Goal: Task Accomplishment & Management: Manage account settings

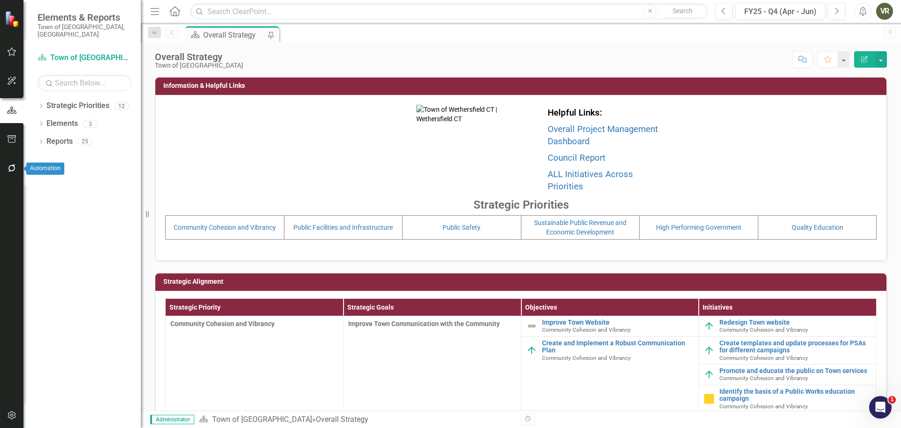
click at [15, 169] on icon "button" at bounding box center [12, 168] width 10 height 8
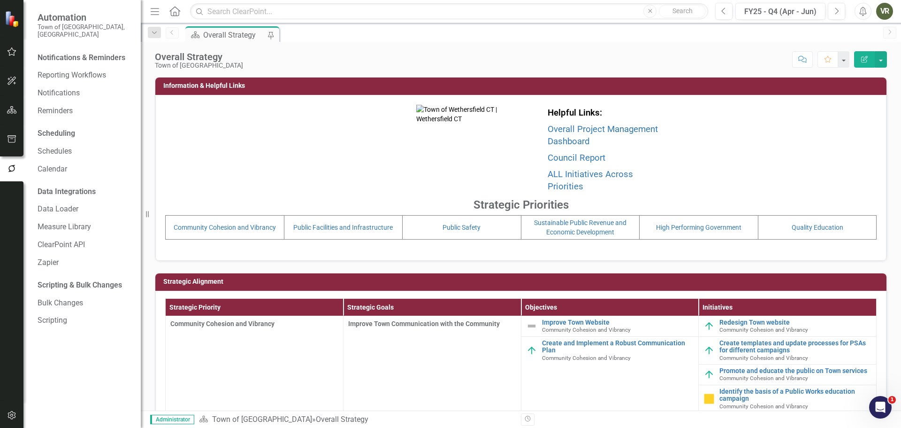
click at [4, 415] on button "button" at bounding box center [11, 416] width 21 height 20
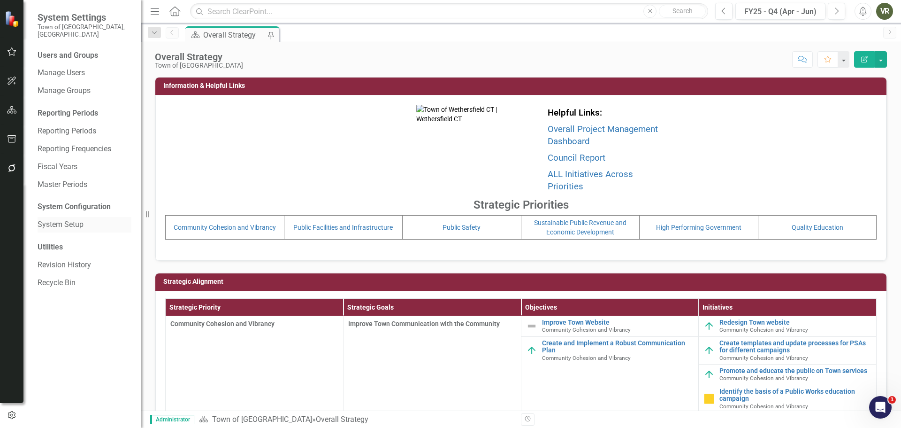
click at [70, 219] on link "System Setup" at bounding box center [85, 224] width 94 height 11
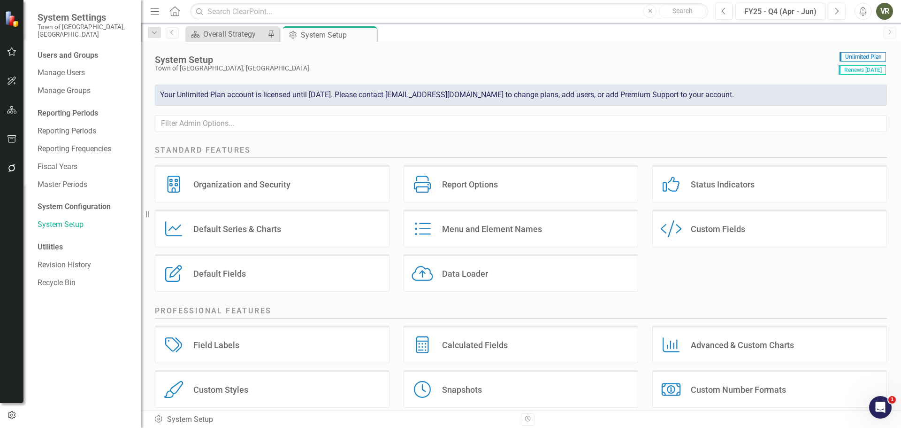
click at [836, 179] on div "Status Indicators Status Indicators" at bounding box center [770, 184] width 235 height 38
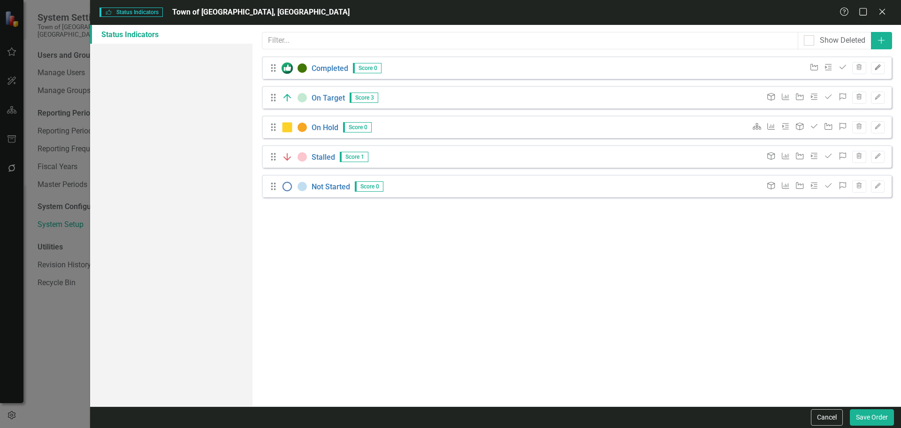
click at [883, 67] on button "Edit" at bounding box center [878, 68] width 14 height 12
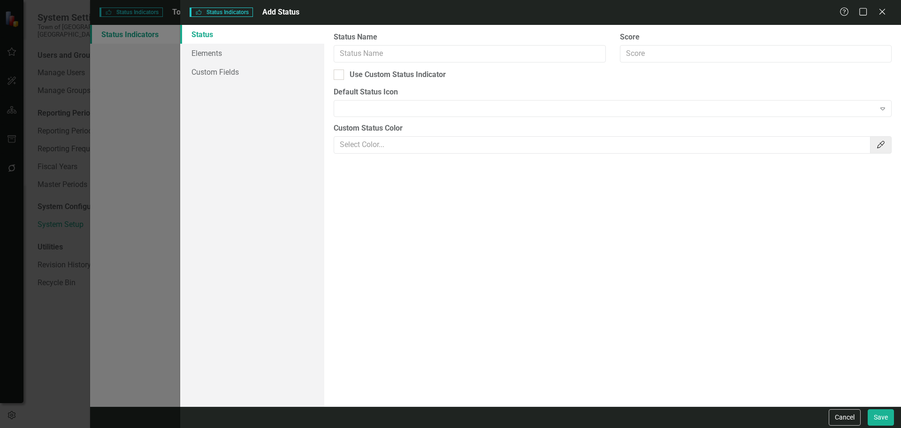
type input "Completed"
checkbox input "true"
type input "#417505"
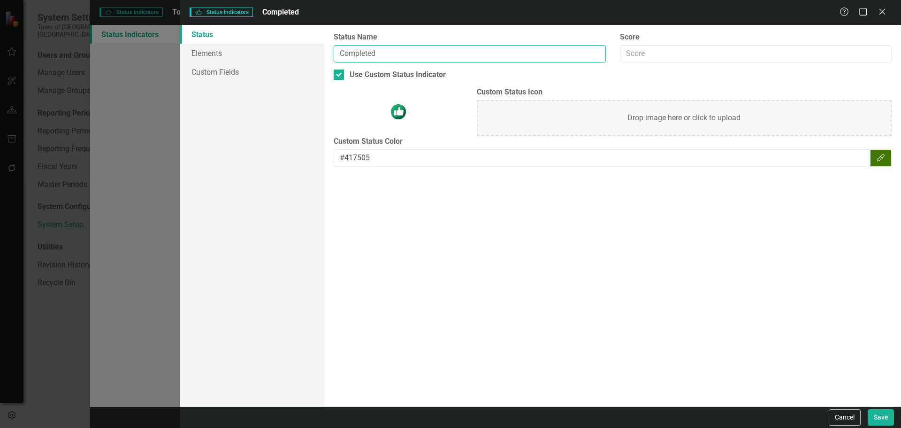
click at [411, 49] on input "Completed" at bounding box center [470, 53] width 272 height 17
type input "Completed in the Last Quarter"
click at [882, 422] on button "Save" at bounding box center [881, 417] width 26 height 16
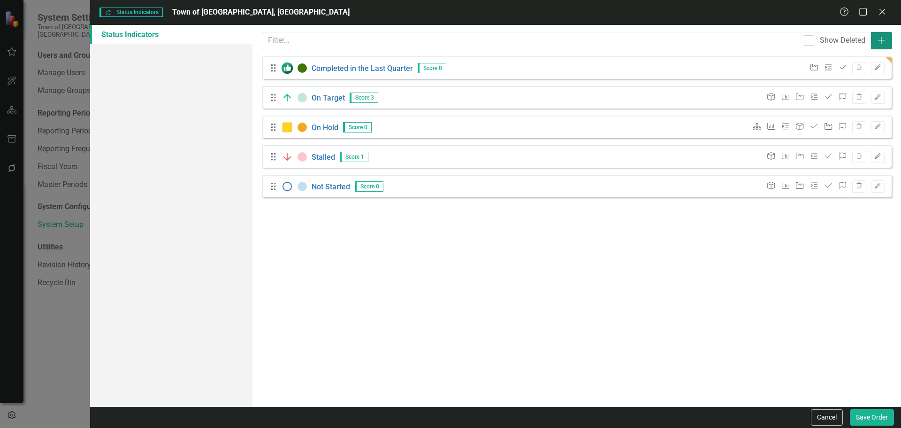
click at [884, 40] on icon "Add" at bounding box center [881, 41] width 9 height 8
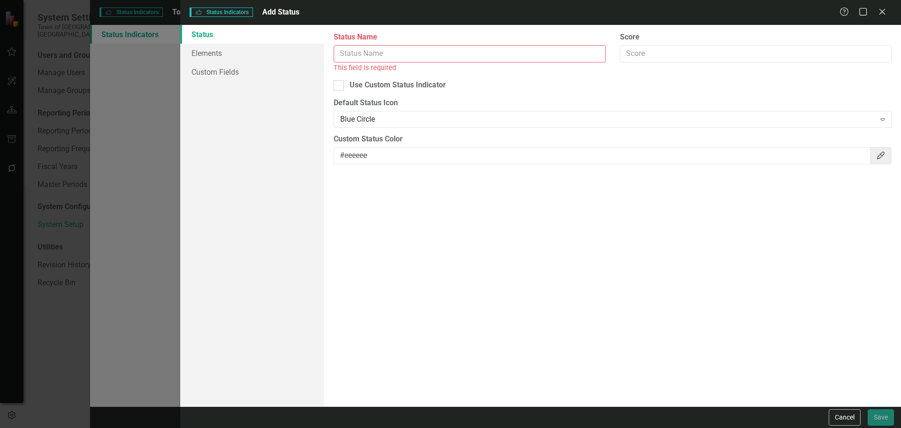
click at [876, 6] on div "Status Indicators Status Indicators Add Status Help Maximize Close" at bounding box center [540, 12] width 721 height 25
click at [880, 9] on icon at bounding box center [882, 11] width 7 height 7
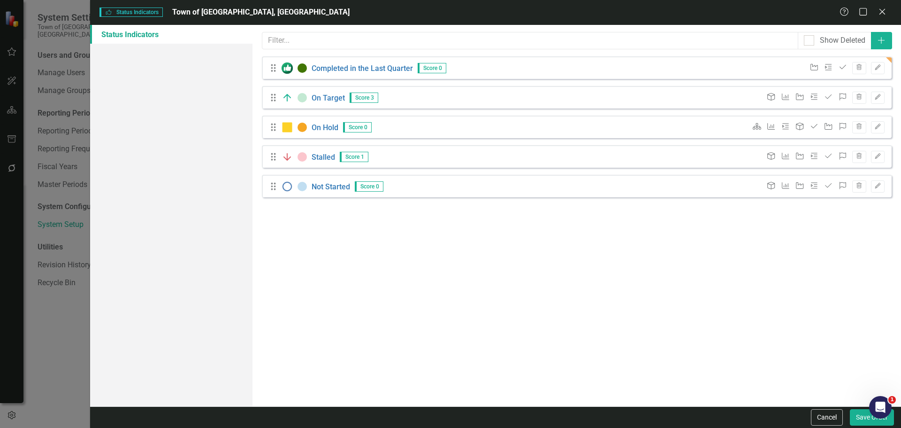
click at [808, 320] on div "Status icons are used throughout ClearPoint to show the current period status o…" at bounding box center [577, 215] width 649 height 381
click at [879, 98] on icon "Edit" at bounding box center [878, 97] width 7 height 6
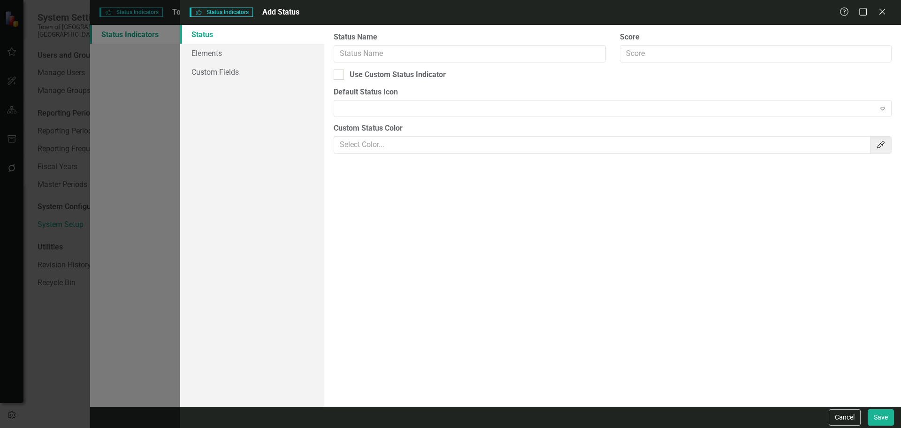
type input "On Target"
type input "3"
checkbox input "true"
type input "#C3E9D3"
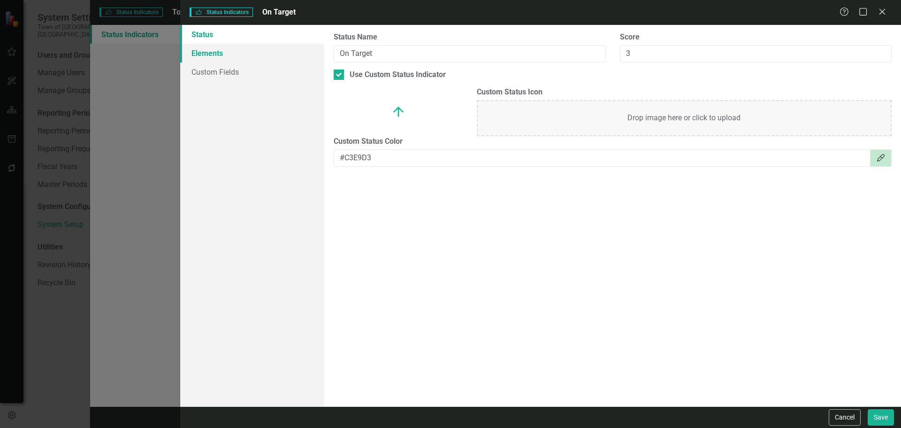
click at [237, 54] on link "Elements" at bounding box center [252, 53] width 144 height 19
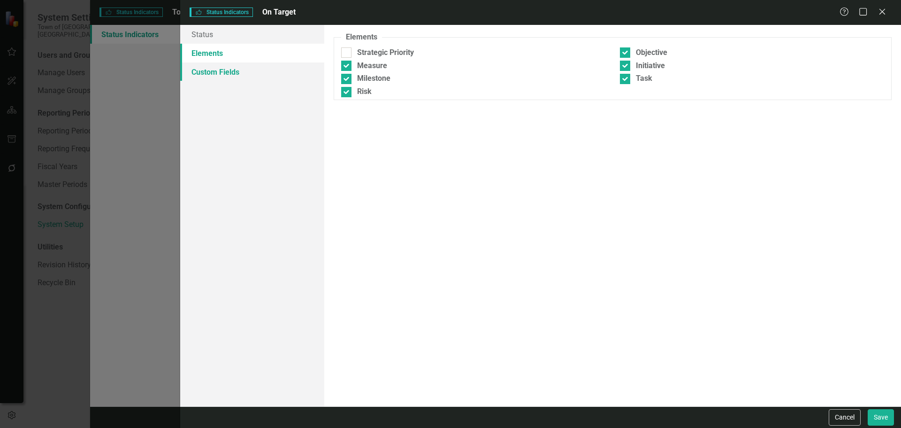
click at [238, 68] on link "Custom Fields" at bounding box center [252, 71] width 144 height 19
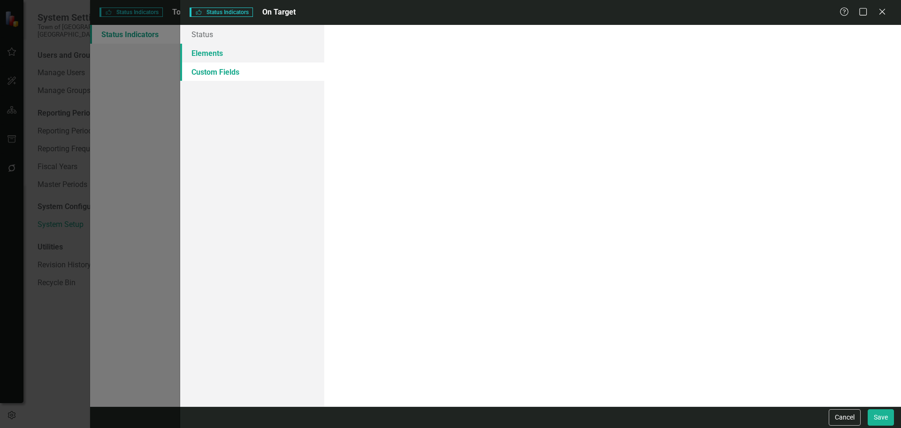
click at [244, 52] on link "Elements" at bounding box center [252, 53] width 144 height 19
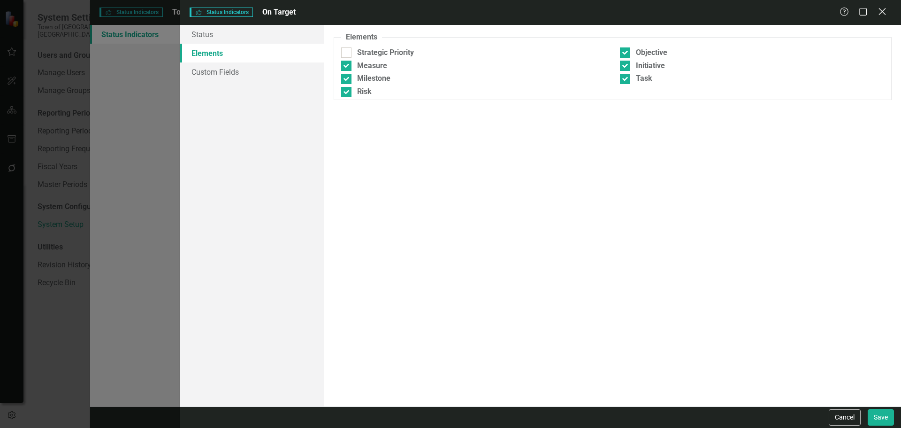
click at [882, 12] on icon "Close" at bounding box center [882, 11] width 12 height 9
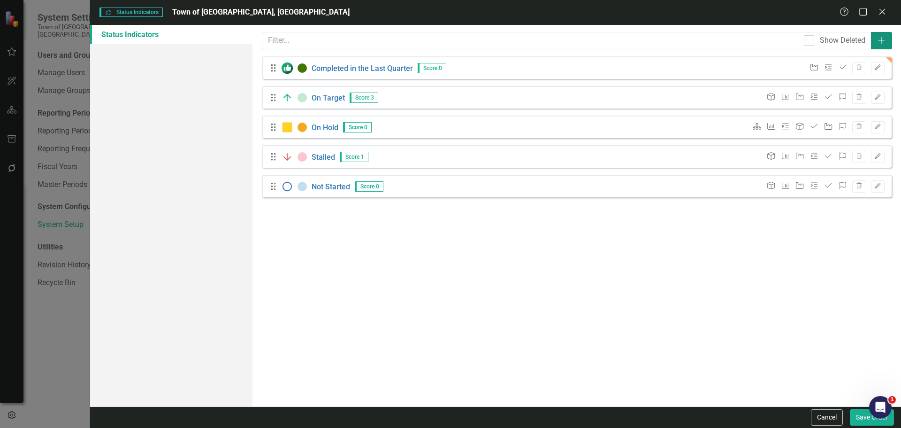
click at [886, 38] on icon "Add" at bounding box center [881, 41] width 9 height 8
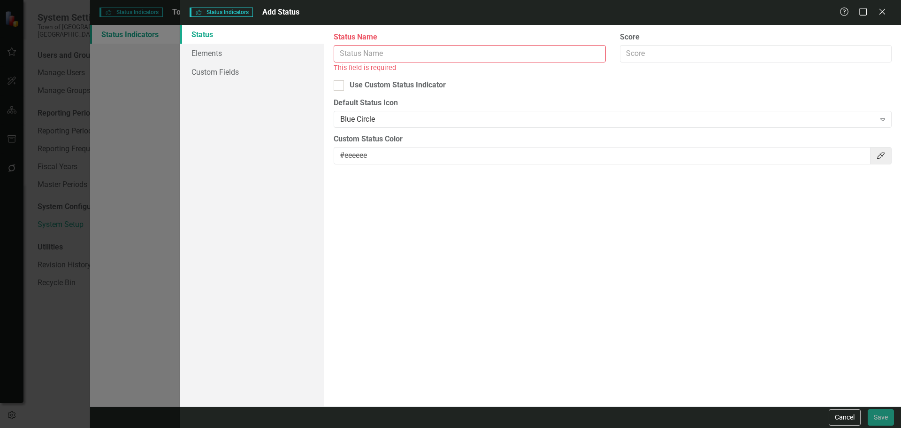
click at [391, 48] on input "Status Name" at bounding box center [470, 53] width 272 height 17
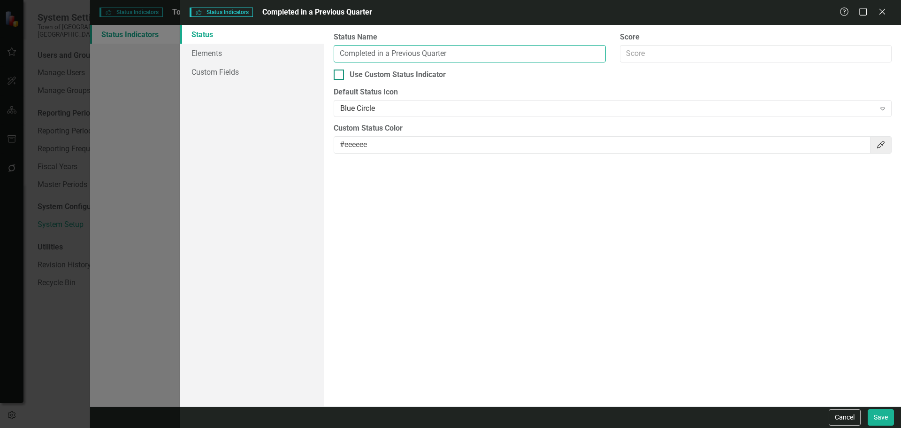
type input "Completed in a Previous Quarter"
click at [373, 77] on div "Use Custom Status Indicator" at bounding box center [398, 74] width 96 height 11
click at [340, 76] on input "Use Custom Status Indicator" at bounding box center [337, 72] width 6 height 6
checkbox input "true"
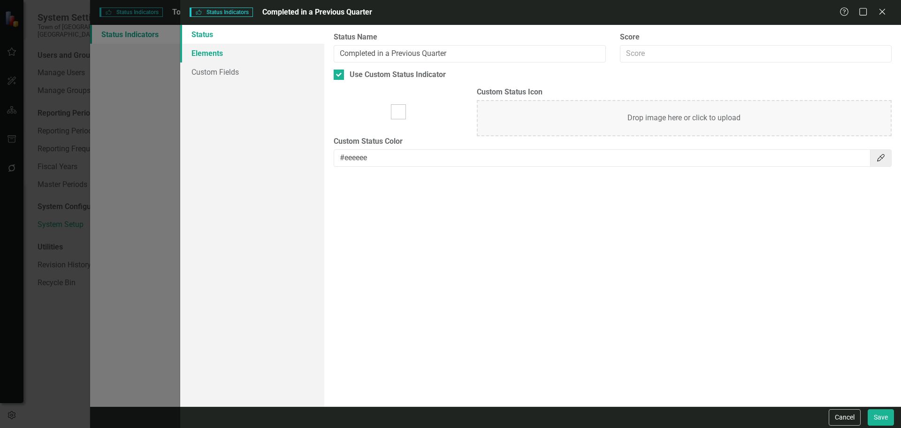
click at [265, 56] on link "Elements" at bounding box center [252, 53] width 144 height 19
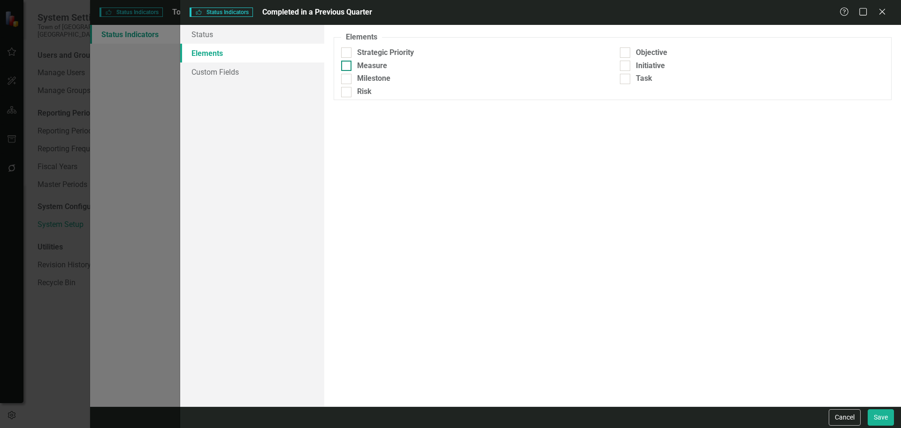
click at [346, 63] on input "Measure" at bounding box center [344, 64] width 6 height 6
checkbox input "true"
click at [347, 76] on input "Milestone" at bounding box center [344, 77] width 6 height 6
checkbox input "true"
click at [346, 89] on input "Risk" at bounding box center [344, 90] width 6 height 6
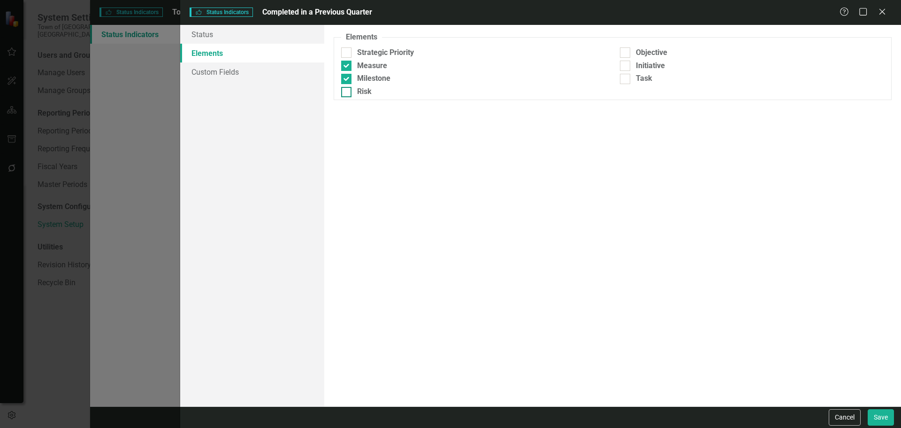
checkbox input "true"
click at [658, 52] on div "Objective" at bounding box center [651, 52] width 31 height 11
click at [626, 52] on input "Objective" at bounding box center [623, 50] width 6 height 6
checkbox input "true"
click at [653, 68] on div "Initiative" at bounding box center [650, 66] width 29 height 11
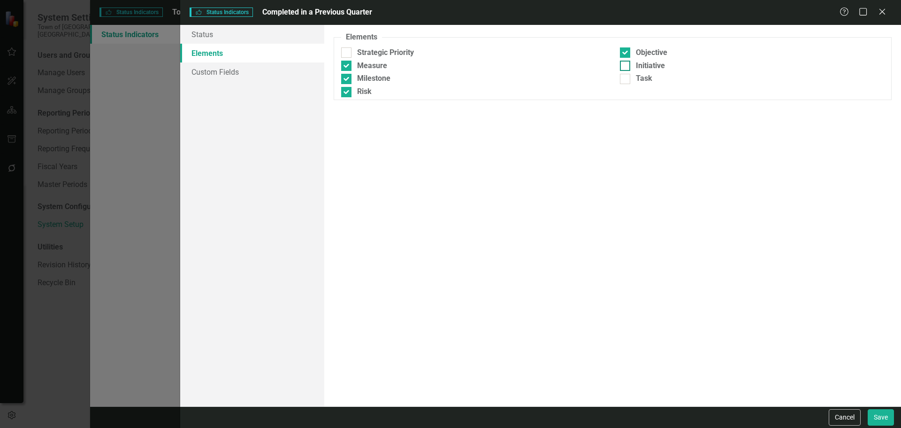
click at [626, 67] on input "Initiative" at bounding box center [623, 64] width 6 height 6
checkbox input "true"
click at [652, 75] on div "Task" at bounding box center [644, 78] width 16 height 11
click at [626, 75] on input "Task" at bounding box center [623, 77] width 6 height 6
checkbox input "true"
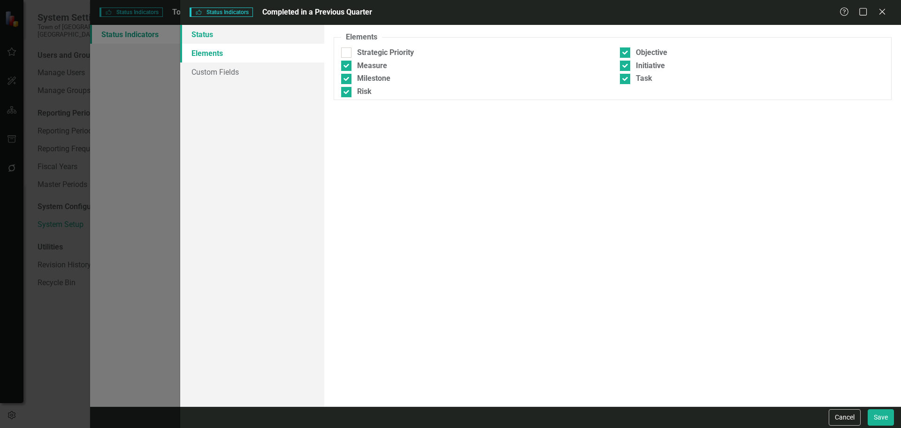
click at [216, 31] on link "Status" at bounding box center [252, 34] width 144 height 19
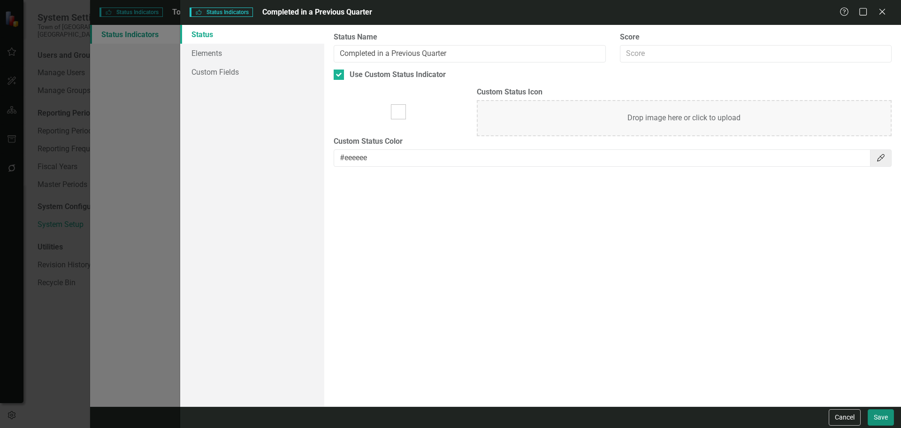
click at [886, 419] on button "Save" at bounding box center [881, 417] width 26 height 16
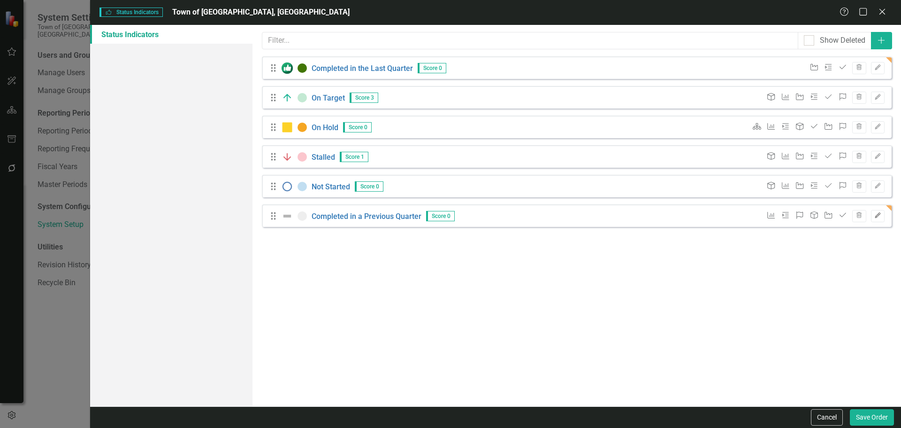
click at [880, 220] on button "Edit" at bounding box center [878, 216] width 14 height 12
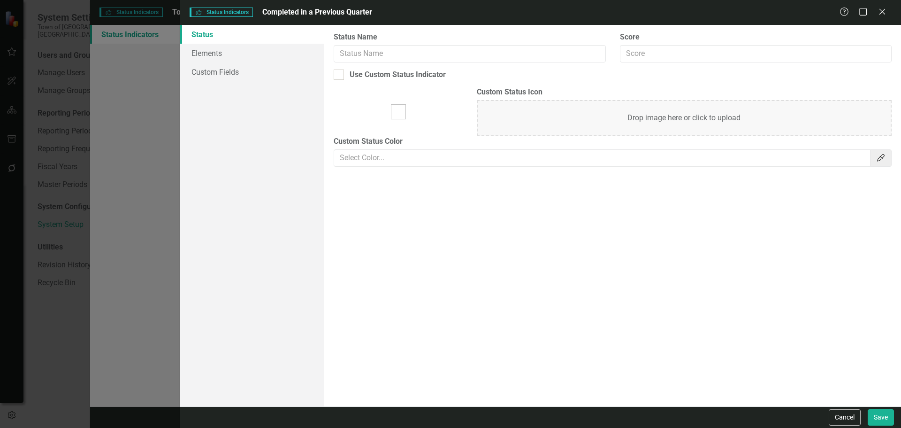
type input "Completed in a Previous Quarter"
checkbox input "true"
type input "#eeeeee"
click at [885, 155] on icon "Color Picker" at bounding box center [880, 158] width 9 height 8
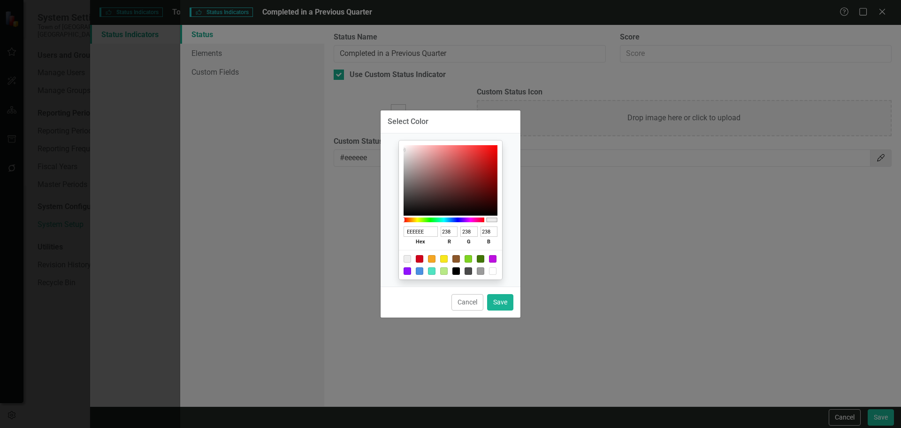
click at [431, 271] on div at bounding box center [432, 271] width 8 height 8
type input "50E3C2"
type input "80"
type input "227"
type input "194"
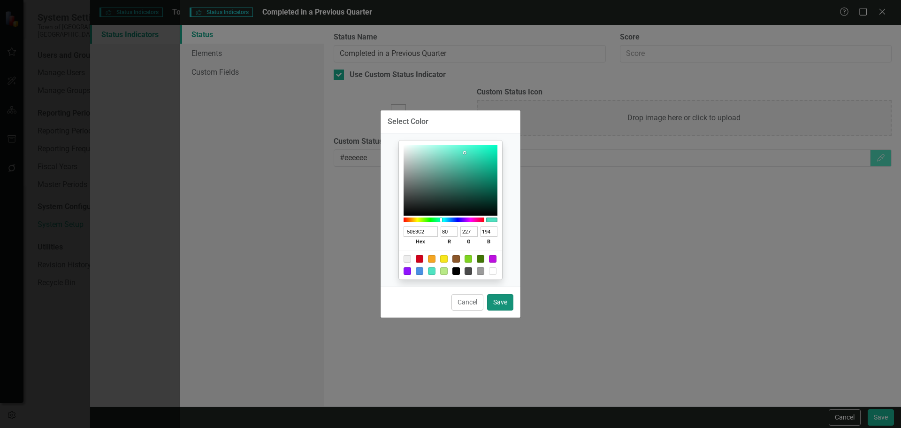
click at [493, 300] on button "Save" at bounding box center [500, 302] width 26 height 16
type input "#50e3c2"
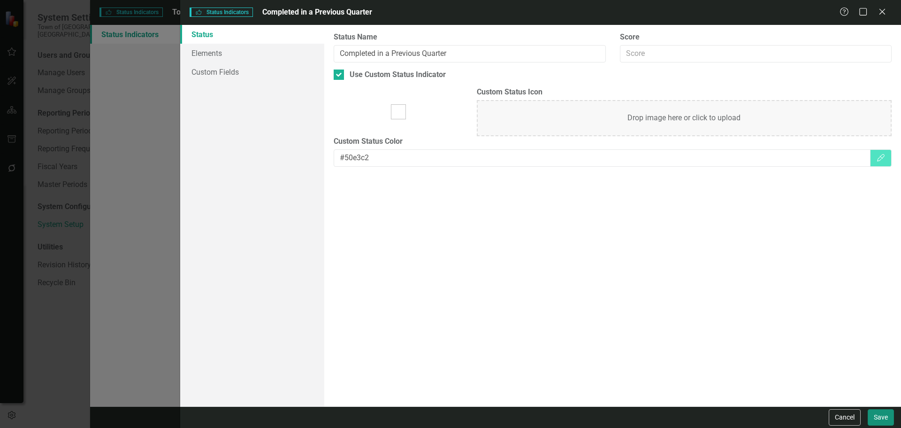
click at [877, 417] on button "Save" at bounding box center [881, 417] width 26 height 16
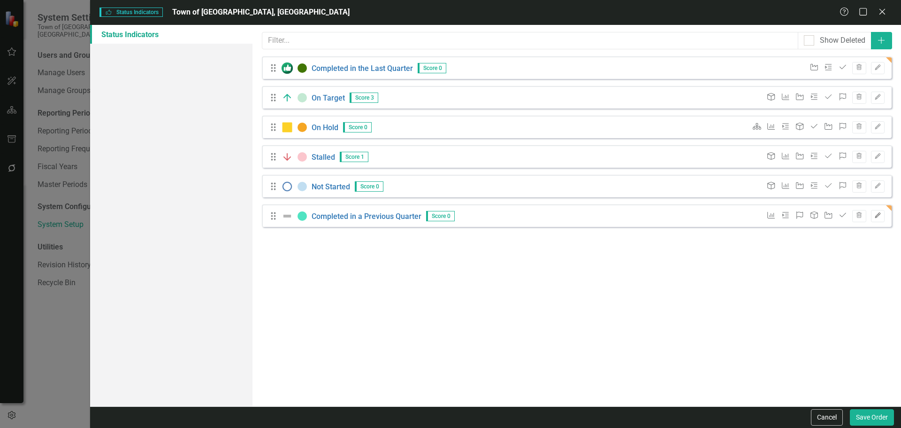
click at [876, 219] on button "Edit" at bounding box center [878, 216] width 14 height 12
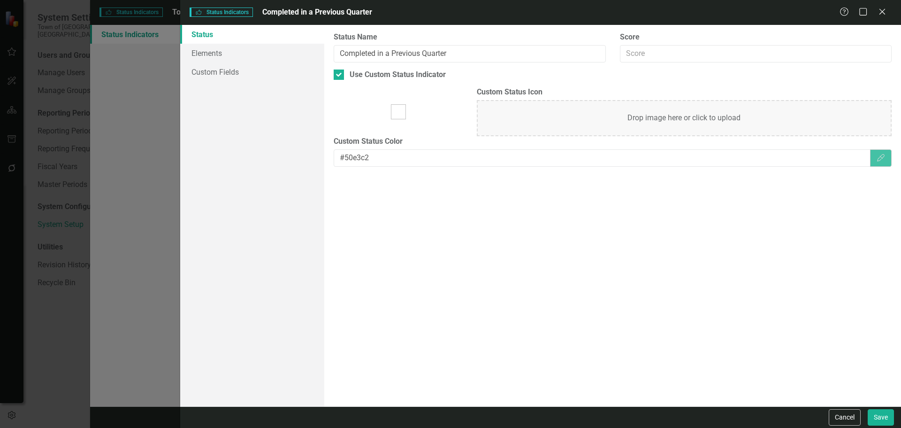
click at [885, 154] on icon "Color Picker" at bounding box center [880, 158] width 9 height 8
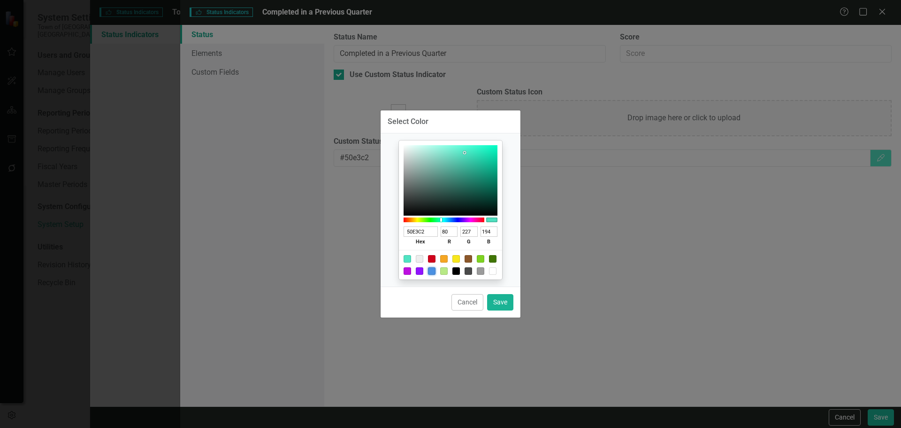
click at [432, 273] on div at bounding box center [432, 271] width 8 height 8
type input "4A90E2"
type input "74"
type input "144"
type input "226"
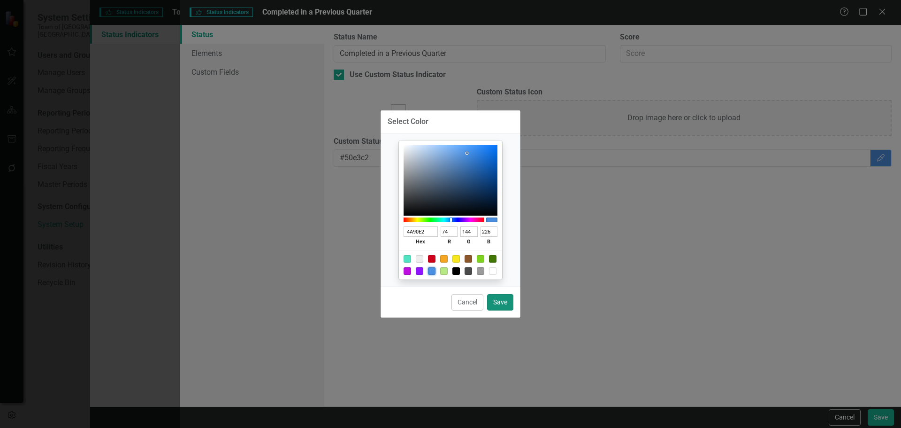
click at [509, 302] on button "Save" at bounding box center [500, 302] width 26 height 16
type input "#4a90e2"
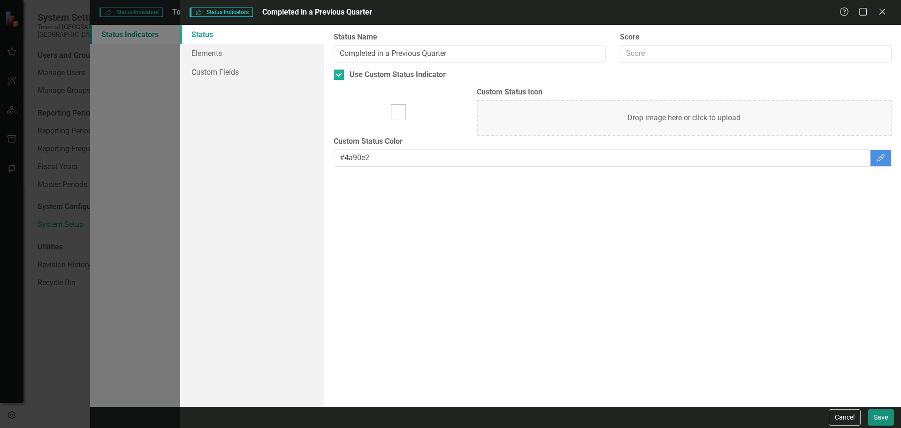
click at [886, 413] on button "Save" at bounding box center [881, 417] width 26 height 16
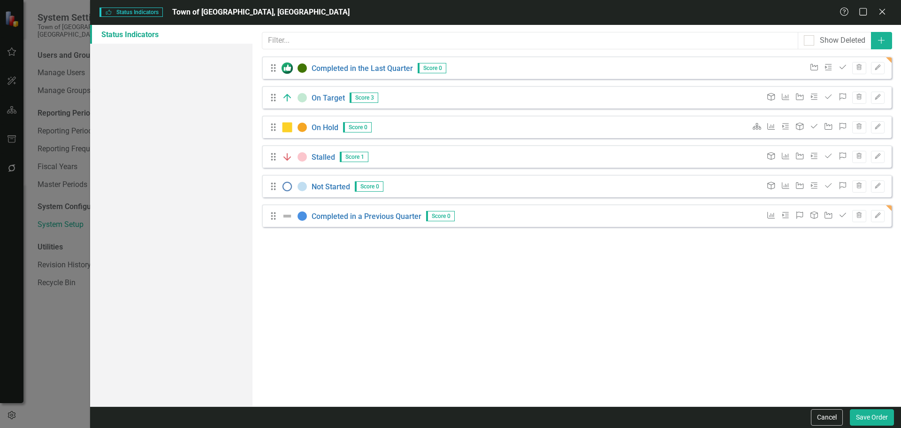
click at [290, 213] on img at bounding box center [287, 215] width 11 height 11
click at [880, 67] on icon "button" at bounding box center [878, 67] width 6 height 6
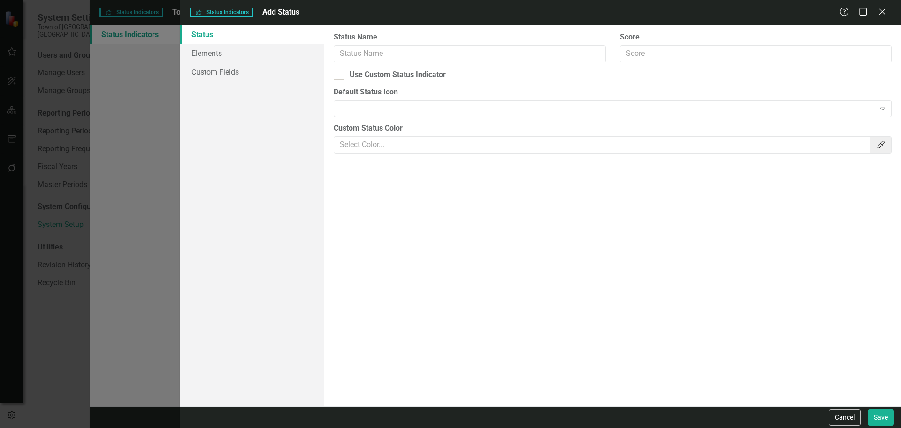
type input "Completed in the Last Quarter"
checkbox input "true"
type input "#417505"
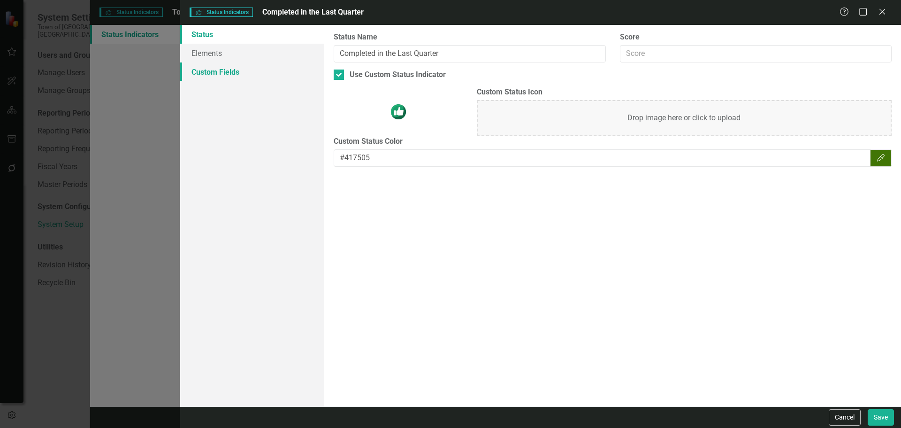
click at [248, 72] on link "Custom Fields" at bounding box center [252, 71] width 144 height 19
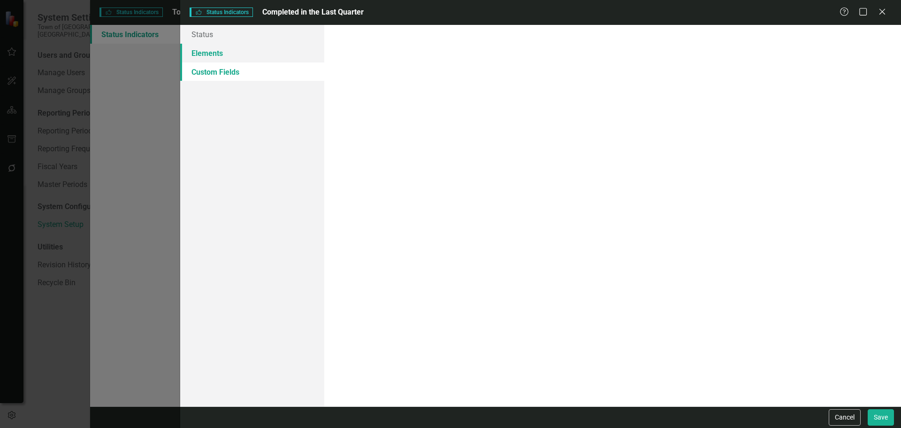
click at [254, 51] on link "Elements" at bounding box center [252, 53] width 144 height 19
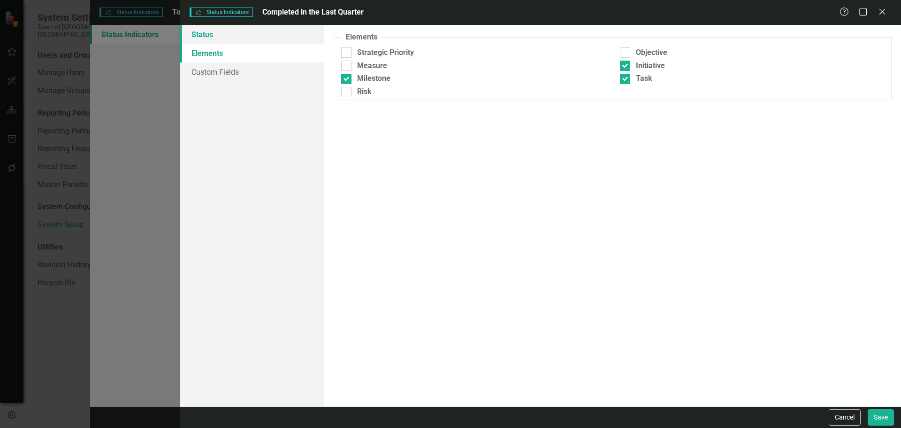
click at [260, 34] on link "Status" at bounding box center [252, 34] width 144 height 19
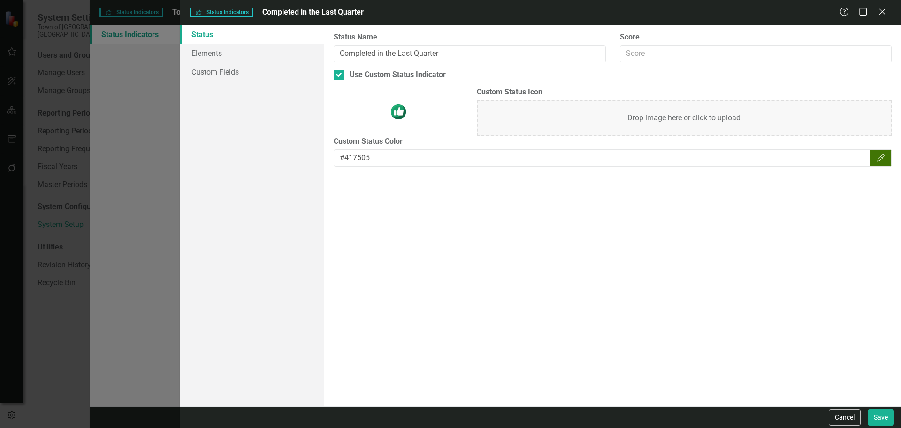
click at [401, 117] on img at bounding box center [398, 111] width 15 height 15
click at [400, 108] on img at bounding box center [398, 111] width 15 height 15
click at [563, 109] on div "Drop image here or click to upload" at bounding box center [684, 118] width 415 height 36
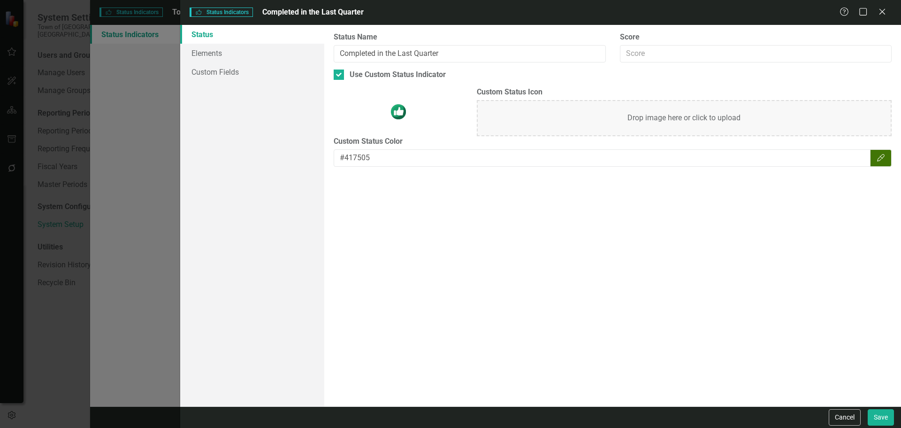
click at [399, 109] on img at bounding box center [398, 111] width 15 height 15
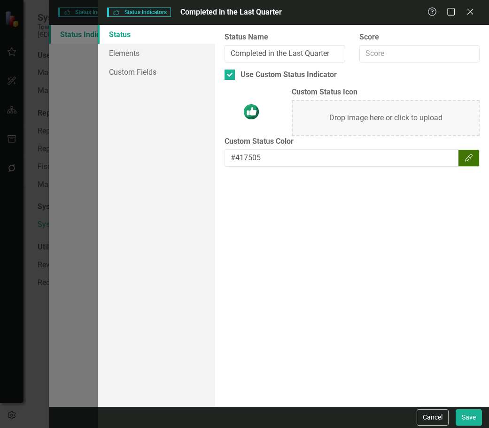
click at [247, 109] on img at bounding box center [251, 111] width 15 height 15
drag, startPoint x: 239, startPoint y: 103, endPoint x: 254, endPoint y: 116, distance: 19.6
click at [265, 120] on div "Custom Status Icon Drop image here or click to upload" at bounding box center [351, 111] width 269 height 49
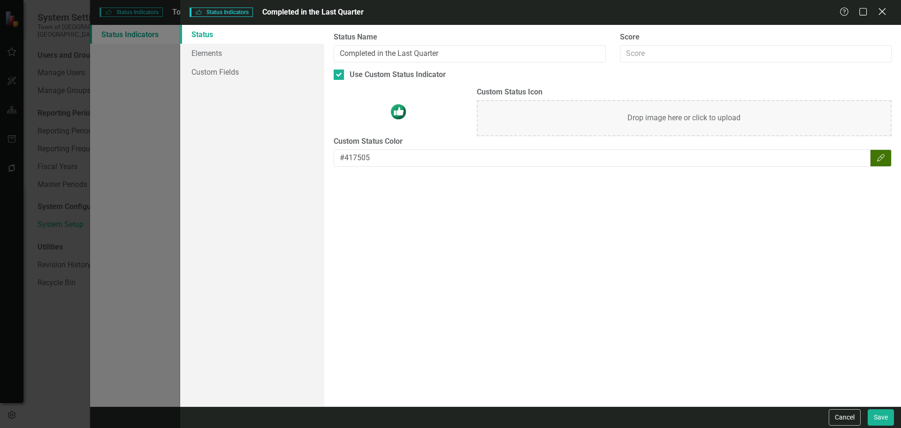
click at [884, 15] on icon "Close" at bounding box center [882, 11] width 12 height 9
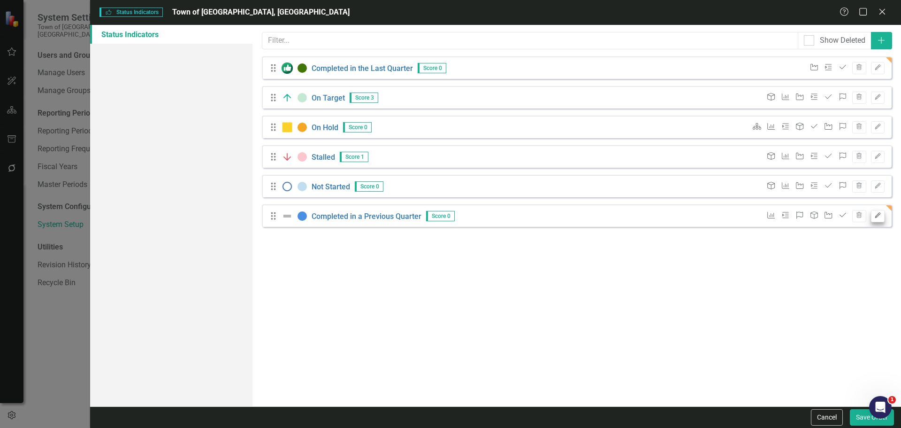
drag, startPoint x: 886, startPoint y: 215, endPoint x: 880, endPoint y: 216, distance: 6.6
click at [886, 215] on div "Drag Completed in a Previous Quarter Score 0 Measure Milestone Risk Objective I…" at bounding box center [577, 215] width 630 height 23
click at [882, 218] on button "Edit" at bounding box center [878, 216] width 14 height 12
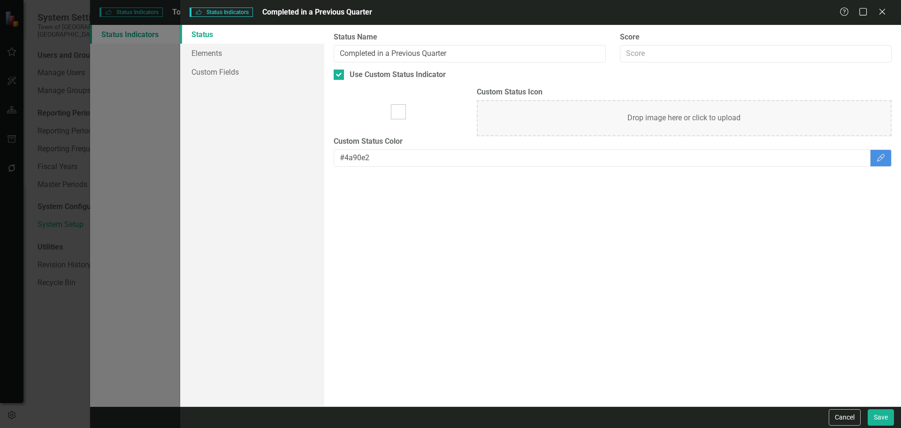
click at [678, 112] on div "Drop image here or click to upload" at bounding box center [684, 118] width 415 height 36
click at [889, 414] on button "Save" at bounding box center [881, 417] width 26 height 16
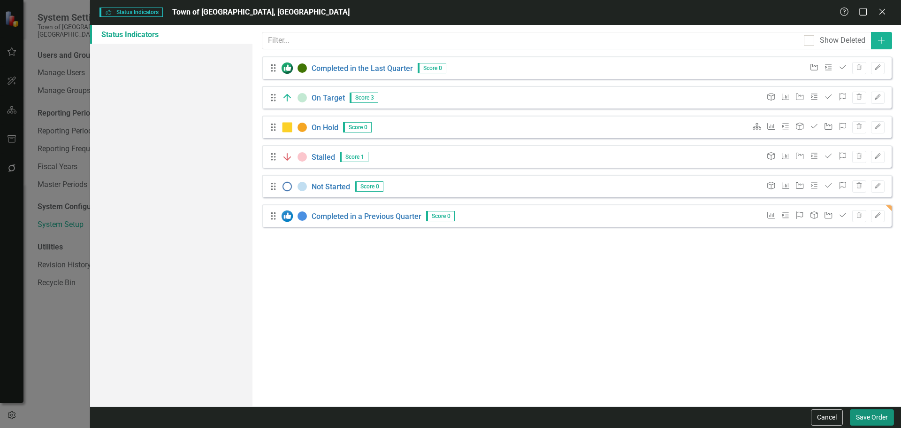
click at [873, 417] on button "Save Order" at bounding box center [872, 417] width 44 height 16
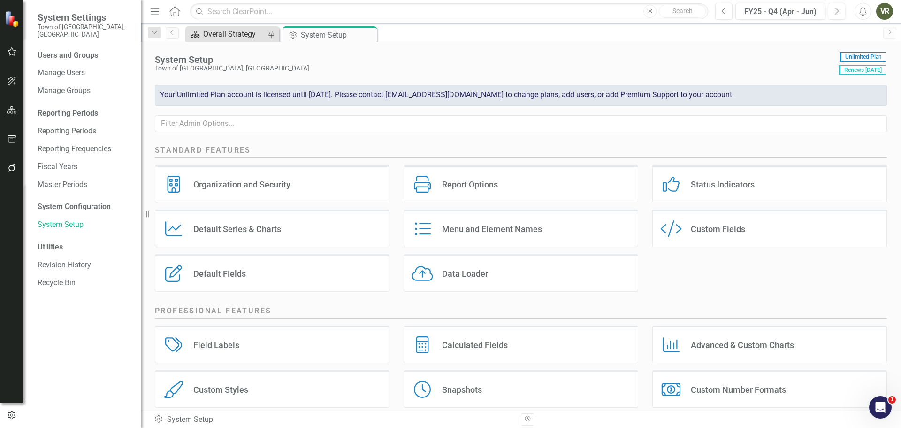
click at [225, 29] on div "Overall Strategy" at bounding box center [234, 34] width 62 height 12
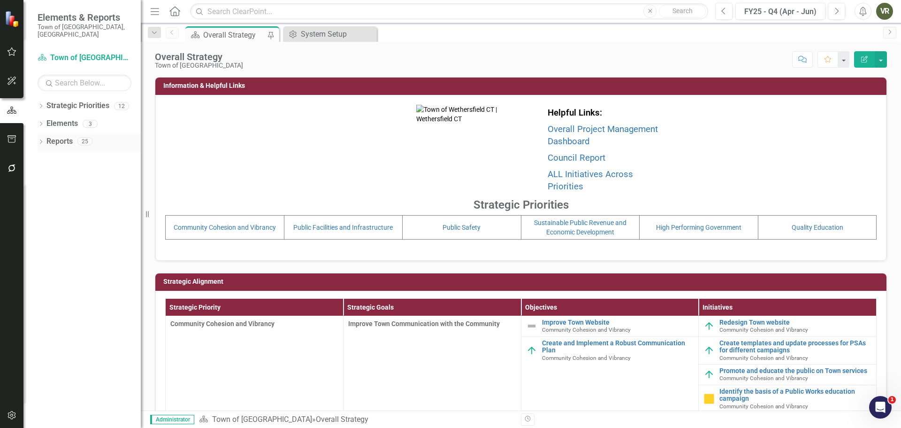
click at [40, 138] on div "Dropdown" at bounding box center [41, 142] width 7 height 8
click at [44, 260] on icon "Dropdown" at bounding box center [45, 262] width 7 height 5
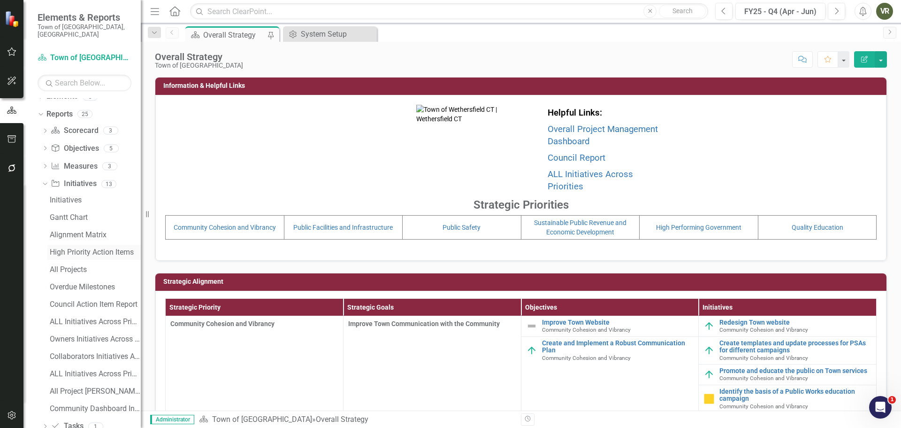
scroll to position [42, 0]
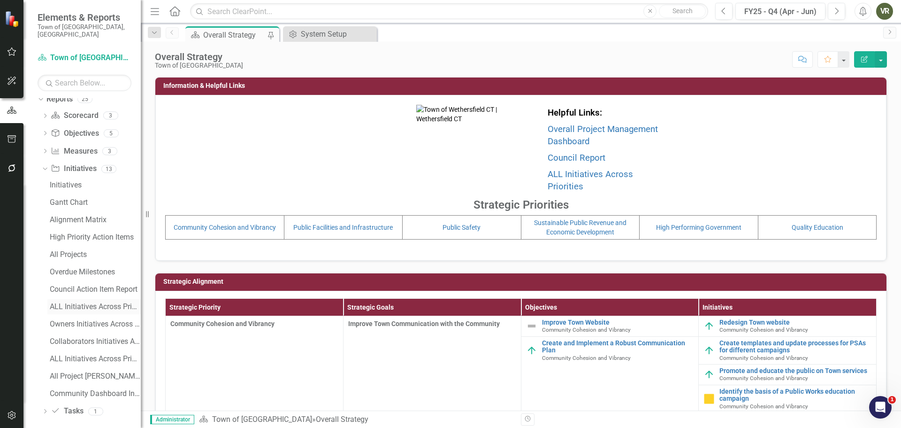
click at [84, 302] on div "ALL Initiatives Across Priorities" at bounding box center [95, 306] width 91 height 8
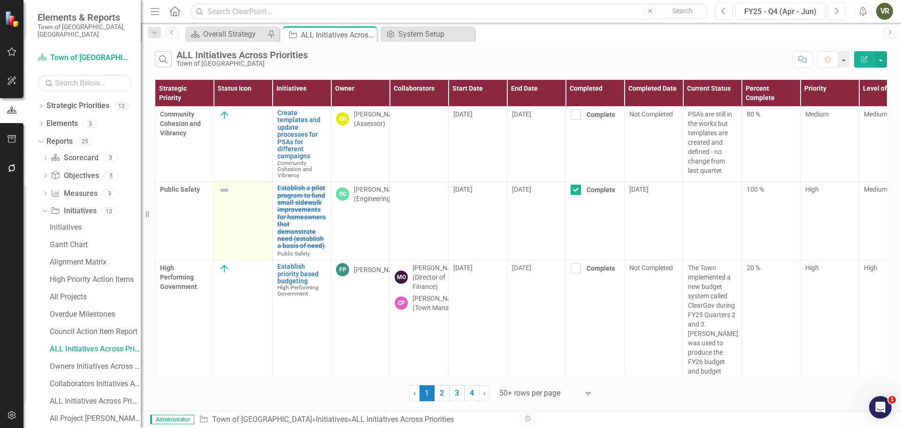
click at [228, 190] on img at bounding box center [224, 189] width 11 height 11
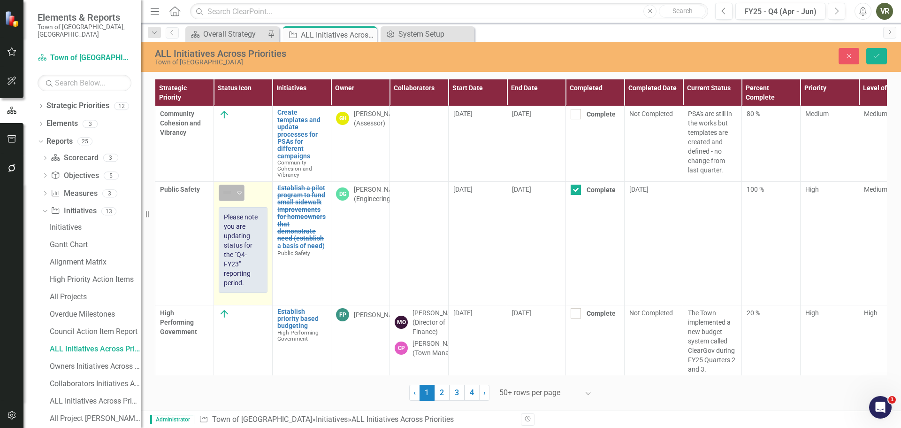
click at [227, 191] on img at bounding box center [227, 192] width 11 height 11
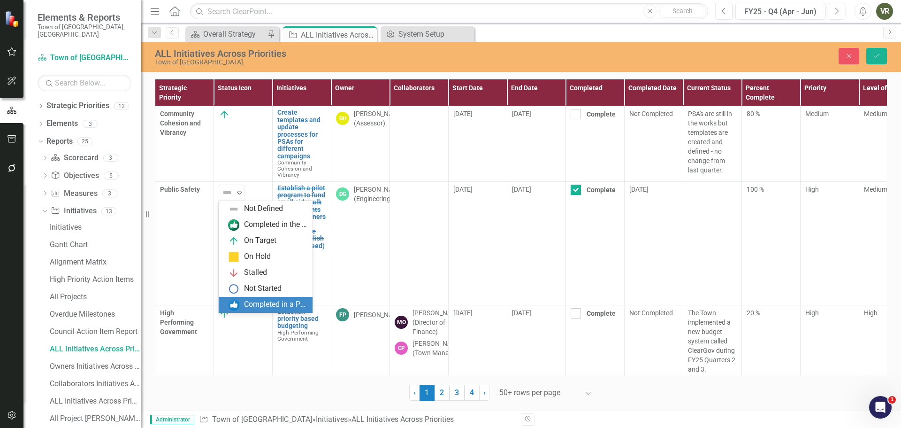
click at [241, 305] on div "Completed in a Previous Quarter" at bounding box center [267, 304] width 79 height 11
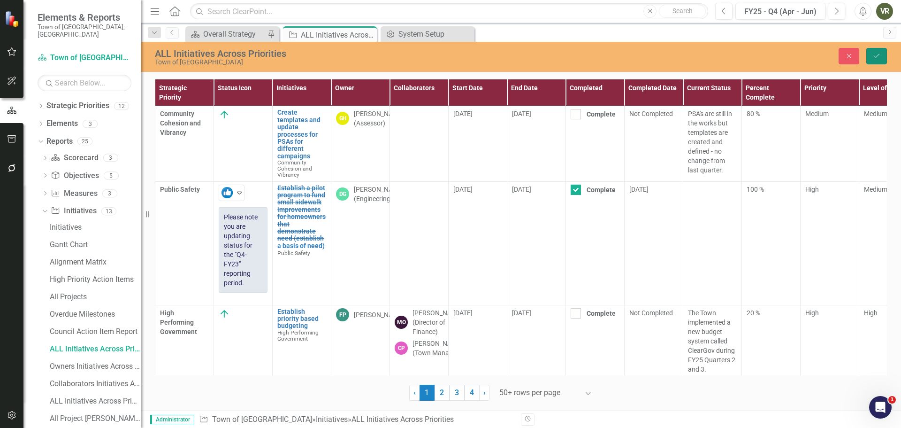
click at [880, 60] on button "Save" at bounding box center [877, 56] width 21 height 16
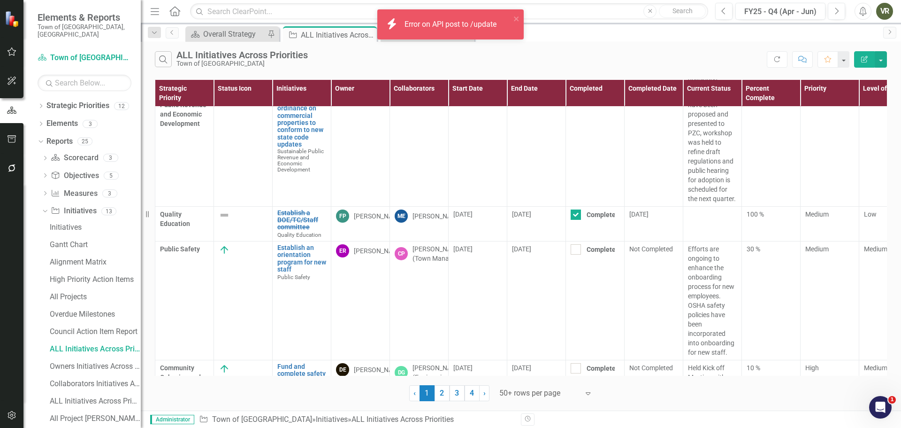
scroll to position [657, 0]
click at [254, 223] on td at bounding box center [243, 221] width 59 height 35
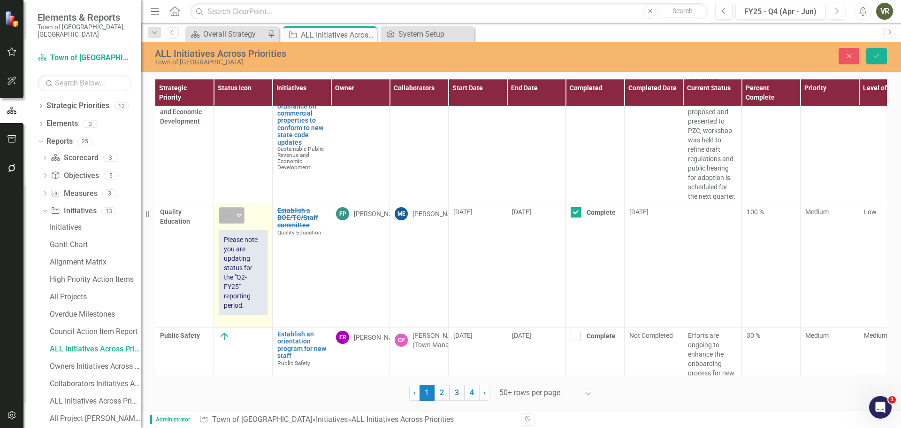
click at [231, 216] on img at bounding box center [227, 214] width 11 height 11
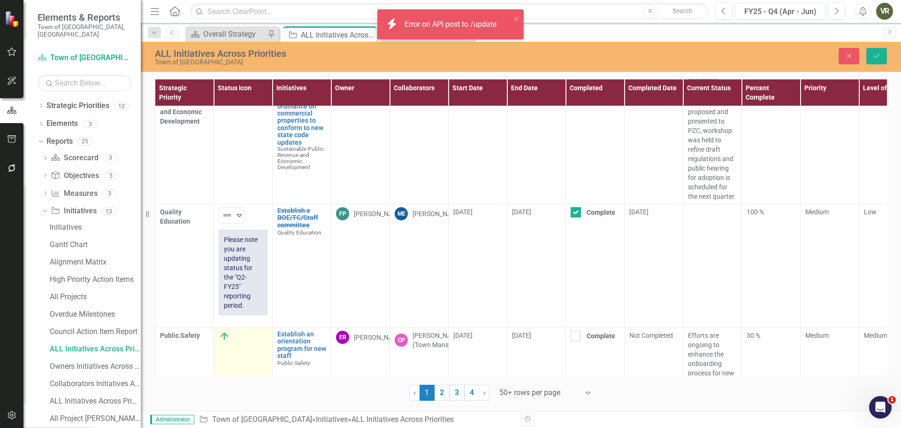
click at [874, 58] on icon "Save" at bounding box center [877, 56] width 8 height 7
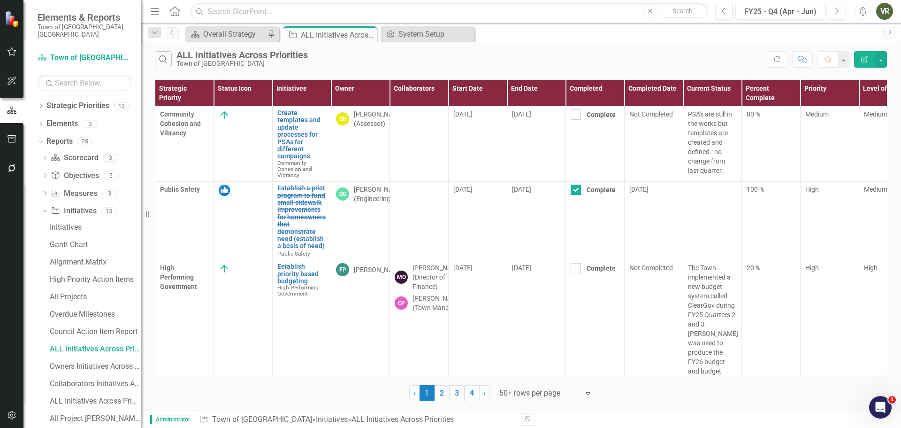
click at [356, 380] on div "‹ Previous 1 (current) 2 3 4 › Next 50+ rows per page Expand" at bounding box center [521, 389] width 732 height 23
click at [432, 59] on div "Search ALL Initiatives Across Priorities Town of Wethersfield" at bounding box center [461, 59] width 612 height 16
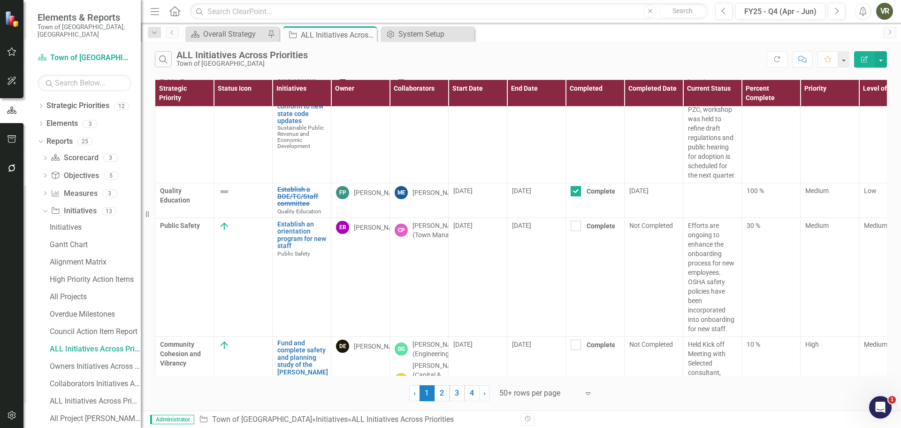
scroll to position [702, 0]
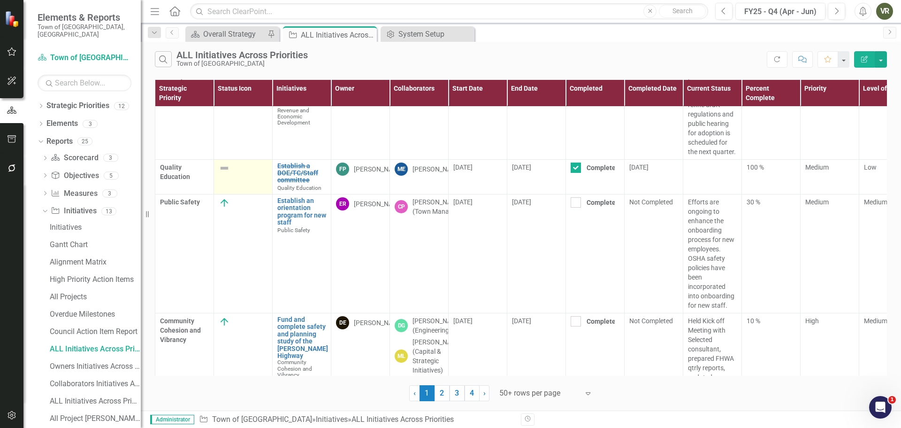
click at [226, 168] on img at bounding box center [224, 167] width 11 height 11
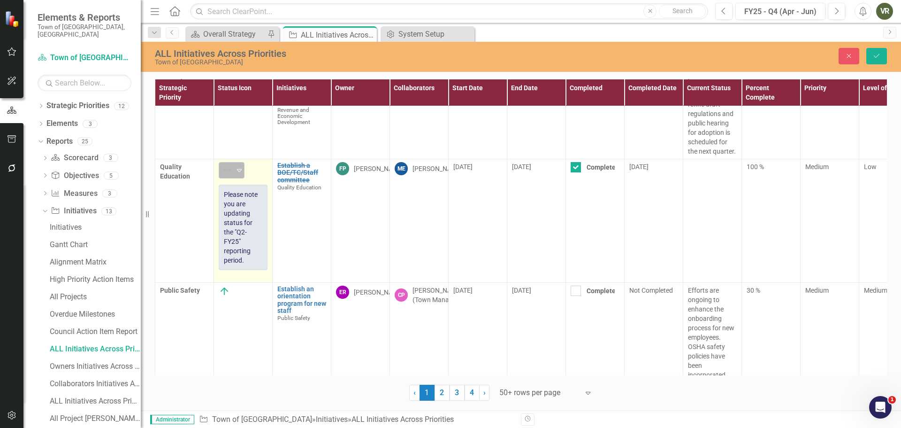
click at [228, 169] on img at bounding box center [227, 169] width 11 height 11
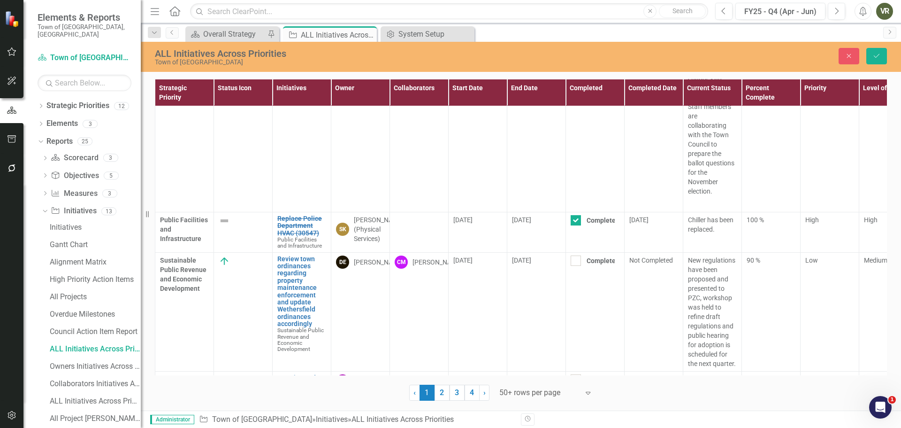
scroll to position [1278, 0]
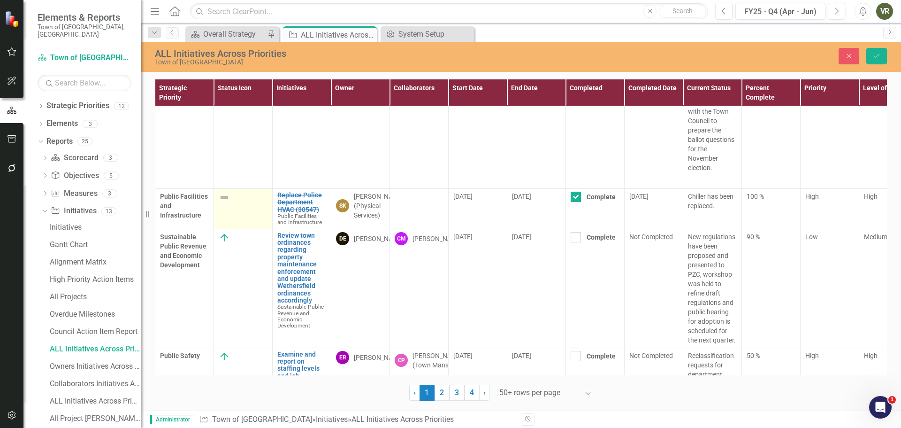
click at [227, 192] on img at bounding box center [224, 197] width 11 height 11
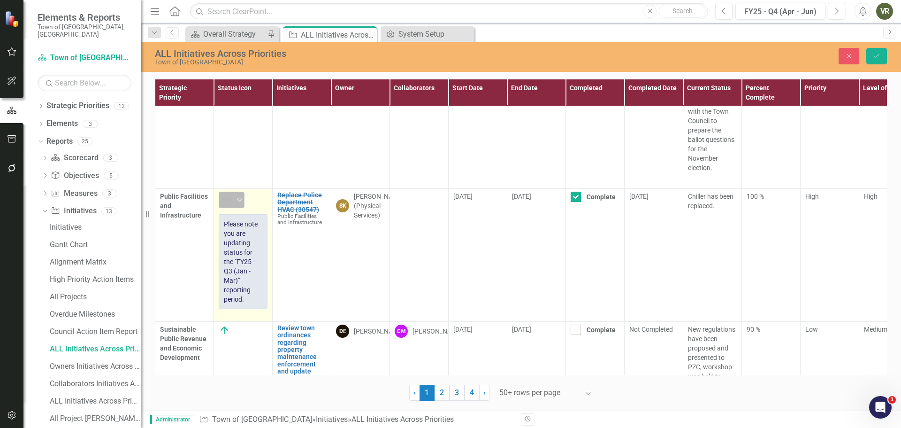
click at [230, 194] on img at bounding box center [227, 199] width 11 height 11
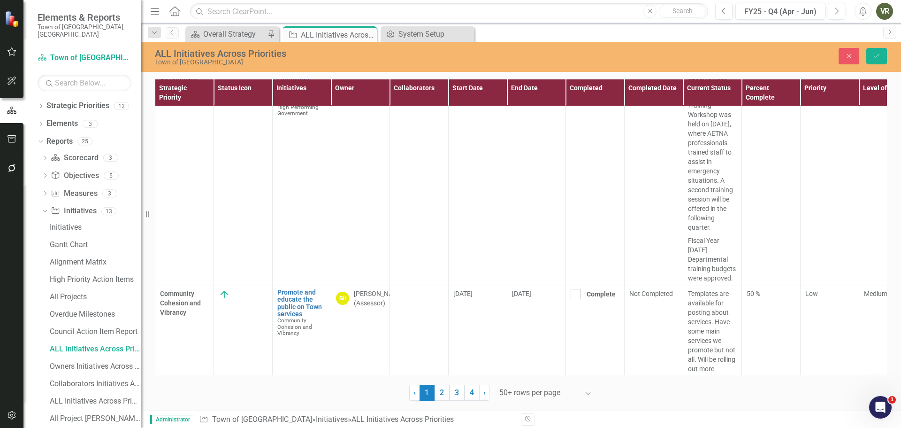
scroll to position [2830, 0]
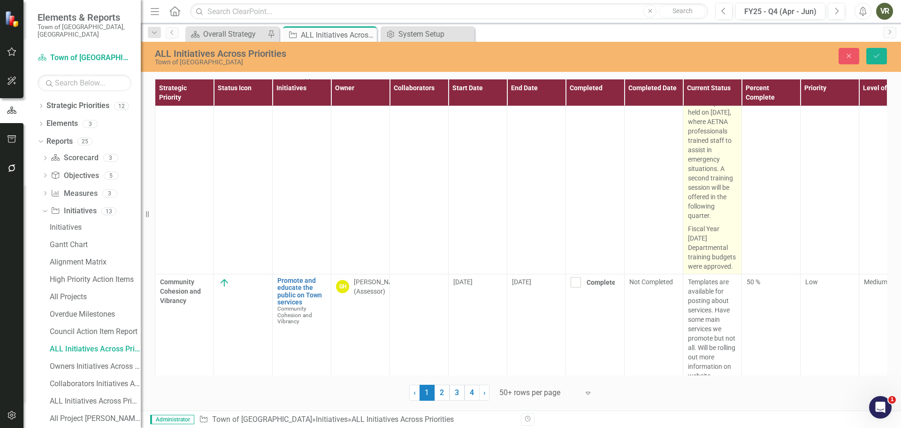
click at [719, 180] on p "Staff continue to explore new opportunities and programs. A Life-Saving Trainin…" at bounding box center [712, 132] width 49 height 180
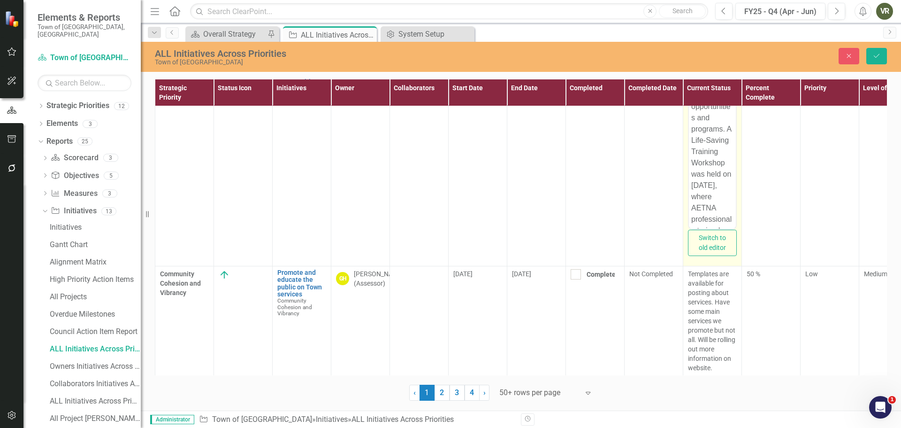
scroll to position [2690, 0]
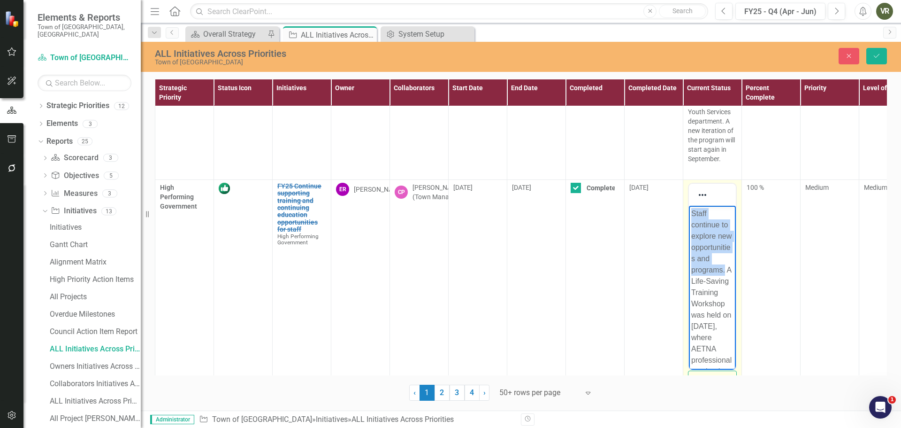
drag, startPoint x: 727, startPoint y: 280, endPoint x: 678, endPoint y: 206, distance: 89.2
click at [689, 206] on html "Staff continue to explore new opportunities and programs. A Life-Saving Trainin…" at bounding box center [712, 395] width 47 height 380
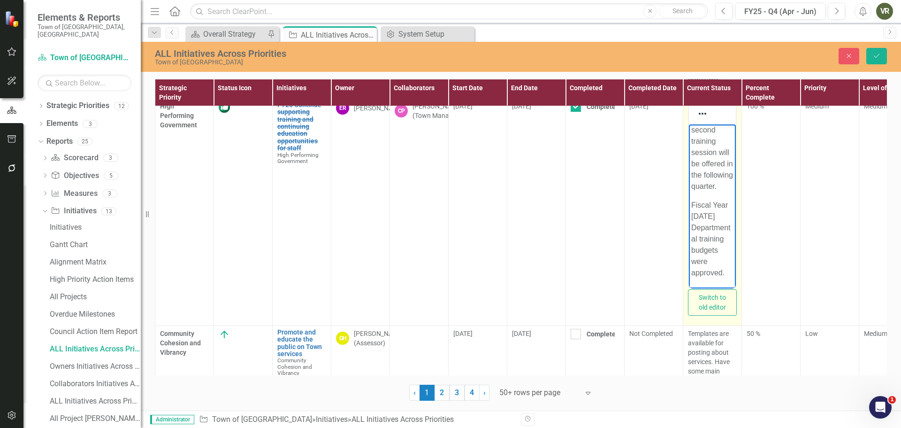
scroll to position [2783, 0]
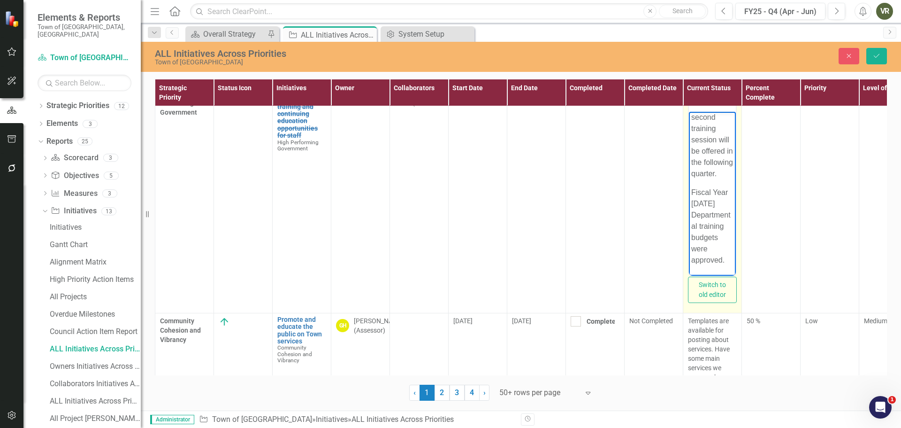
click at [728, 263] on body "A Life-Saving Training Workshop was held on June 25th, where AETNA professional…" at bounding box center [712, 113] width 47 height 324
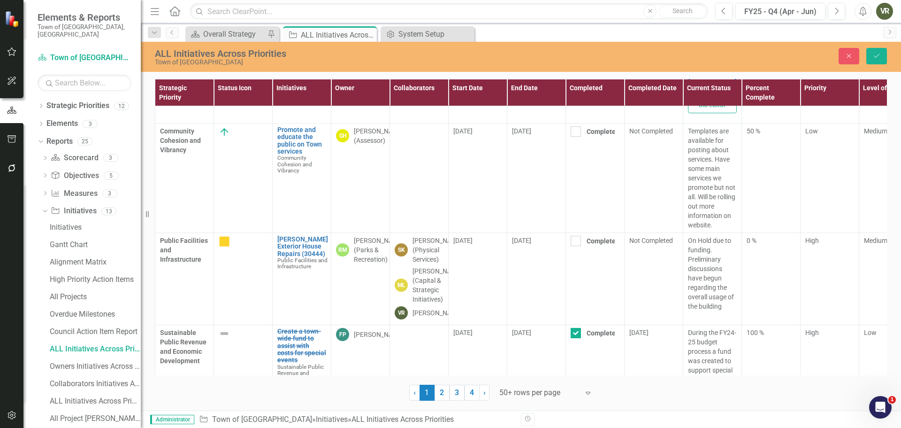
scroll to position [3021, 0]
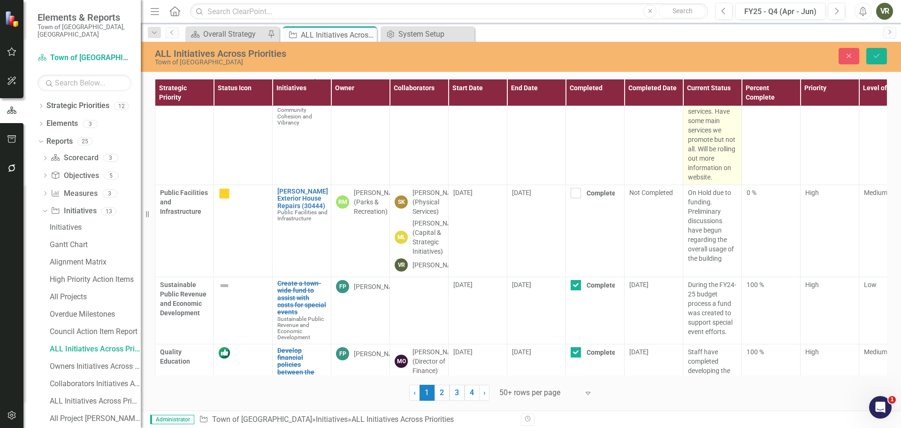
click at [721, 182] on p "Templates are available for posting about services. Have some main services we …" at bounding box center [712, 129] width 49 height 103
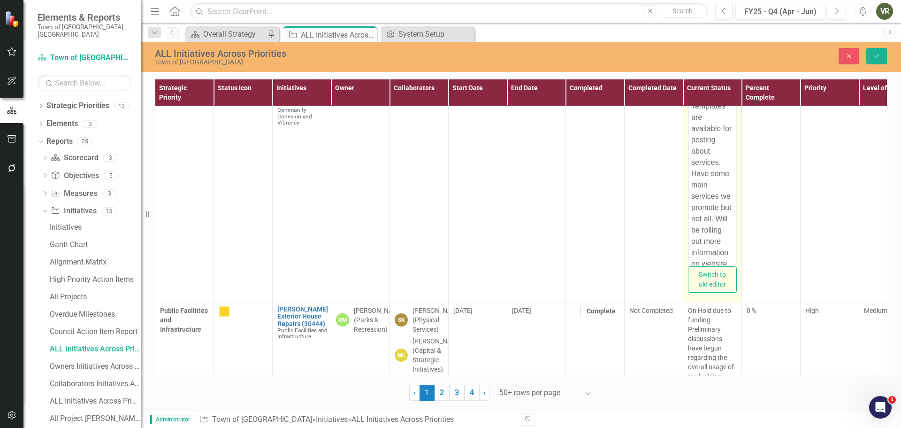
scroll to position [0, 0]
drag, startPoint x: 693, startPoint y: 175, endPoint x: 708, endPoint y: 174, distance: 15.5
click at [708, 174] on p "Templates are available for posting about services. Have some main services we …" at bounding box center [713, 187] width 42 height 169
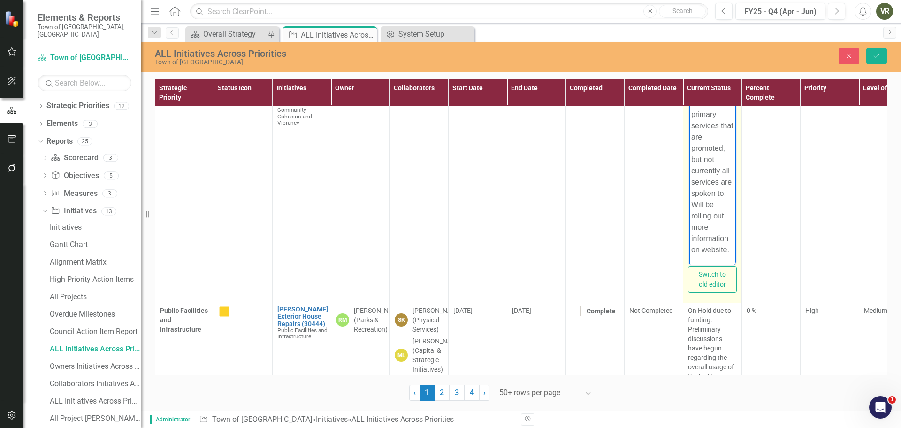
scroll to position [108, 0]
drag, startPoint x: 692, startPoint y: 190, endPoint x: 699, endPoint y: 216, distance: 27.2
click at [699, 216] on p "Templates are available for posting about services. There are primary services …" at bounding box center [713, 142] width 42 height 225
click at [720, 237] on p "Templates are available for posting about services. There are primary services …" at bounding box center [713, 136] width 42 height 237
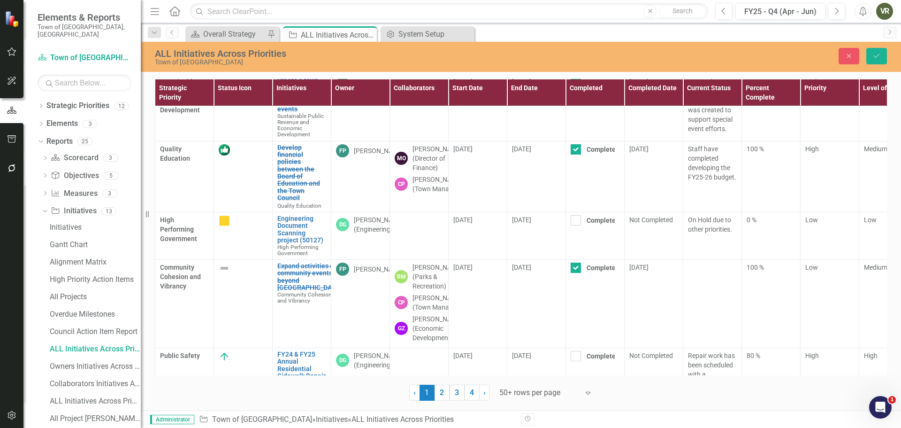
scroll to position [3354, 0]
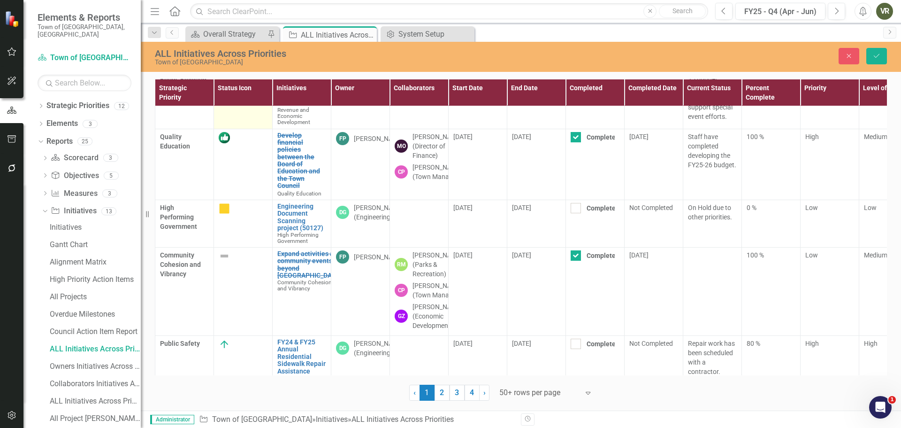
click at [223, 76] on img at bounding box center [224, 70] width 11 height 11
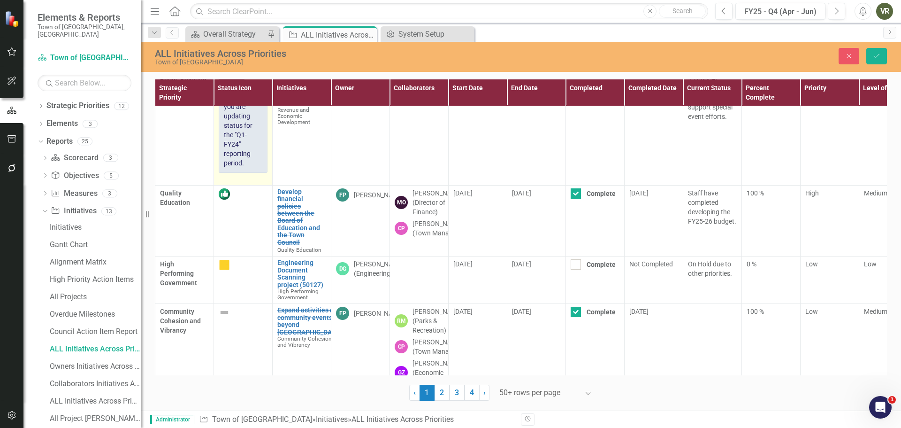
click at [238, 75] on icon at bounding box center [239, 73] width 5 height 3
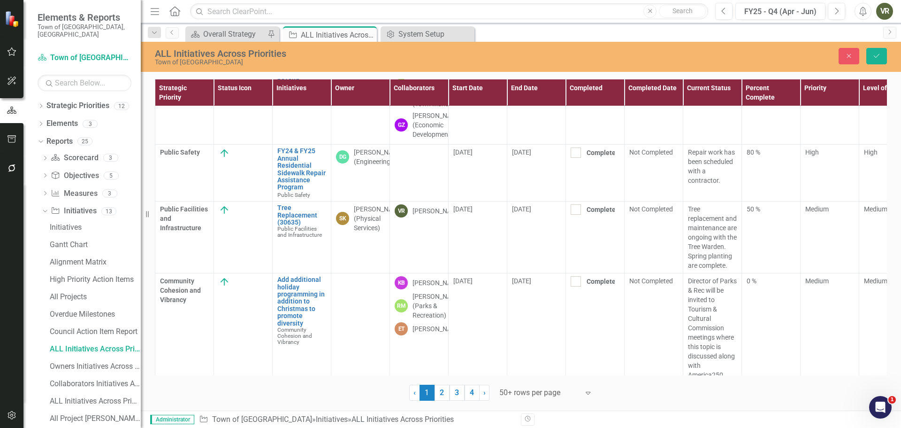
scroll to position [3614, 0]
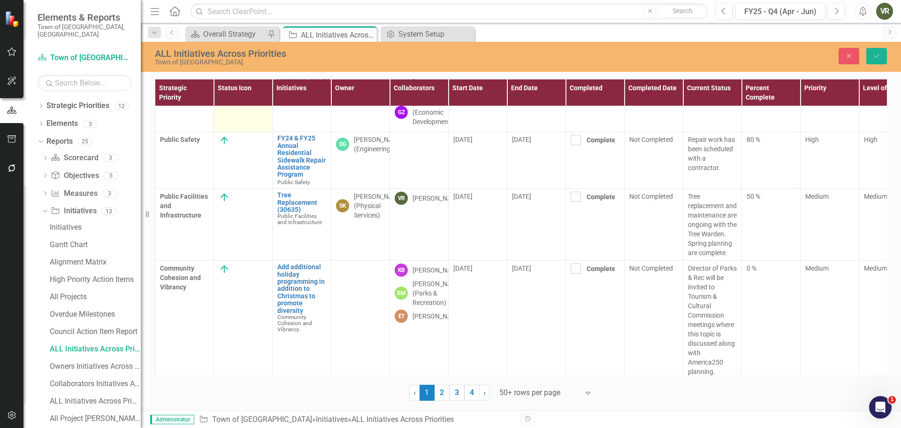
click at [225, 58] on img at bounding box center [224, 51] width 11 height 11
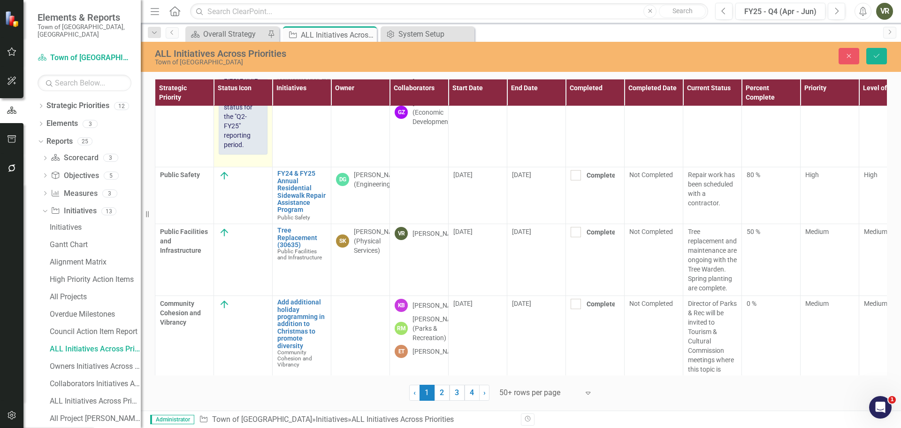
click at [241, 59] on icon "Expand" at bounding box center [239, 55] width 9 height 8
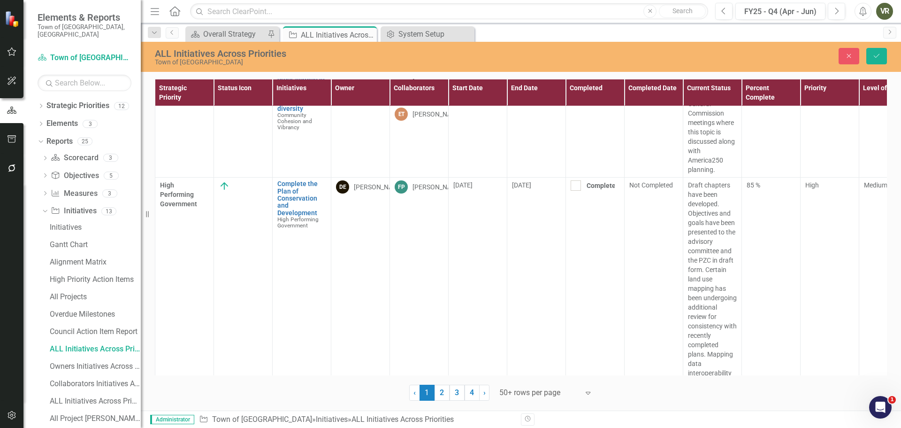
scroll to position [3876, 0]
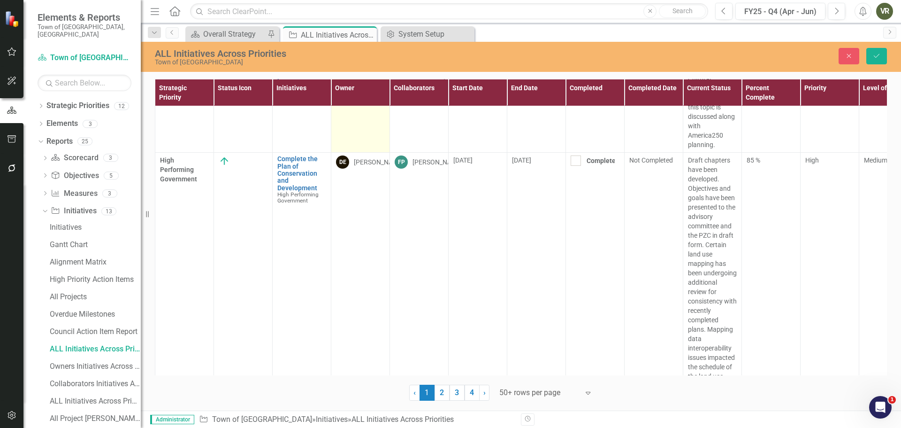
click at [349, 153] on td at bounding box center [360, 93] width 59 height 119
click at [365, 51] on div "Not Defined" at bounding box center [356, 45] width 26 height 11
type input "Gioi"
click at [773, 153] on td "0 %" at bounding box center [771, 93] width 59 height 119
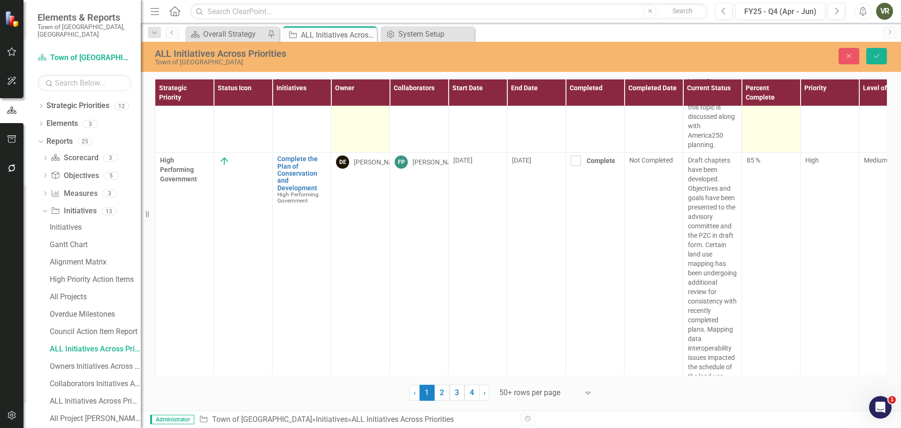
click at [773, 153] on td "0 %" at bounding box center [771, 93] width 59 height 119
drag, startPoint x: 762, startPoint y: 174, endPoint x: 748, endPoint y: 173, distance: 14.1
click at [748, 54] on input "0" at bounding box center [771, 45] width 49 height 17
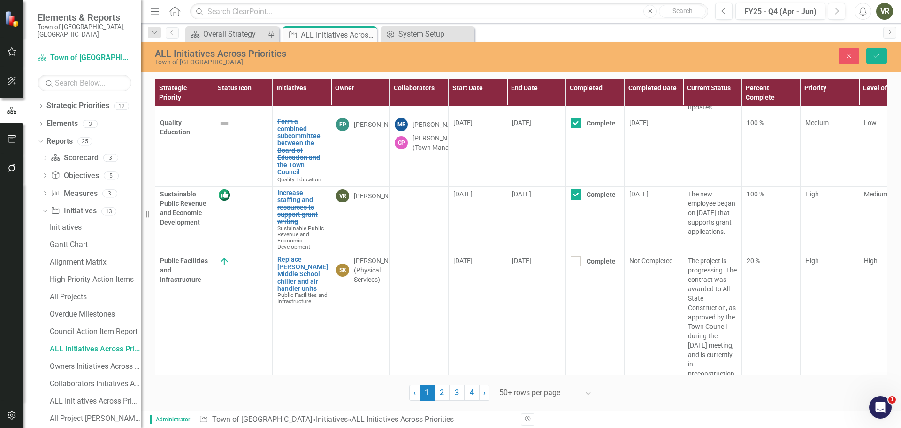
scroll to position [4269, 0]
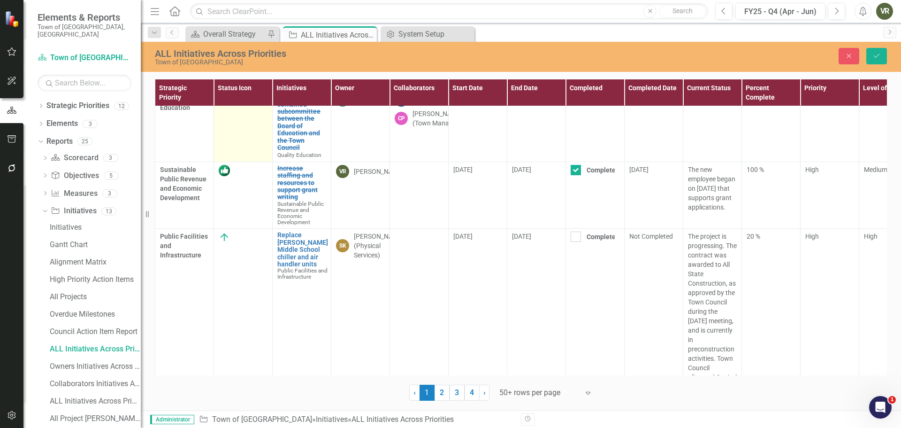
type input "25"
click at [230, 105] on img at bounding box center [224, 98] width 11 height 11
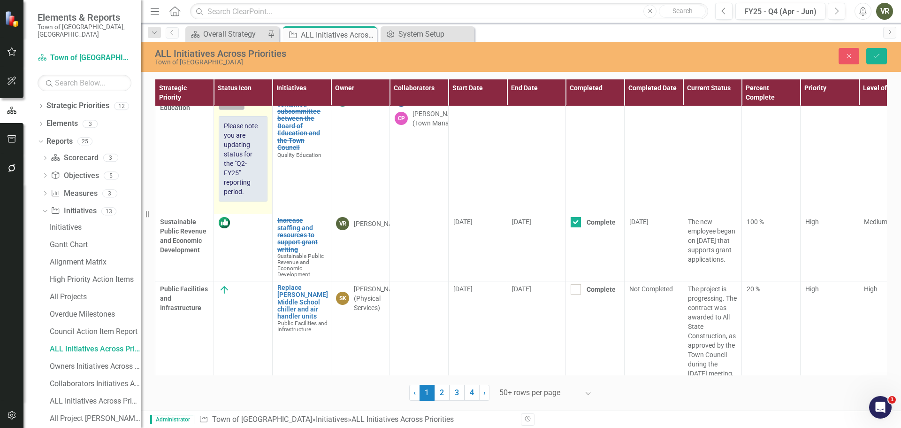
click at [239, 106] on icon "Expand" at bounding box center [239, 102] width 9 height 8
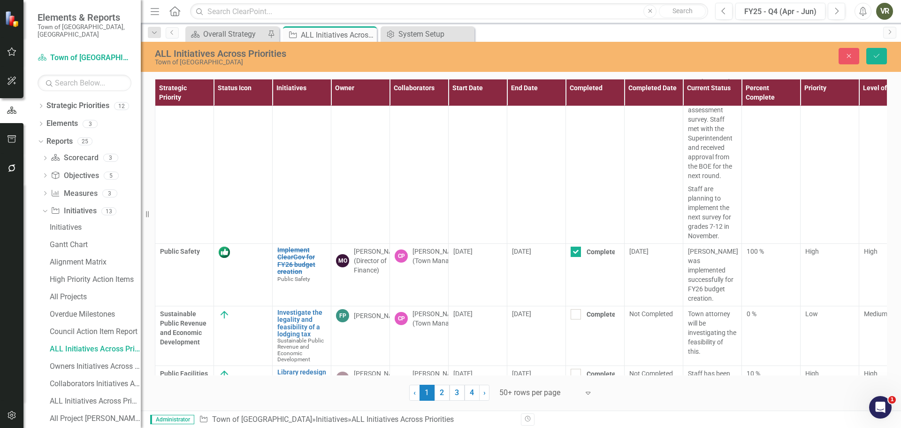
scroll to position [5134, 0]
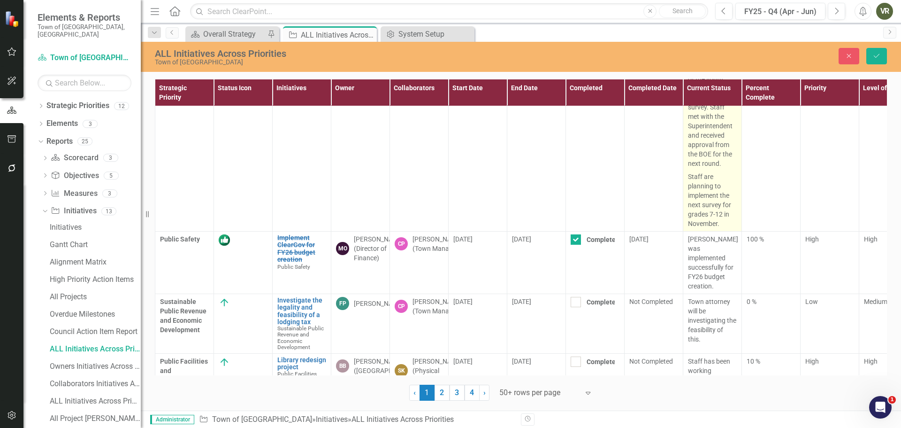
click at [711, 170] on p "WeHOPE (Youth Services) continues to partner with the BOE. The department is pr…" at bounding box center [712, 84] width 49 height 171
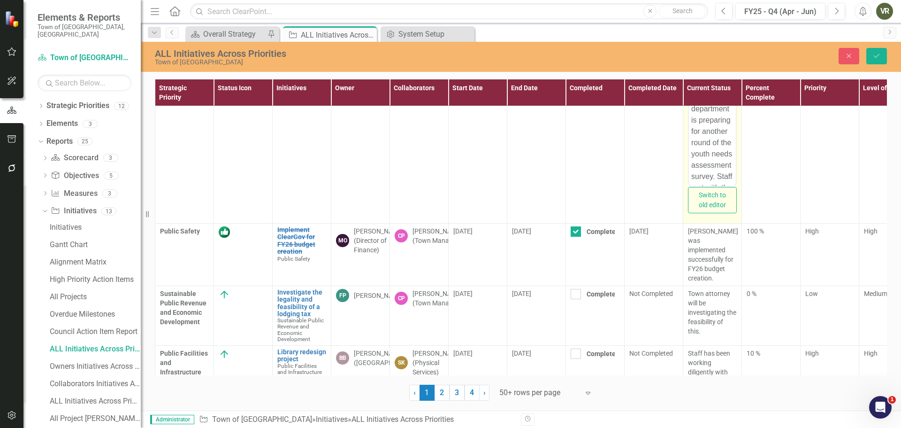
scroll to position [0, 0]
click at [693, 31] on p "WeHOPE (Youth Services) continues to partner with the BOE. The department is pr…" at bounding box center [713, 148] width 42 height 248
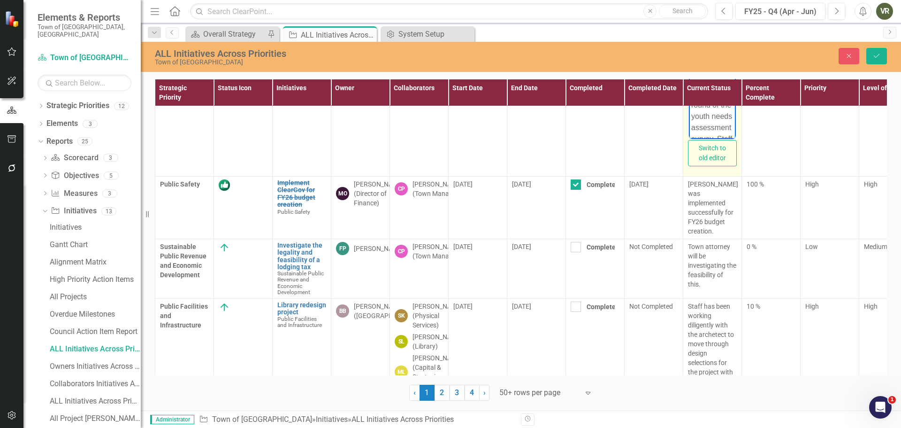
scroll to position [32, 0]
click at [721, 0] on p "As the FY25 year comes to a close, WeHOPE (Youth Services) continues to partner…" at bounding box center [713, 86] width 42 height 282
click at [724, 86] on p "As the FY25 year comes to a close, the Department is already gearing up for FY2…" at bounding box center [713, 100] width 42 height 338
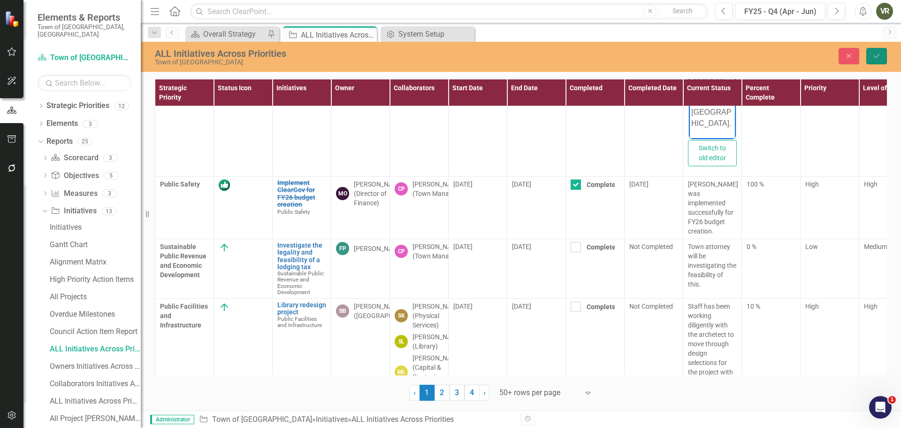
click at [884, 55] on button "Save" at bounding box center [877, 56] width 21 height 16
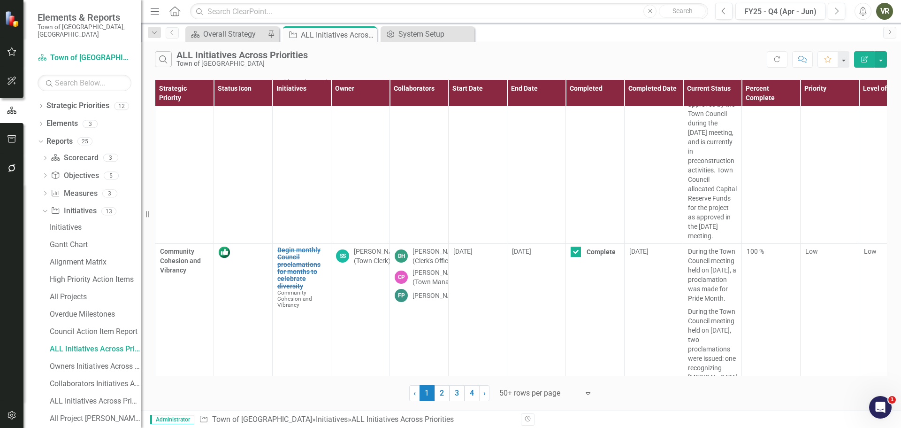
scroll to position [4148, 0]
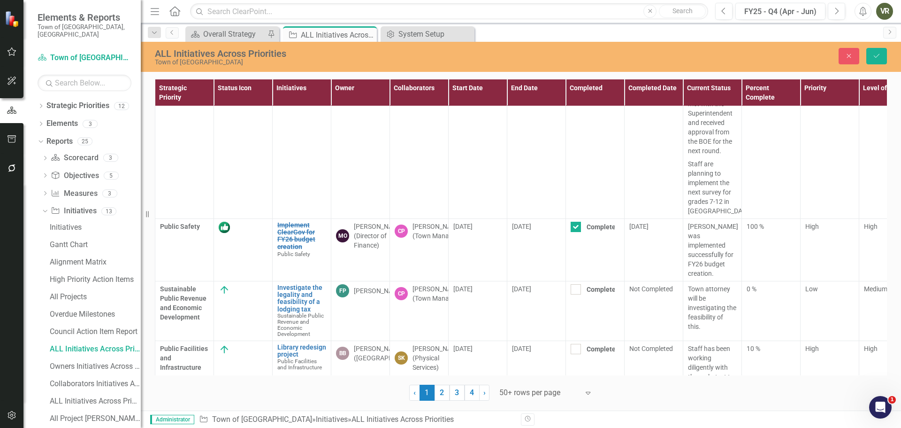
scroll to position [4858, 0]
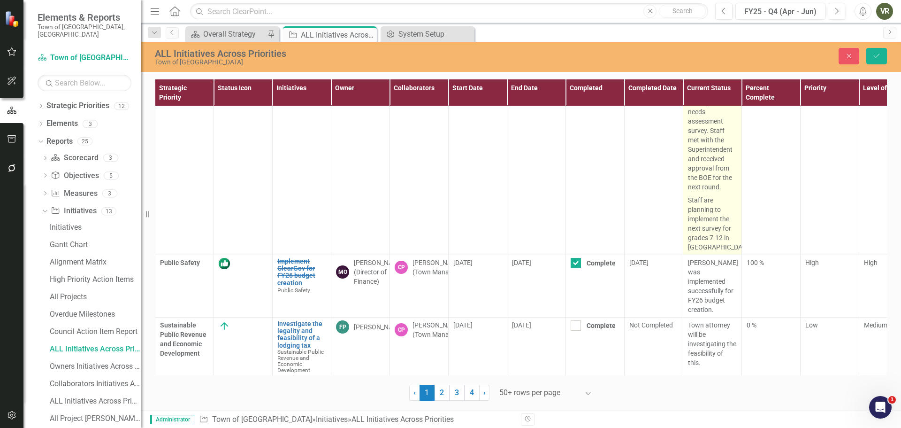
click at [701, 141] on p "As the FY25 year comes to a close, the Department is already gearing up for FY2…" at bounding box center [712, 79] width 49 height 227
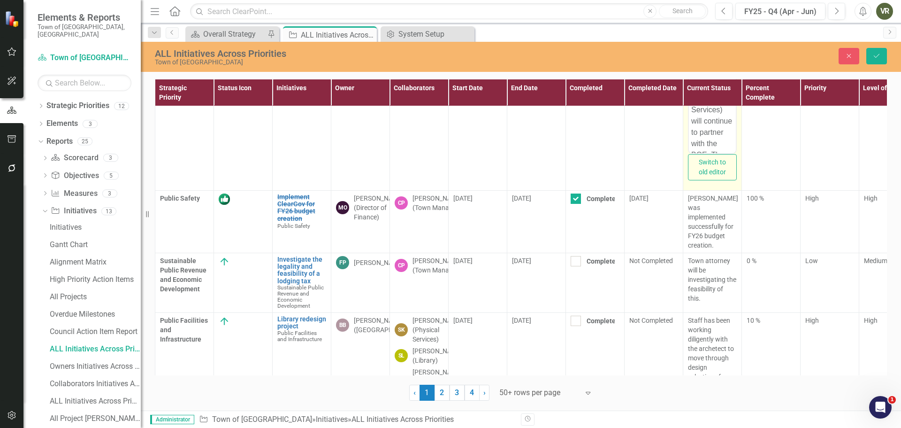
scroll to position [0, 0]
click at [707, 0] on p "As the FY25 year comes to a close, the Department is already gearing up for FY2…" at bounding box center [713, 161] width 42 height 338
click at [698, 8] on p "As FY25 year comes to a close, the Department is already gearing up for FY26. W…" at bounding box center [713, 161] width 42 height 338
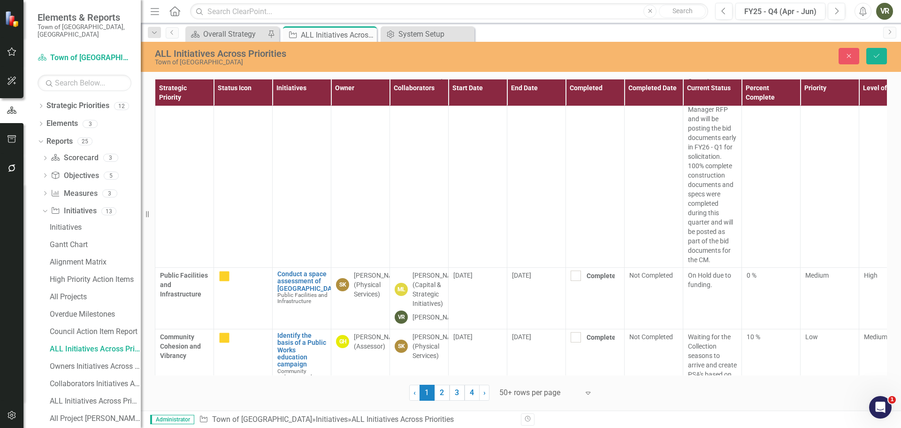
scroll to position [5169, 0]
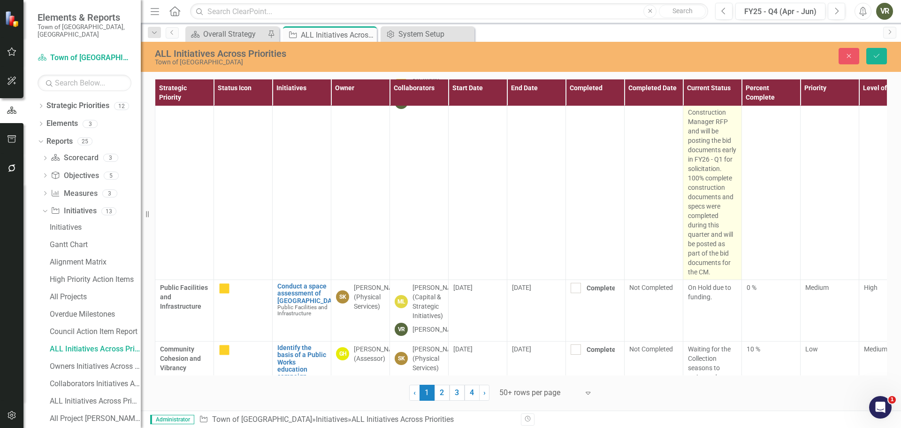
click at [727, 209] on p "Staff has been working diligently with the archetect to move through design sel…" at bounding box center [712, 140] width 49 height 272
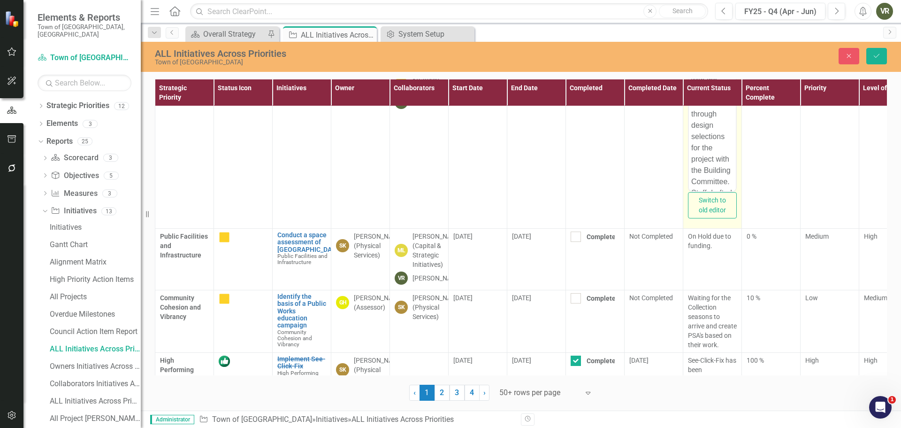
scroll to position [0, 0]
click at [708, 89] on p "Staff has been working diligently with the archetect to move through design sel…" at bounding box center [713, 260] width 42 height 462
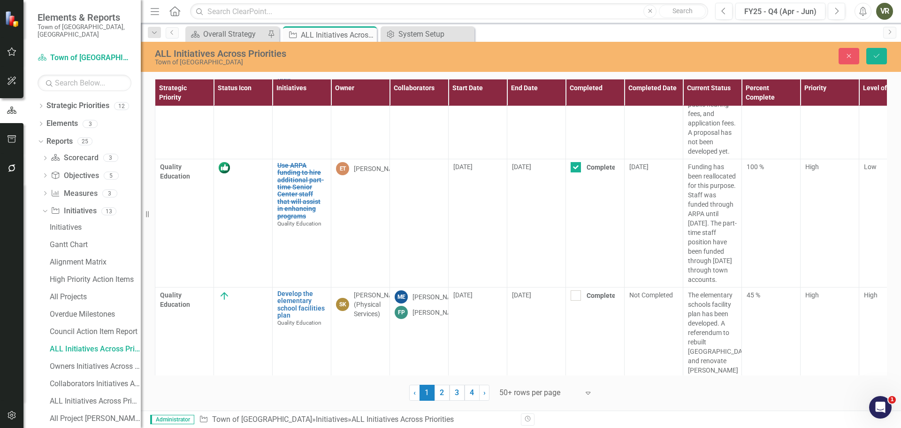
scroll to position [5597, 0]
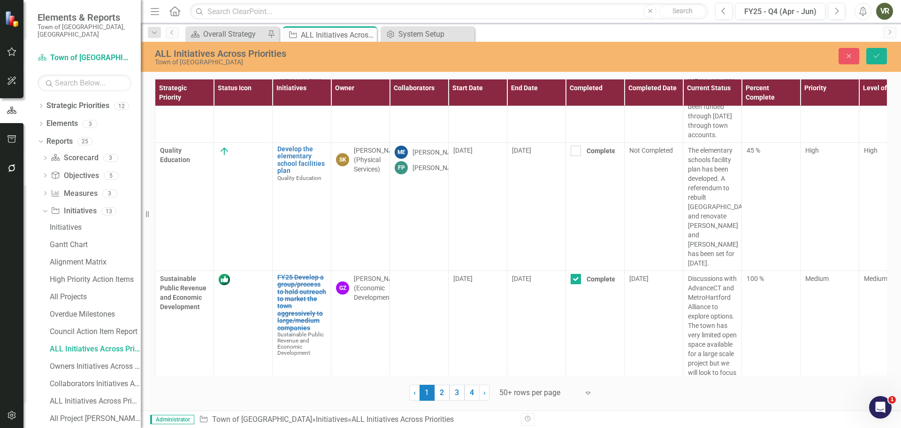
scroll to position [5865, 0]
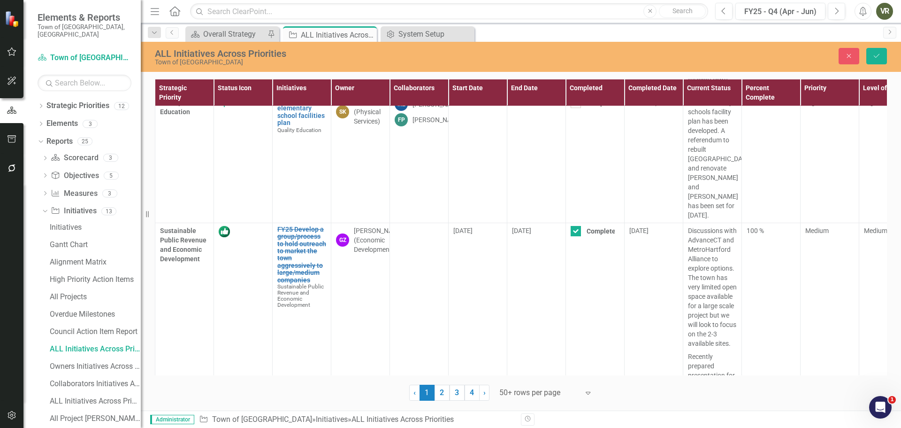
click at [226, 94] on td at bounding box center [243, 30] width 59 height 128
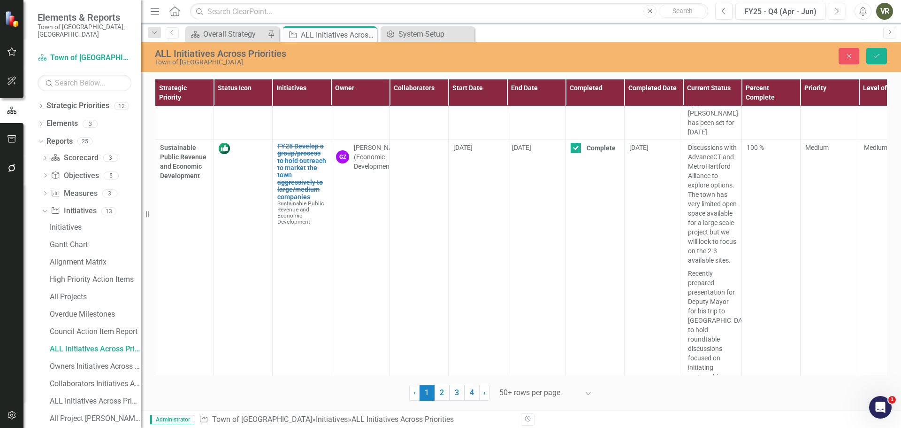
scroll to position [5900, 0]
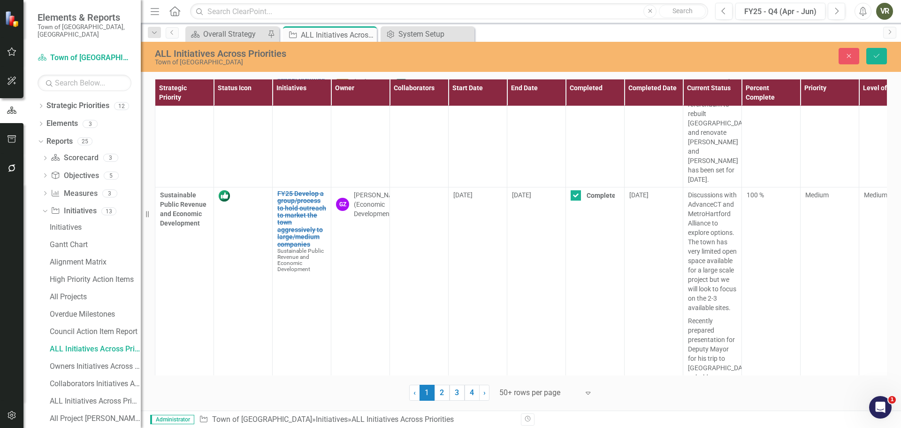
click at [877, 54] on icon "Save" at bounding box center [877, 56] width 8 height 7
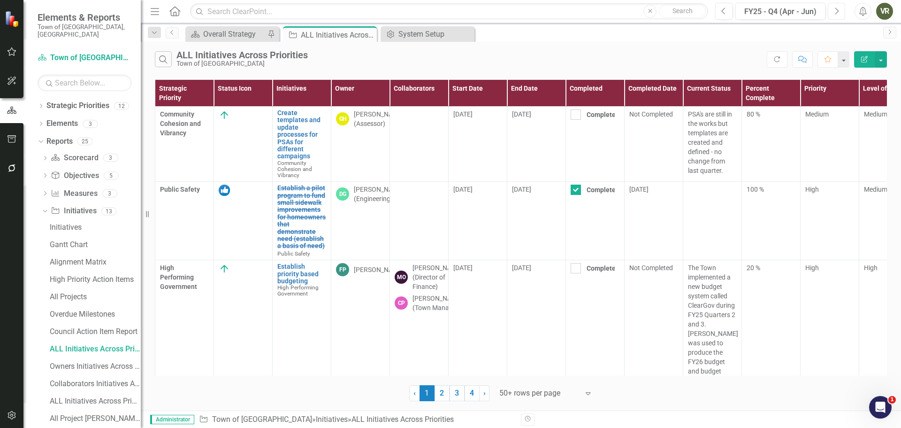
click at [840, 12] on button "Next" at bounding box center [836, 11] width 17 height 17
click at [722, 14] on icon "Previous" at bounding box center [724, 11] width 5 height 8
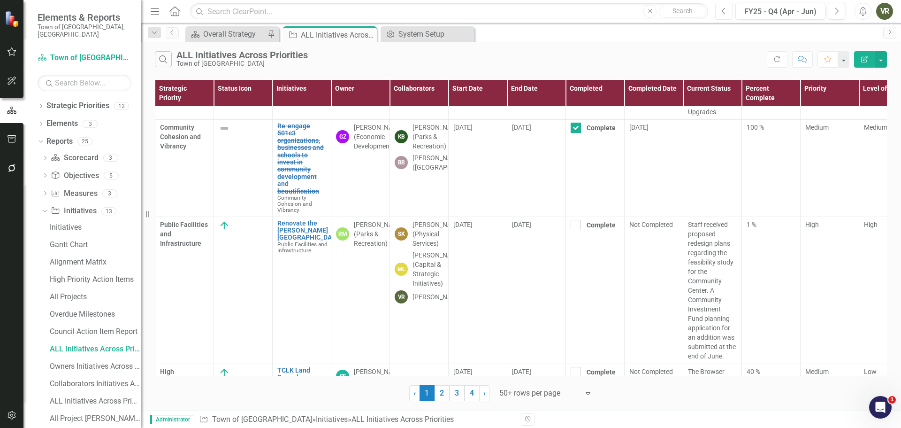
scroll to position [6492, 0]
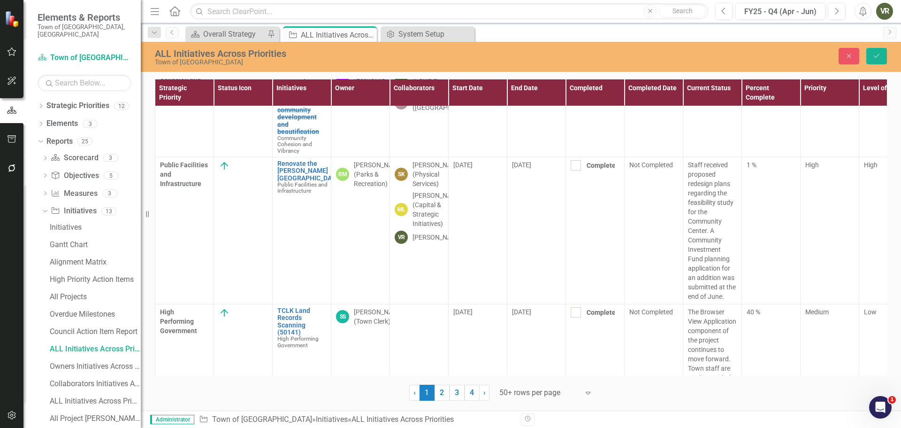
type input "b"
type input "rob"
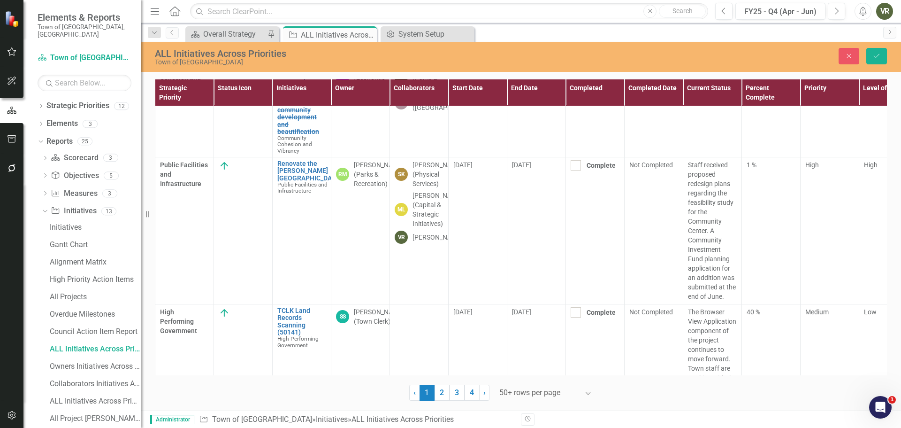
click at [363, 427] on div "Not Defined" at bounding box center [452, 435] width 886 height 11
click at [474, 53] on div "ALL Initiatives Across Priorities" at bounding box center [360, 53] width 411 height 10
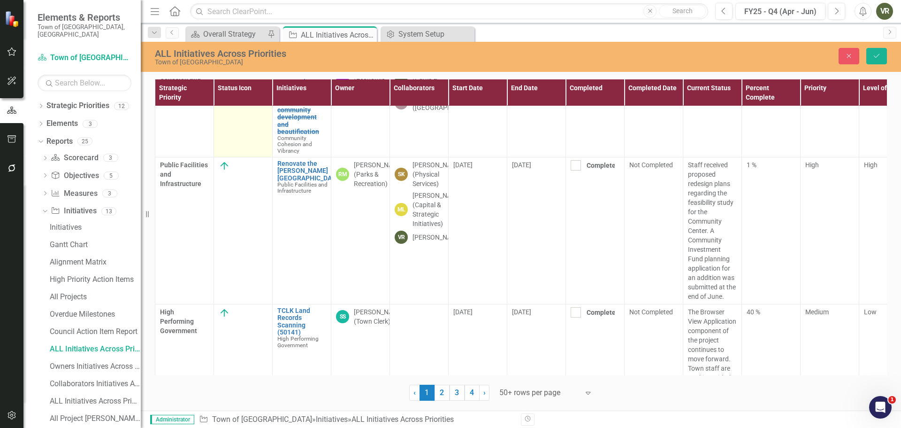
click at [223, 74] on img at bounding box center [224, 68] width 11 height 11
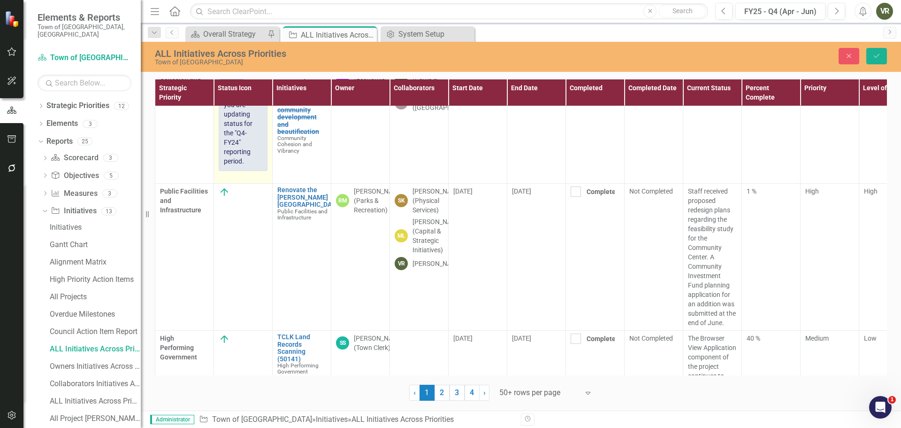
click at [228, 77] on img at bounding box center [227, 71] width 11 height 11
click at [237, 171] on div "option Not Started, selected. Not Started Expand Please note you are updating s…" at bounding box center [243, 117] width 49 height 108
click at [237, 75] on icon "Expand" at bounding box center [239, 72] width 9 height 8
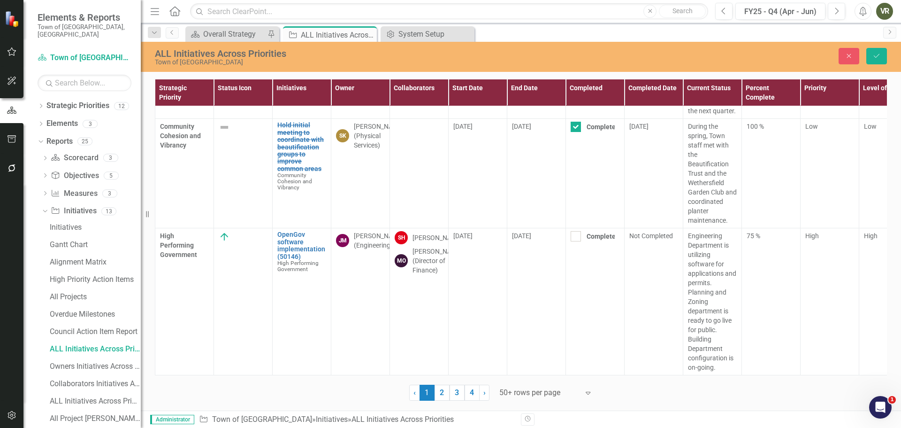
scroll to position [7005, 0]
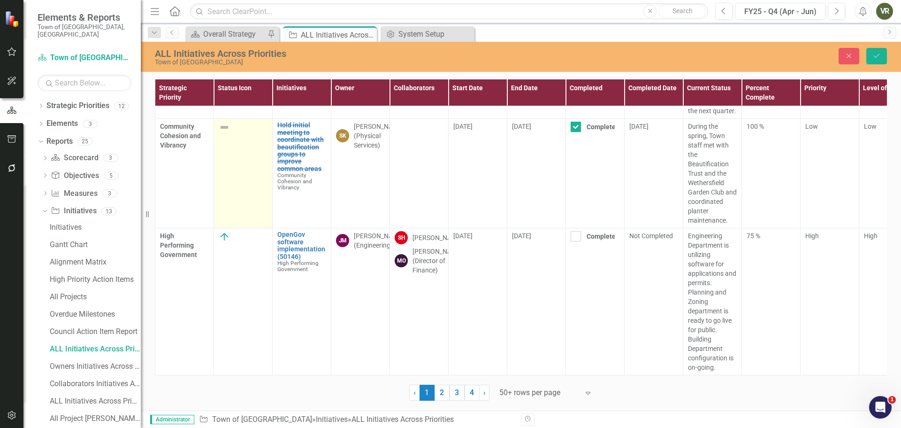
click at [226, 133] on img at bounding box center [224, 127] width 11 height 11
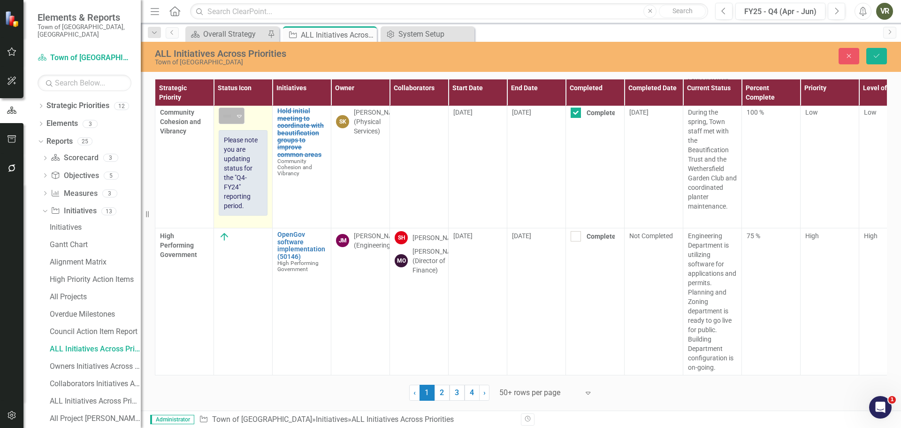
click at [238, 120] on icon "Expand" at bounding box center [239, 116] width 9 height 8
click at [876, 46] on div "ALL Initiatives Across Priorities Town of Wethersfield Close Save" at bounding box center [521, 57] width 761 height 30
click at [876, 53] on icon "Save" at bounding box center [877, 56] width 8 height 7
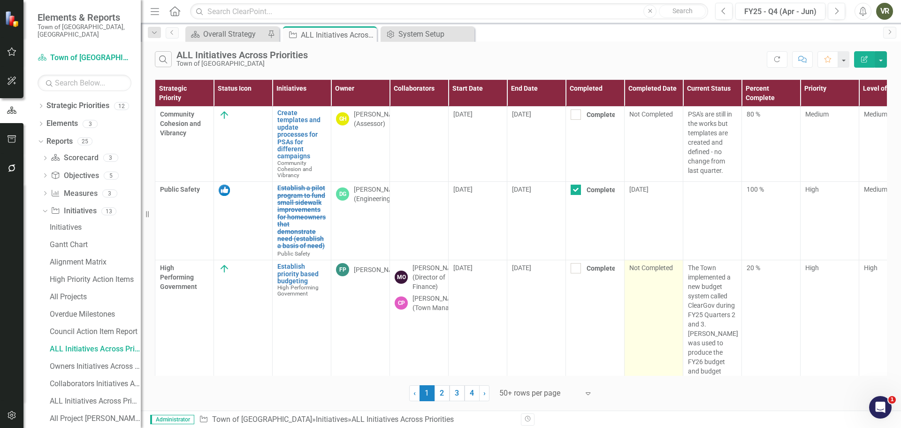
click at [442, 390] on link "2" at bounding box center [442, 393] width 15 height 16
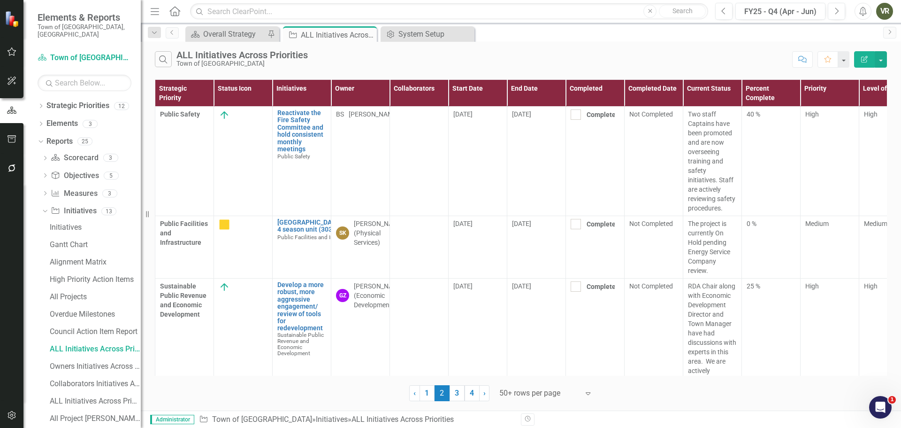
checkbox input "true"
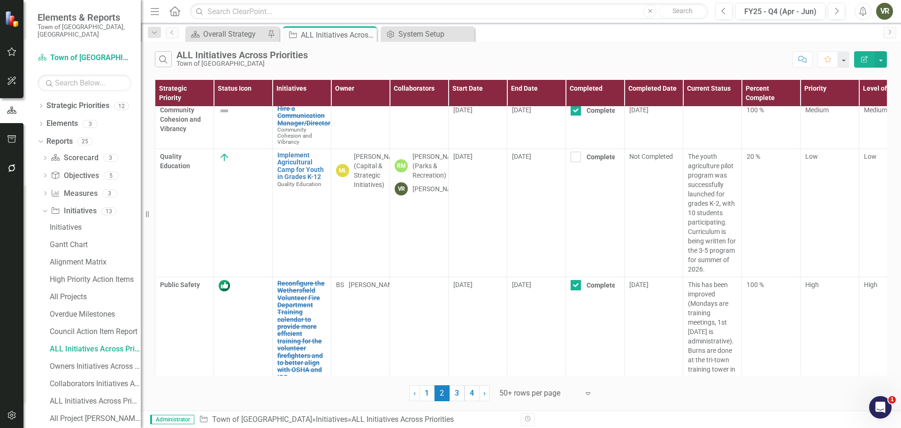
scroll to position [933, 0]
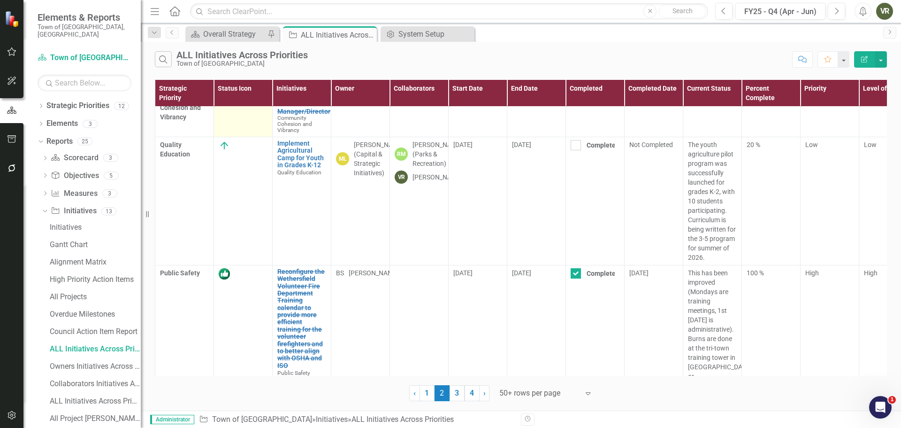
click at [227, 105] on img at bounding box center [224, 98] width 11 height 11
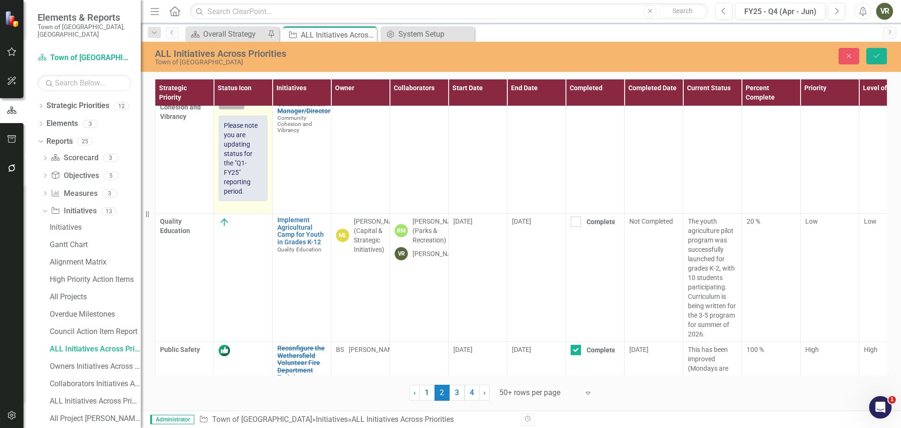
click at [230, 107] on img at bounding box center [227, 101] width 11 height 11
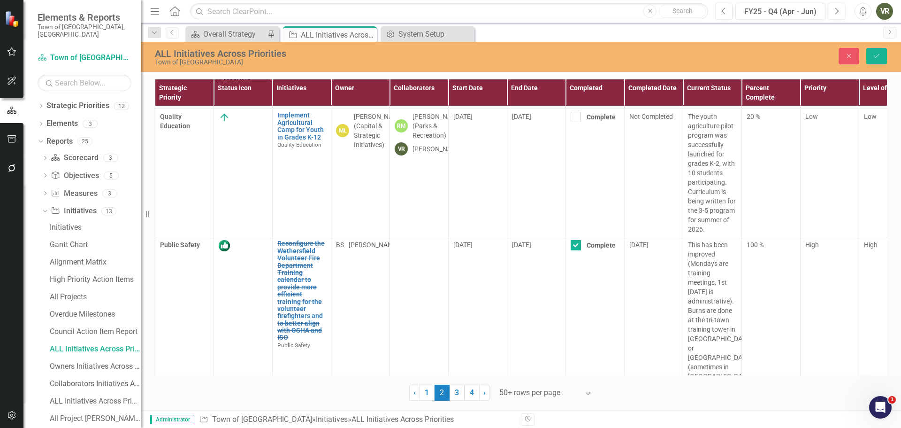
scroll to position [1061, 0]
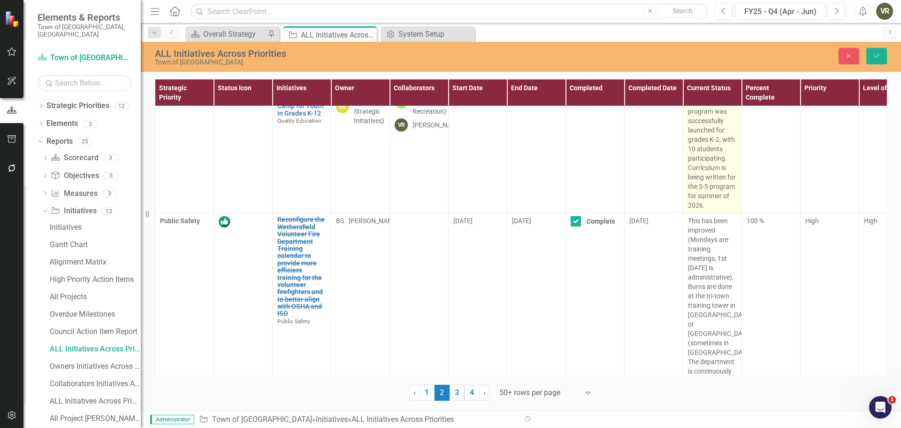
click at [706, 178] on p "The youth agriculture pilot program was successfully launched for grades K-2, w…" at bounding box center [712, 149] width 49 height 122
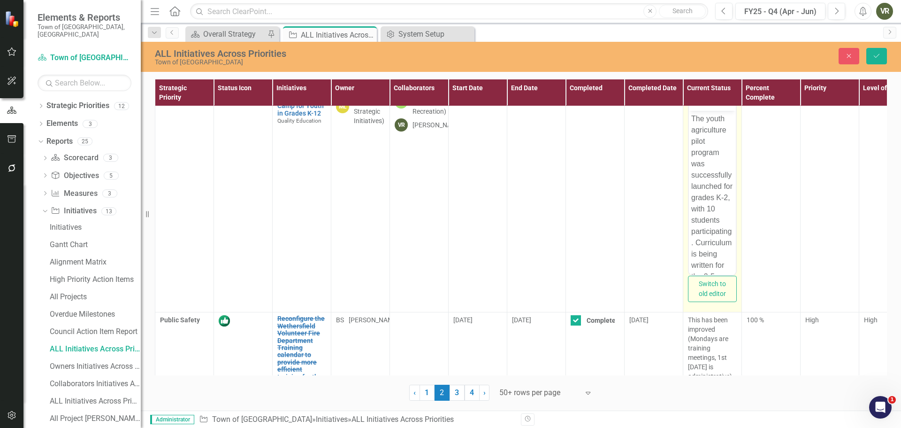
scroll to position [0, 0]
click at [698, 229] on p "The youth agriculture pilot program was successfully launched for grades K-2, w…" at bounding box center [713, 214] width 42 height 203
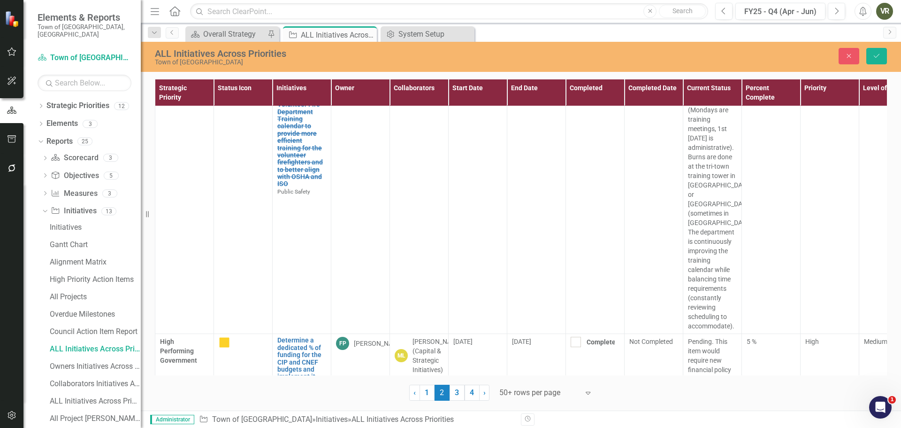
scroll to position [1302, 0]
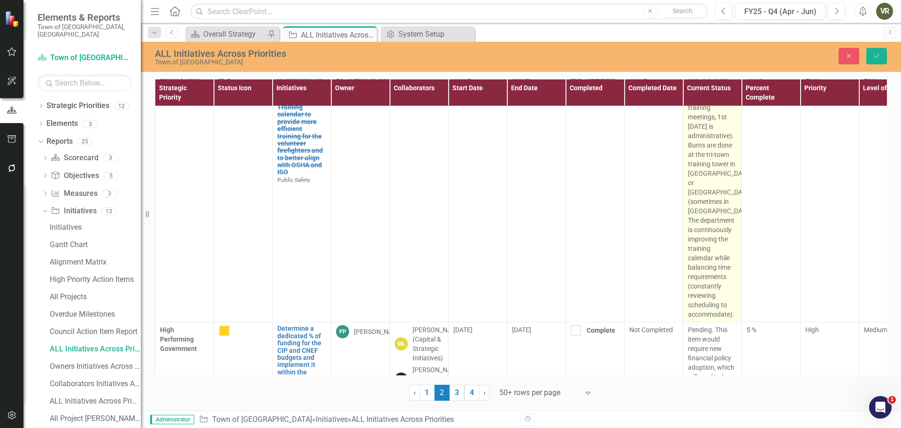
click at [691, 114] on p "This has been improved (Mondays are training meetings, 1st Monday is administra…" at bounding box center [712, 197] width 49 height 244
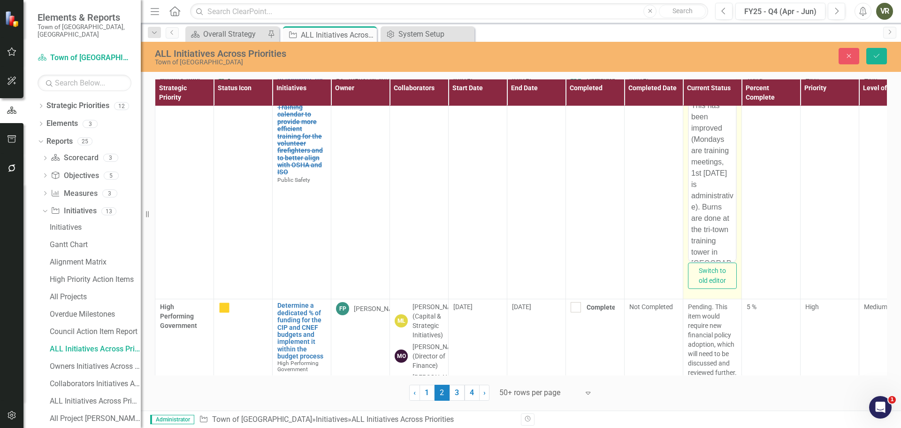
scroll to position [0, 0]
click at [691, 105] on body "This has been improved (Mondays are training meetings, 1st Monday is administra…" at bounding box center [712, 329] width 47 height 463
click at [706, 217] on p "The training calendar has been reconfigured and improved. Mondays are training …" at bounding box center [713, 295] width 42 height 484
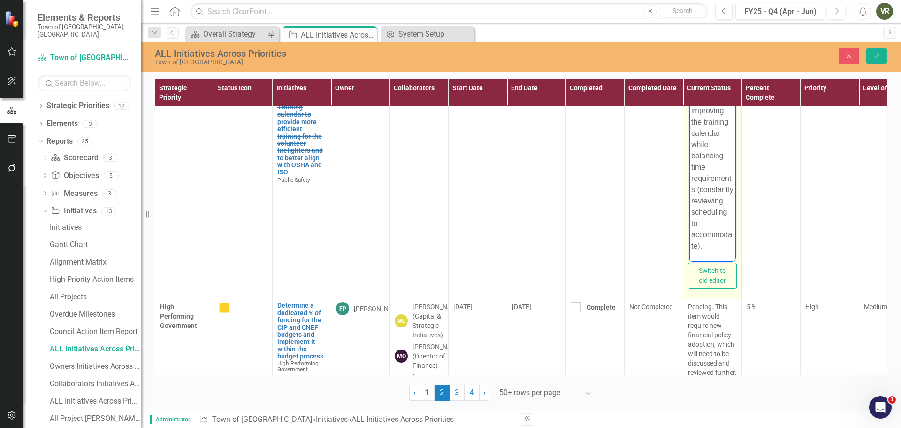
click at [692, 235] on p "The training calendar has been reconfigured and improved. Mondays are training …" at bounding box center [713, 9] width 42 height 484
click at [696, 243] on p "The training calendar has been reconfigured and improved. Mondays are training …" at bounding box center [713, 9] width 42 height 484
click at [704, 246] on p "The training calendar has been reconfigured and improved. Mondays are training …" at bounding box center [713, 9] width 42 height 484
click at [702, 246] on p "The training calendar has been reconfigured and improved. Mondays are training …" at bounding box center [713, 9] width 42 height 484
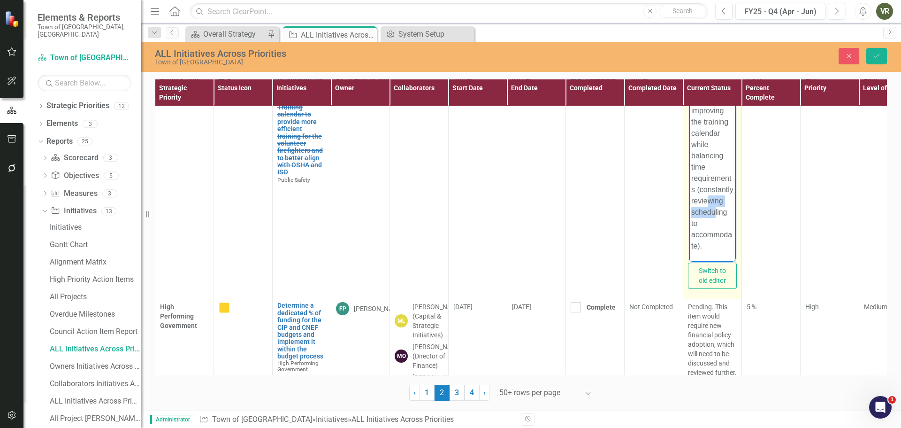
click at [702, 246] on p "The training calendar has been reconfigured and improved. Mondays are training …" at bounding box center [713, 9] width 42 height 484
click at [728, 245] on body "The training calendar has been reconfigured and improved. Mondays are training …" at bounding box center [712, 18] width 47 height 485
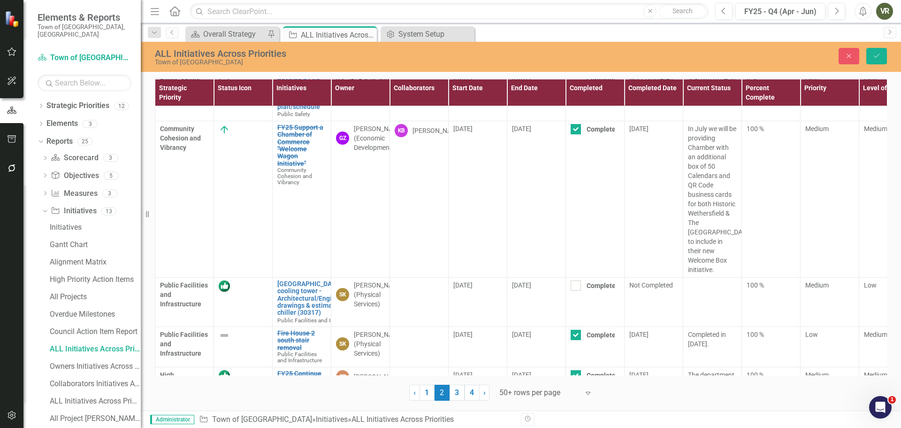
scroll to position [1694, 0]
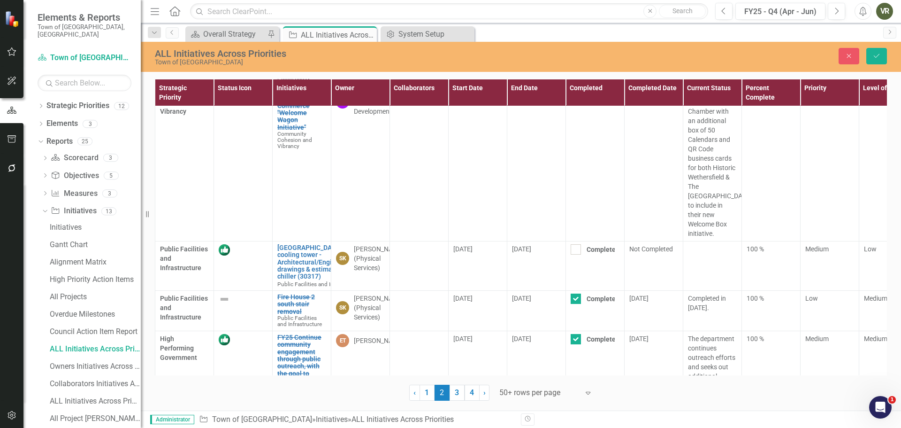
click at [714, 57] on p "Starting to begin in Fiscal Year 26." at bounding box center [712, 47] width 49 height 19
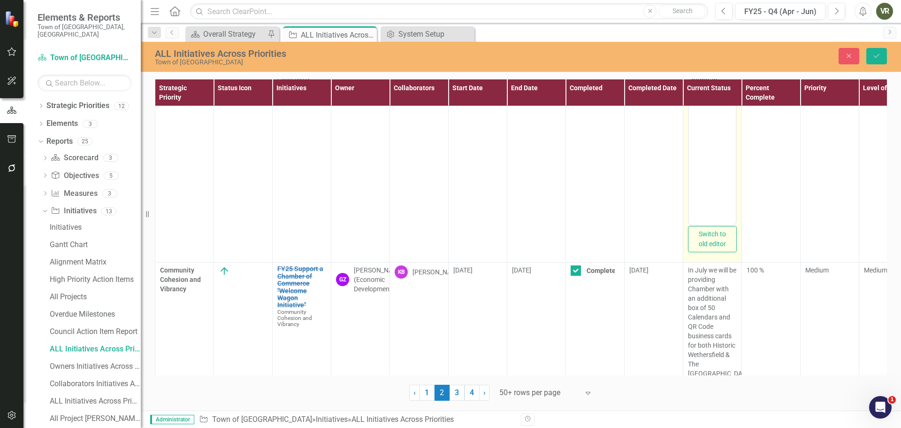
scroll to position [0, 0]
drag, startPoint x: 700, startPoint y: 104, endPoint x: 684, endPoint y: 59, distance: 47.8
click at [689, 61] on html "Starting to begin in Fiscal Year 26." at bounding box center [712, 131] width 47 height 141
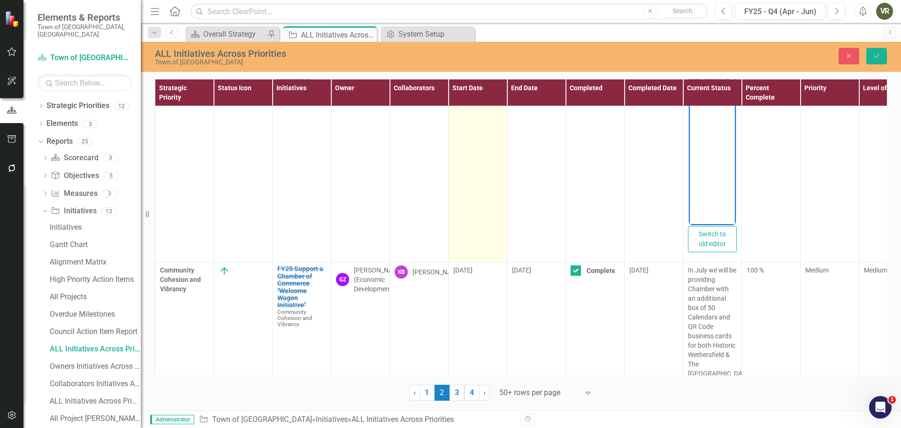
click at [467, 169] on td "[DATE]" at bounding box center [478, 148] width 59 height 227
click at [485, 143] on body "Elements & Reports Town of Wethersfield, CT Strategic Priority Town of Wethersf…" at bounding box center [450, 214] width 901 height 428
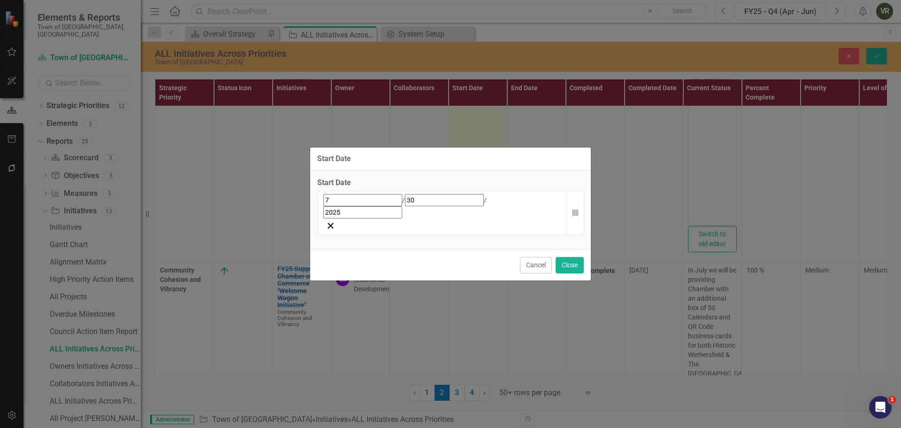
click at [485, 143] on div "Start Date Start Date 7 / 30 / 2025 Calendar Cancel Close" at bounding box center [451, 214] width 282 height 428
click at [572, 209] on button "Calendar" at bounding box center [576, 213] width 18 height 45
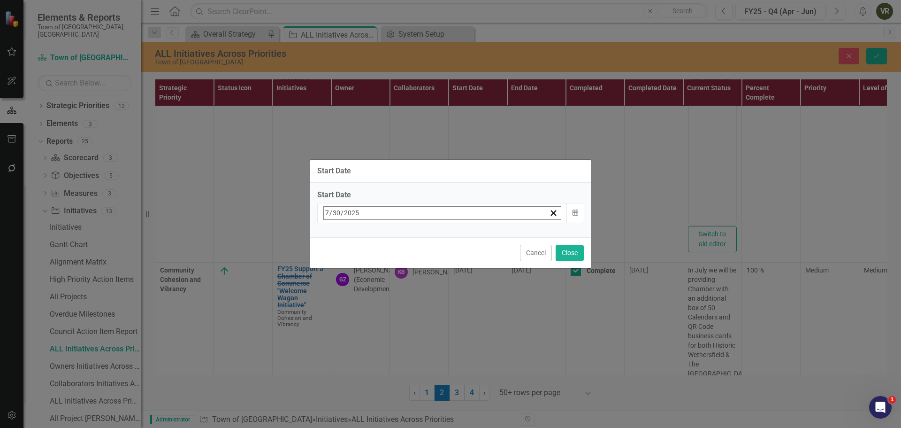
click at [459, 331] on button "1" at bounding box center [446, 338] width 23 height 17
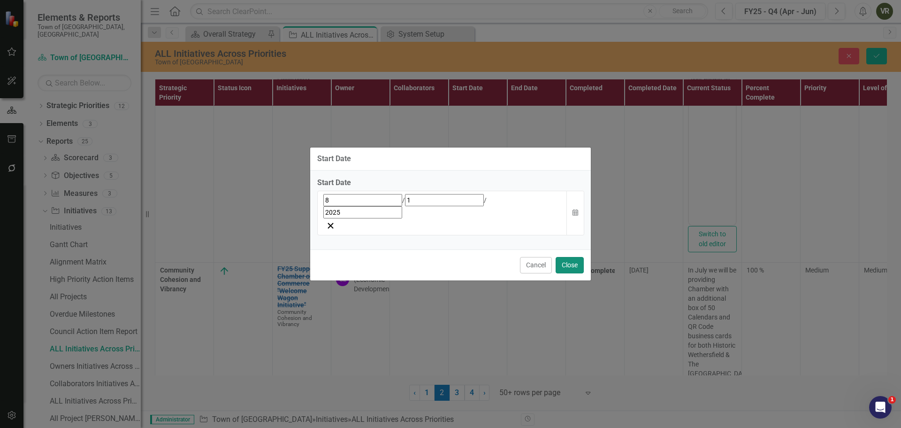
click at [573, 257] on button "Close" at bounding box center [570, 265] width 28 height 16
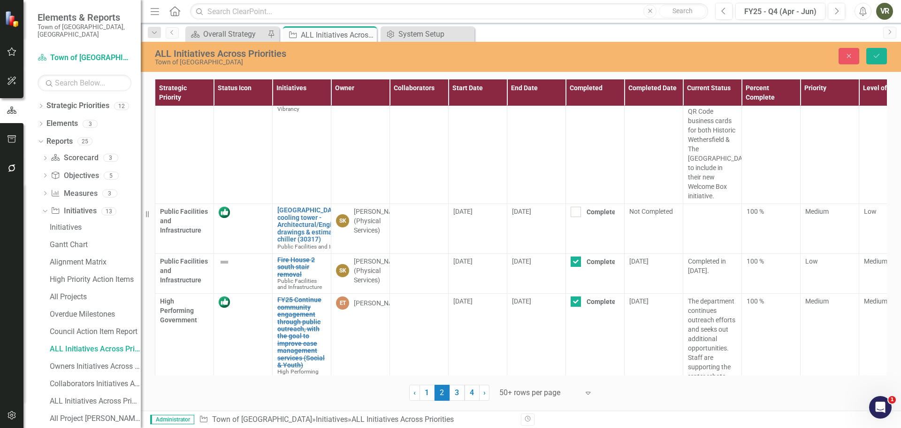
scroll to position [1934, 0]
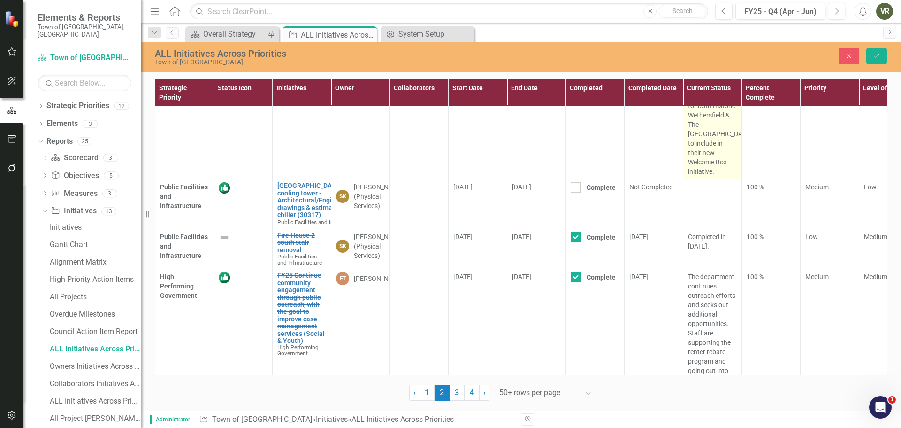
click at [720, 136] on p "In July we will be providing Chamber with an additional box of 50 Calendars and…" at bounding box center [712, 101] width 49 height 150
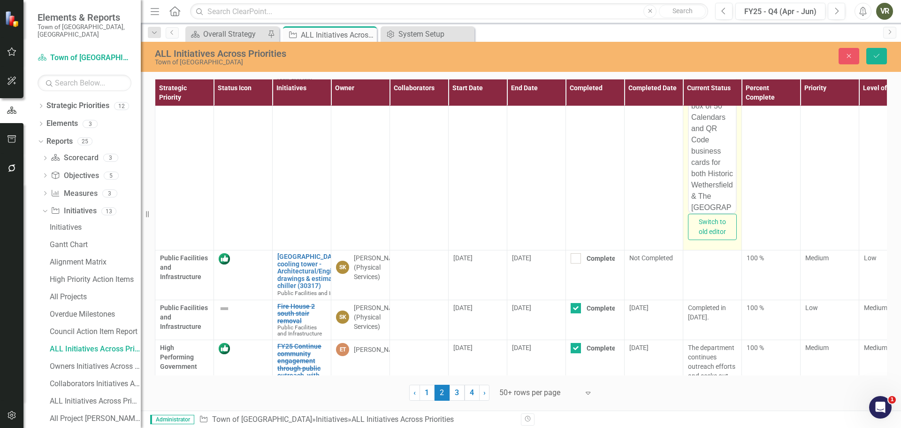
scroll to position [0, 0]
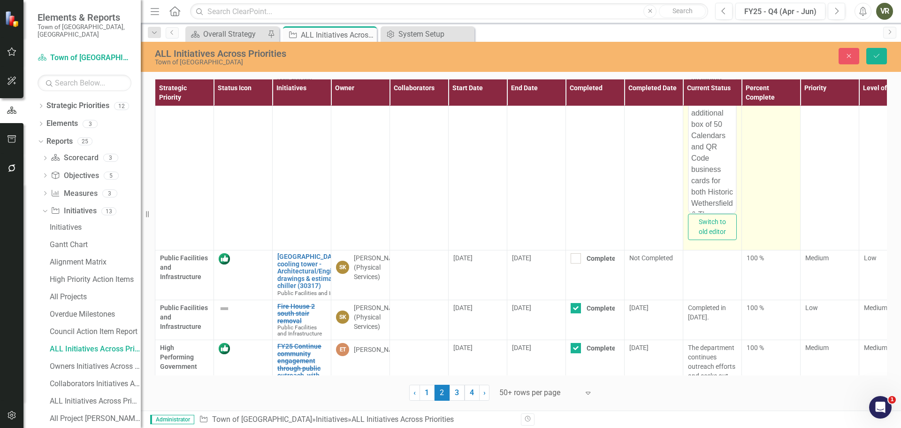
click at [760, 35] on div "100 %" at bounding box center [771, 30] width 49 height 9
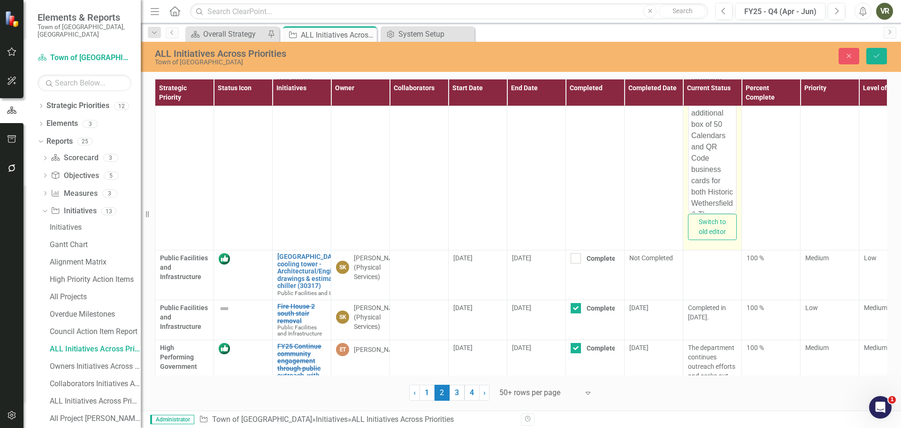
drag, startPoint x: 761, startPoint y: 133, endPoint x: 734, endPoint y: 131, distance: 27.3
click at [734, 131] on tr "Community Cohesion and Vibrancy FY25 Support a Chamber of Commerce "Welcome Wag…" at bounding box center [595, 136] width 880 height 227
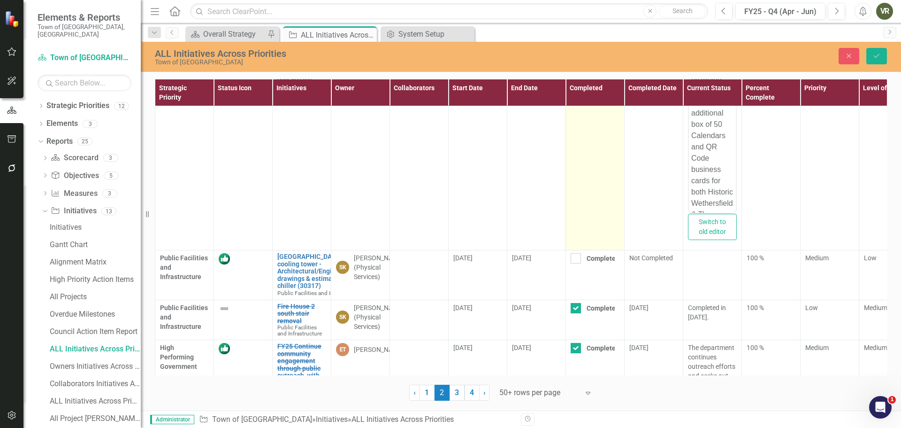
type input "95"
click at [575, 32] on input "Completed" at bounding box center [574, 29] width 6 height 6
checkbox input "false"
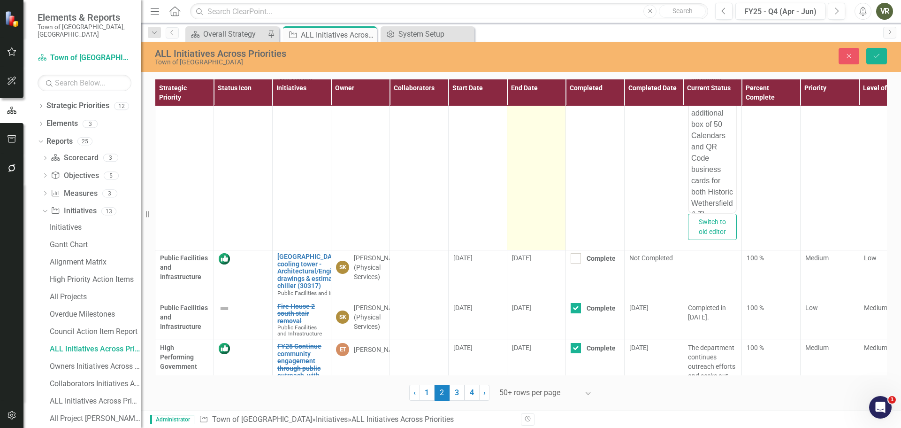
click at [540, 177] on td "[DATE]" at bounding box center [536, 136] width 59 height 227
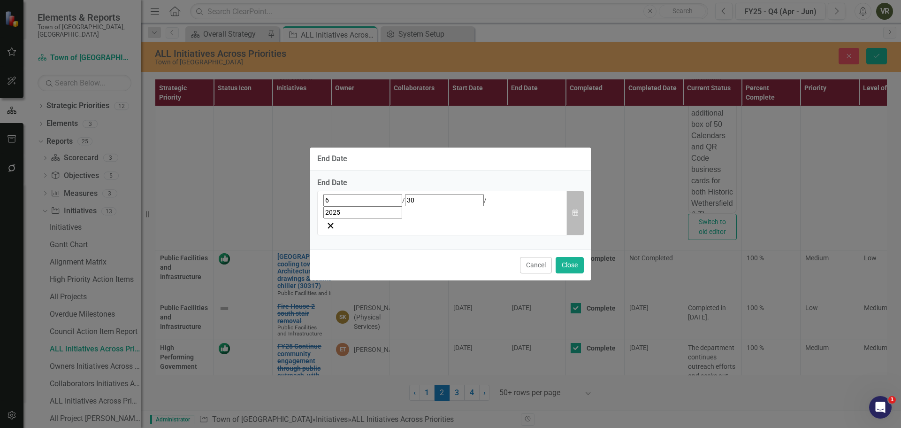
click at [581, 217] on button "Calendar" at bounding box center [576, 213] width 18 height 45
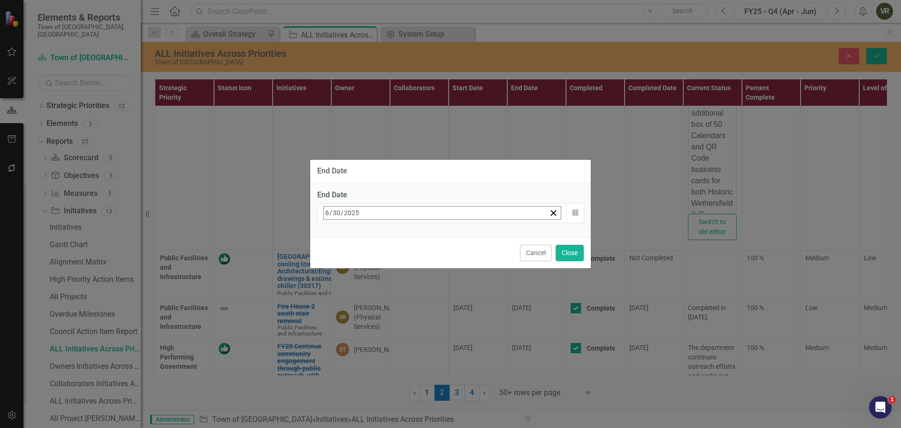
click at [461, 236] on button "›" at bounding box center [450, 233] width 21 height 21
click at [435, 333] on button "31" at bounding box center [423, 338] width 23 height 17
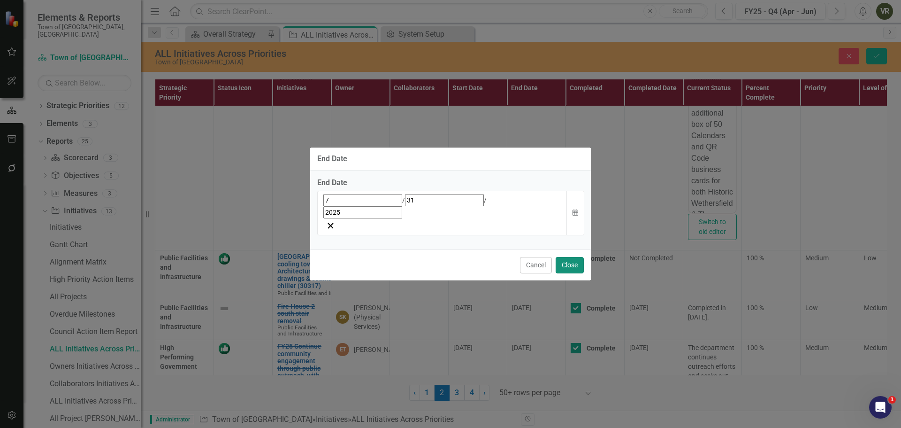
click at [576, 257] on button "Close" at bounding box center [570, 265] width 28 height 16
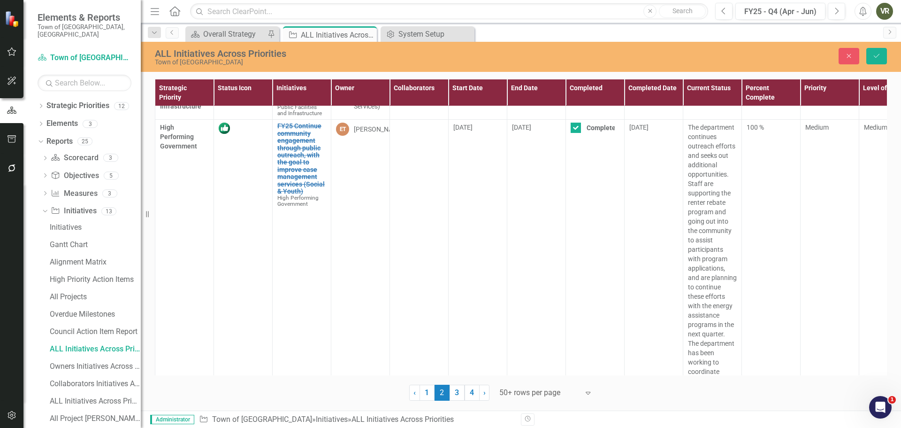
scroll to position [2166, 0]
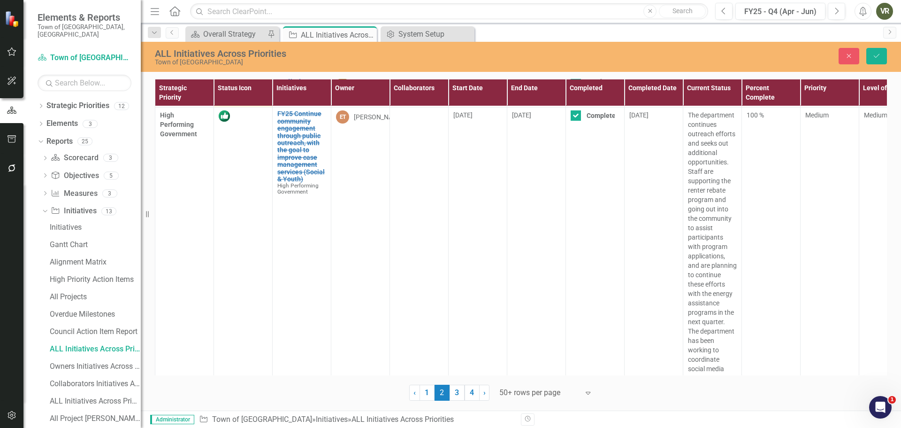
click at [232, 82] on div at bounding box center [243, 75] width 49 height 11
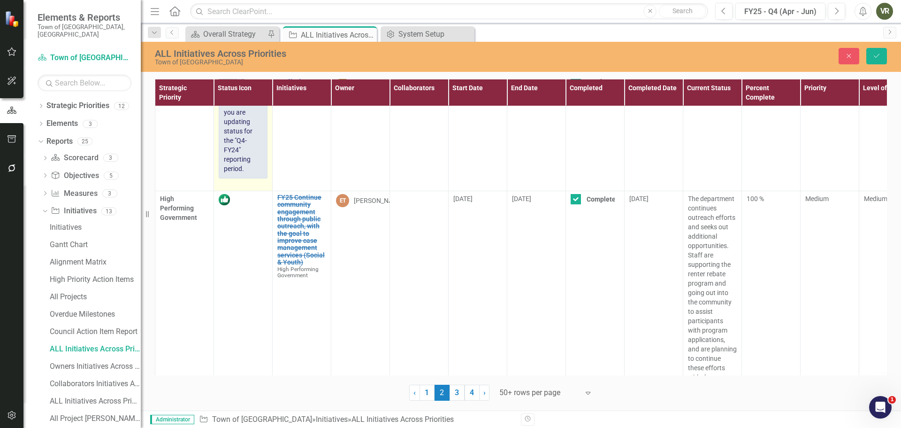
click at [239, 80] on icon at bounding box center [239, 78] width 5 height 3
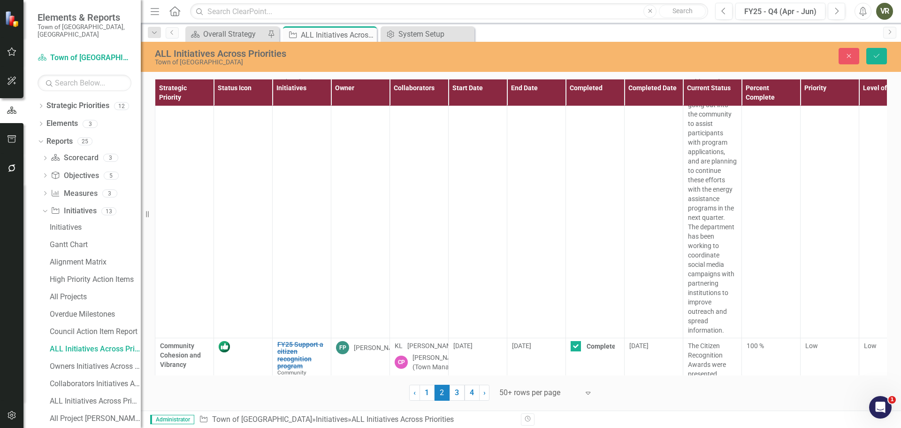
scroll to position [2341, 0]
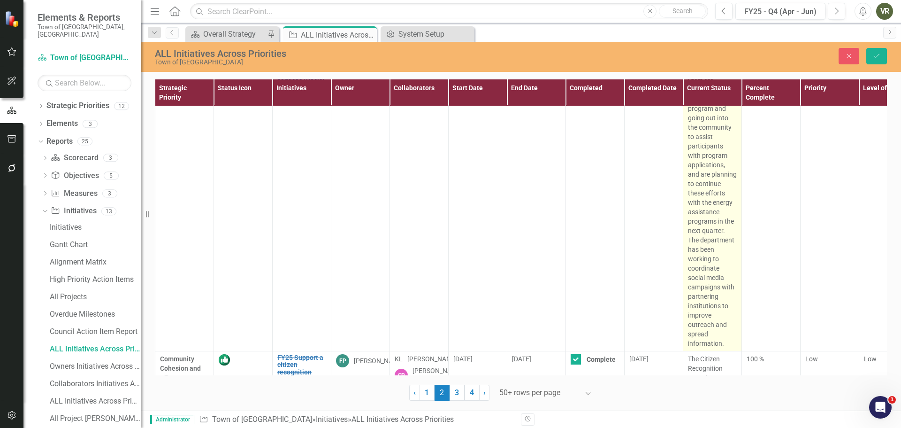
click at [692, 149] on p "The department continues outreach efforts and seeks out additional opportunitie…" at bounding box center [712, 183] width 49 height 329
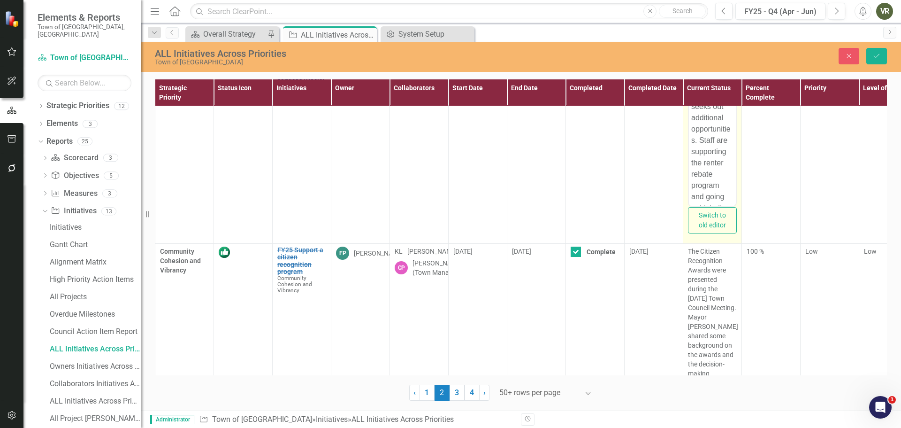
scroll to position [0, 0]
click at [692, 47] on p "The department continues outreach efforts and seeks out additional opportunitie…" at bounding box center [713, 292] width 42 height 496
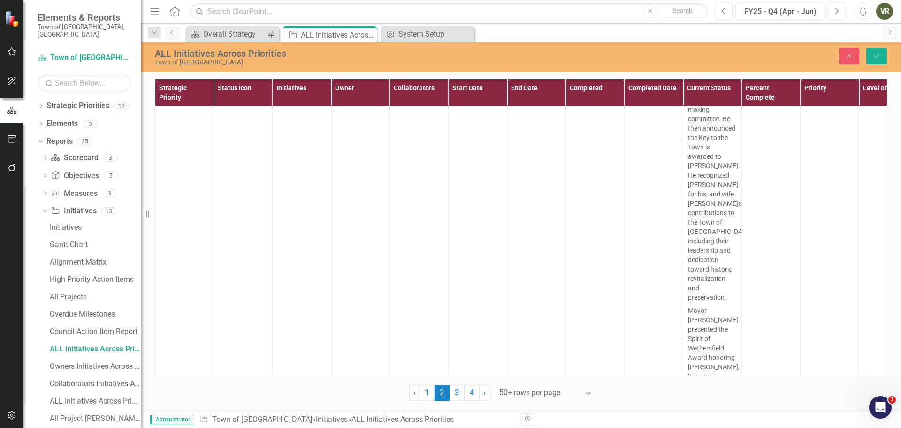
scroll to position [2580, 0]
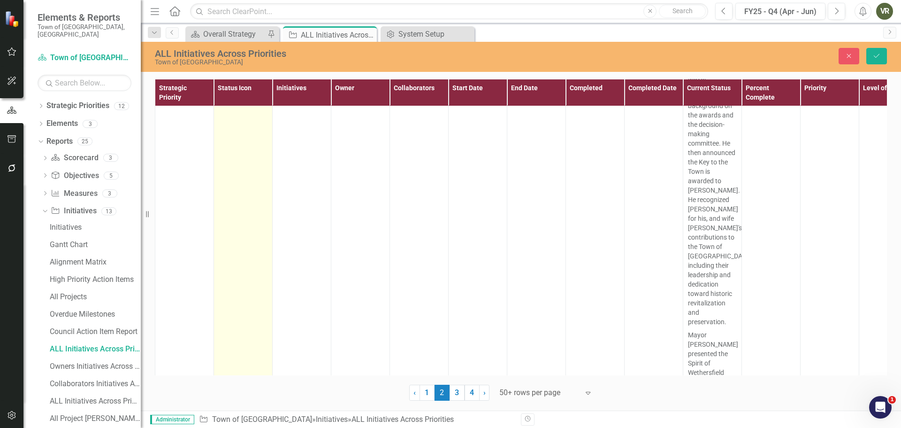
click at [230, 18] on img at bounding box center [224, 12] width 11 height 11
click at [238, 23] on div "Expand" at bounding box center [239, 15] width 9 height 15
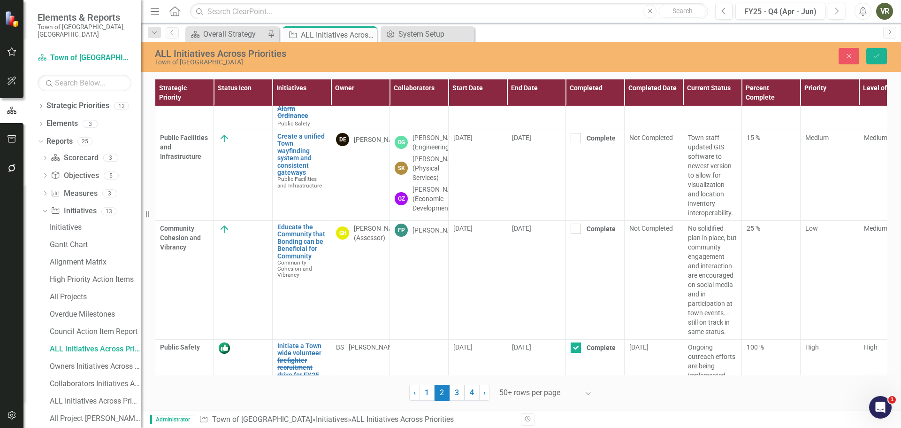
scroll to position [3099, 0]
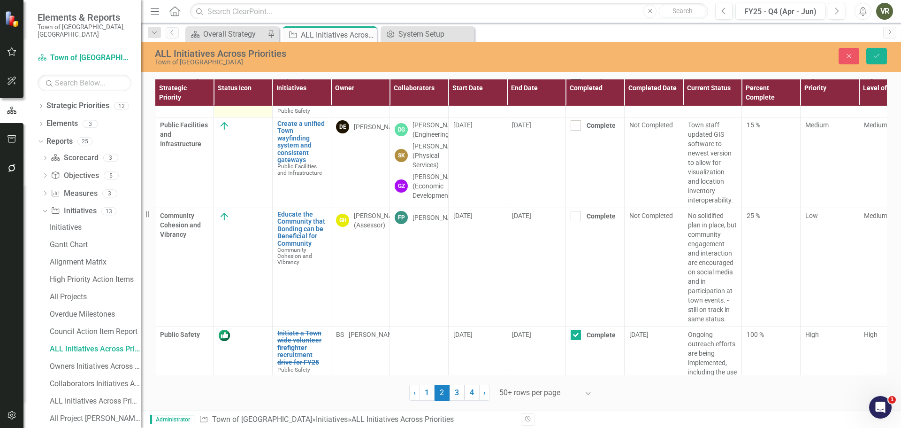
click at [224, 82] on img at bounding box center [224, 76] width 11 height 11
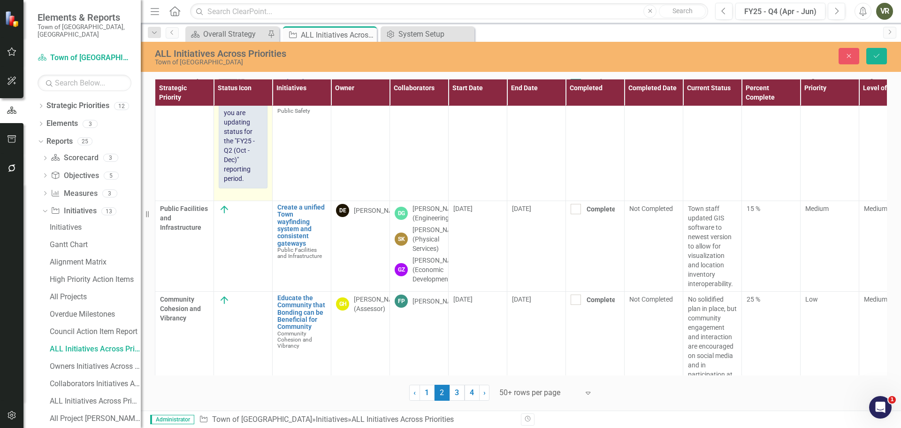
click at [228, 85] on img at bounding box center [227, 78] width 11 height 11
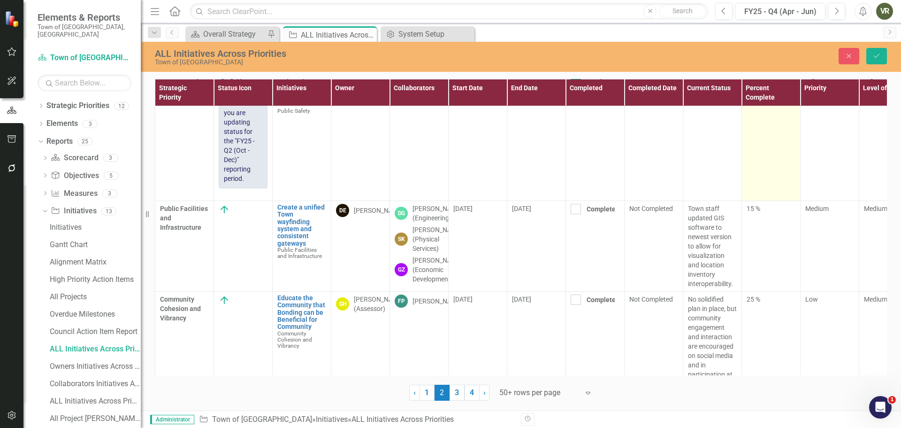
click at [780, 200] on td "0 %" at bounding box center [771, 134] width 59 height 133
type input "100"
drag, startPoint x: 752, startPoint y: 221, endPoint x: 799, endPoint y: 220, distance: 47.9
click at [799, 200] on td "100" at bounding box center [771, 134] width 59 height 133
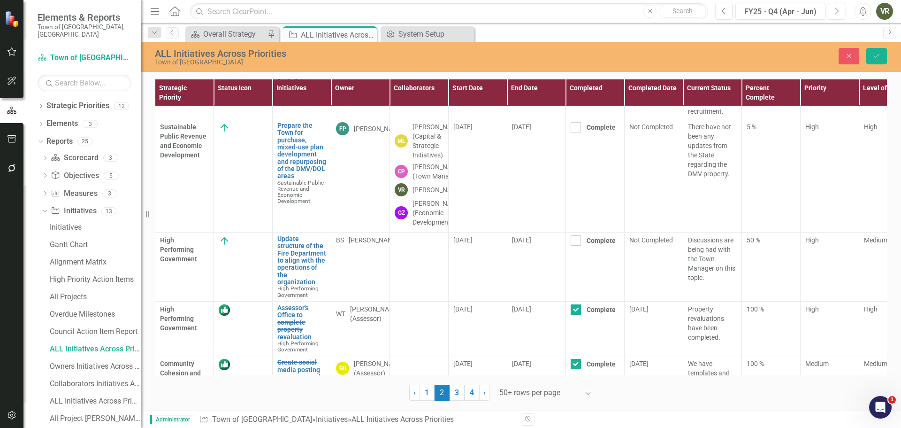
scroll to position [3521, 0]
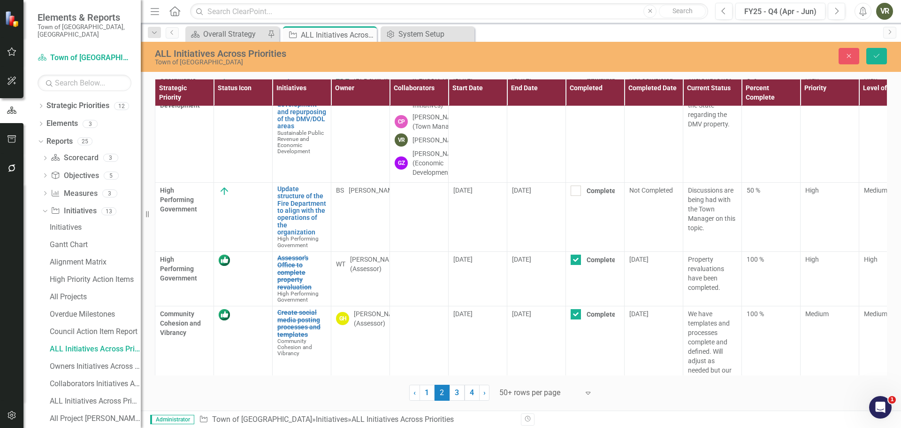
click at [711, 66] on p "Ongoing outreach efforts are being implemented, including the use of social med…" at bounding box center [712, 28] width 49 height 75
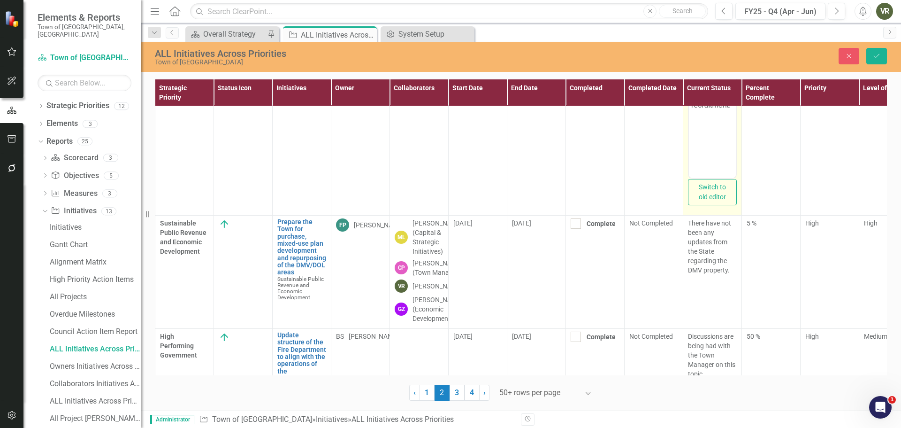
scroll to position [0, 0]
click at [694, 19] on p "Ongoing outreach efforts are being implemented, including the use of social med…" at bounding box center [713, 72] width 42 height 113
drag, startPoint x: 712, startPoint y: 96, endPoint x: 670, endPoint y: 95, distance: 41.8
click at [689, 95] on html "FY25 efforts were have been completed. Ongoing outreach efforts are being imple…" at bounding box center [712, 102] width 47 height 177
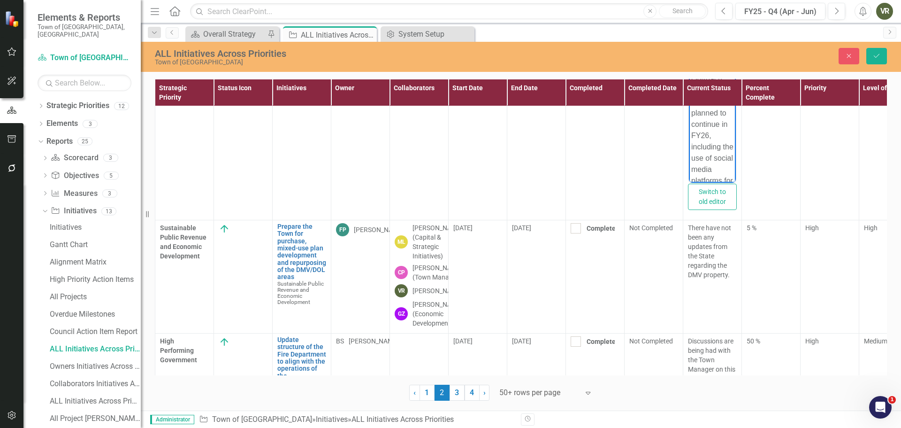
scroll to position [3529, 0]
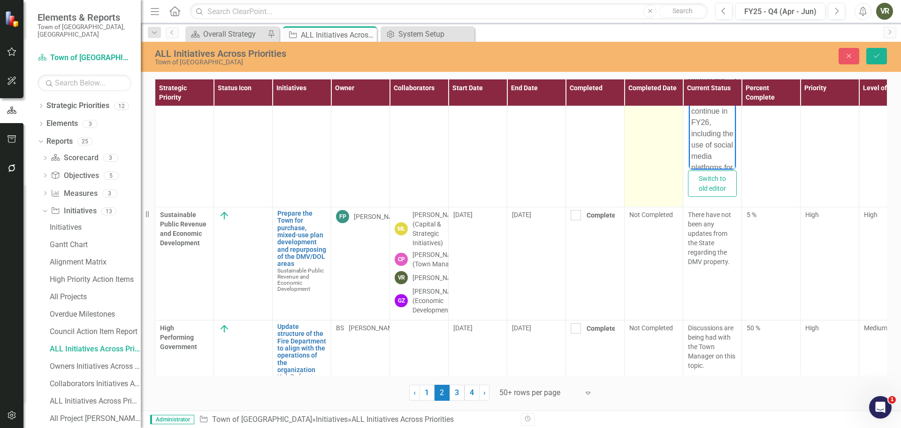
click at [652, 149] on td "[DATE]" at bounding box center [654, 92] width 59 height 227
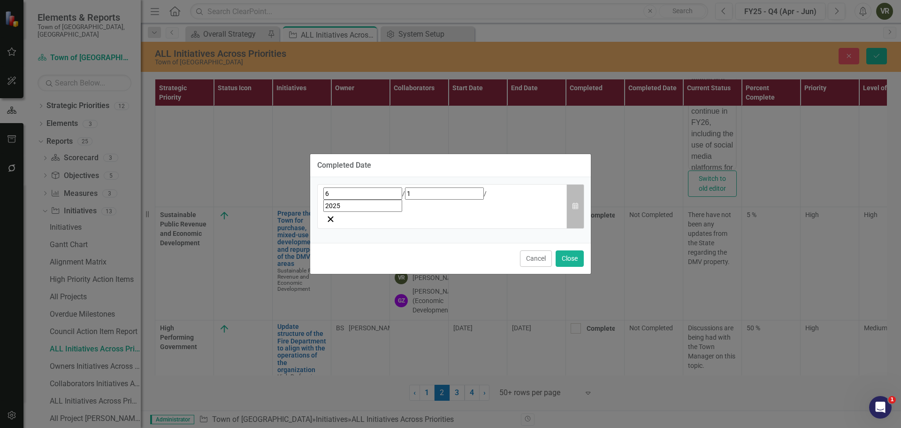
click at [574, 203] on icon "button" at bounding box center [576, 205] width 6 height 7
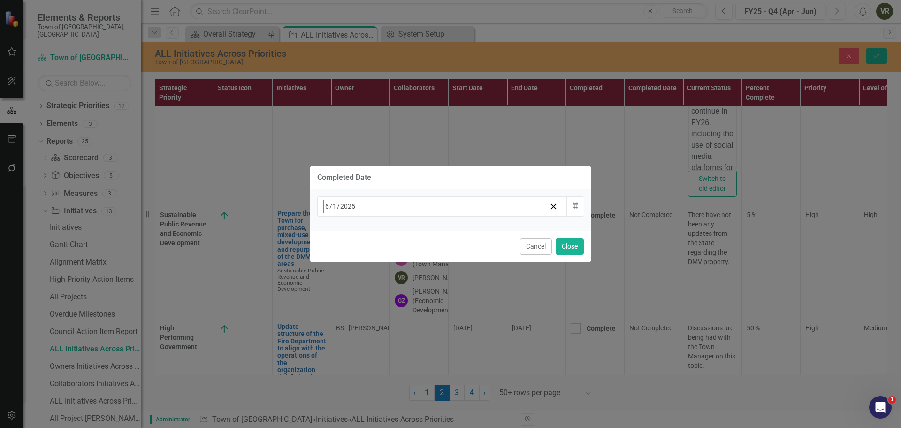
click at [357, 328] on abbr "30" at bounding box center [354, 332] width 8 height 8
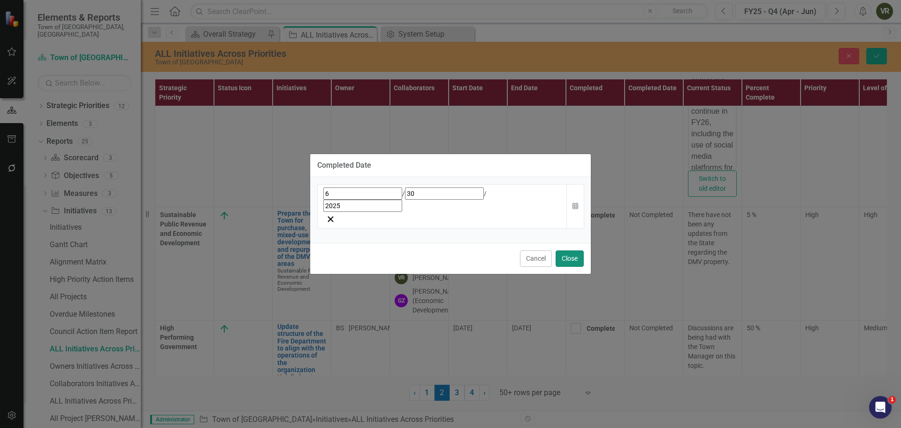
click at [575, 250] on button "Close" at bounding box center [570, 258] width 28 height 16
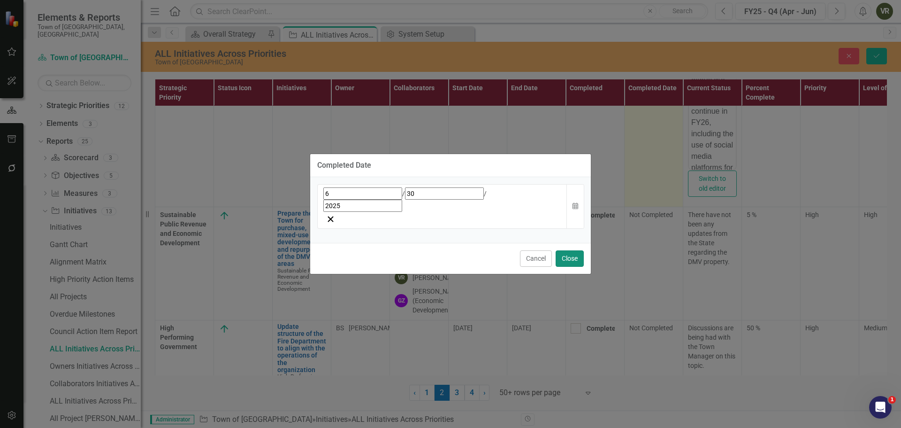
click at [573, 250] on button "Close" at bounding box center [570, 258] width 28 height 16
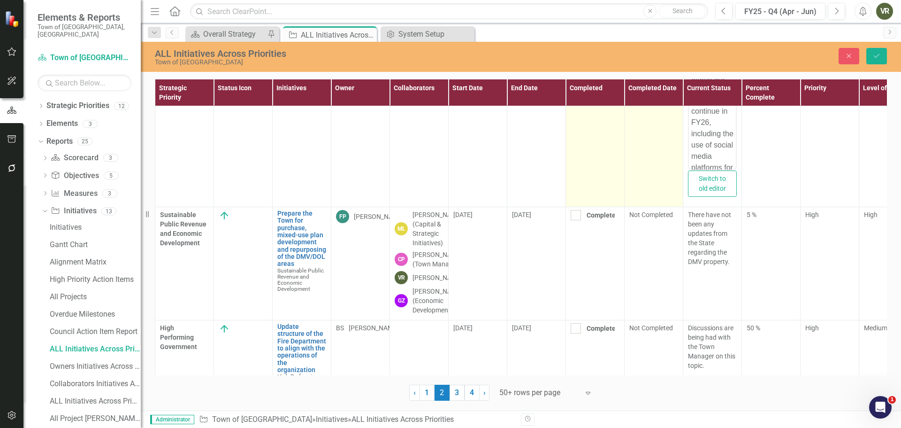
click at [573, 207] on td "Completed" at bounding box center [595, 92] width 59 height 227
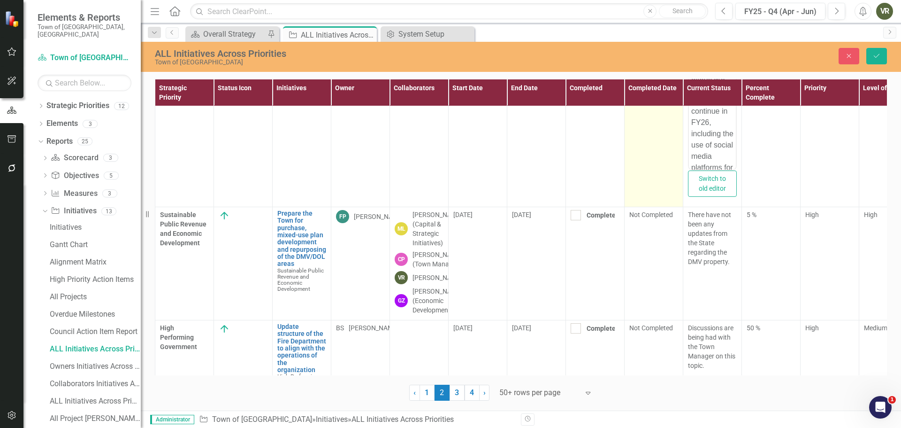
click at [661, 153] on td "[DATE]" at bounding box center [654, 92] width 59 height 227
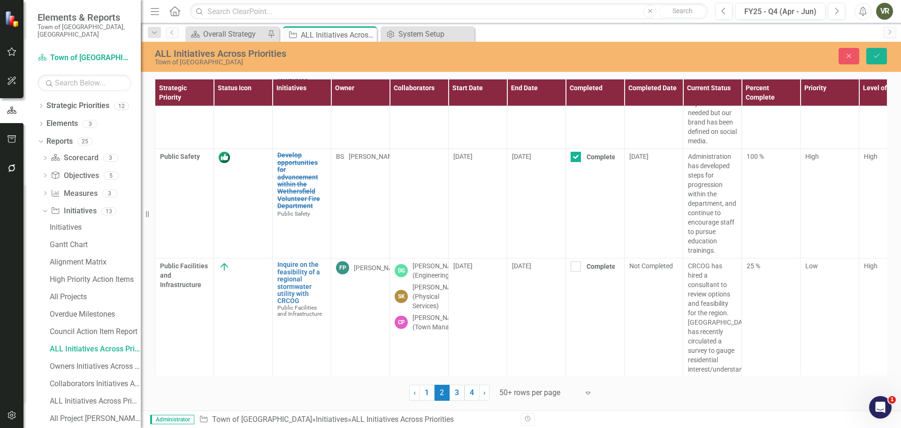
scroll to position [3949, 0]
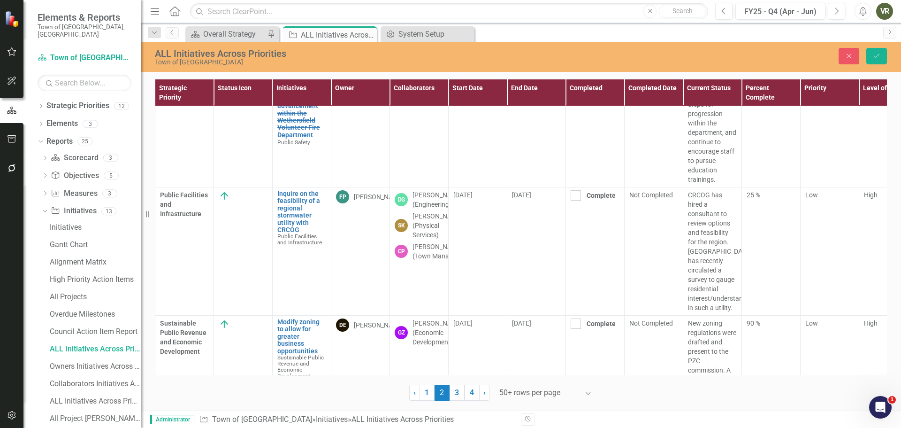
scroll to position [4074, 0]
click at [713, 74] on p "We have templates and processes complete and defined. Will adjust as needed but…" at bounding box center [712, 27] width 49 height 94
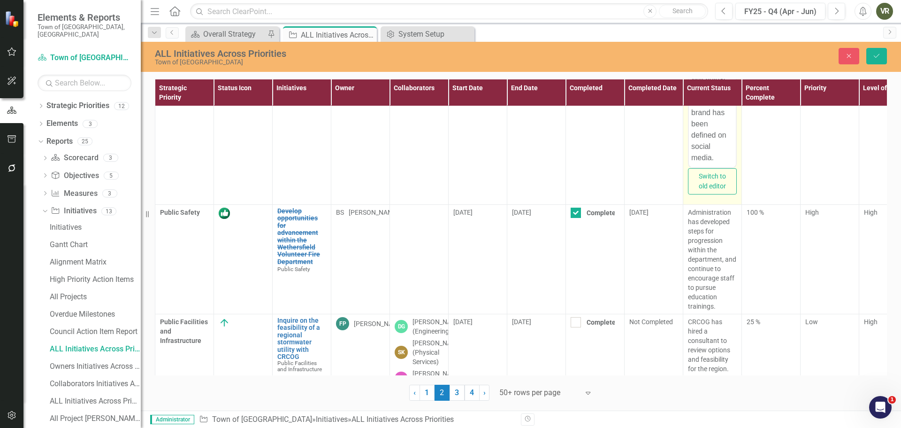
scroll to position [0, 0]
drag, startPoint x: 694, startPoint y: 22, endPoint x: 687, endPoint y: 10, distance: 13.0
click at [689, 10] on html "We have templates and processes complete and defined. Will adjust as needed but…" at bounding box center [712, 88] width 47 height 170
click at [727, 34] on body "Templates and processes complete and defined. Will adjust as needed but our bra…" at bounding box center [712, 82] width 47 height 159
drag, startPoint x: 691, startPoint y: 88, endPoint x: 704, endPoint y: 86, distance: 13.7
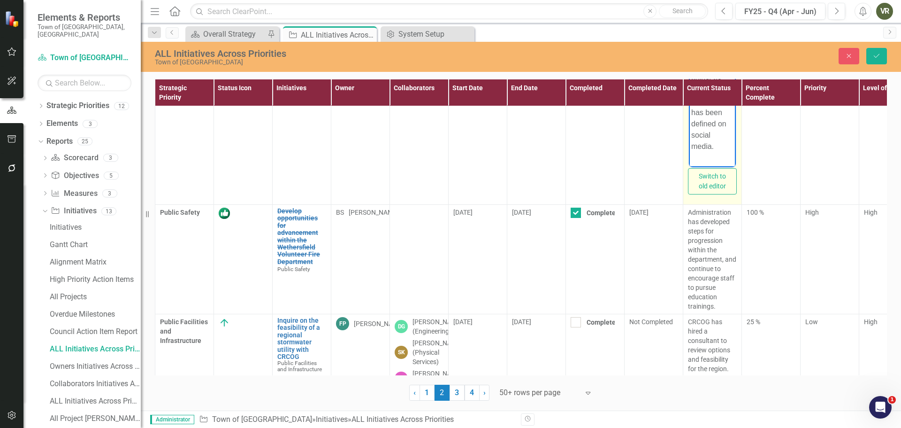
click at [704, 86] on body "Templates and processes have been created and defined. Will adjust as needed bu…" at bounding box center [712, 82] width 47 height 159
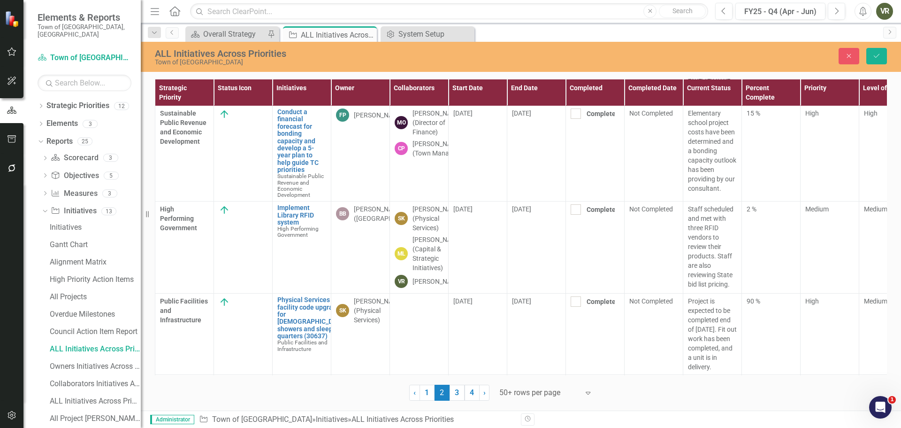
scroll to position [5072, 0]
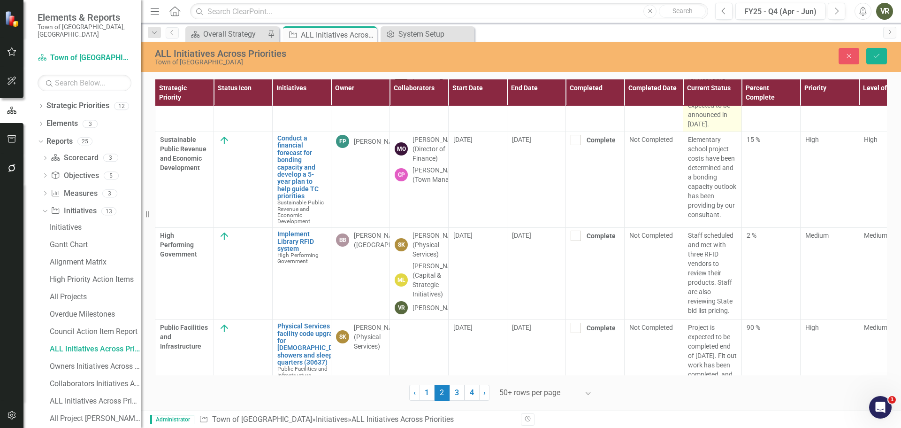
click at [692, 129] on p "Wethersfield was not awarded the Materials Management and Infrastructure grant …" at bounding box center [712, 53] width 49 height 150
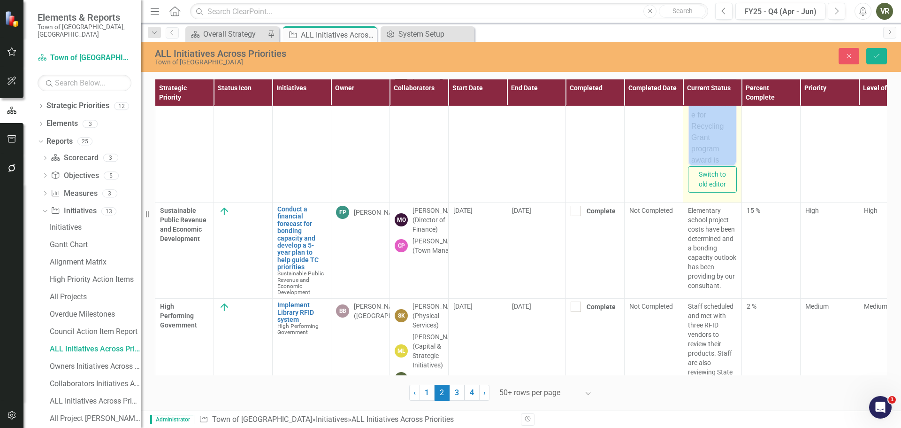
scroll to position [0, 0]
click at [704, 96] on p "Wethersfield was not awarded the Materials Management and Infrastructure grant …" at bounding box center [713, 115] width 42 height 225
click at [692, 131] on p "Wethersfield was not awarded the Materials Management and Infrastructure grant …" at bounding box center [713, 115] width 42 height 225
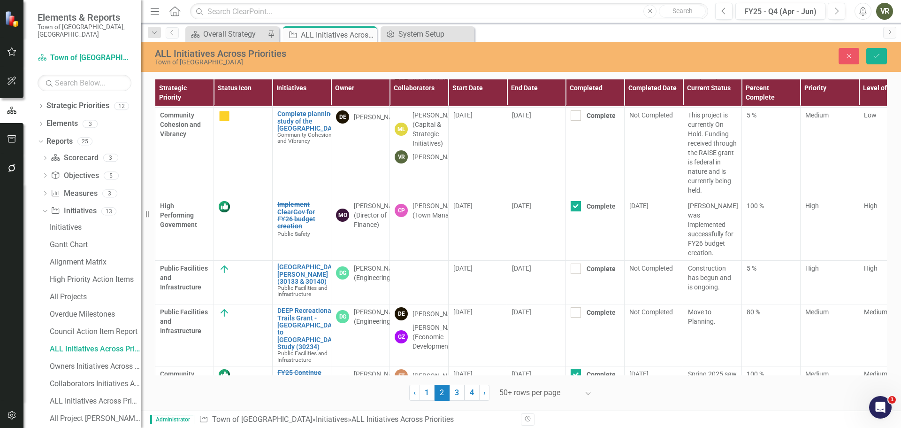
scroll to position [5531, 0]
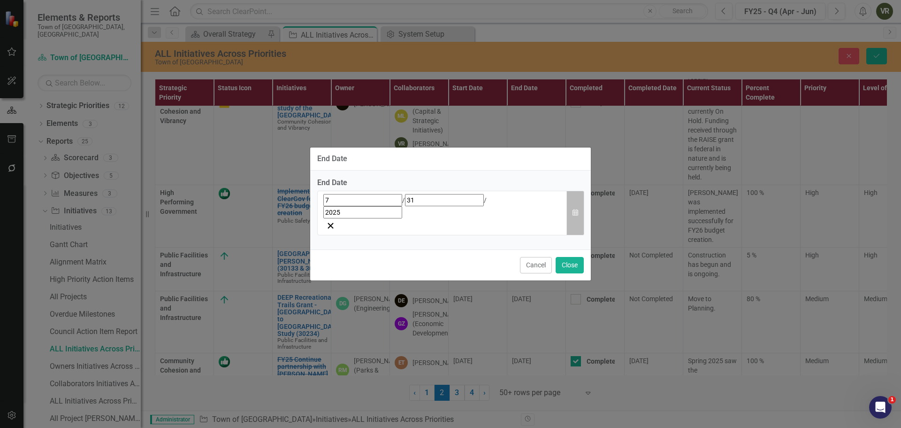
click at [577, 213] on icon "button" at bounding box center [576, 212] width 6 height 7
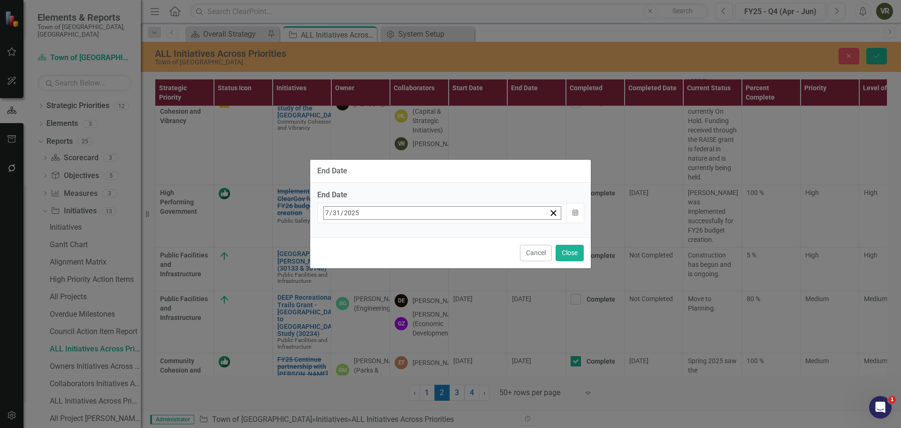
click at [461, 238] on button "›" at bounding box center [450, 233] width 21 height 21
click at [360, 233] on button "‹" at bounding box center [349, 233] width 21 height 21
click at [388, 330] on button "30" at bounding box center [376, 338] width 23 height 17
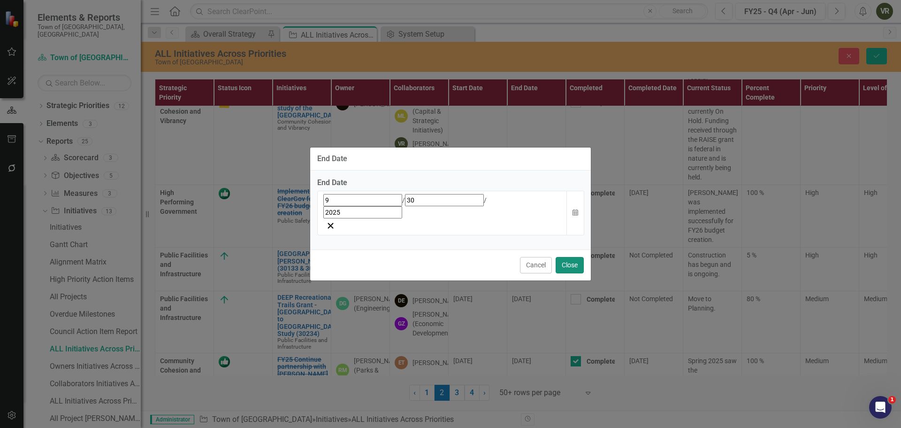
click at [571, 257] on button "Close" at bounding box center [570, 265] width 28 height 16
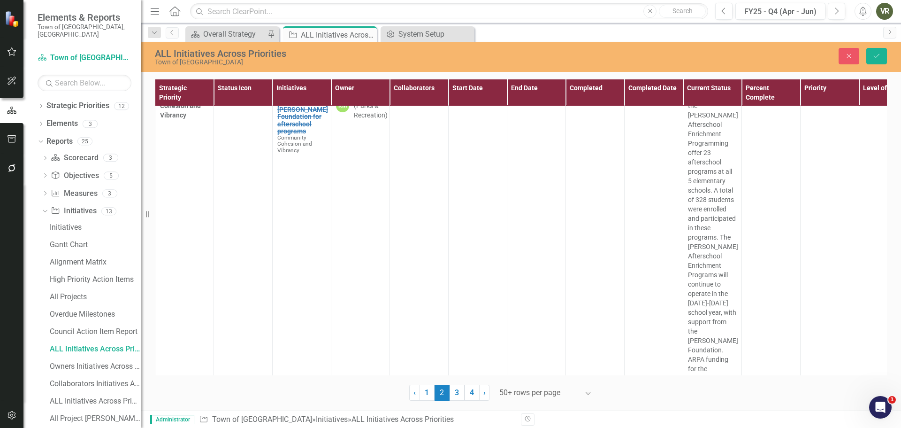
scroll to position [5782, 0]
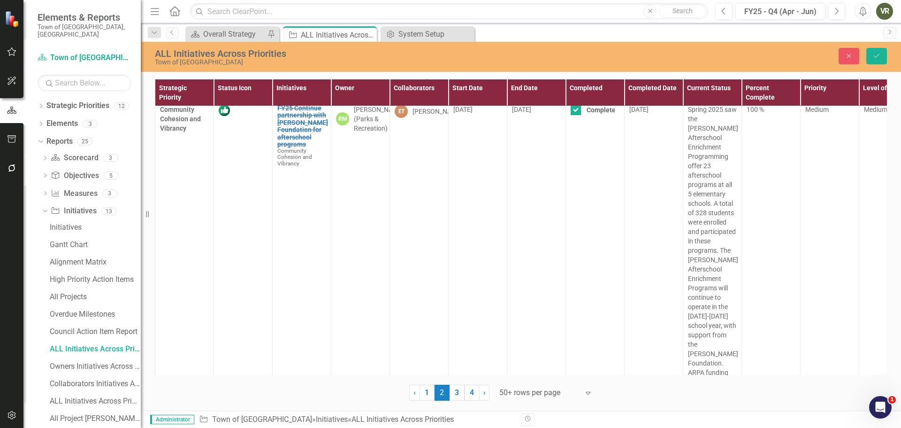
click at [359, 61] on div "[PERSON_NAME] (Engineering)" at bounding box center [379, 52] width 50 height 19
click at [359, 57] on div "[PERSON_NAME] (Engineering)" at bounding box center [356, 51] width 26 height 11
type input "Dav"
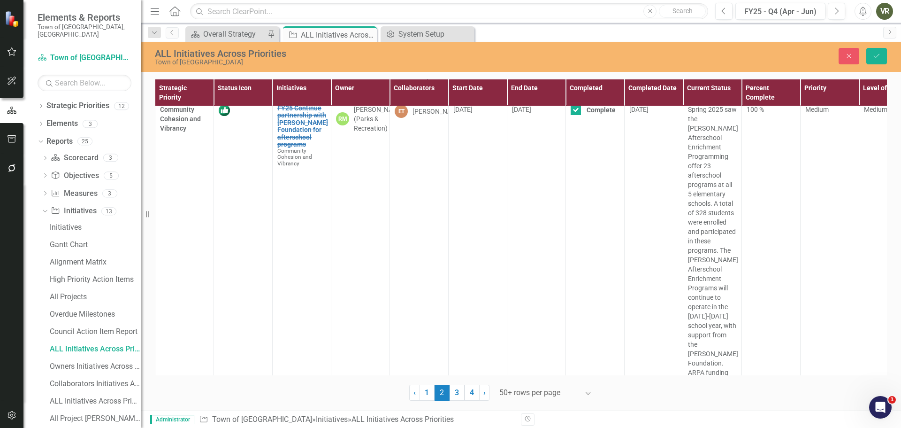
click at [22, 427] on span "Dav" at bounding box center [15, 434] width 13 height 9
click at [705, 61] on p "Move to Planning." at bounding box center [712, 52] width 49 height 19
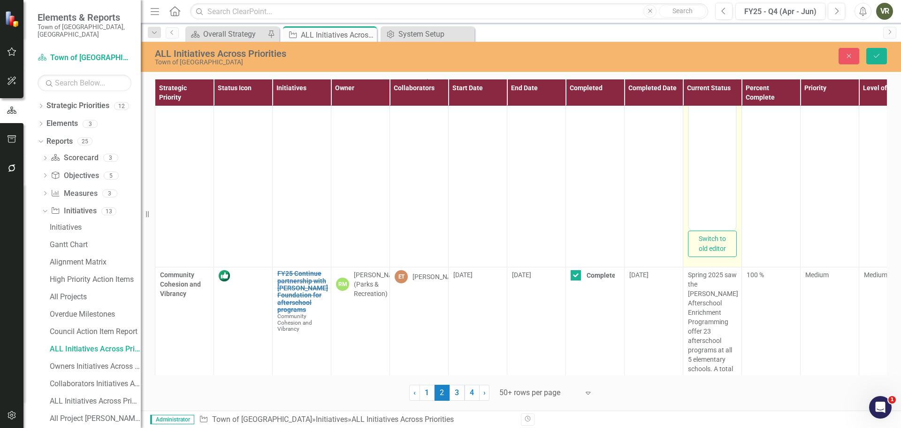
click at [710, 92] on body "Move to Planning." at bounding box center [712, 136] width 47 height 141
drag, startPoint x: 707, startPoint y: 108, endPoint x: 694, endPoint y: 65, distance: 44.4
click at [694, 66] on body "The study is nearing completion is" at bounding box center [712, 136] width 47 height 141
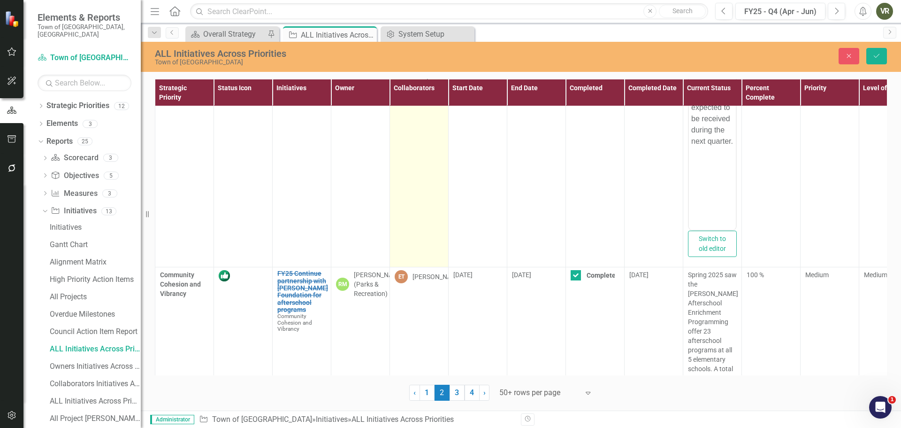
click at [415, 54] on div "[PERSON_NAME]" at bounding box center [438, 49] width 50 height 9
click at [407, 64] on icon "Remove David Elder" at bounding box center [404, 60] width 7 height 7
click at [407, 83] on icon "Remove Gioia Zack (Economic Development)" at bounding box center [404, 79] width 7 height 7
type input "Der"
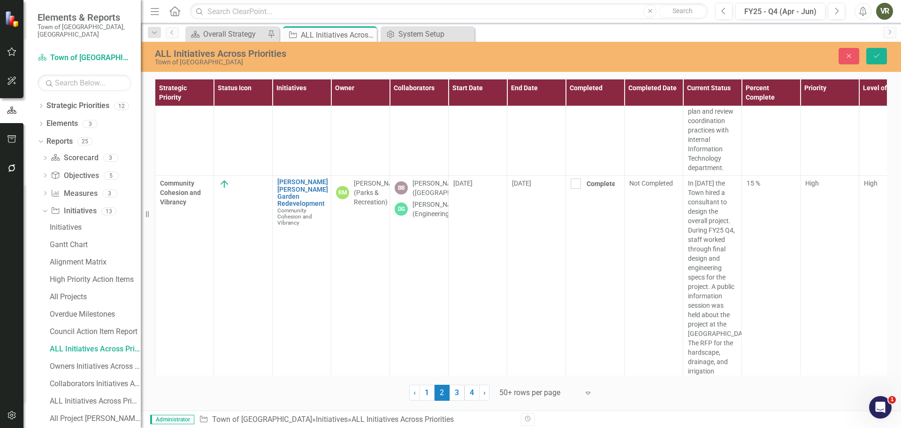
scroll to position [6395, 0]
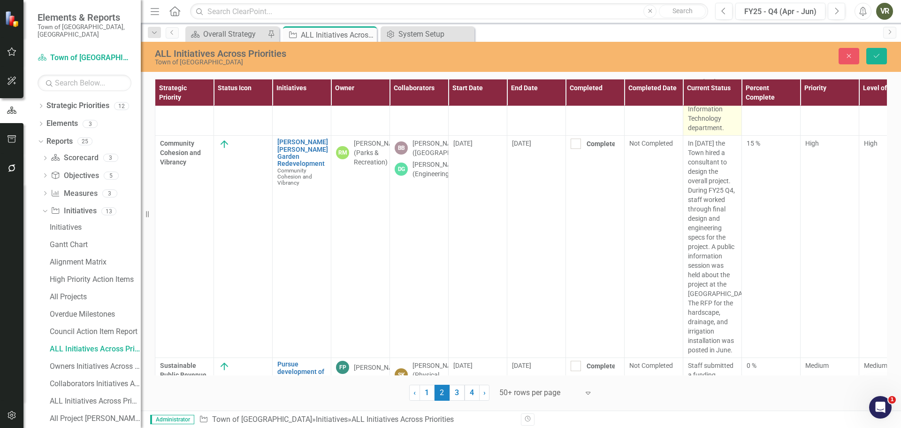
click at [705, 132] on p "Department has increased utilization of communication software program to notif…" at bounding box center [712, 47] width 49 height 169
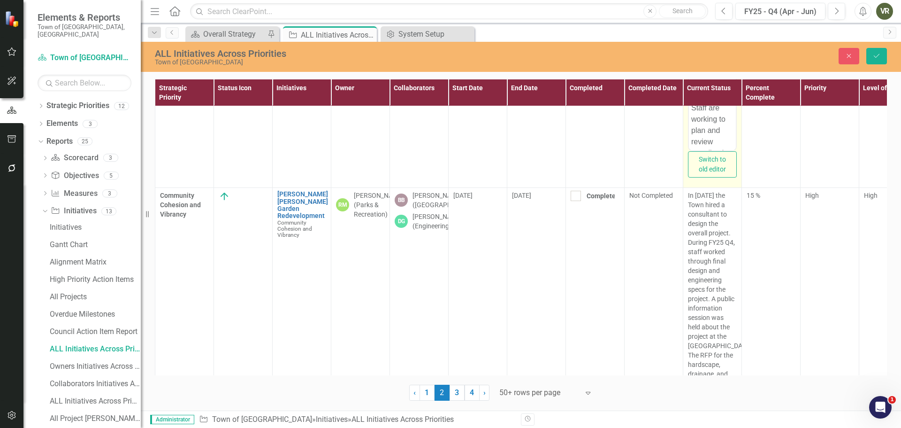
scroll to position [47, 0]
click at [723, 73] on p "Department has increased utilization of communication software program to notif…" at bounding box center [713, 71] width 42 height 259
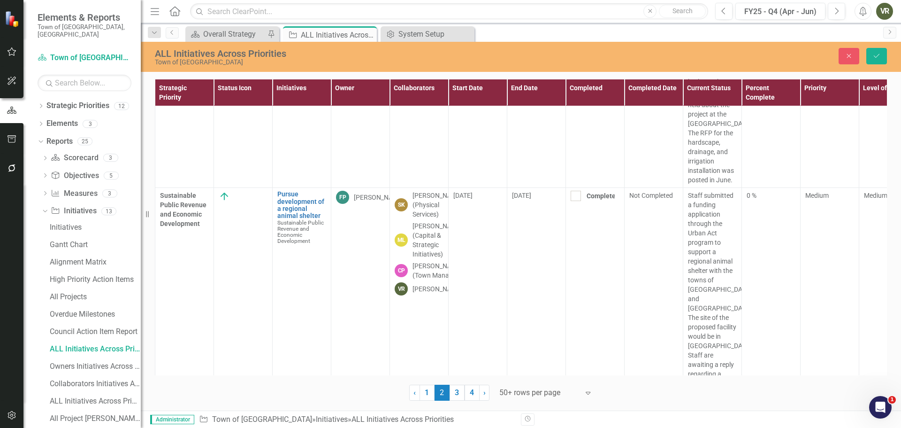
scroll to position [6644, 0]
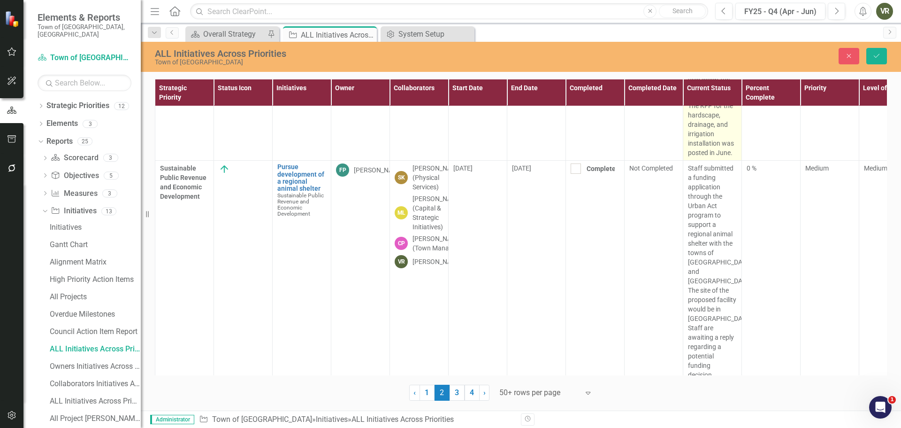
click at [707, 149] on p "In July of 2024 the Town hired a consultant to design the overall project. Duri…" at bounding box center [712, 49] width 49 height 216
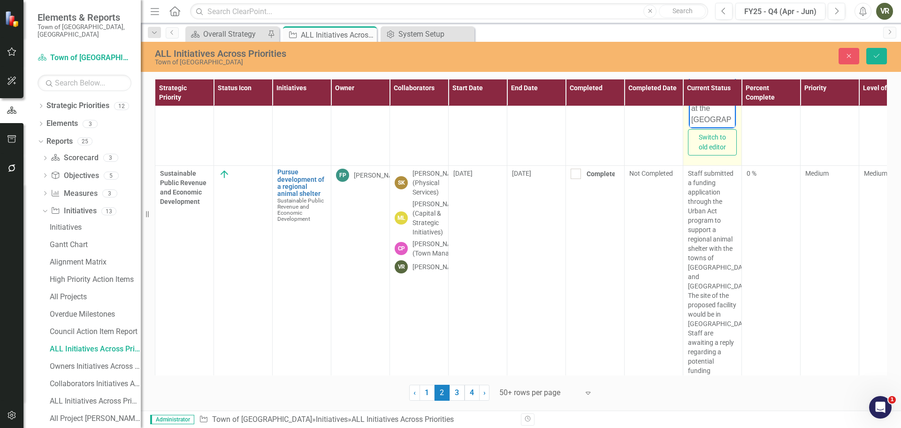
scroll to position [92, 0]
click at [710, 0] on p "In July of 2024 the Town hired a consultant to design the overall project. Duri…" at bounding box center [713, 55] width 42 height 361
drag, startPoint x: 737, startPoint y: 201, endPoint x: 737, endPoint y: 210, distance: 9.4
click at [737, 166] on td "<p>In July of 2024 the Town hired a consultant to design the overall project. D…" at bounding box center [713, 52] width 59 height 227
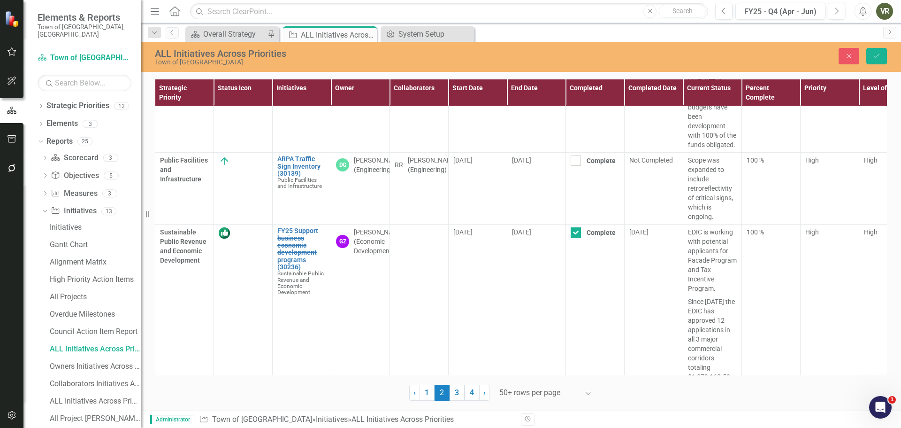
scroll to position [7187, 0]
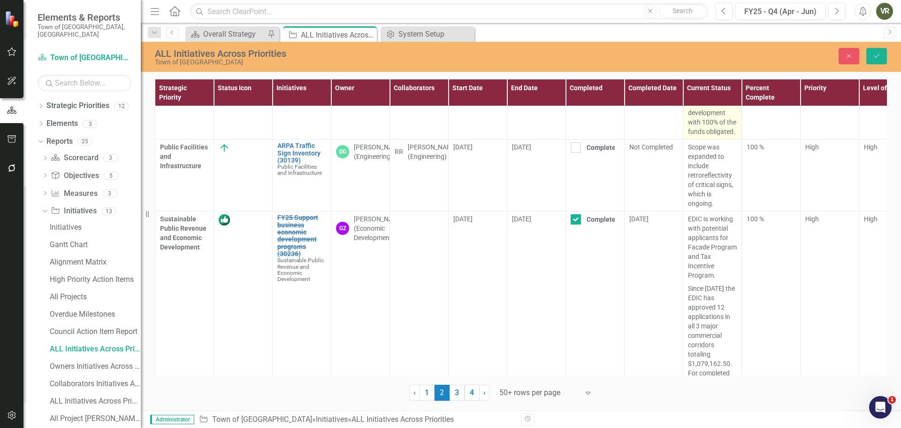
click at [720, 136] on p "Staff has received approval from DECD to use remaining funding for other needs.…" at bounding box center [712, 70] width 49 height 131
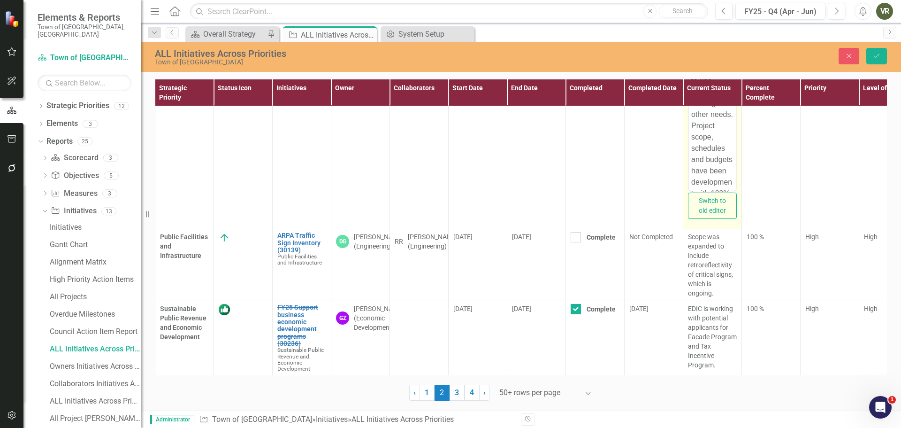
scroll to position [0, 0]
click at [727, 178] on body "Staff has received approval from DECD to use remaining funding for other needs.…" at bounding box center [712, 130] width 47 height 204
click at [727, 176] on body "Staff has received approval from DECD to use remaining funding for other needs.…" at bounding box center [712, 90] width 47 height 204
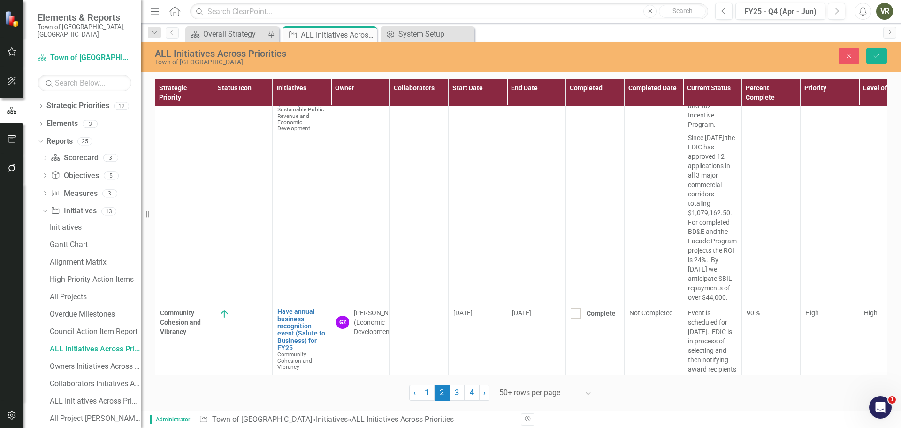
scroll to position [7455, 0]
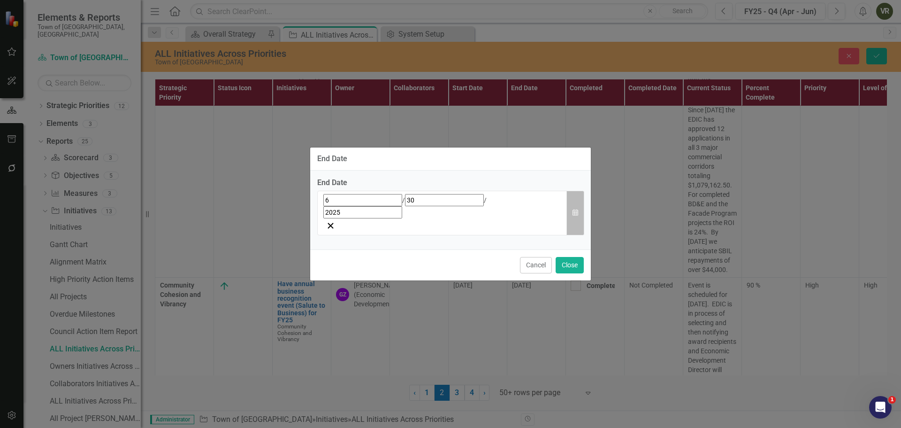
click at [573, 212] on icon "Calendar" at bounding box center [576, 212] width 6 height 7
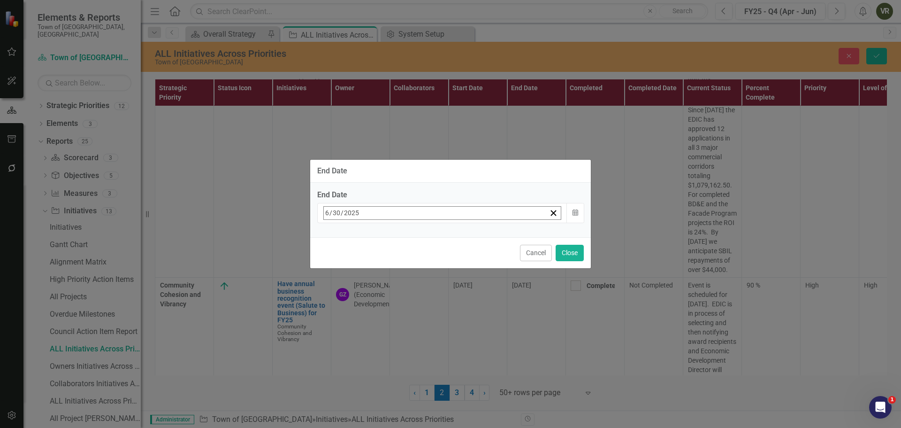
click at [461, 237] on button "›" at bounding box center [450, 233] width 21 height 21
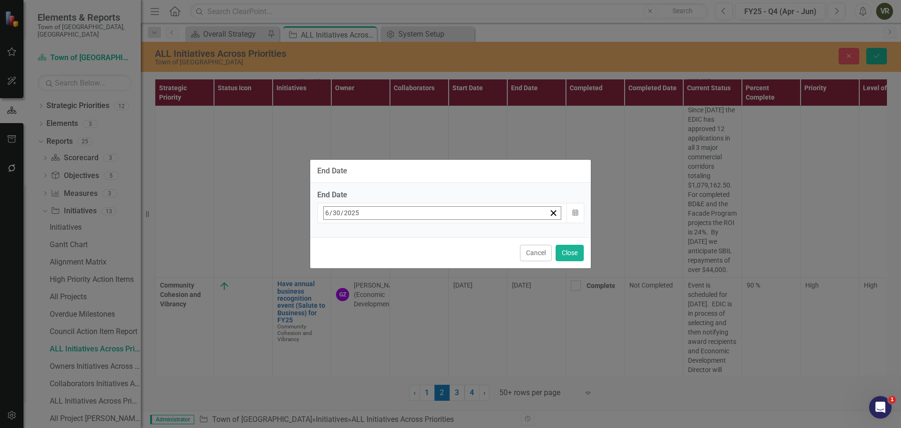
click at [461, 237] on button "›" at bounding box center [450, 233] width 21 height 21
click at [404, 337] on abbr "31" at bounding box center [400, 339] width 8 height 8
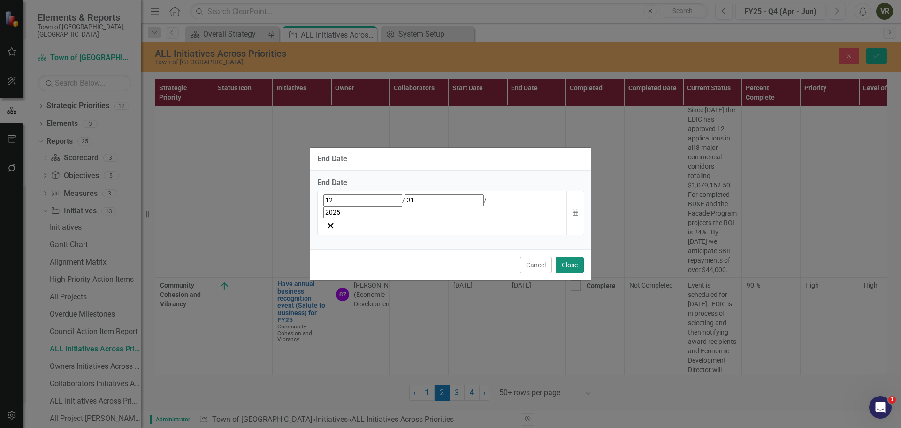
click at [579, 257] on button "Close" at bounding box center [570, 265] width 28 height 16
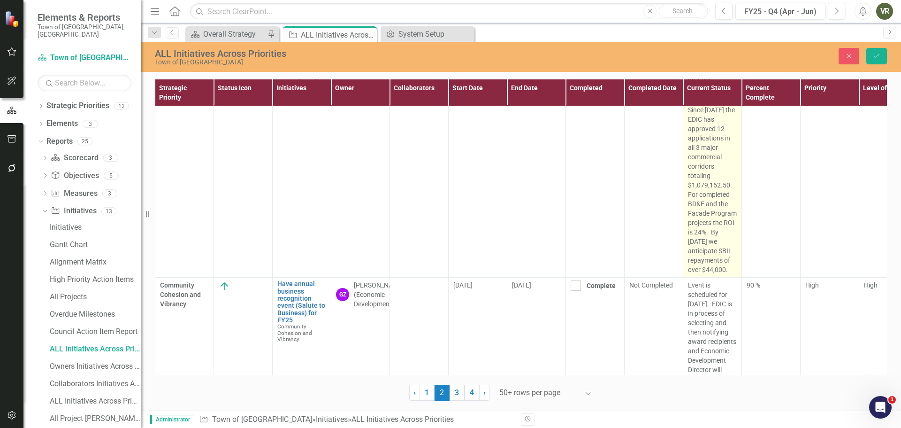
click at [710, 103] on p "EDIC is working with potential applicants for Facade Program and Tax Incentive …" at bounding box center [712, 70] width 49 height 68
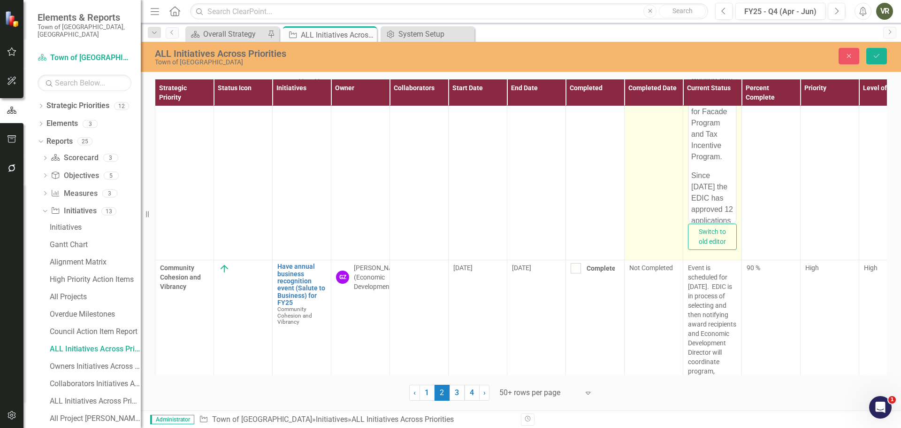
scroll to position [0, 0]
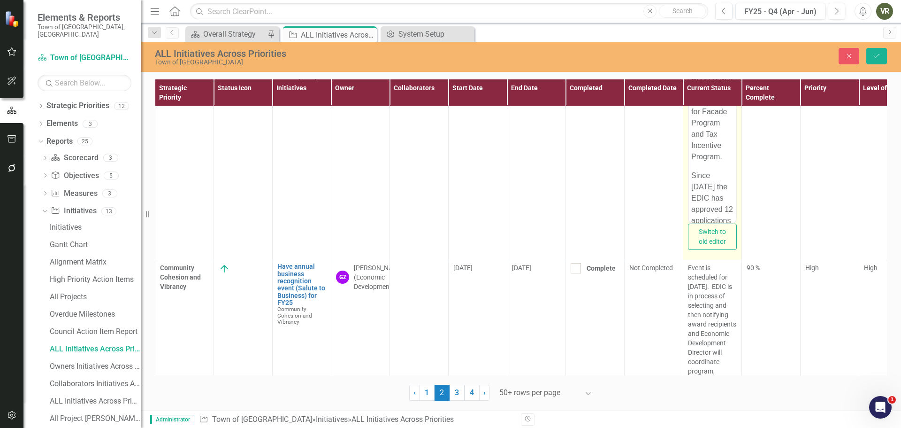
click at [691, 66] on body "EDIC is working with potential applicants for Facade Program and Tax Incentive …" at bounding box center [712, 260] width 47 height 403
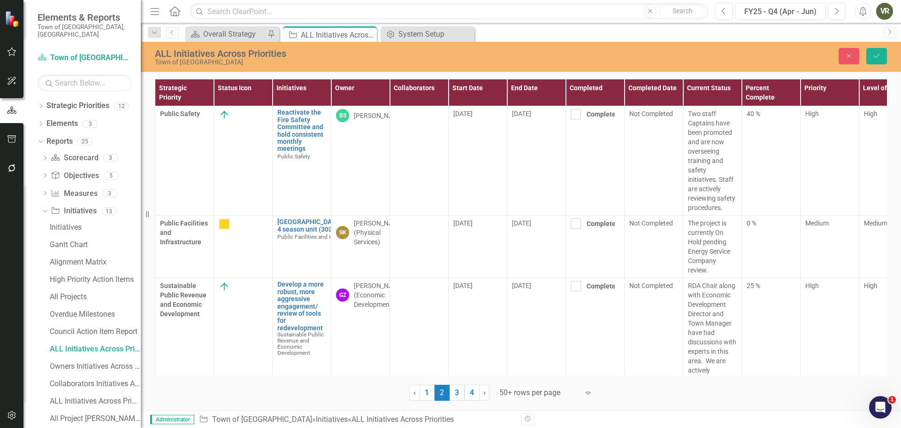
scroll to position [7455, 0]
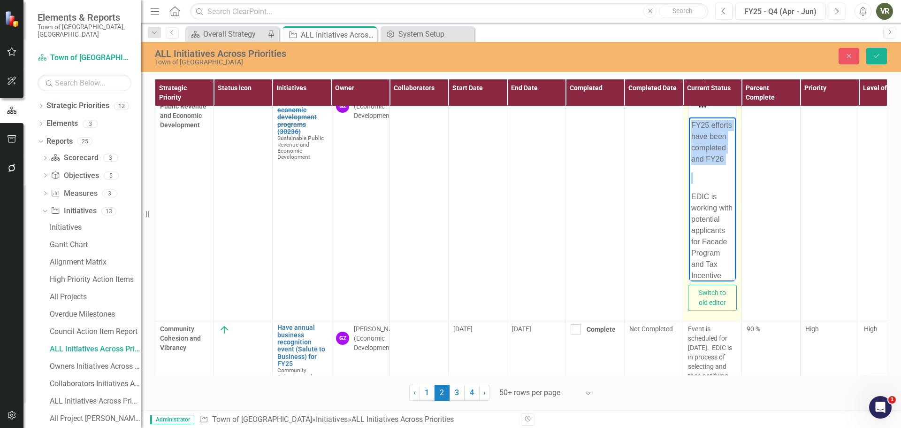
drag, startPoint x: 691, startPoint y: 207, endPoint x: 684, endPoint y: 110, distance: 97.0
click at [689, 117] on html "FY25 efforts have been completed and FY26 EDIC is working with potential applic…" at bounding box center [712, 354] width 47 height 474
drag, startPoint x: 732, startPoint y: 152, endPoint x: 1413, endPoint y: 487, distance: 759.0
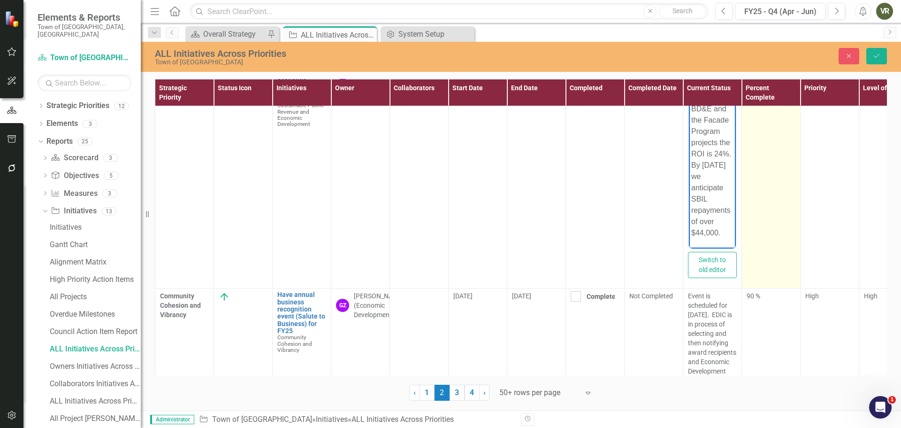
scroll to position [7502, 0]
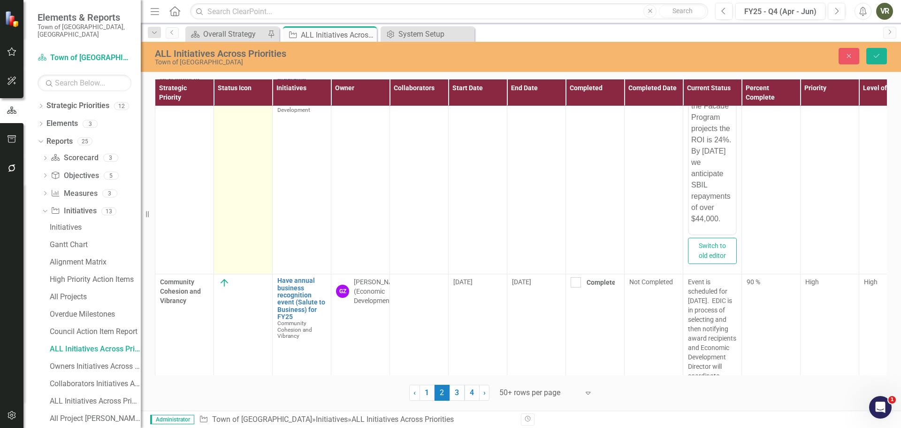
click at [237, 56] on div at bounding box center [243, 50] width 49 height 11
click at [237, 57] on icon "Expand" at bounding box center [239, 54] width 9 height 8
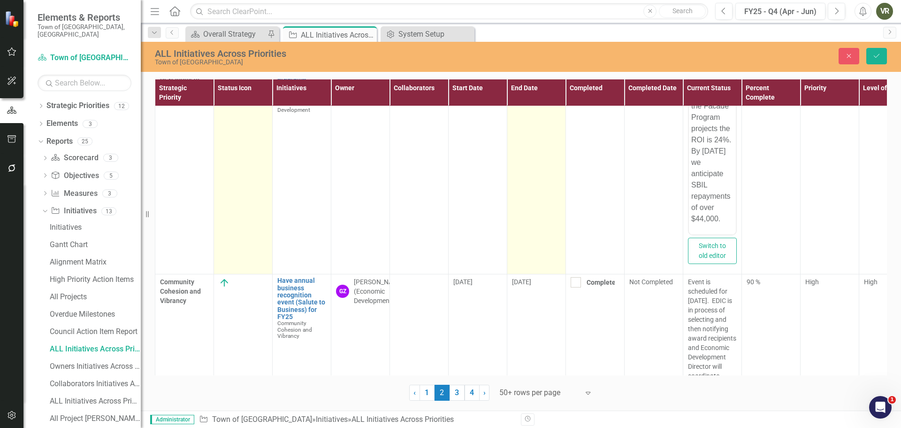
click at [533, 185] on td "[DATE]" at bounding box center [536, 158] width 59 height 232
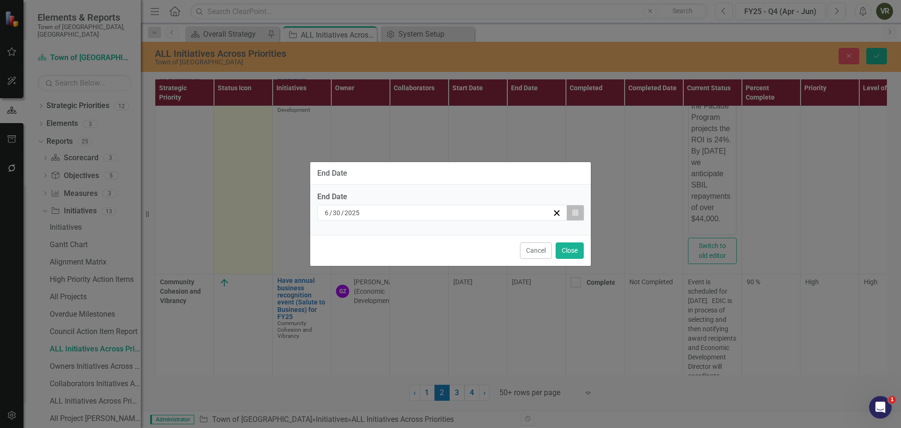
click at [575, 212] on icon "Calendar" at bounding box center [576, 212] width 6 height 7
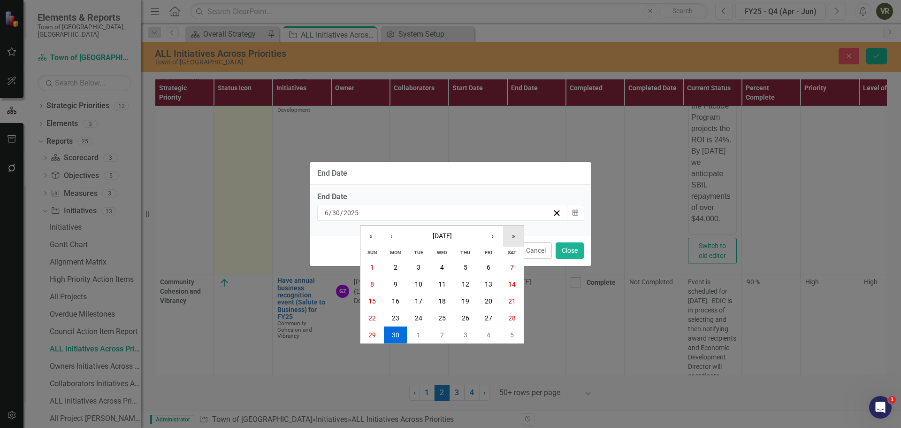
click at [511, 236] on button "»" at bounding box center [513, 236] width 21 height 21
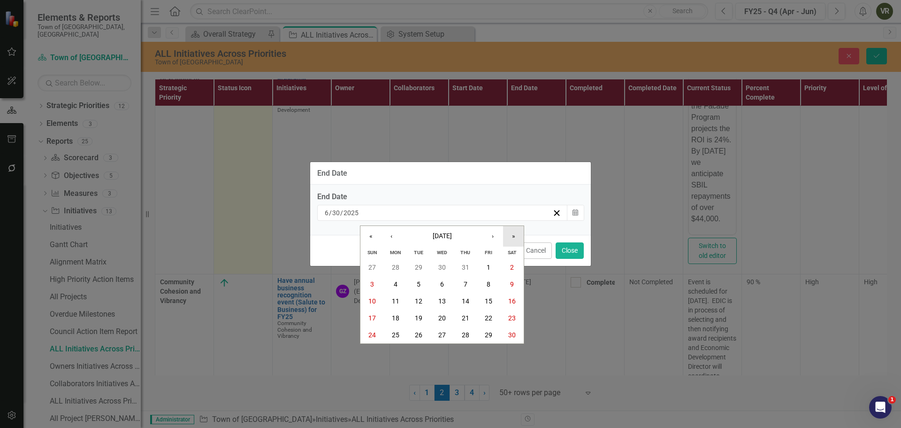
click at [511, 236] on button "»" at bounding box center [513, 236] width 21 height 21
click at [371, 233] on button "«" at bounding box center [371, 236] width 21 height 21
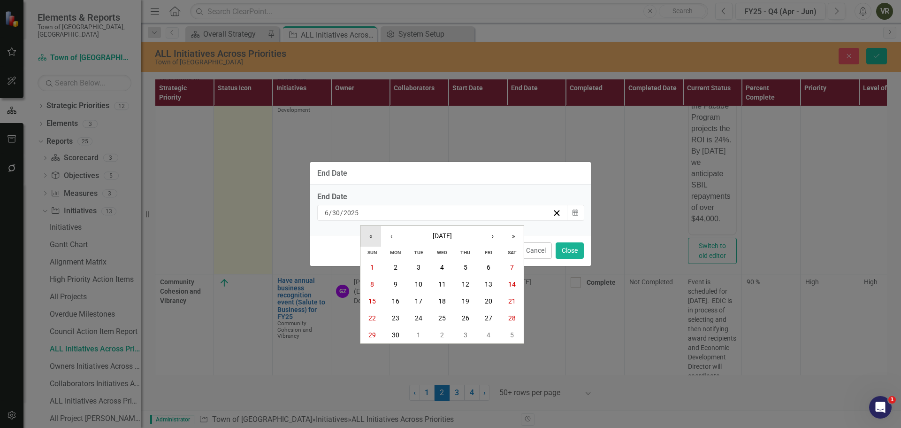
click at [371, 233] on button "«" at bounding box center [371, 236] width 21 height 21
click at [376, 350] on abbr "30" at bounding box center [373, 352] width 8 height 8
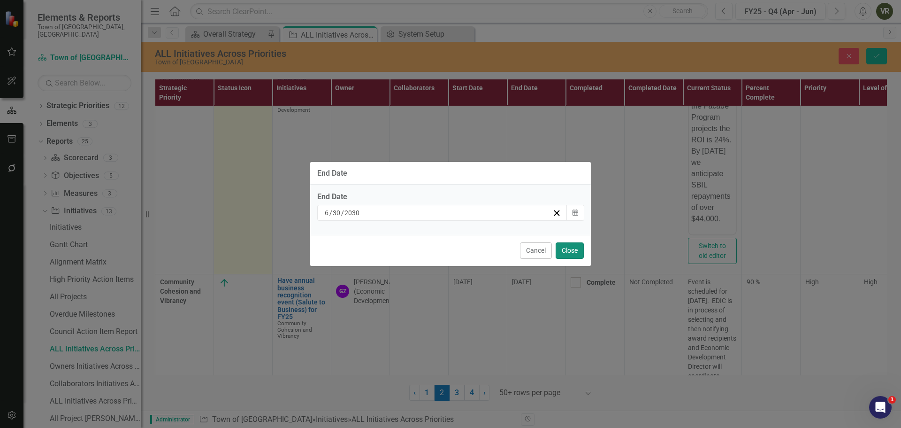
click at [565, 255] on button "Close" at bounding box center [570, 250] width 28 height 16
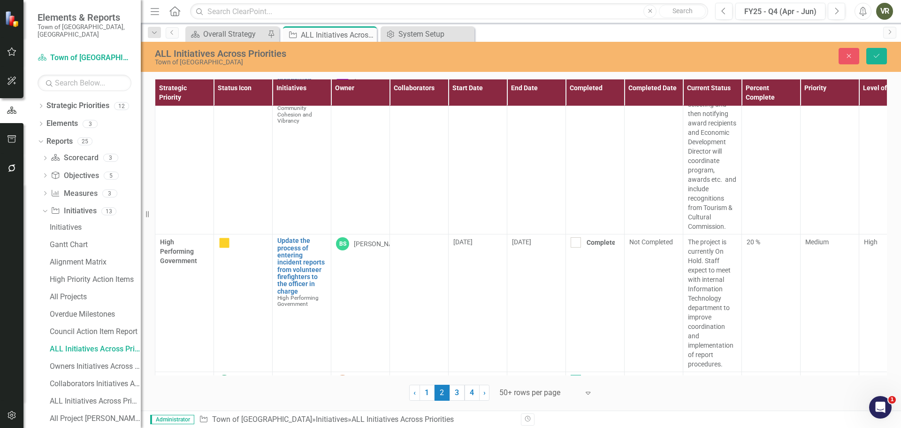
scroll to position [7744, 0]
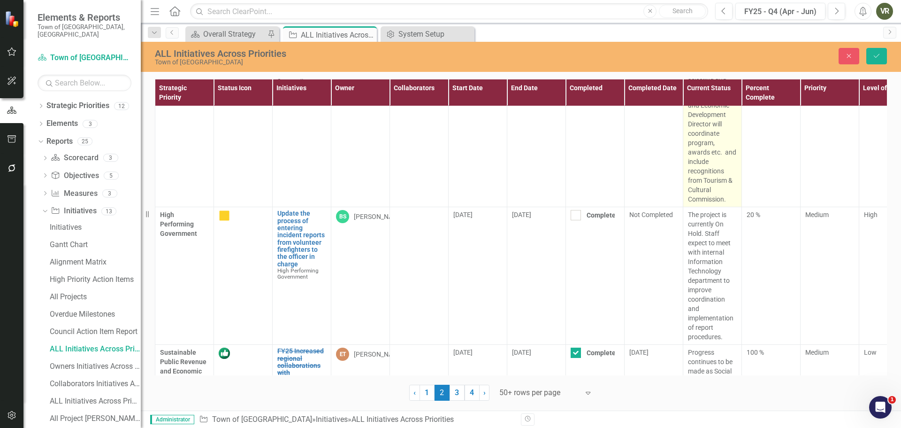
click at [724, 204] on p "Event is scheduled for [DATE]. EDIC is in process of selecting and then notifyi…" at bounding box center [712, 119] width 49 height 169
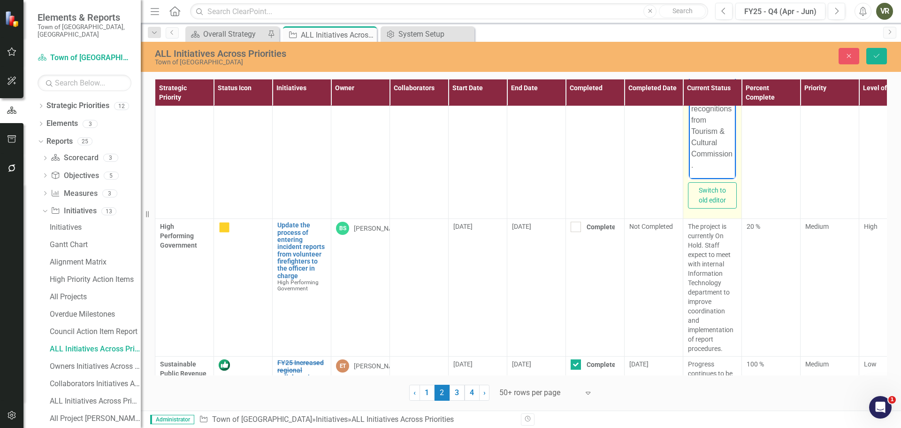
scroll to position [81, 0]
drag, startPoint x: 692, startPoint y: 86, endPoint x: 718, endPoint y: 123, distance: 45.0
click at [718, 123] on p "Event is scheduled for [DATE]. EDIC is in process of selecting and then notifyi…" at bounding box center [713, 77] width 42 height 282
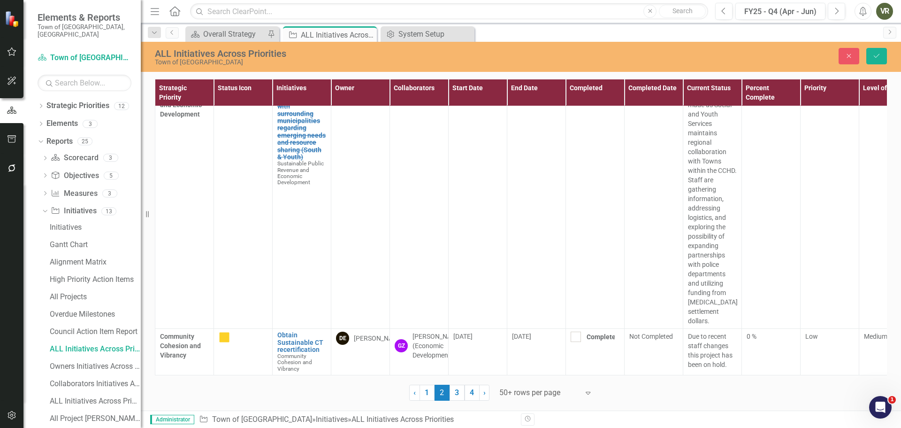
scroll to position [8147, 0]
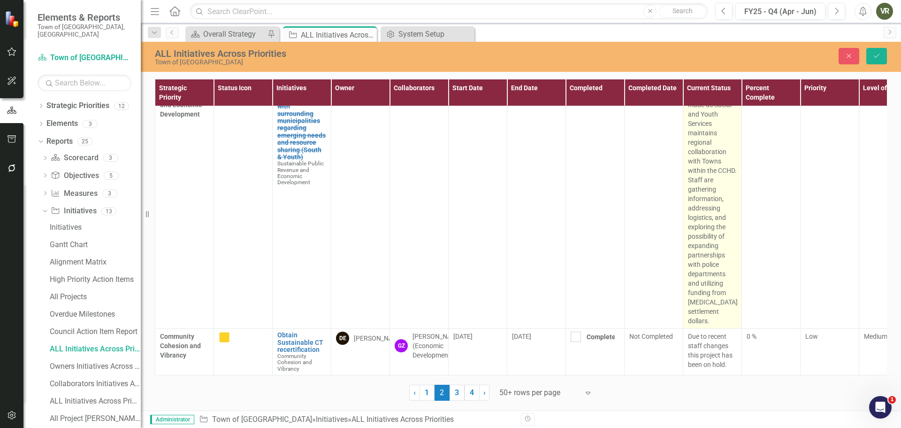
click at [703, 169] on p "Progress continues to be made as Social and Youth Services maintains regional c…" at bounding box center [712, 203] width 49 height 244
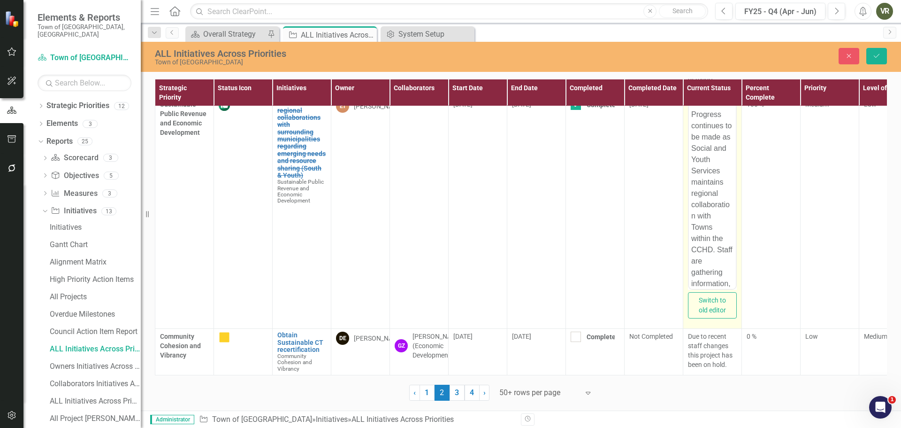
scroll to position [0, 0]
click at [692, 131] on p "Progress continues to be made as Social and Youth Services maintains regional c…" at bounding box center [713, 307] width 42 height 361
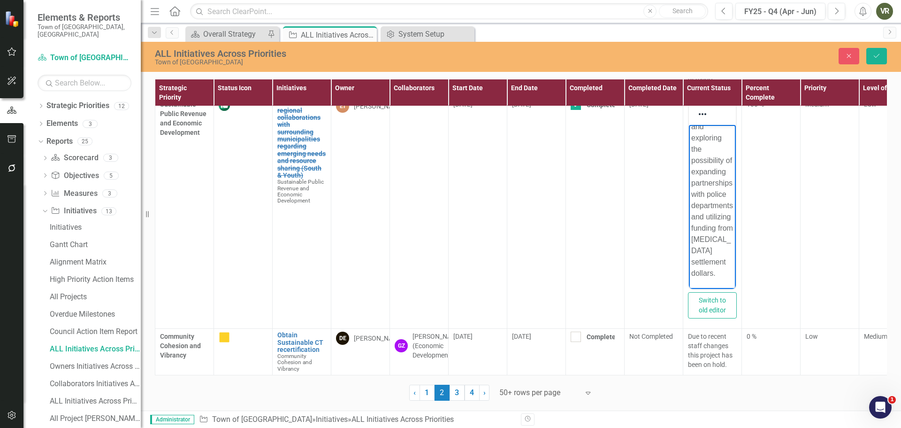
scroll to position [8170, 0]
click at [544, 338] on td "[DATE]" at bounding box center [536, 352] width 59 height 46
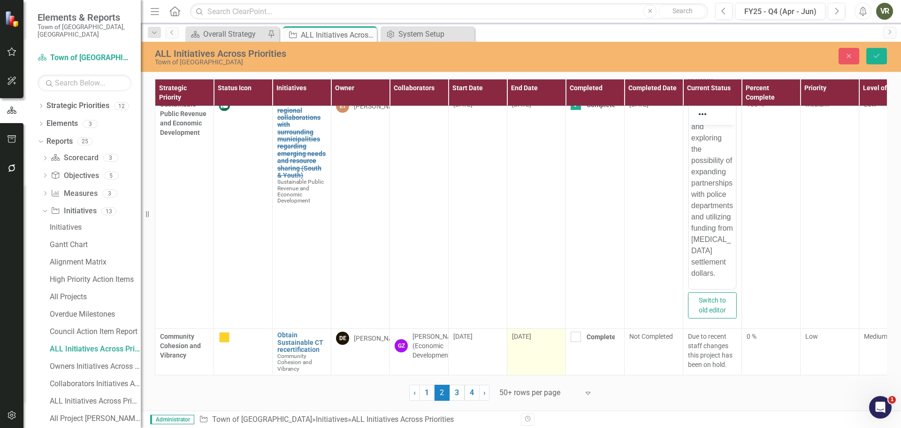
click at [544, 338] on td "[DATE]" at bounding box center [536, 352] width 59 height 46
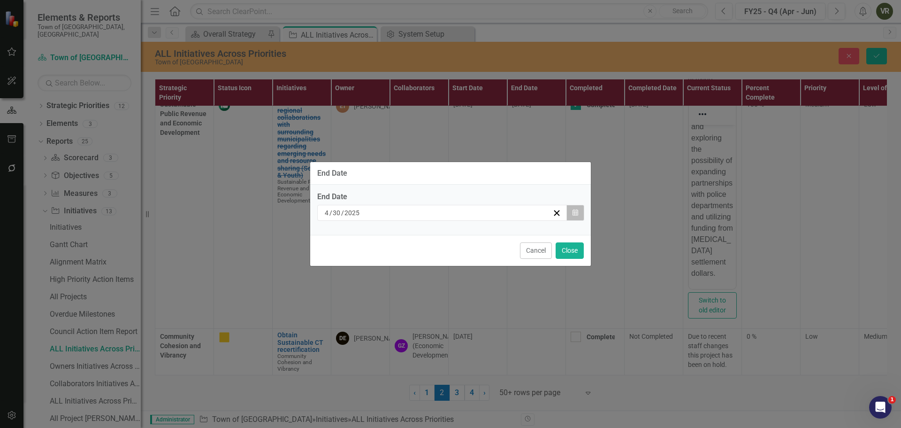
click at [578, 211] on icon "button" at bounding box center [576, 212] width 6 height 7
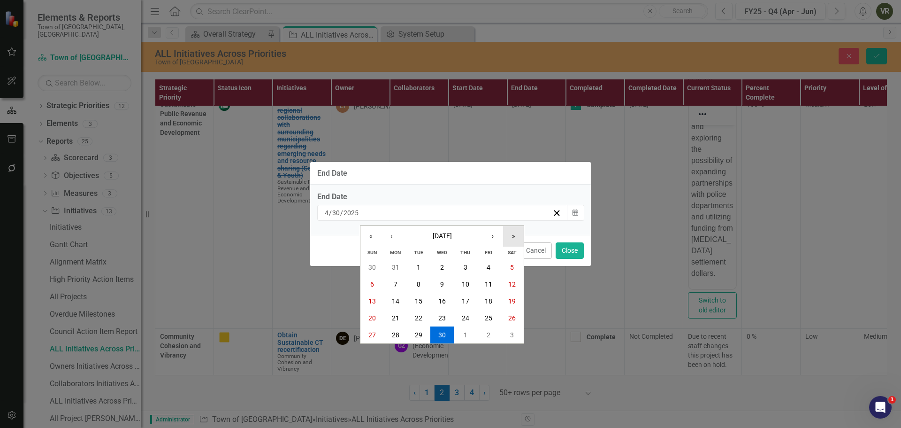
click at [514, 238] on button "»" at bounding box center [513, 236] width 21 height 21
click at [494, 237] on button "›" at bounding box center [493, 236] width 21 height 21
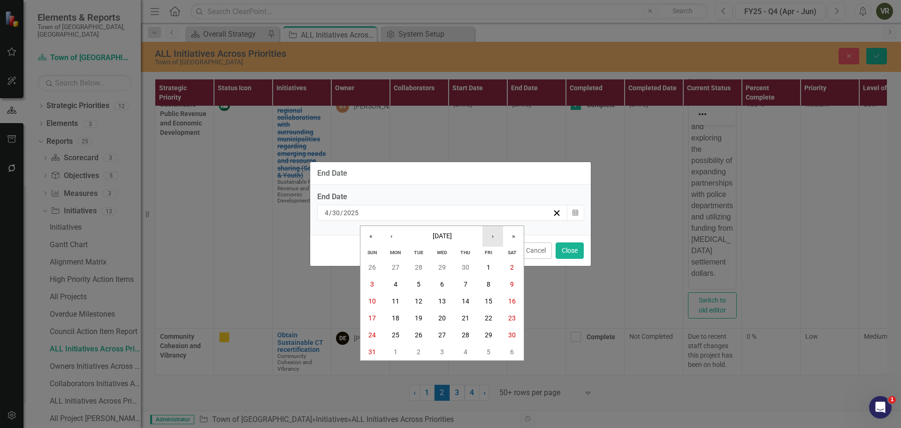
click at [494, 237] on button "›" at bounding box center [493, 236] width 21 height 21
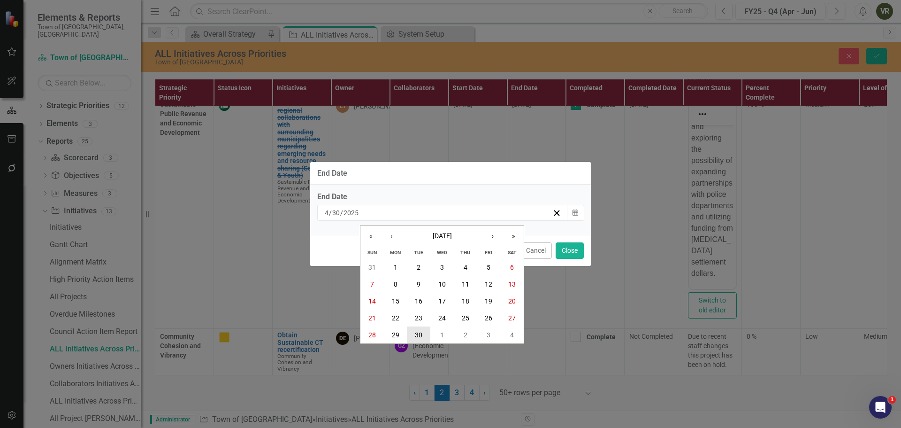
click at [426, 333] on button "30" at bounding box center [418, 334] width 23 height 17
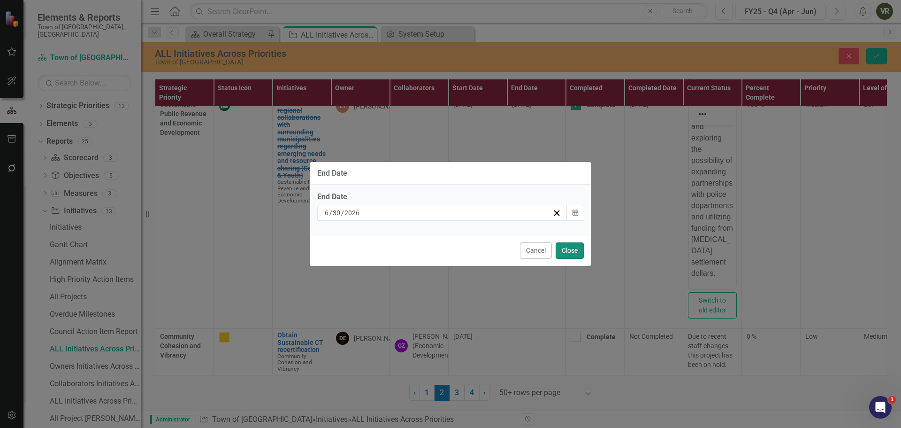
click at [579, 249] on button "Close" at bounding box center [570, 250] width 28 height 16
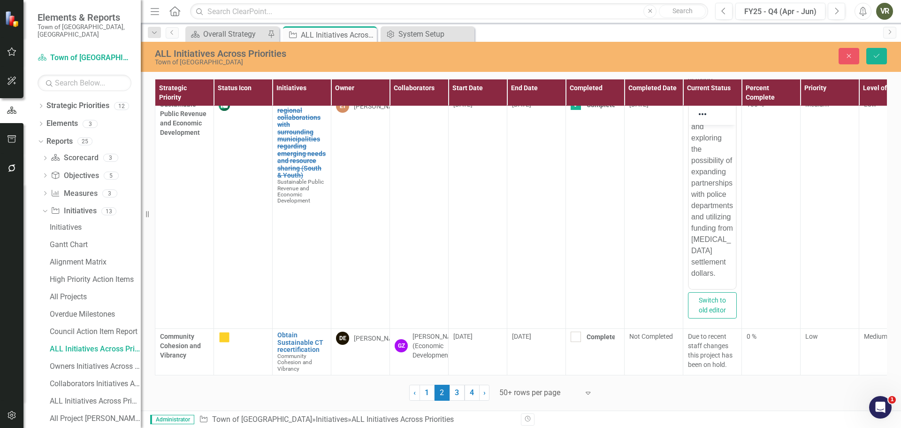
click at [865, 52] on div "Close Save" at bounding box center [743, 56] width 303 height 16
click at [871, 53] on button "Save" at bounding box center [877, 56] width 21 height 16
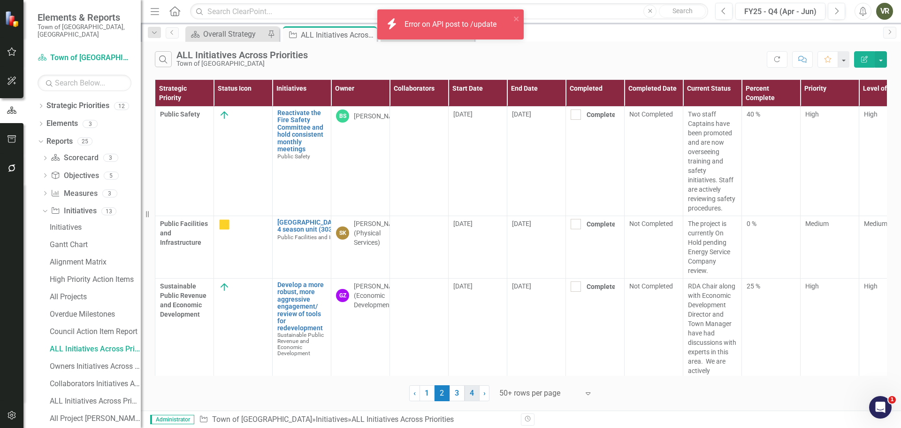
drag, startPoint x: 461, startPoint y: 389, endPoint x: 523, endPoint y: 398, distance: 63.0
click at [461, 389] on link "3" at bounding box center [457, 393] width 15 height 16
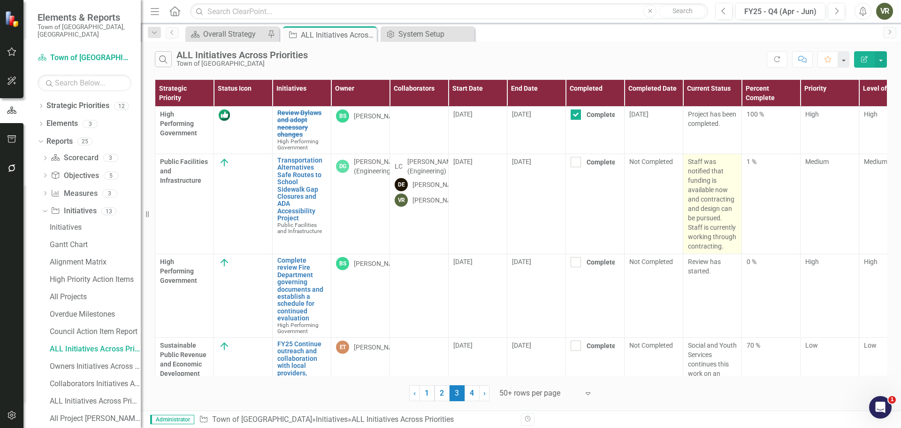
click at [729, 246] on p "Staff was notified that funding is available now and contracting and design can…" at bounding box center [712, 204] width 49 height 94
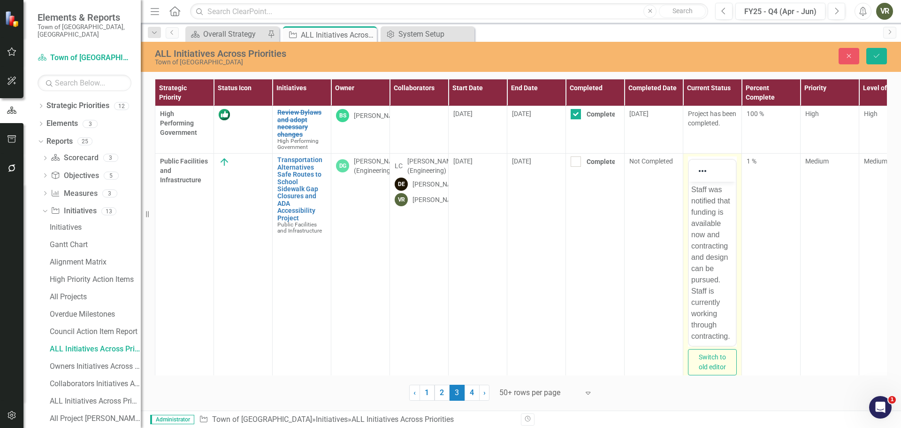
scroll to position [40, 0]
click at [695, 329] on p "Staff was notified that funding is available now and contracting and design can…" at bounding box center [713, 257] width 42 height 158
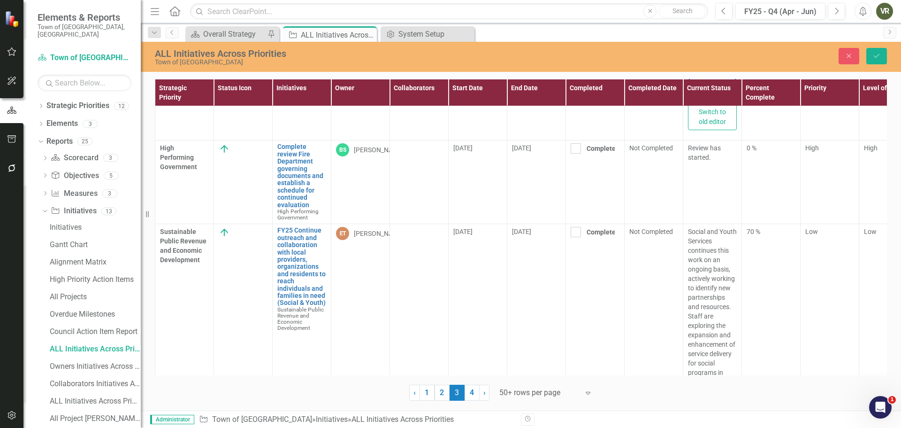
scroll to position [256, 0]
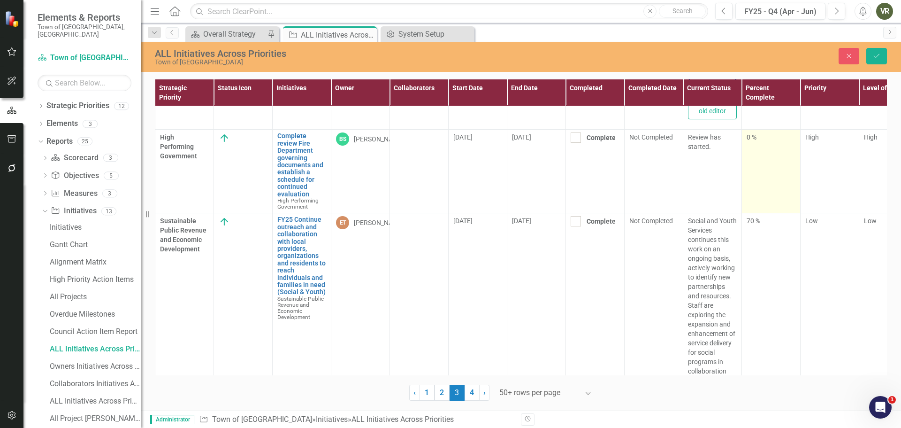
click at [773, 169] on td "0 %" at bounding box center [771, 172] width 59 height 84
click at [788, 138] on input "1" at bounding box center [771, 140] width 49 height 17
click at [788, 138] on input "2" at bounding box center [771, 140] width 49 height 17
type input "3"
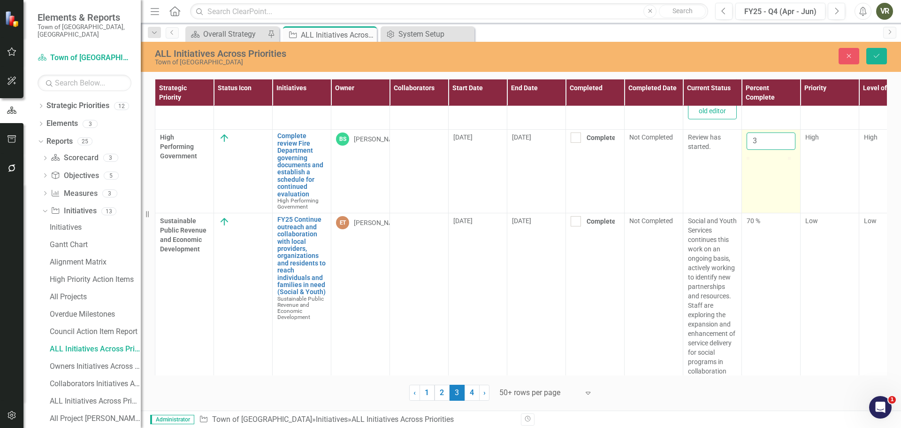
click at [788, 138] on input "3" at bounding box center [771, 140] width 49 height 17
click at [871, 54] on button "Save" at bounding box center [877, 56] width 21 height 16
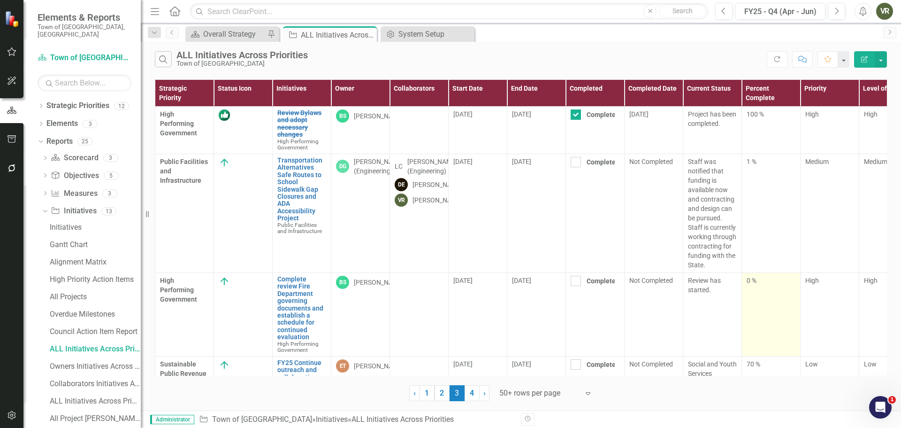
click at [762, 297] on td "0 %" at bounding box center [771, 315] width 59 height 84
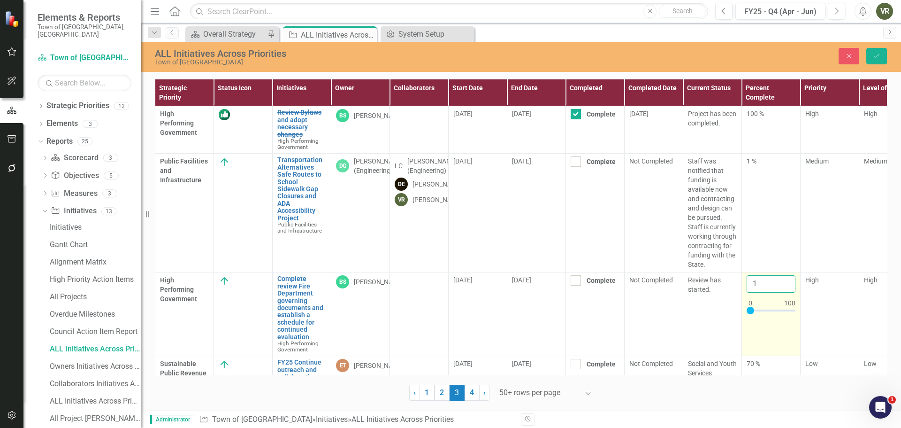
type input "1"
click at [786, 278] on input "1" at bounding box center [771, 283] width 49 height 17
click at [784, 400] on div "‹ Previous 1 2 3 (current) 4 › Next 50+ rows per page Expand" at bounding box center [521, 388] width 732 height 23
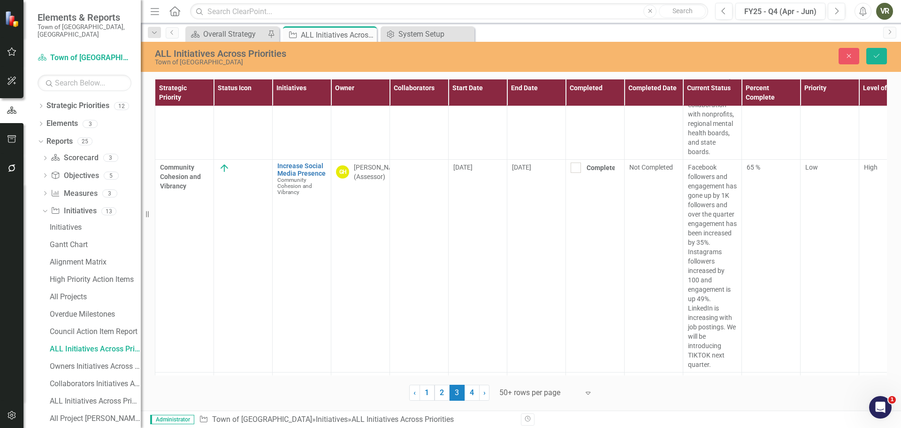
scroll to position [440, 0]
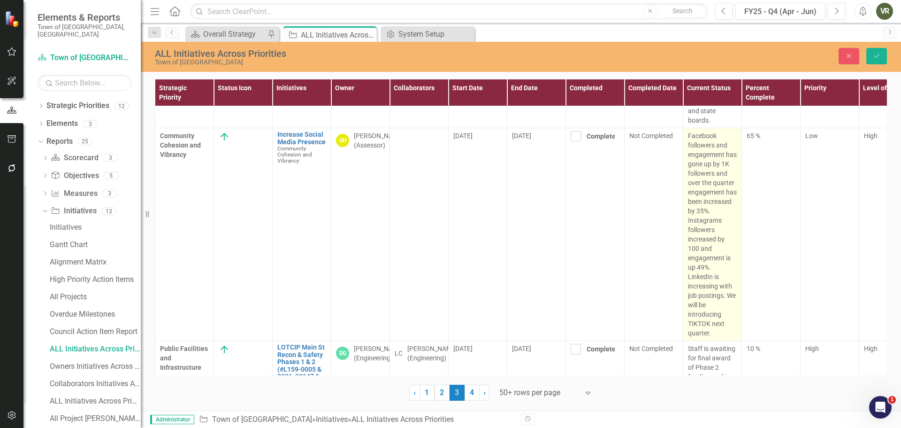
click at [719, 179] on p "Facebook followers and engagement has gone up by 1K followers and over the quar…" at bounding box center [712, 234] width 49 height 207
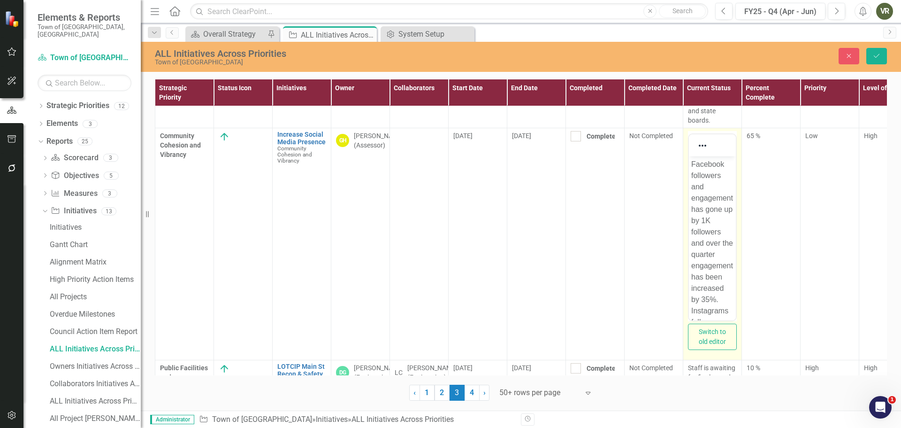
scroll to position [0, 0]
click at [722, 242] on p "Facebook followers and engagement has gone up by 1K followers and over the quar…" at bounding box center [713, 311] width 42 height 304
click at [698, 252] on p "Facebook followers and engagement has gone up by 1K followers. During the quart…" at bounding box center [713, 264] width 42 height 304
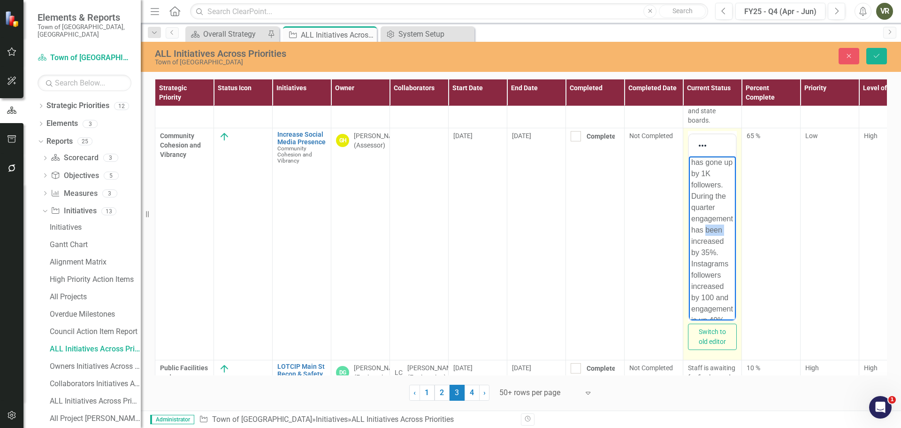
click at [698, 252] on p "Facebook followers and engagement has gone up by 1K followers. During the quart…" at bounding box center [713, 264] width 42 height 304
click at [708, 287] on p "Facebook followers and engagement has gone up by 1K followers. During the quart…" at bounding box center [713, 264] width 42 height 304
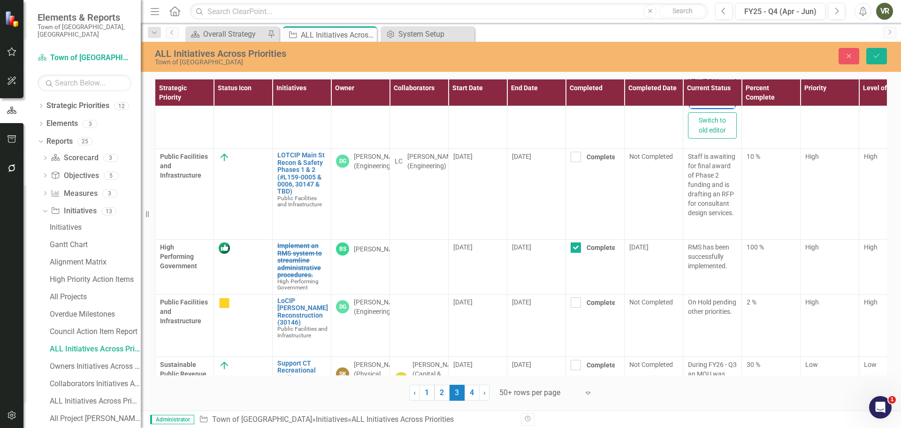
scroll to position [673, 0]
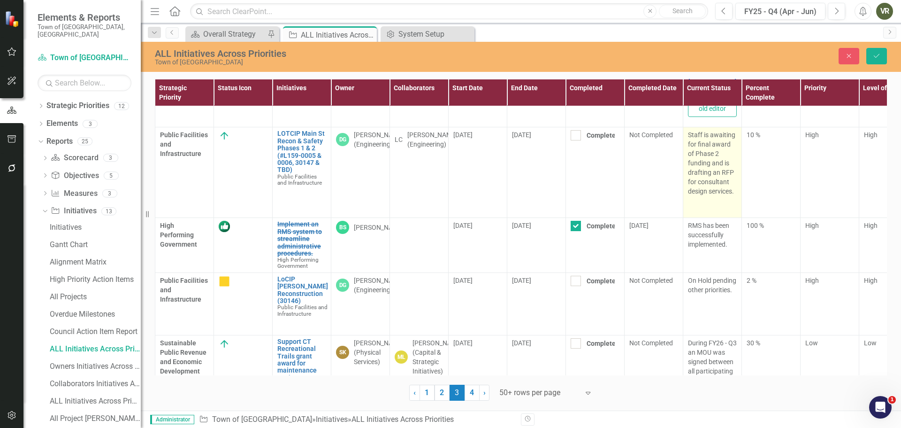
click at [726, 151] on p "Staff is awaiting for final award of Phase 2 funding and is drafting an RFP for…" at bounding box center [712, 163] width 49 height 66
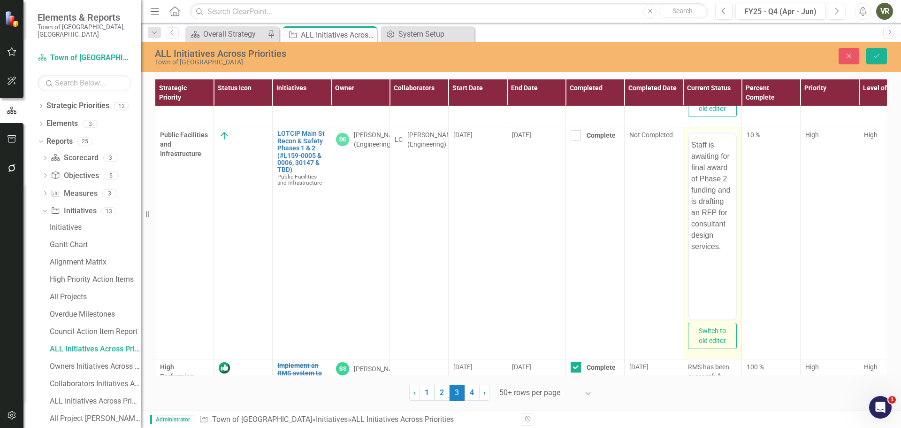
scroll to position [0, 0]
click at [729, 170] on p "Staff is awaiting for final award of Phase 2 funding and is drafting an RFP for…" at bounding box center [713, 214] width 42 height 113
click at [726, 174] on p "Staff is awaiting for final award of Phase 2 funding and is drafting an RFP for…" at bounding box center [713, 214] width 42 height 113
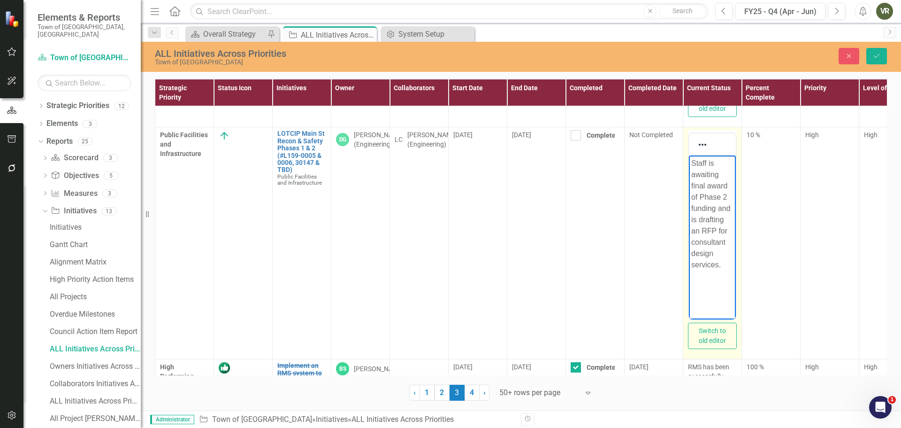
click at [699, 232] on p "Staff is awaiting final award of Phase 2 funding and is drafting an RFP for con…" at bounding box center [713, 214] width 42 height 113
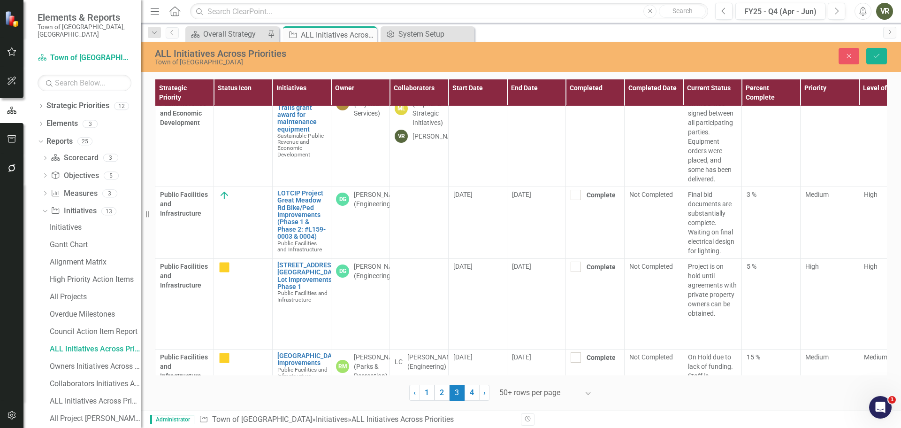
scroll to position [1041, 0]
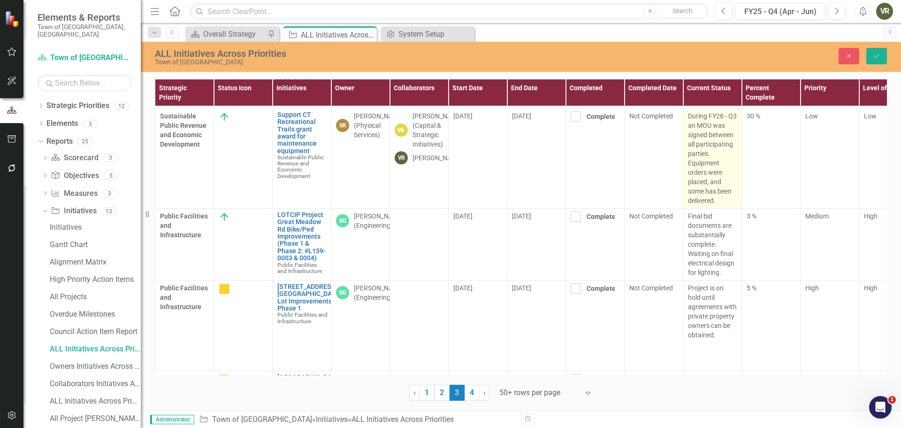
click at [725, 131] on p "During FY26 - Q3 an MOU was signed between all participating parties. Equipment…" at bounding box center [712, 158] width 49 height 94
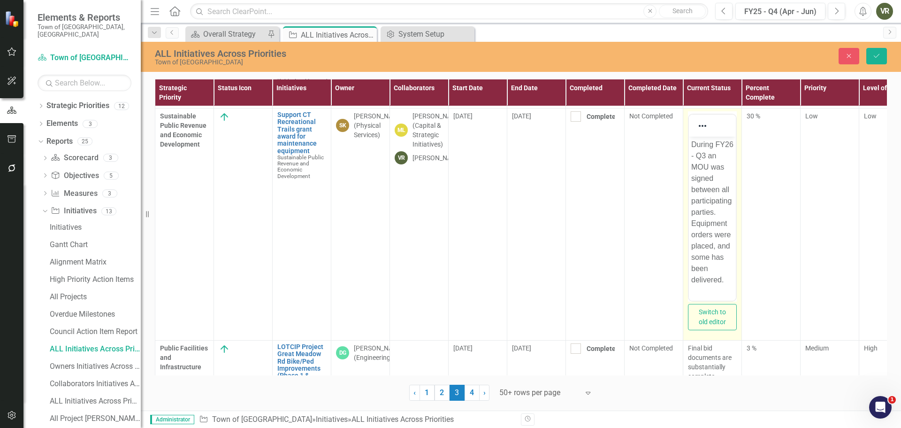
scroll to position [0, 0]
click at [709, 154] on p "During FY26 - Q3 an MOU was signed between all participating parties. Equipment…" at bounding box center [713, 211] width 42 height 146
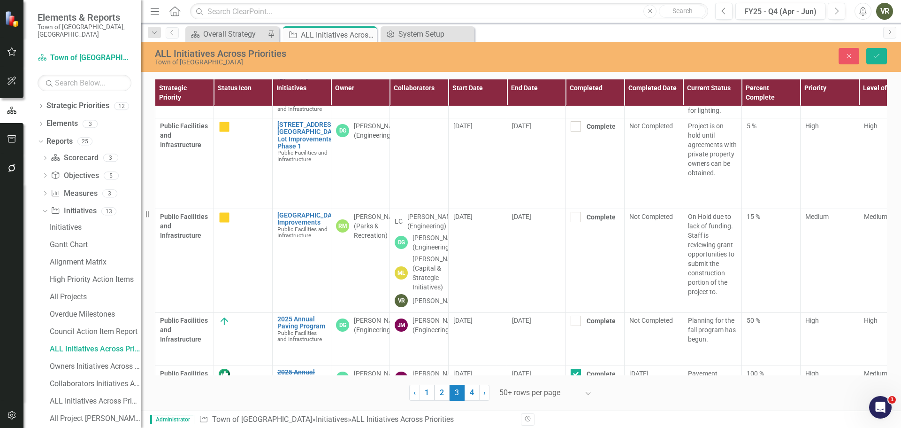
scroll to position [1345, 0]
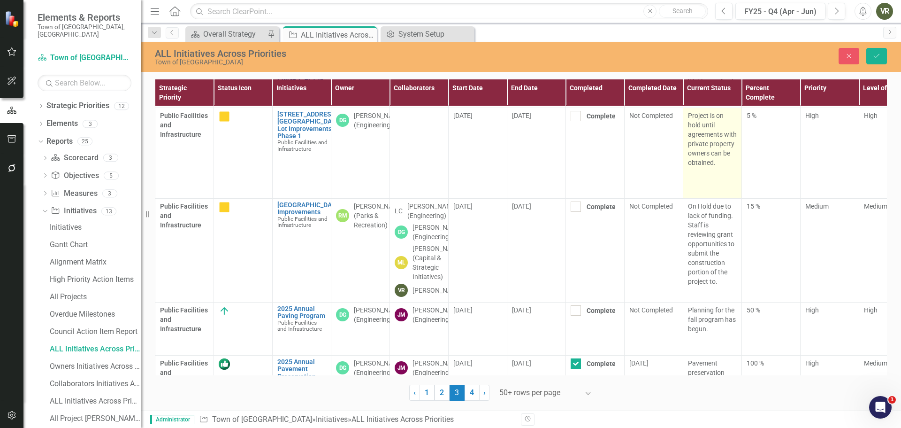
click at [700, 129] on p "Project is on hold until agreements with private property owners can be obtaine…" at bounding box center [712, 139] width 49 height 56
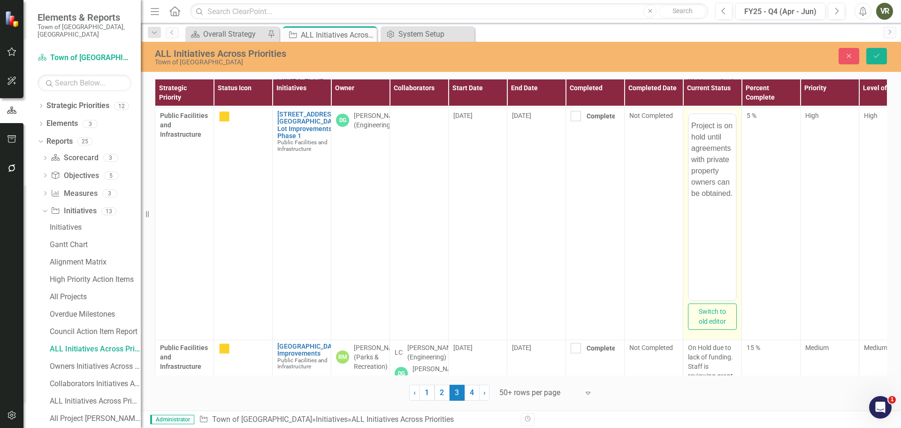
scroll to position [0, 0]
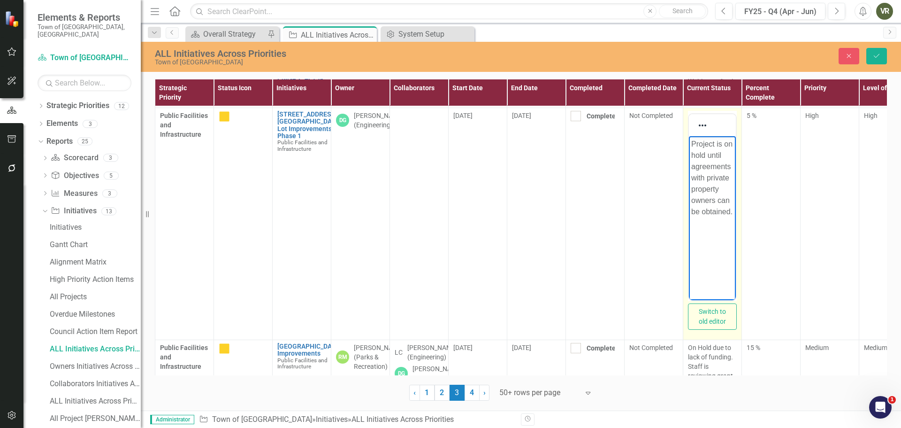
click at [730, 145] on p "Project is on hold until agreements with private property owners can be obtaine…" at bounding box center [713, 177] width 42 height 79
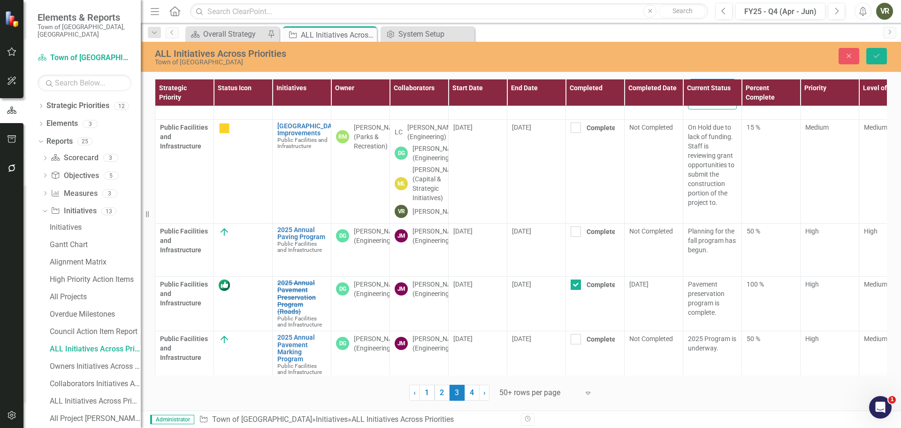
scroll to position [1576, 0]
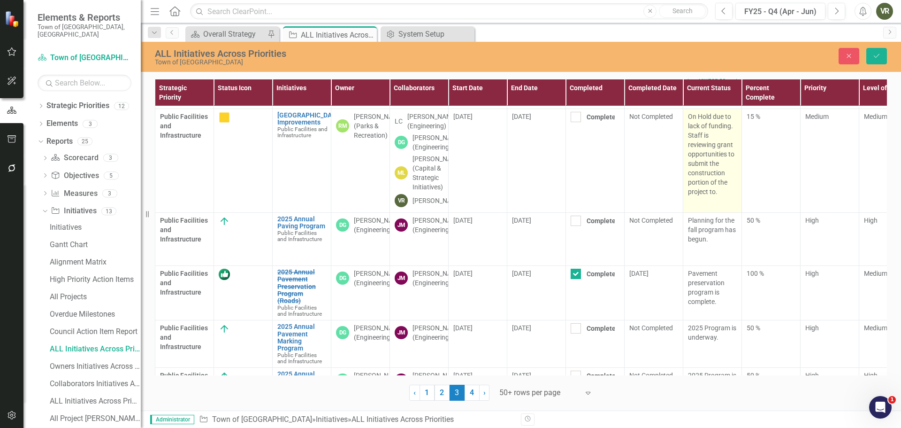
click at [717, 172] on p "On Hold due to lack of funding. Staff is reviewing grant opportunities to submi…" at bounding box center [712, 154] width 49 height 85
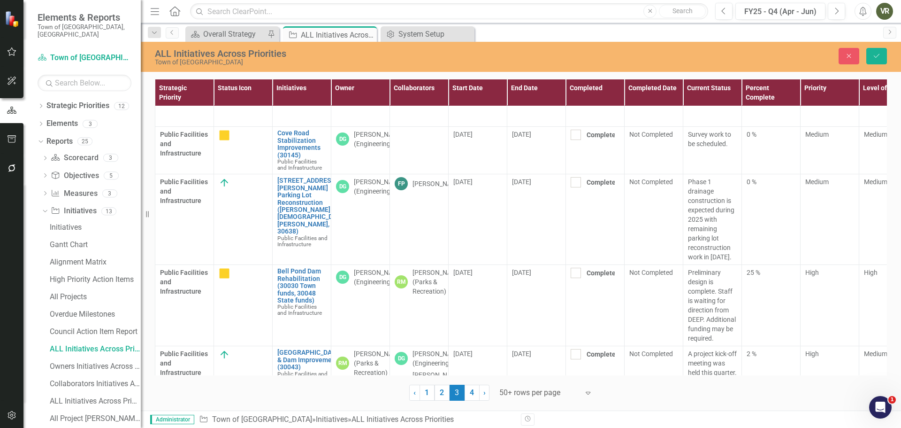
scroll to position [2087, 0]
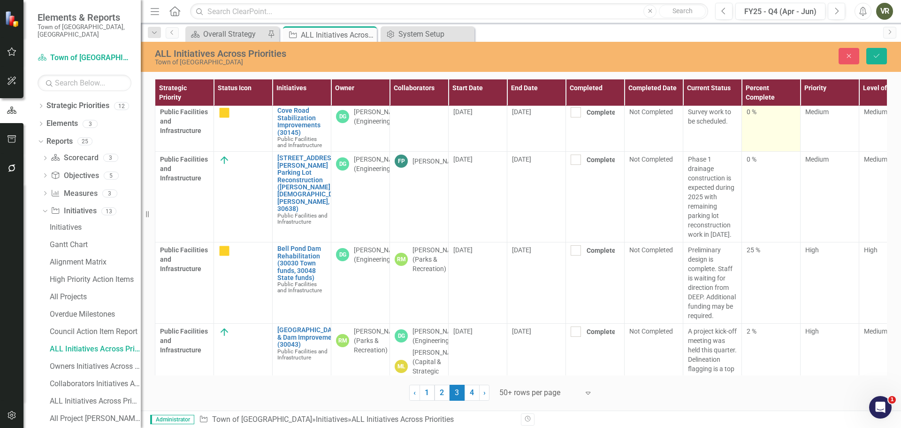
click at [784, 146] on td "0 %" at bounding box center [771, 127] width 59 height 47
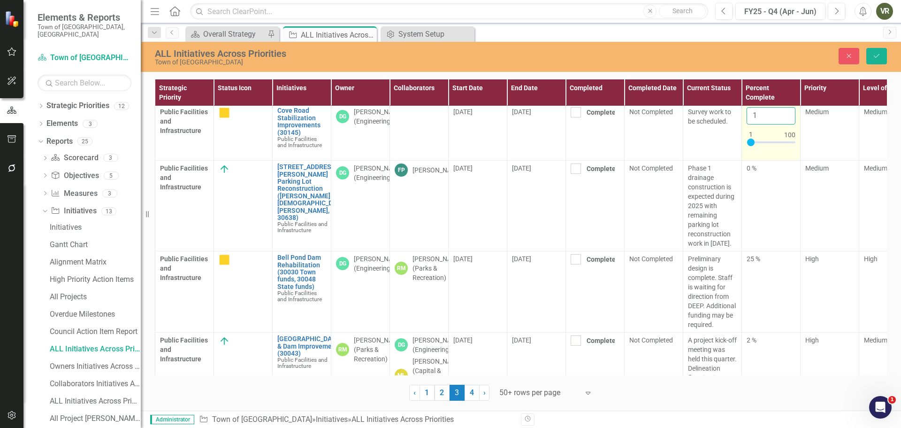
type input "1"
click at [785, 122] on input "1" at bounding box center [771, 115] width 49 height 17
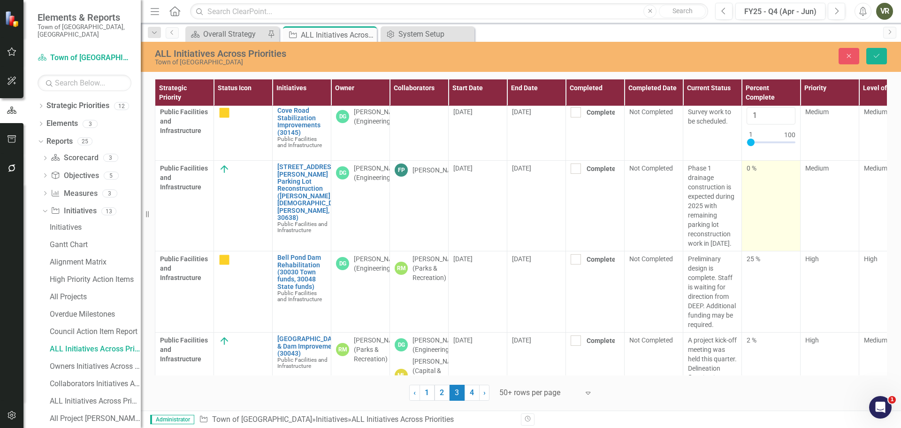
click at [761, 208] on td "0 %" at bounding box center [771, 206] width 59 height 91
click at [786, 178] on input "1" at bounding box center [771, 171] width 49 height 17
click at [786, 178] on input "2" at bounding box center [771, 171] width 49 height 17
click at [786, 178] on input "3" at bounding box center [771, 171] width 49 height 17
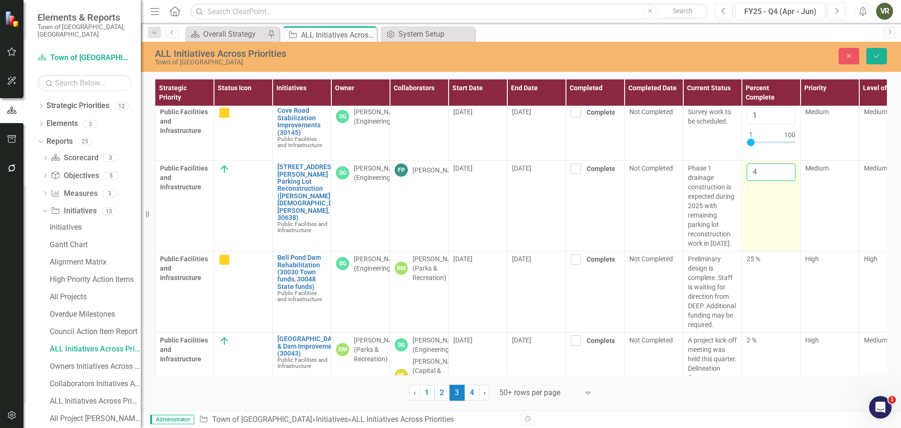
click at [786, 178] on input "4" at bounding box center [771, 171] width 49 height 17
type input "5"
click at [786, 178] on input "5" at bounding box center [771, 171] width 49 height 17
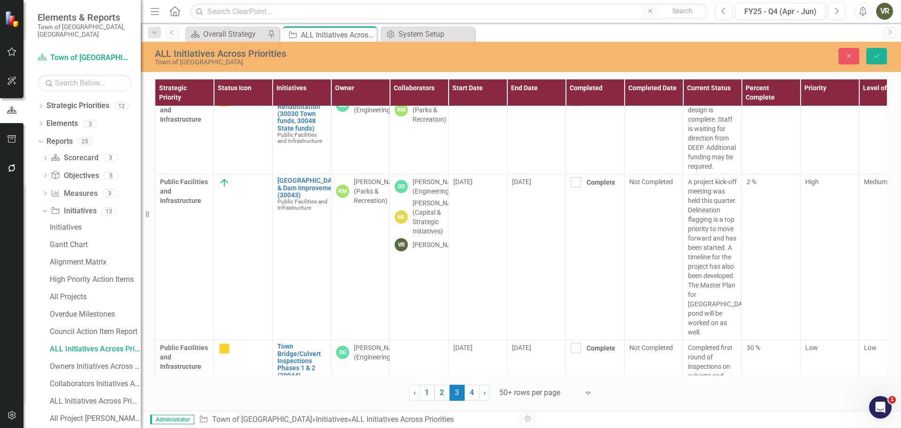
scroll to position [2256, 0]
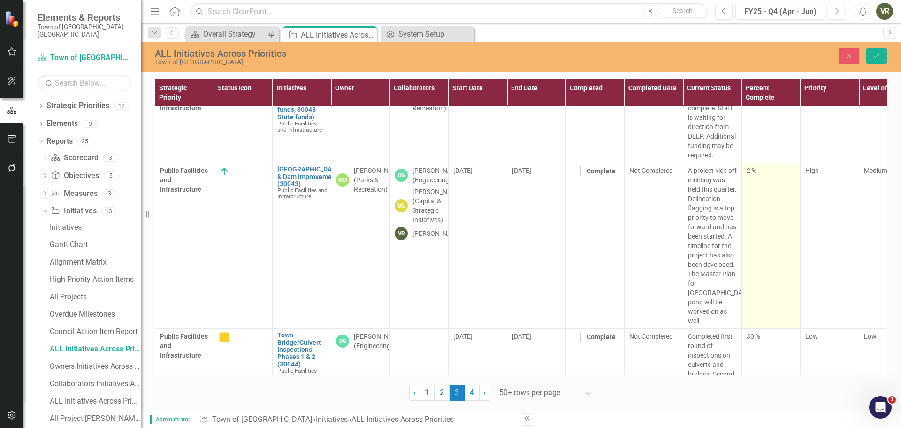
click at [765, 206] on td "2 %" at bounding box center [771, 246] width 59 height 166
click at [787, 181] on input "3" at bounding box center [771, 174] width 49 height 17
click at [787, 181] on input "4" at bounding box center [771, 174] width 49 height 17
type input "5"
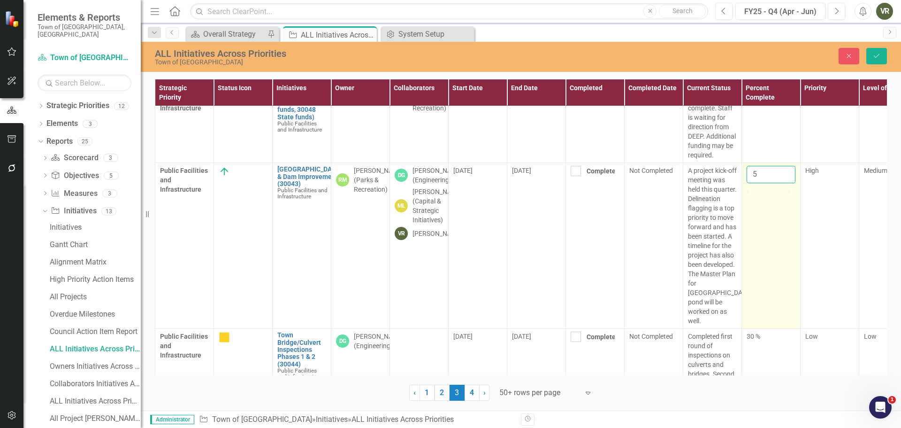
click at [787, 181] on input "5" at bounding box center [771, 174] width 49 height 17
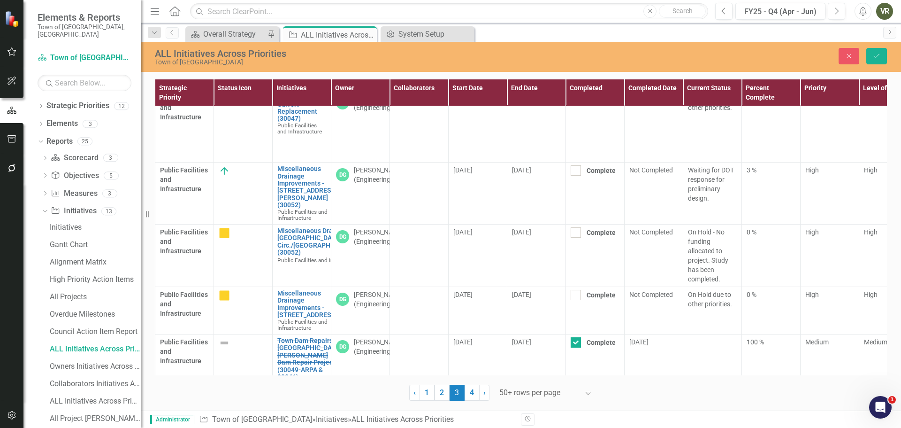
scroll to position [2619, 0]
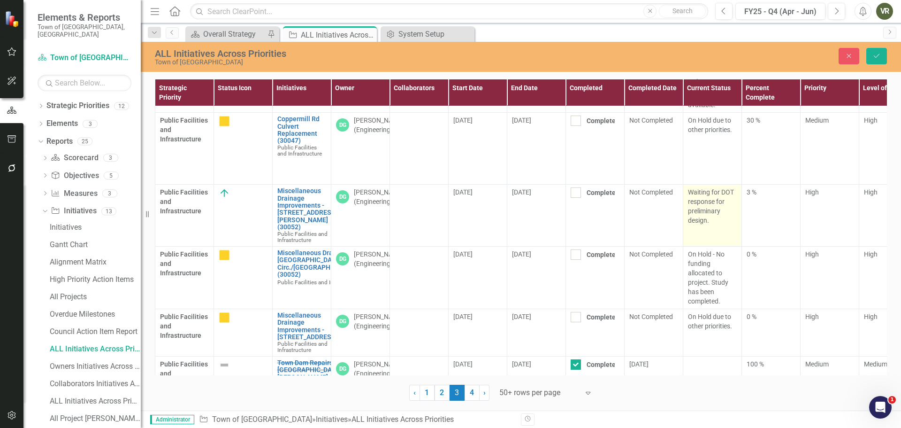
click at [722, 219] on p "Waiting for DOT response for preliminary design." at bounding box center [712, 206] width 49 height 38
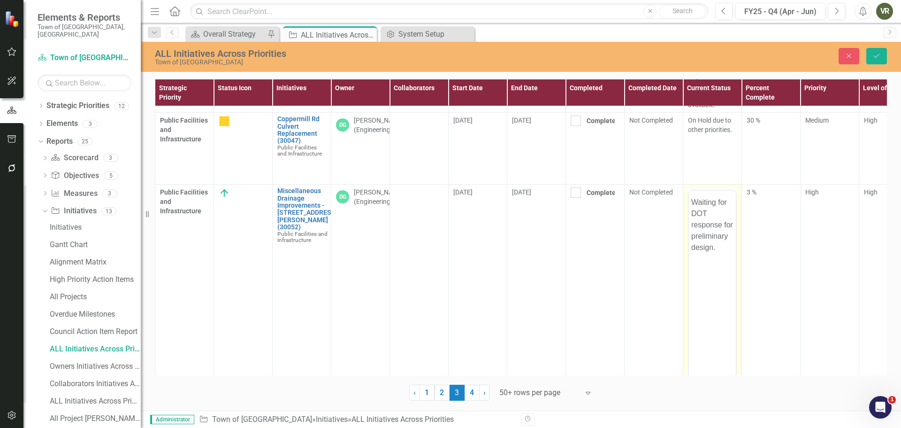
scroll to position [0, 0]
click at [730, 240] on p "Waiting for DOT response for preliminary design." at bounding box center [713, 243] width 42 height 56
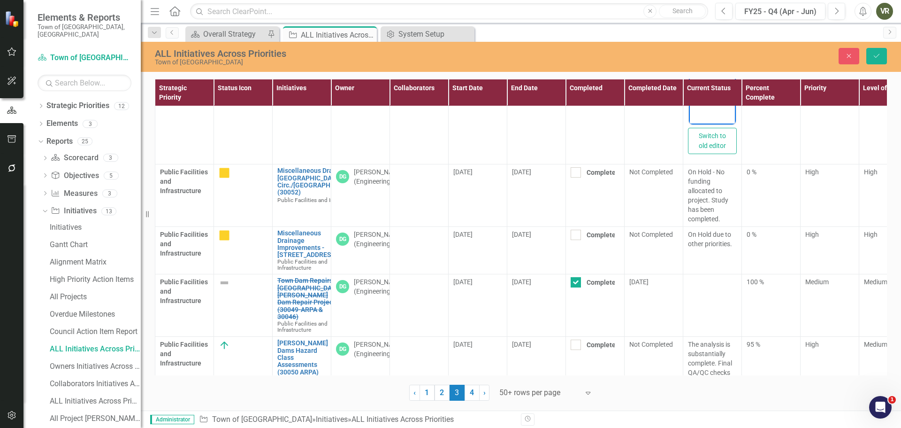
scroll to position [2895, 0]
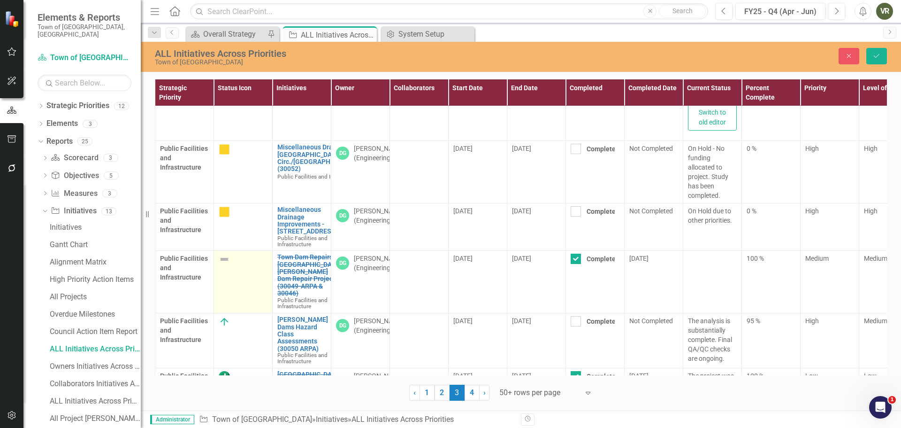
click at [236, 265] on div at bounding box center [243, 259] width 49 height 11
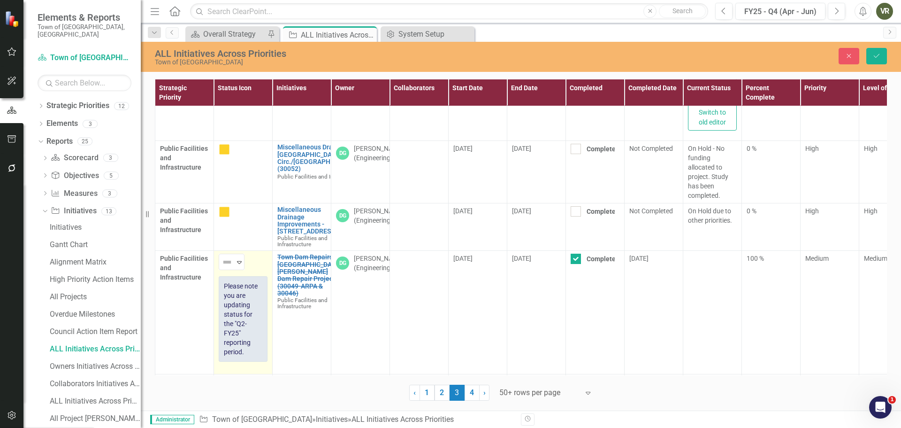
click at [236, 266] on icon "Expand" at bounding box center [239, 262] width 9 height 8
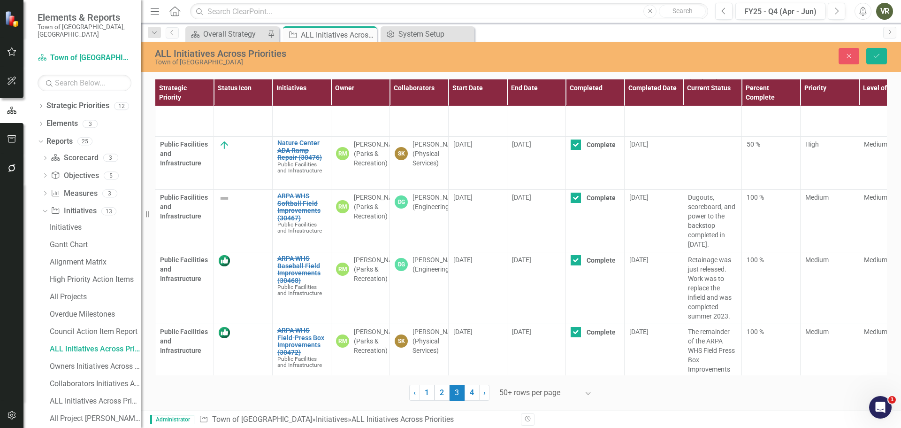
scroll to position [3460, 0]
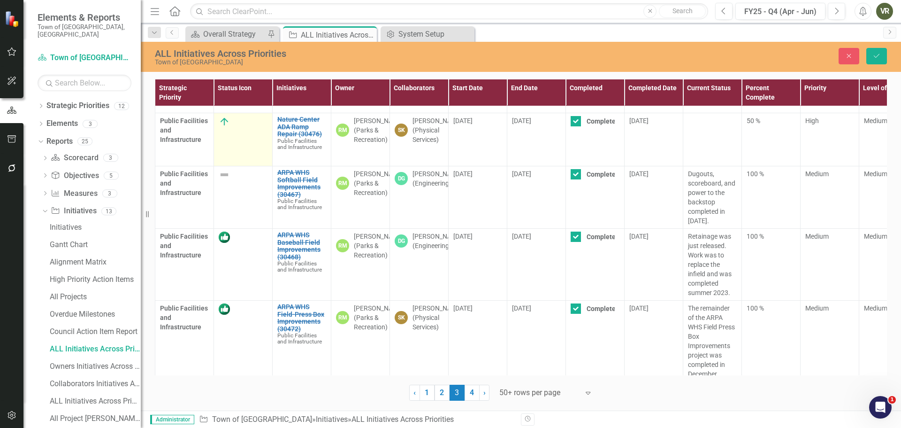
click at [223, 127] on img at bounding box center [224, 121] width 11 height 11
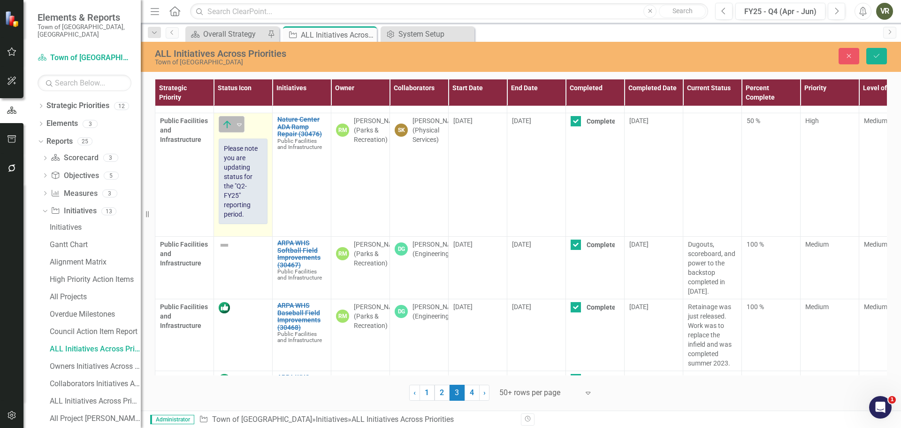
click at [231, 130] on img at bounding box center [227, 124] width 11 height 11
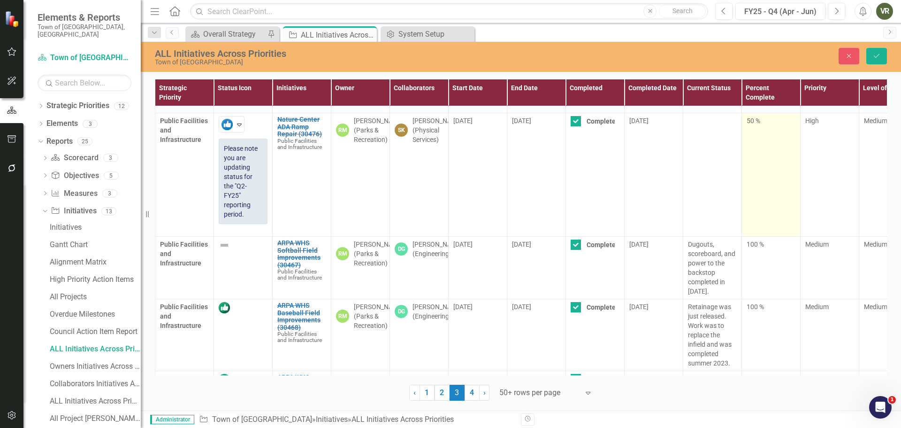
click at [766, 161] on td "50 %" at bounding box center [771, 174] width 59 height 123
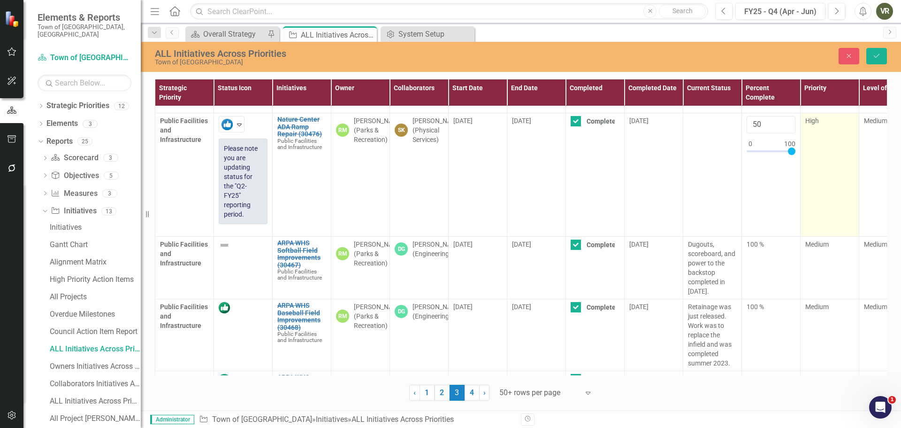
drag, startPoint x: 772, startPoint y: 170, endPoint x: 806, endPoint y: 171, distance: 33.8
click at [806, 171] on tr "Public Facilities and Infrastructure Completed in a Previous Quarter Expand Ple…" at bounding box center [595, 174] width 880 height 123
type input "100"
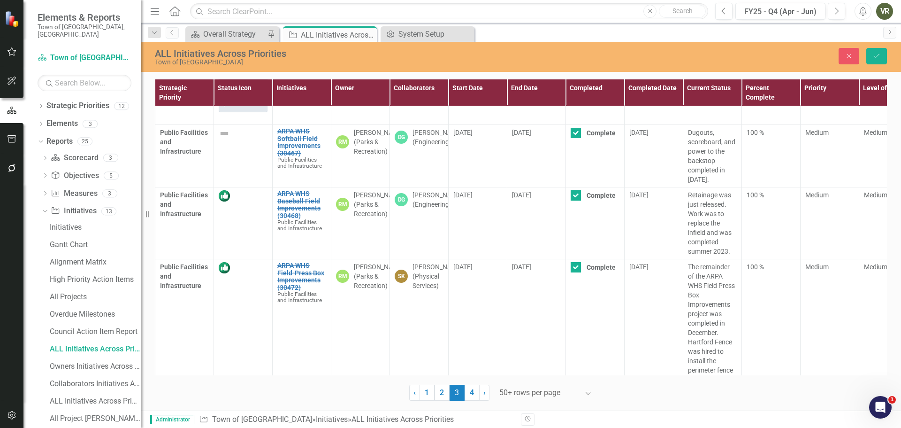
scroll to position [3489, 0]
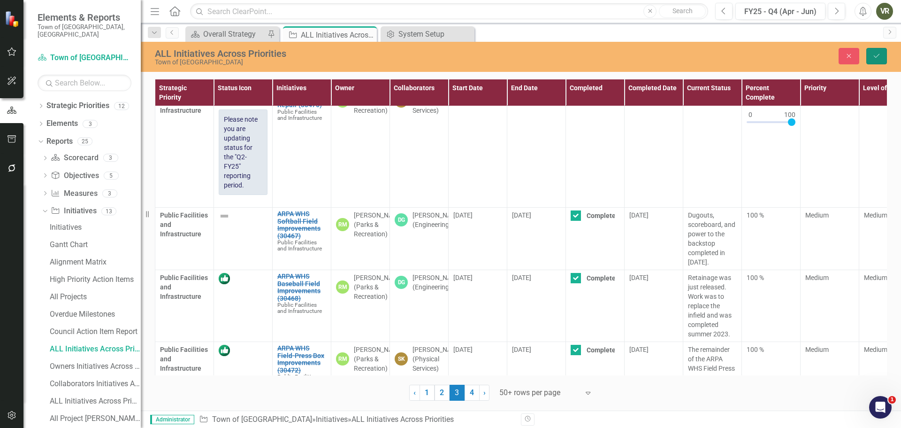
click at [881, 54] on icon "Save" at bounding box center [877, 56] width 8 height 7
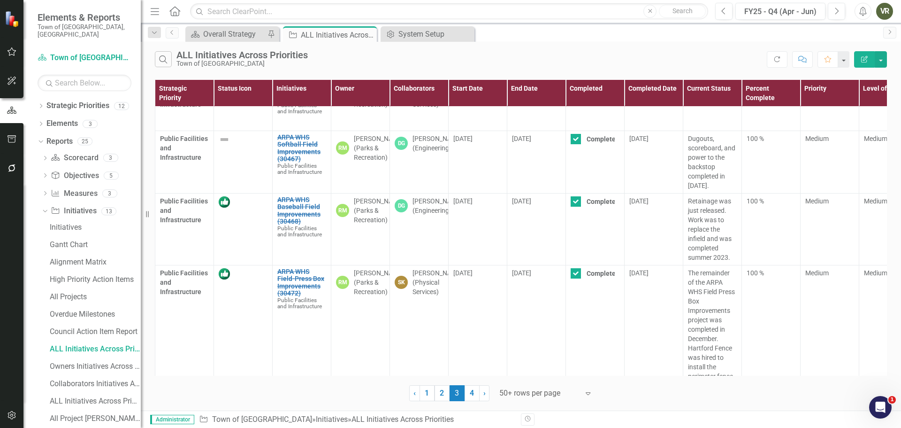
scroll to position [2610, 0]
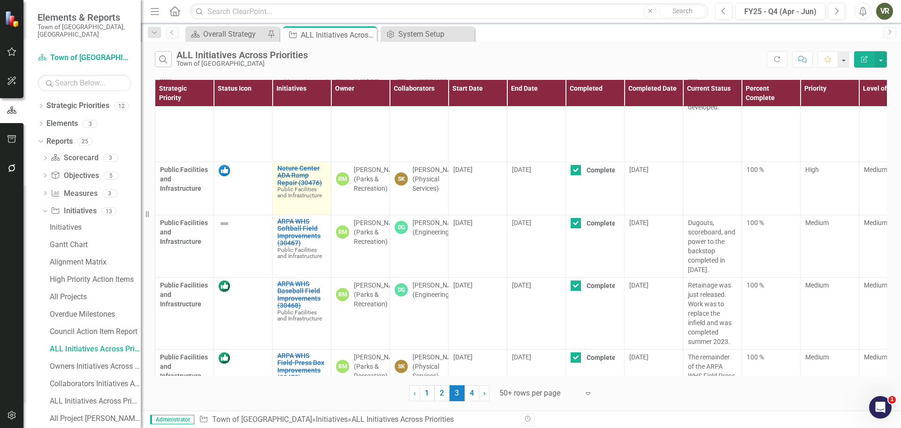
click at [0, 0] on link "Edit Edit Initiative" at bounding box center [0, 0] width 0 height 0
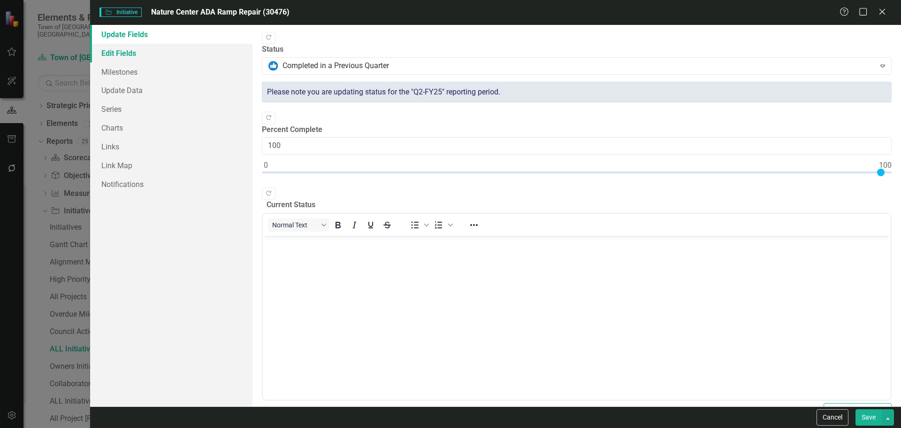
scroll to position [0, 0]
click at [147, 53] on link "Edit Fields" at bounding box center [171, 53] width 162 height 19
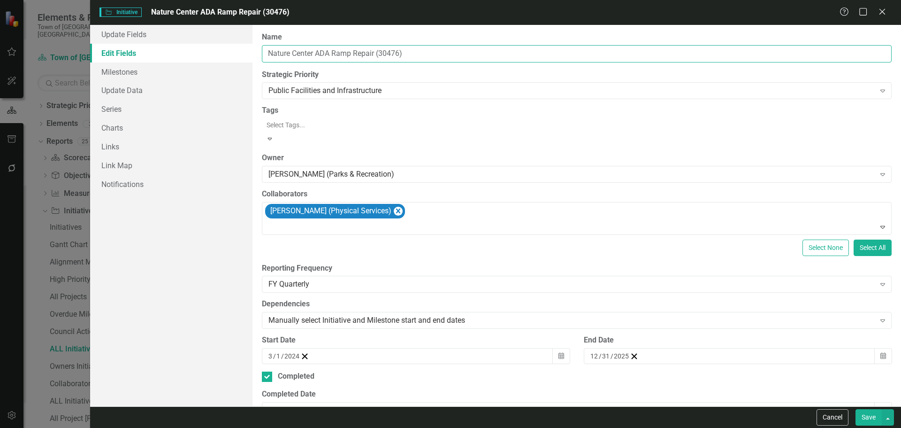
click at [376, 53] on input "Nature Center ADA Ramp Repair (30476)" at bounding box center [577, 53] width 630 height 17
type input "Nature Center ADA Ramp Repair Phase 1 (30476)"
click at [862, 422] on button "Save" at bounding box center [869, 417] width 26 height 16
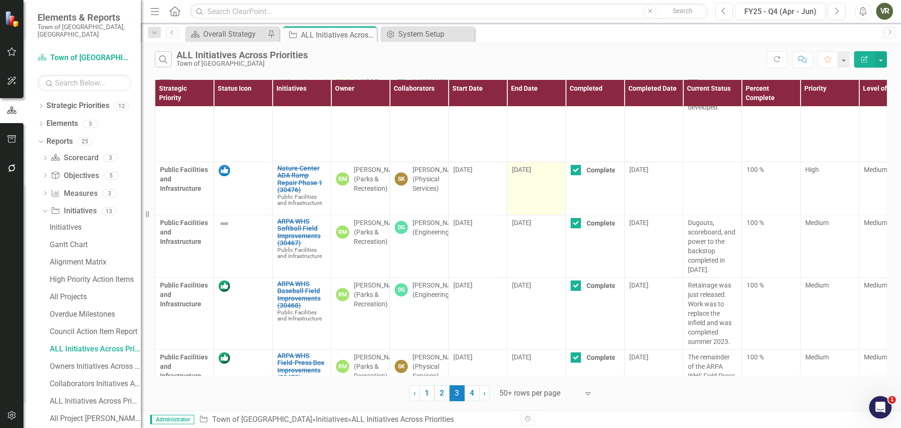
click at [550, 215] on td "[DATE]" at bounding box center [536, 187] width 59 height 53
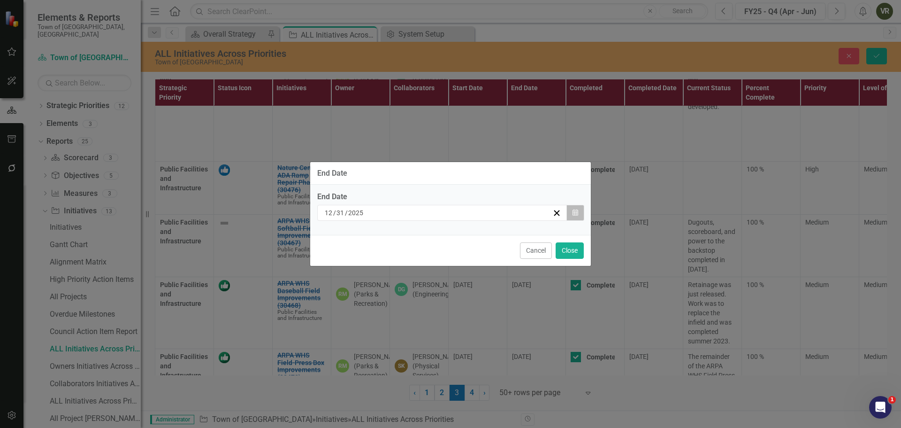
click at [577, 210] on icon "Calendar" at bounding box center [576, 212] width 6 height 7
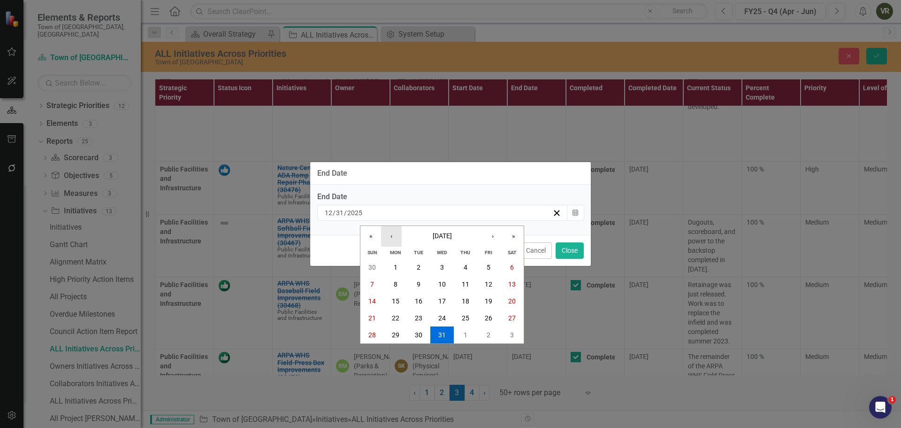
click at [388, 236] on button "‹" at bounding box center [391, 236] width 21 height 21
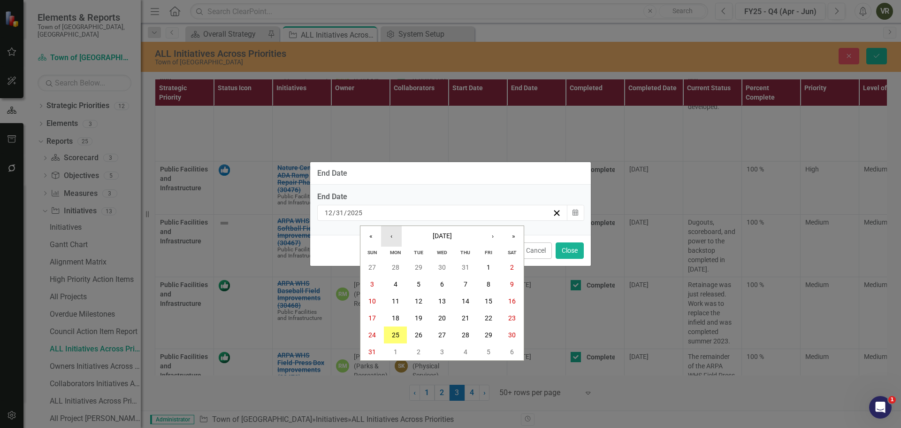
click at [388, 236] on button "‹" at bounding box center [391, 236] width 21 height 21
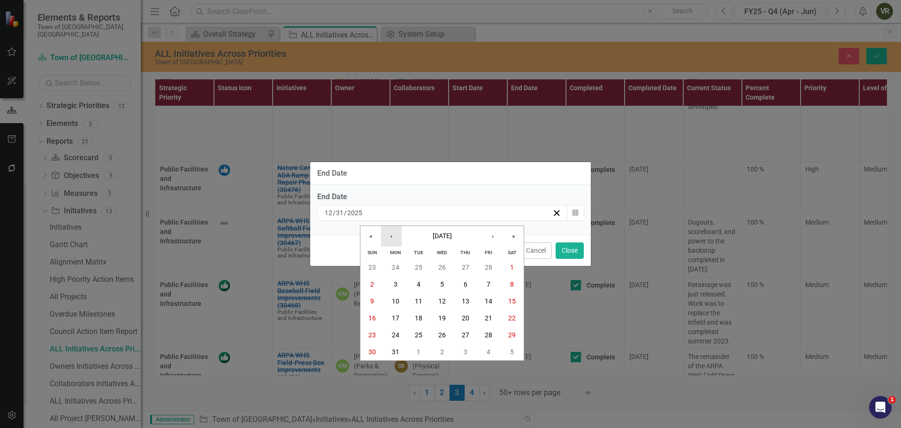
click at [388, 236] on button "‹" at bounding box center [391, 236] width 21 height 21
click at [406, 333] on button "30" at bounding box center [395, 334] width 23 height 17
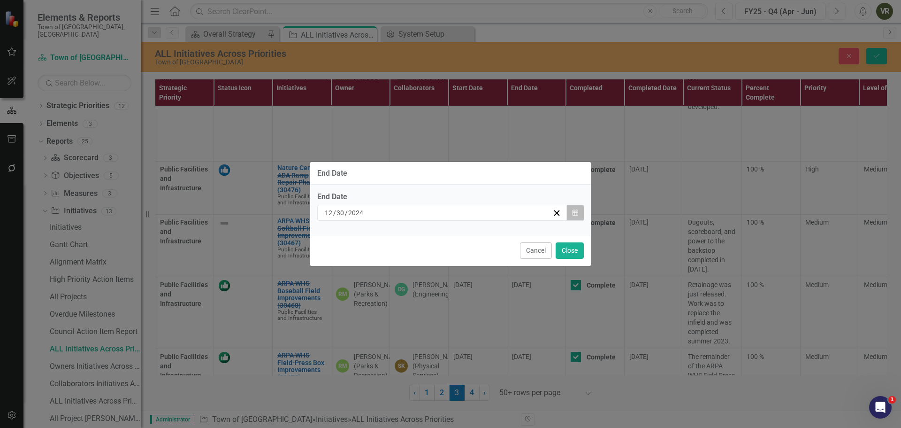
click at [583, 209] on button "Calendar" at bounding box center [576, 213] width 18 height 16
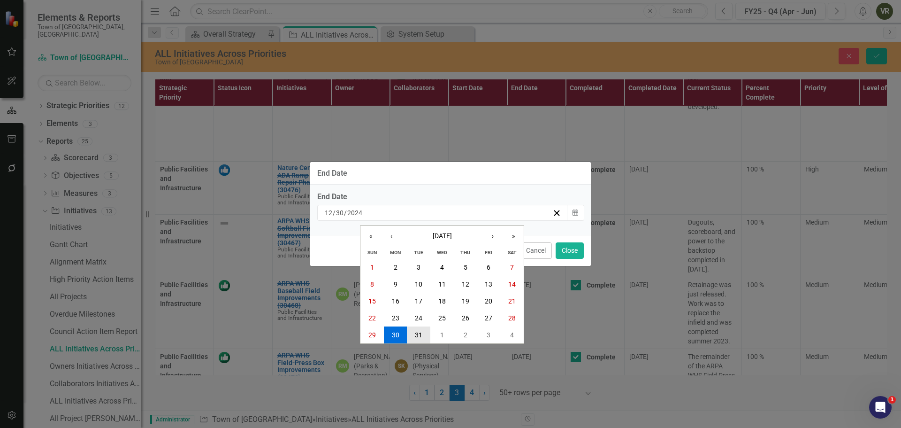
click at [427, 330] on button "31" at bounding box center [418, 334] width 23 height 17
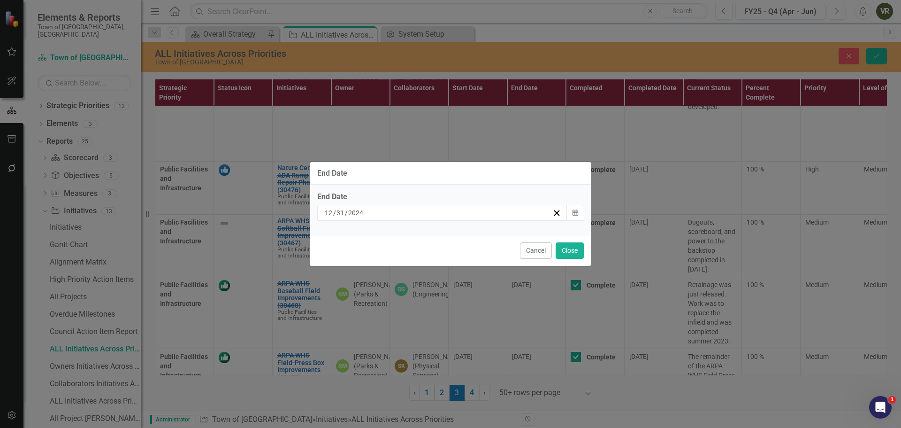
click at [584, 241] on div "Cancel Close" at bounding box center [450, 250] width 281 height 31
click at [576, 249] on button "Close" at bounding box center [570, 250] width 28 height 16
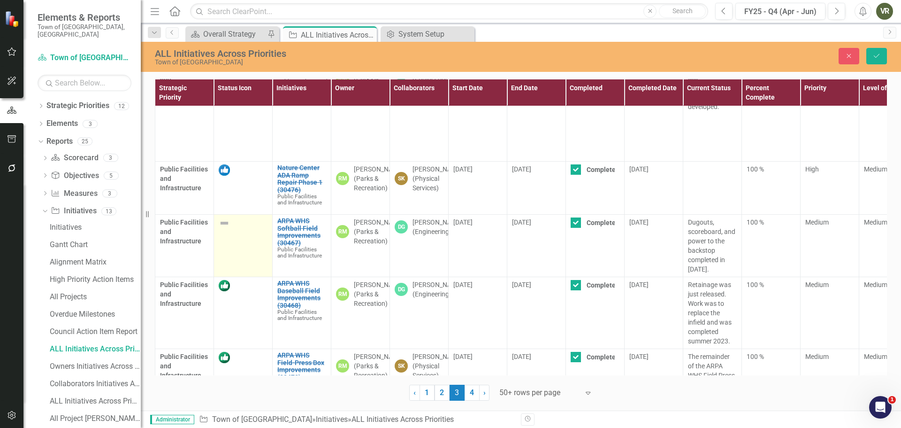
click at [228, 229] on img at bounding box center [224, 222] width 11 height 11
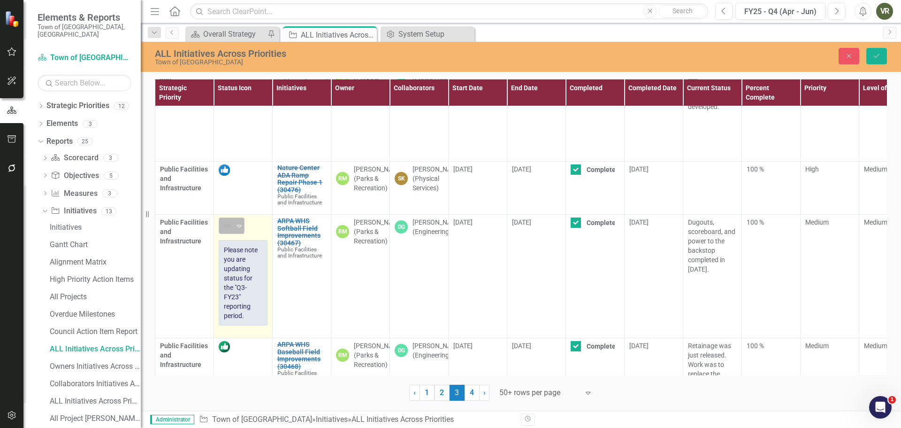
click at [235, 230] on icon "Expand" at bounding box center [239, 226] width 9 height 8
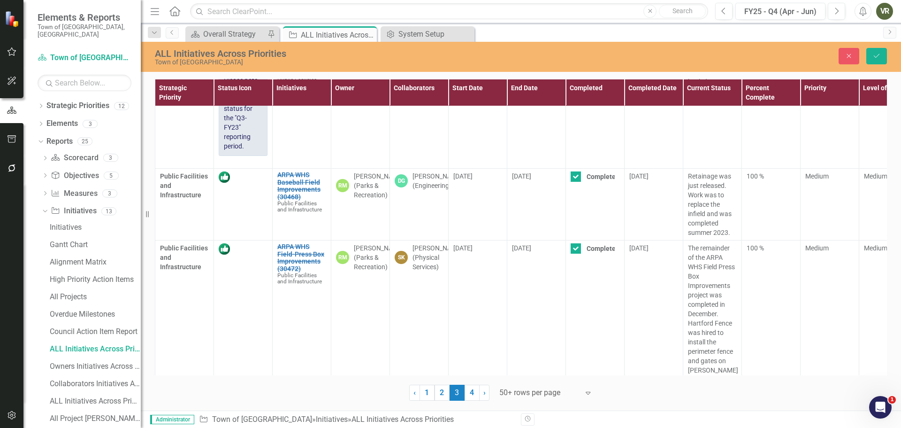
scroll to position [2832, 0]
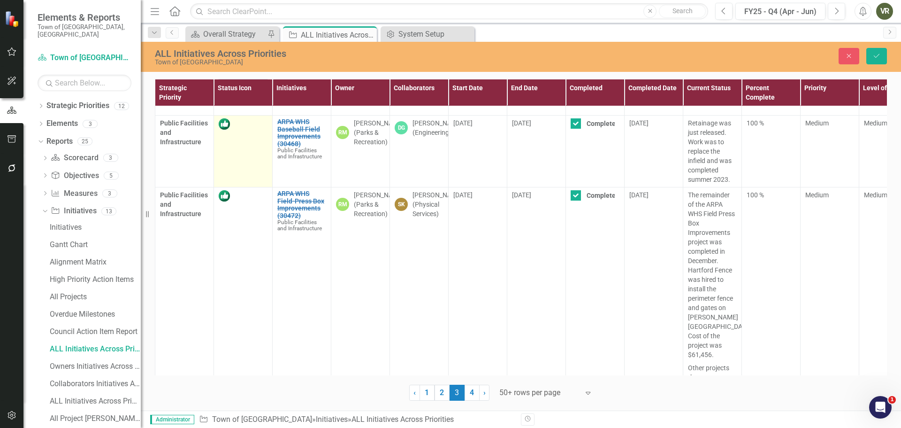
click at [250, 186] on td at bounding box center [243, 151] width 59 height 72
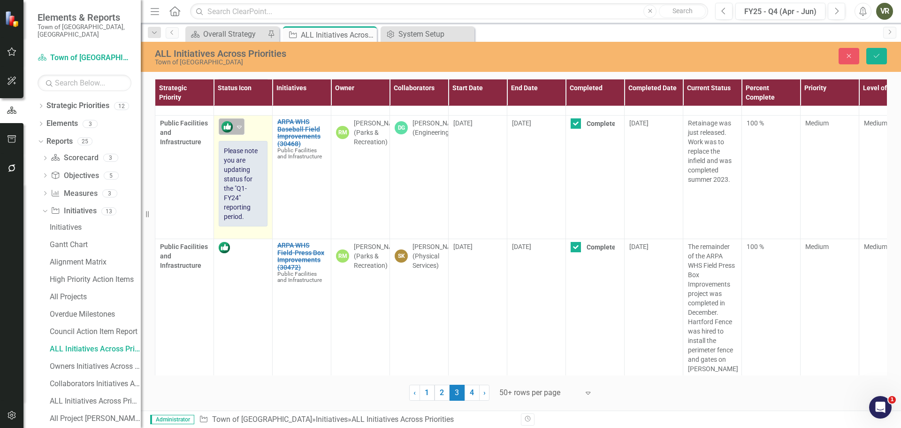
click at [235, 131] on icon "Expand" at bounding box center [239, 127] width 9 height 8
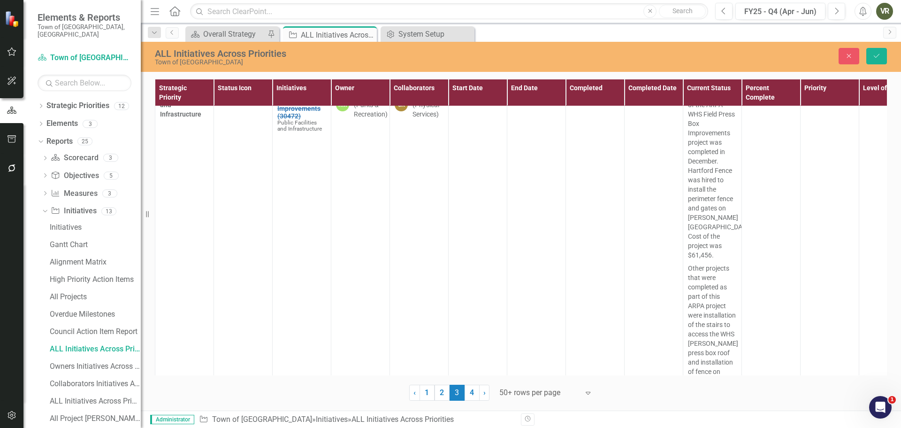
scroll to position [2994, 0]
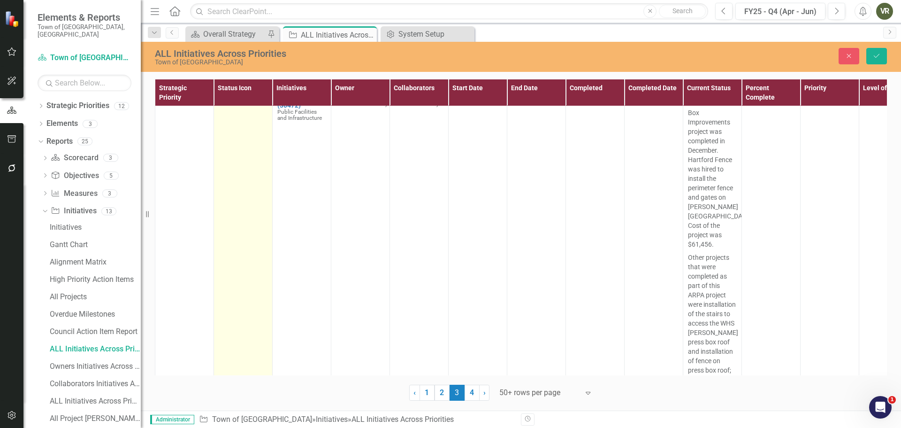
click at [235, 91] on div at bounding box center [243, 85] width 49 height 11
click at [240, 90] on icon at bounding box center [239, 88] width 5 height 3
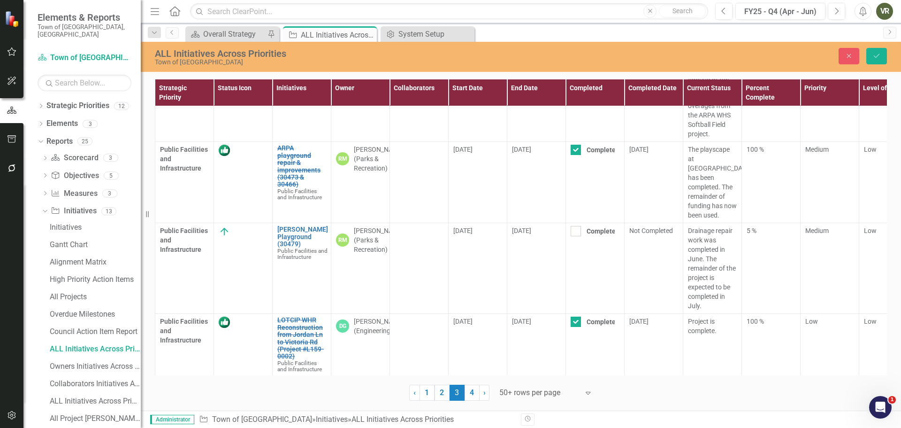
scroll to position [3346, 0]
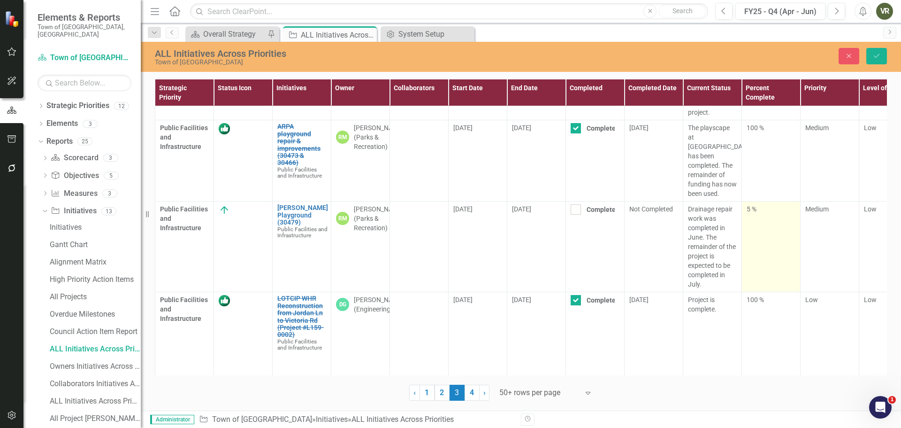
click at [756, 274] on td "5 %" at bounding box center [771, 246] width 59 height 91
drag, startPoint x: 758, startPoint y: 250, endPoint x: 751, endPoint y: 250, distance: 7.1
click at [751, 222] on input "5" at bounding box center [771, 212] width 49 height 17
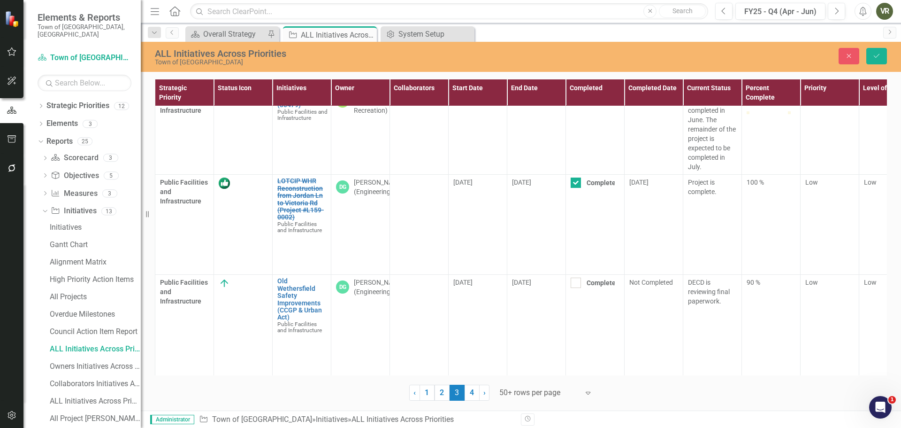
scroll to position [3452, 0]
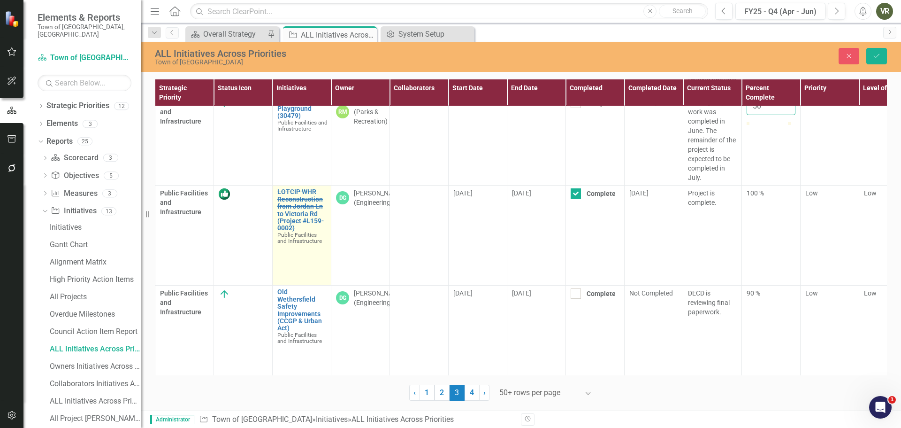
type input "50"
drag, startPoint x: 273, startPoint y: 226, endPoint x: 295, endPoint y: 263, distance: 43.2
click at [295, 263] on td "LOTCIP WHR Reconstruction from [GEOGRAPHIC_DATA] Ln to Victoria Rd (Project #L1…" at bounding box center [302, 235] width 59 height 100
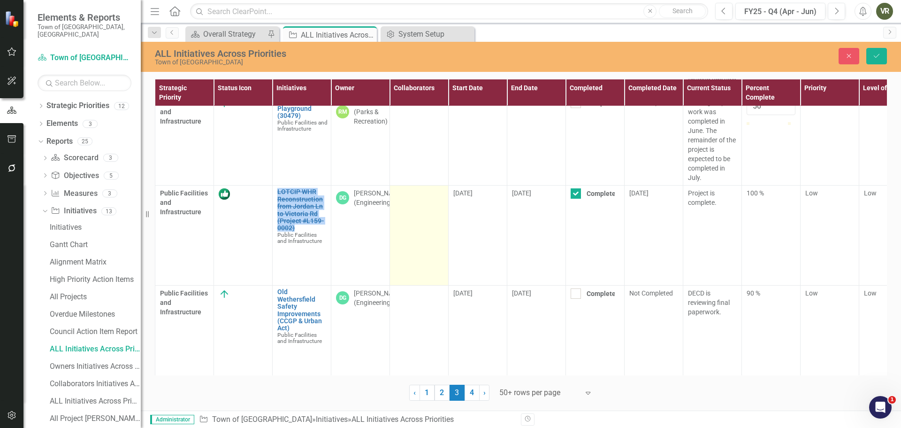
copy link "LOTCIP WHR Reconstruction from Jordan Ln to Victoria Rd (Project #L159-0002)"
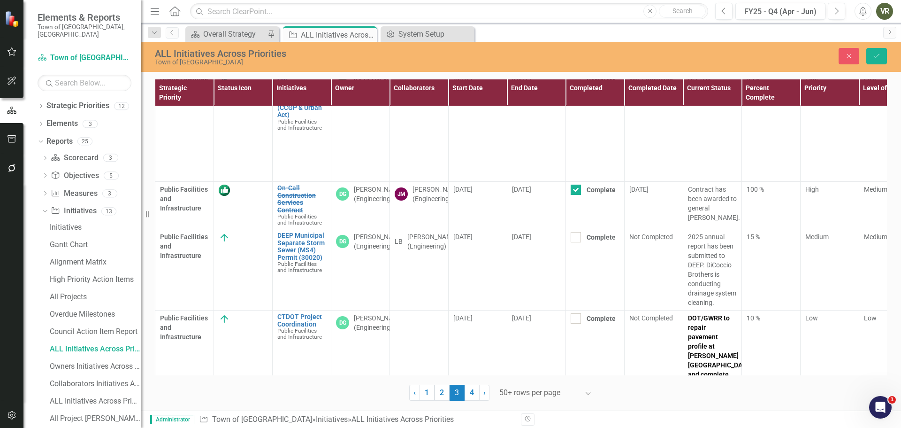
scroll to position [3634, 0]
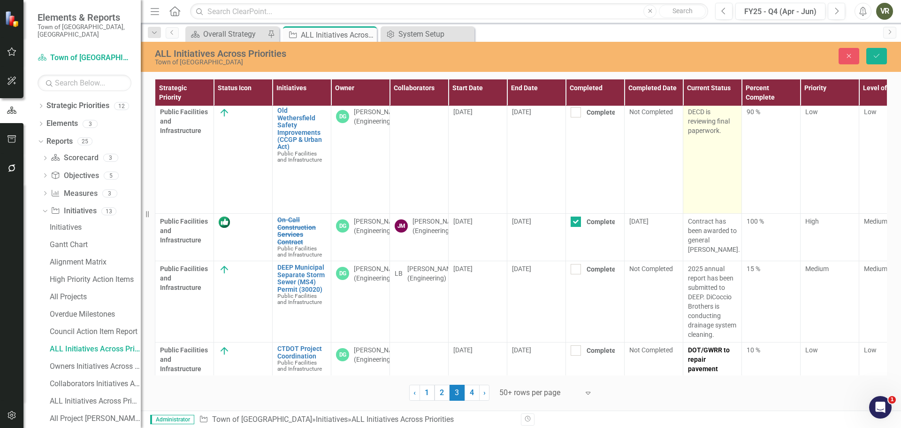
click at [724, 135] on p "DECD is reviewing final paperwork." at bounding box center [712, 121] width 49 height 28
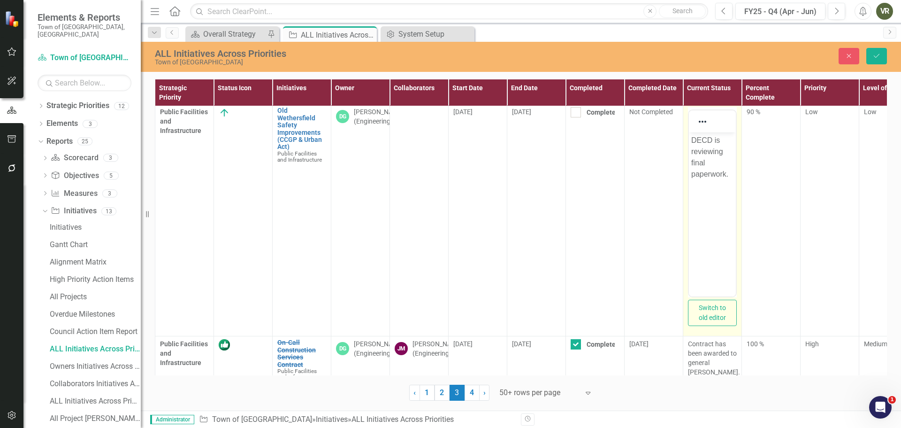
scroll to position [0, 0]
click at [729, 159] on p "DECD is reviewing final paperwork." at bounding box center [713, 157] width 42 height 45
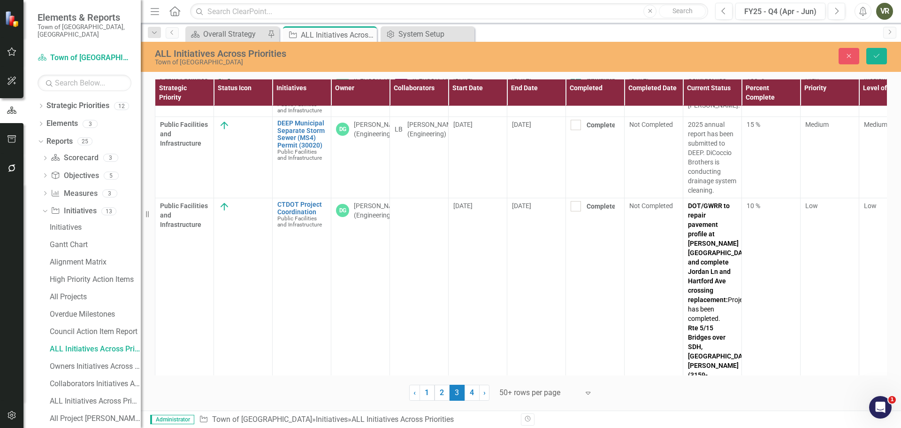
scroll to position [3889, 0]
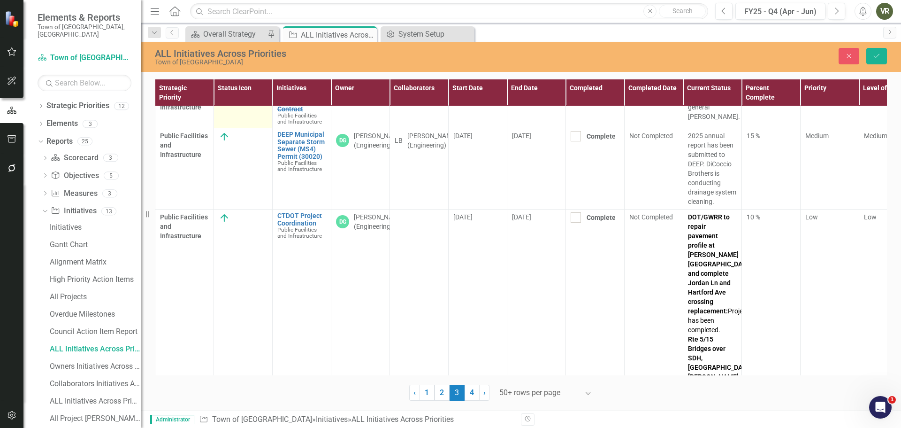
click at [221, 95] on img at bounding box center [224, 89] width 11 height 11
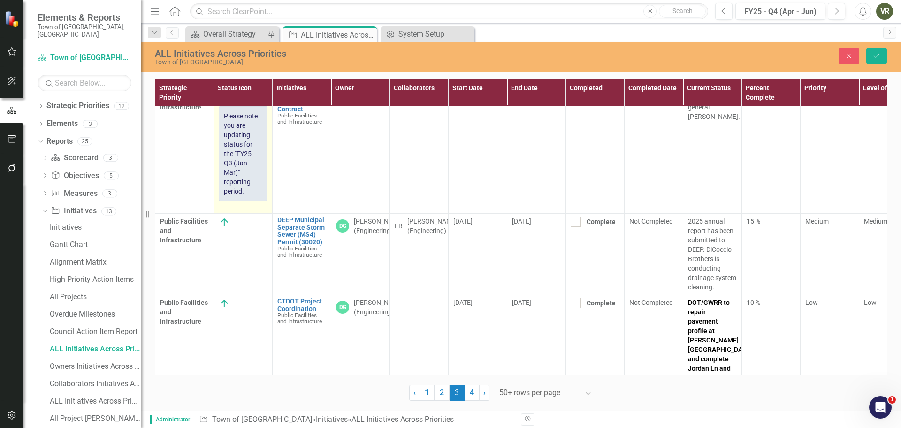
click at [239, 94] on icon at bounding box center [239, 92] width 5 height 3
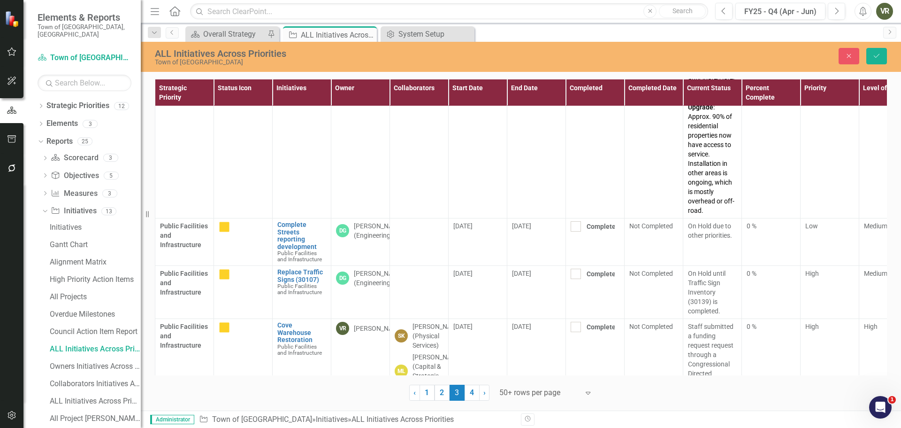
scroll to position [5594, 0]
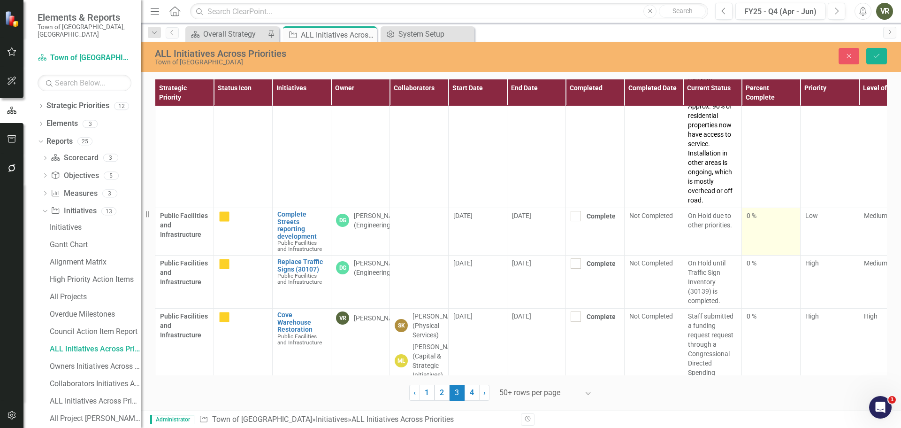
click at [766, 208] on td "0 %" at bounding box center [771, 231] width 59 height 47
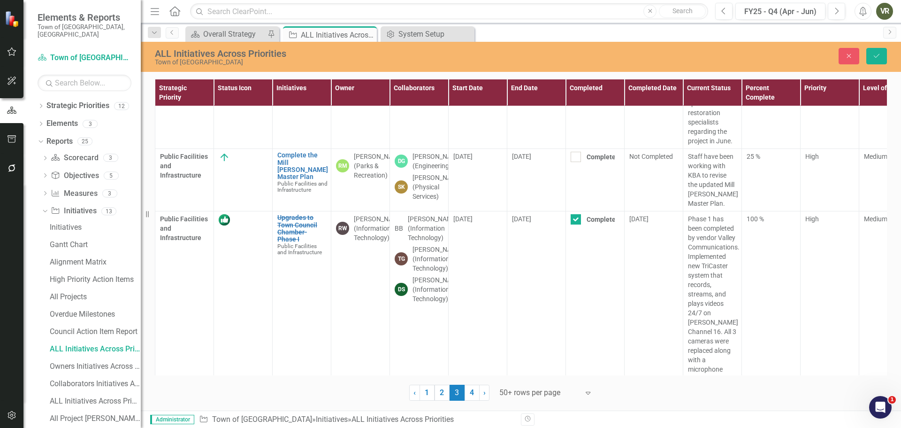
scroll to position [6163, 0]
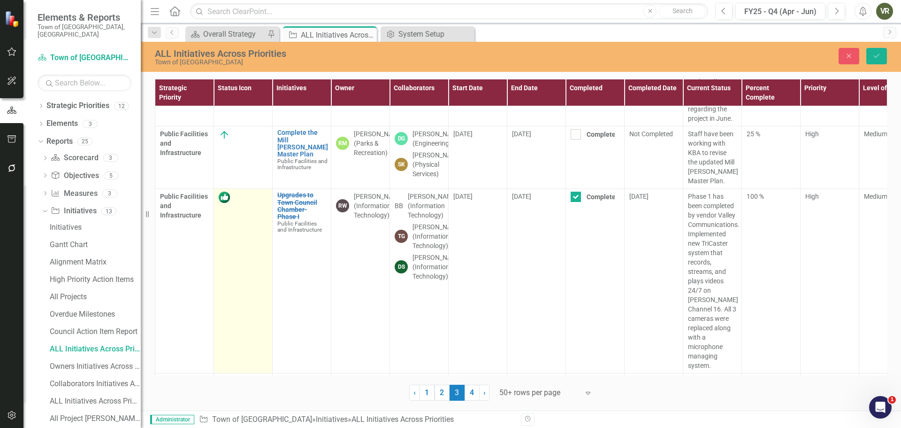
click at [242, 192] on div at bounding box center [243, 197] width 49 height 11
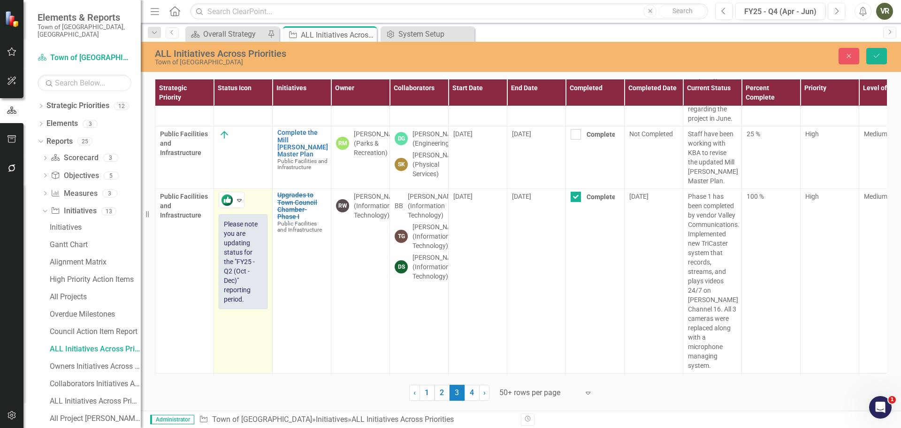
click at [242, 196] on icon "Expand" at bounding box center [239, 200] width 9 height 8
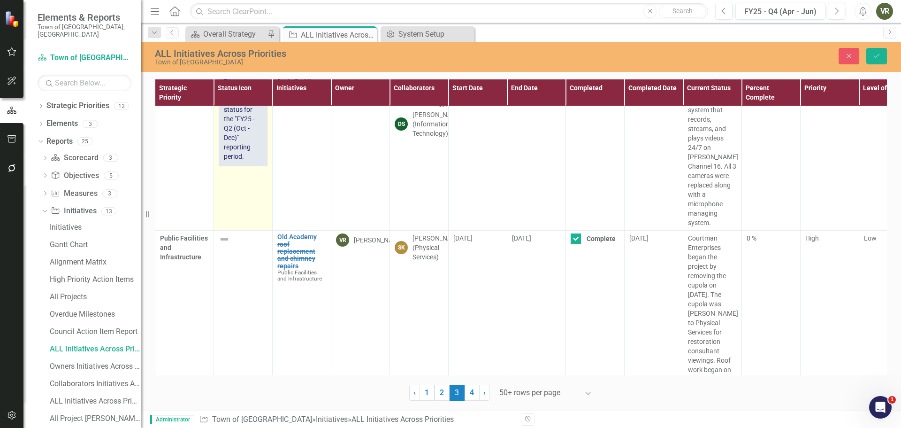
scroll to position [6328, 0]
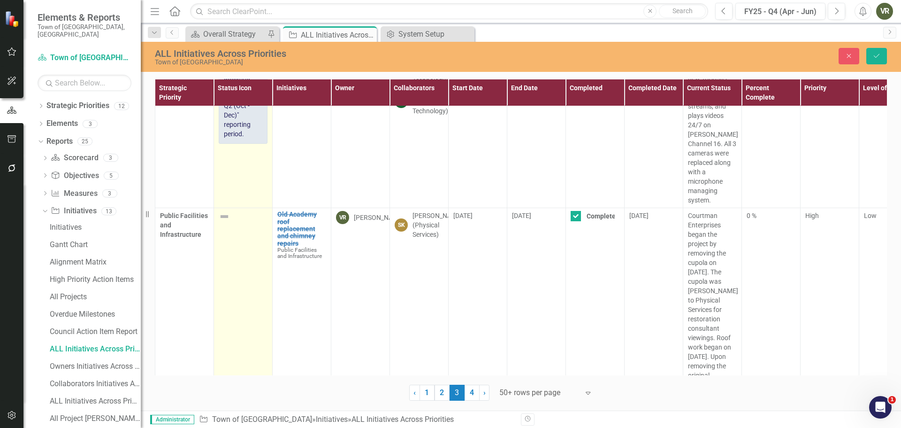
click at [220, 211] on img at bounding box center [224, 216] width 11 height 11
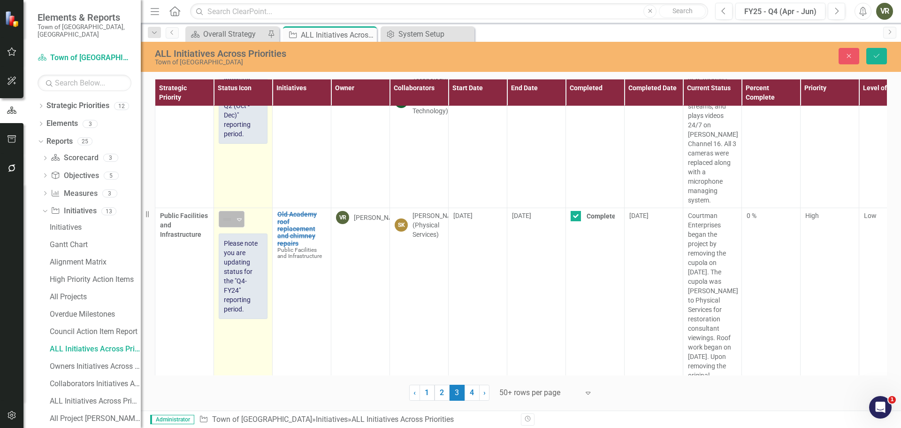
click at [236, 215] on icon "Expand" at bounding box center [239, 219] width 9 height 8
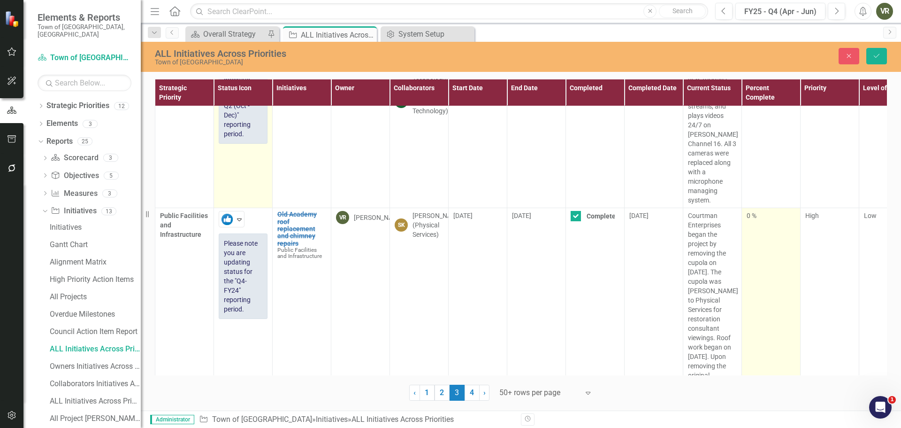
click at [793, 208] on td "0 %" at bounding box center [771, 356] width 59 height 297
drag, startPoint x: 759, startPoint y: 127, endPoint x: 744, endPoint y: 118, distance: 17.3
click at [745, 208] on td "0" at bounding box center [771, 356] width 59 height 297
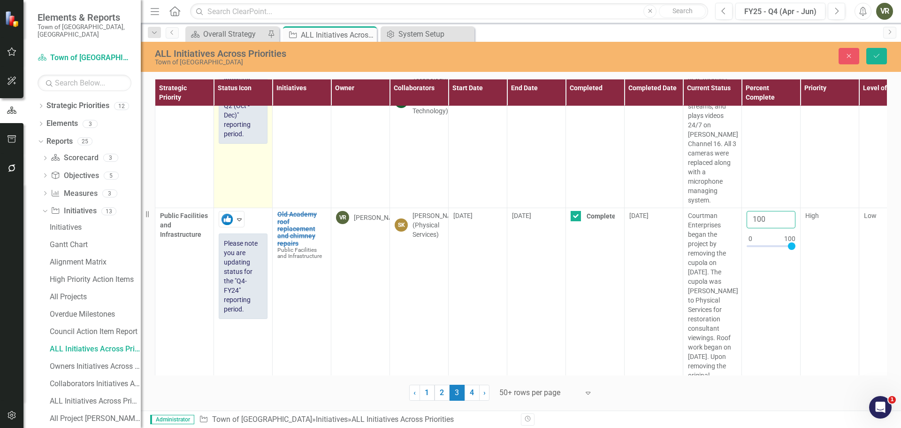
scroll to position [6338, 0]
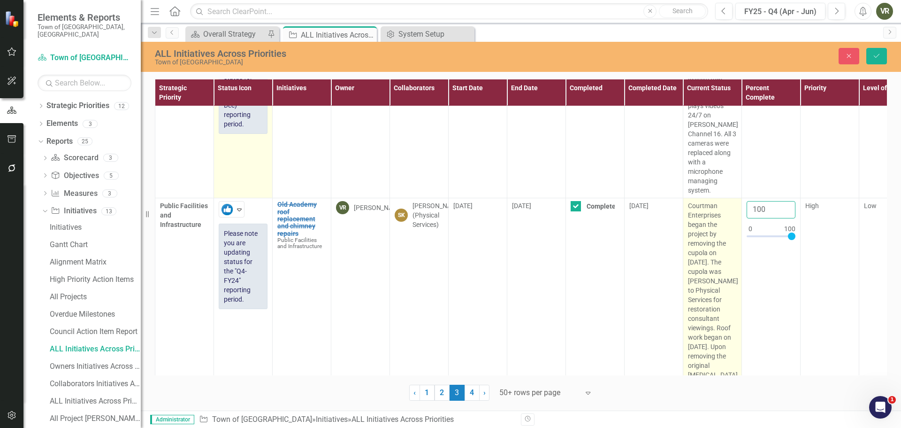
type input "100"
click at [707, 226] on p "Courtman Enterprises began the project by removing the cupola on [DATE]. The cu…" at bounding box center [712, 346] width 49 height 291
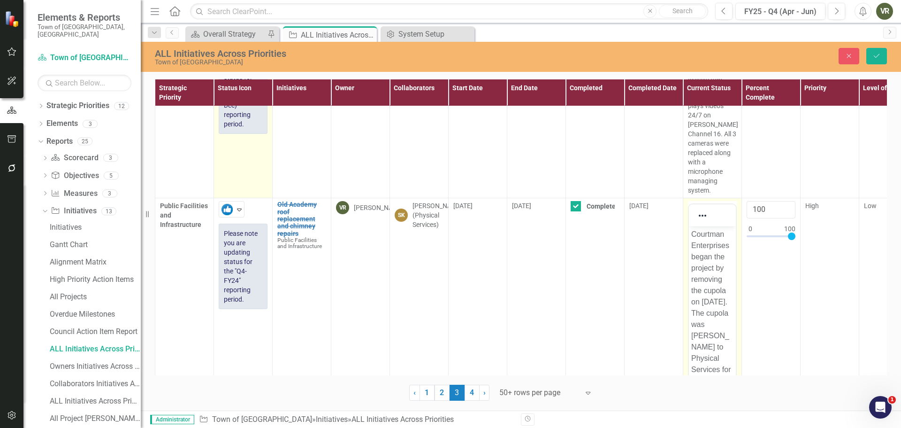
scroll to position [0, 0]
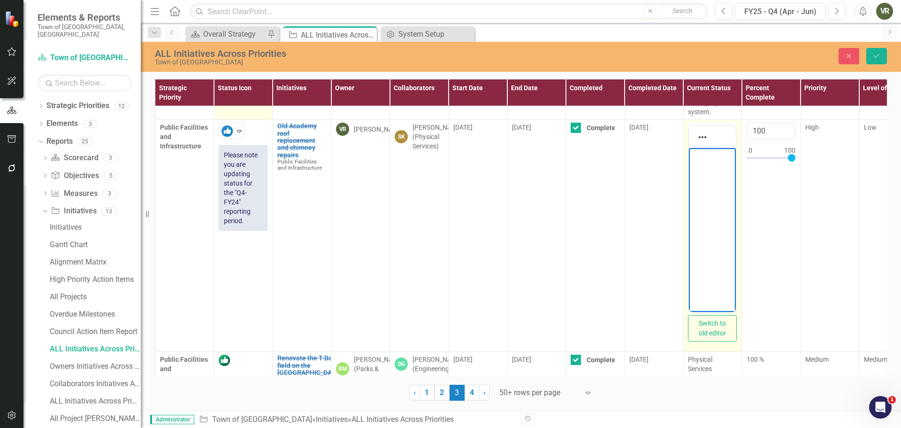
scroll to position [6428, 0]
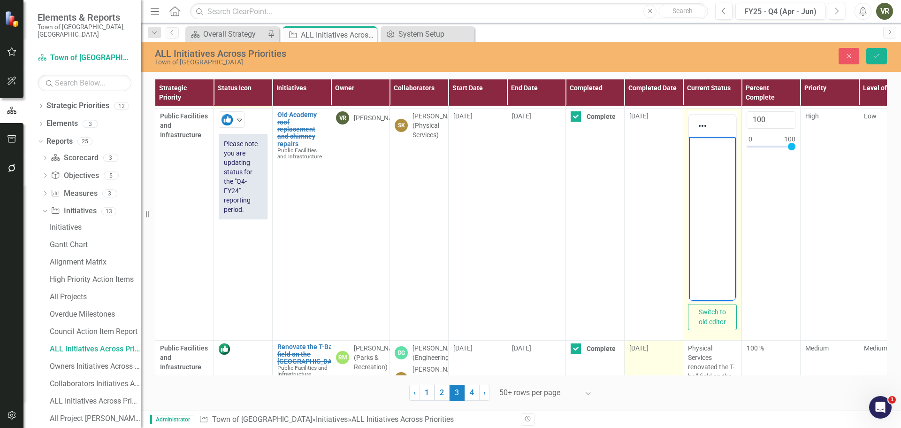
click at [644, 340] on td "[DATE]" at bounding box center [654, 399] width 59 height 119
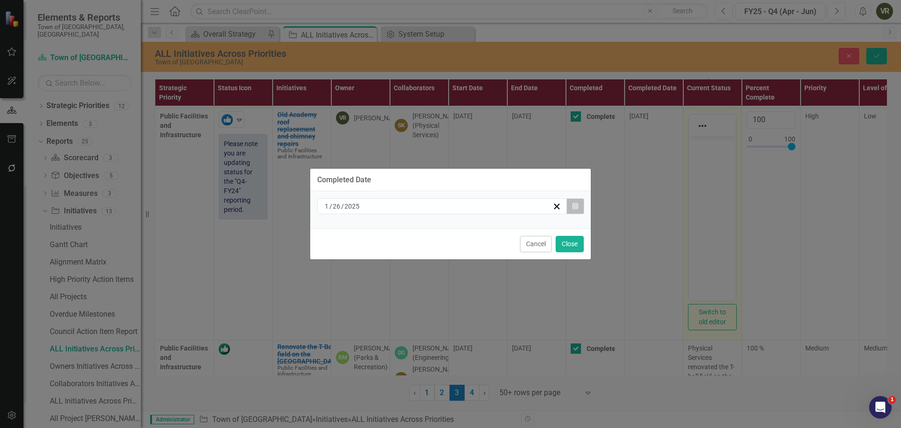
click at [573, 207] on icon "button" at bounding box center [576, 205] width 6 height 7
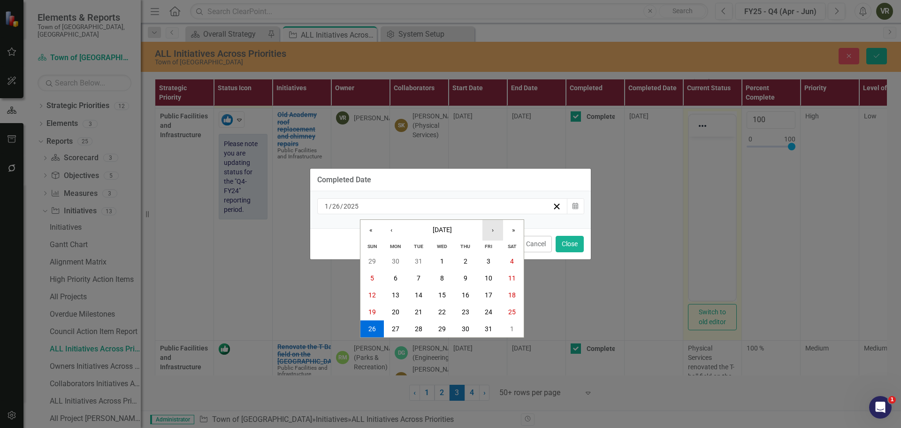
click at [499, 231] on button "›" at bounding box center [493, 230] width 21 height 21
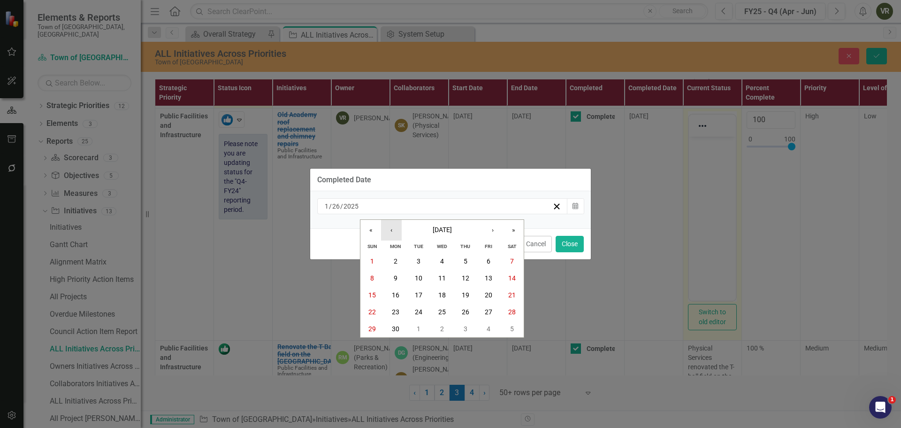
click at [397, 229] on button "‹" at bounding box center [391, 230] width 21 height 21
click at [464, 295] on abbr "15" at bounding box center [466, 295] width 8 height 8
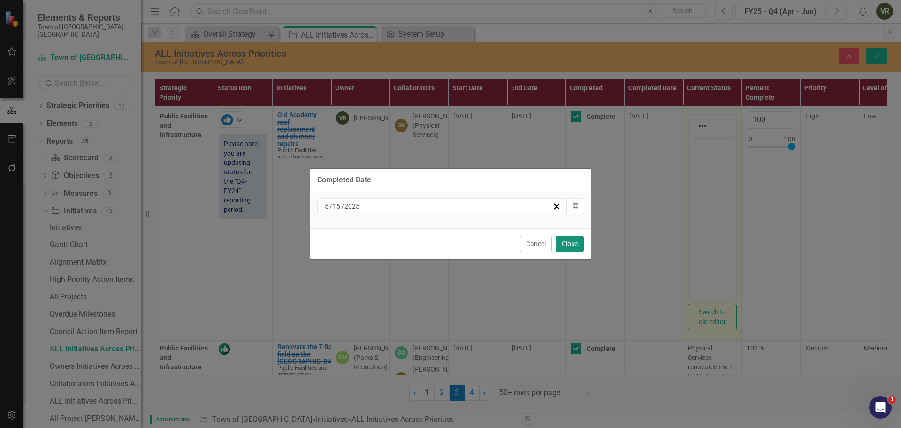
click at [569, 246] on button "Close" at bounding box center [570, 244] width 28 height 16
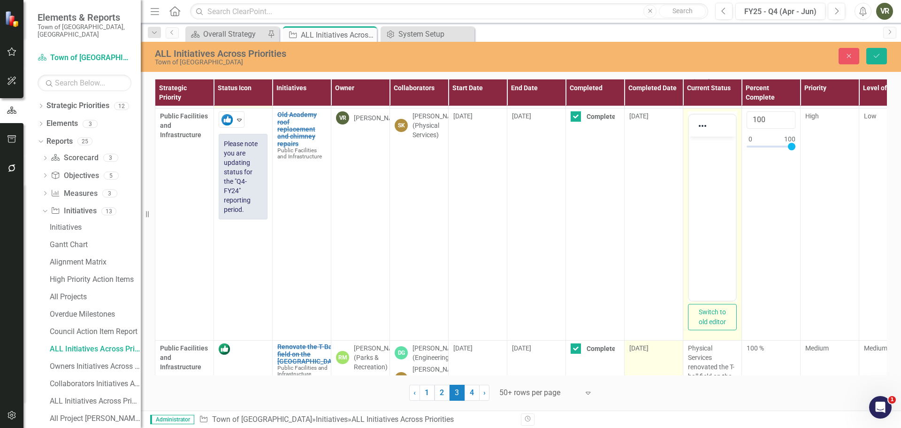
click at [652, 340] on td "[DATE]" at bounding box center [654, 399] width 59 height 119
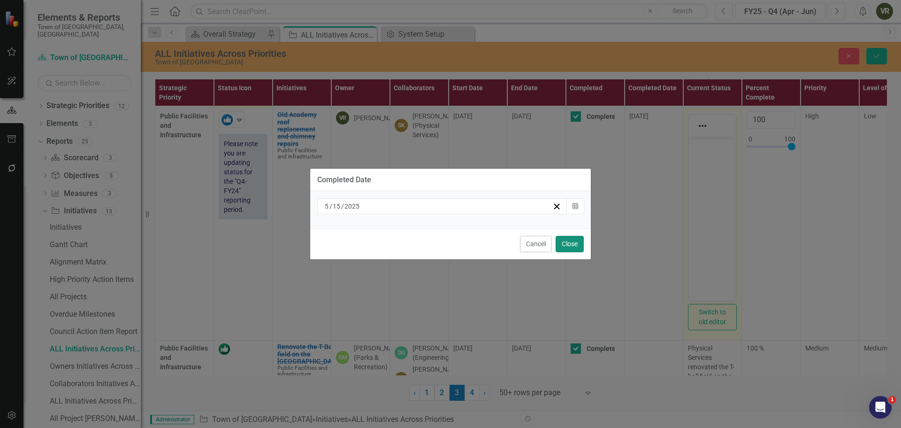
click at [568, 245] on button "Close" at bounding box center [570, 244] width 28 height 16
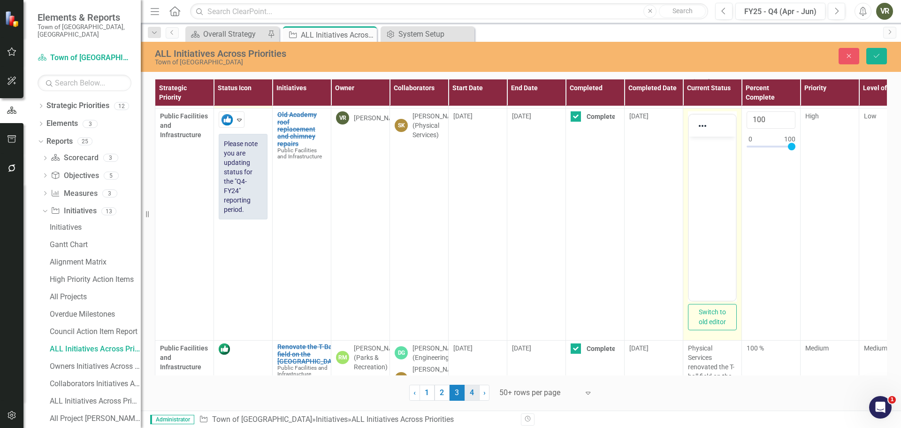
click at [475, 394] on link "4" at bounding box center [472, 392] width 15 height 16
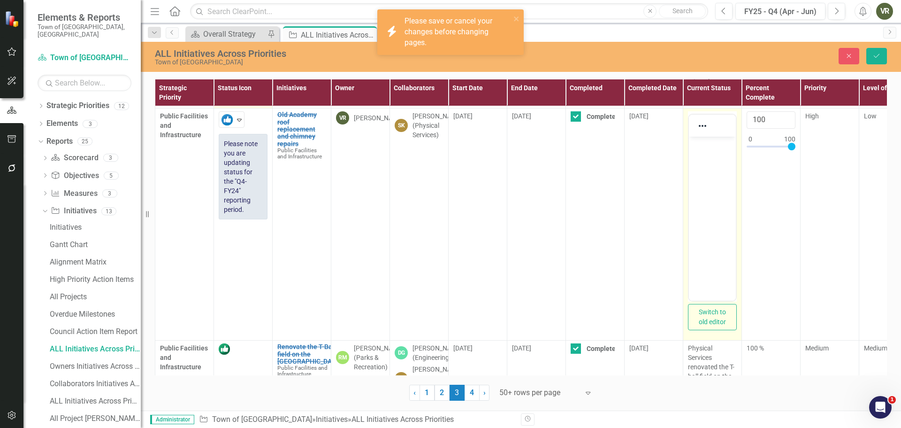
click at [513, 13] on div "icon.bolt Please save or cancel your changes before changing pages." at bounding box center [447, 32] width 132 height 38
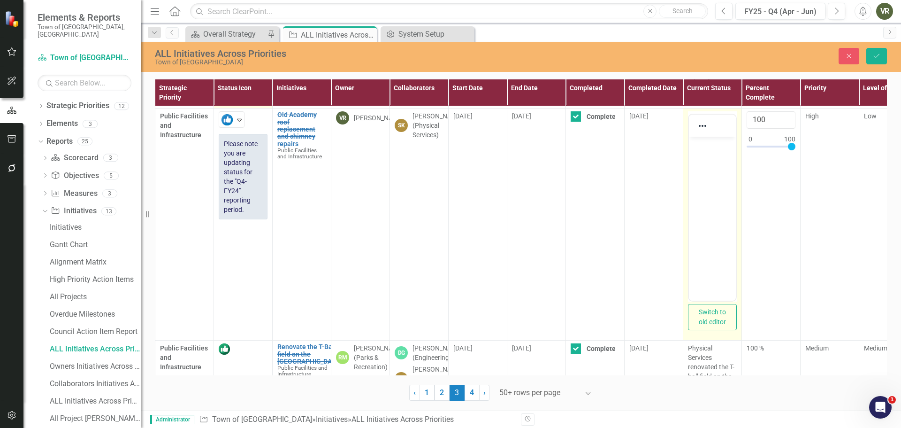
click at [515, 17] on div "icon.bolt Please save or cancel your changes before changing pages." at bounding box center [451, 36] width 150 height 57
click at [891, 50] on div "Close Save" at bounding box center [743, 56] width 303 height 16
click at [876, 56] on icon "Save" at bounding box center [877, 56] width 8 height 7
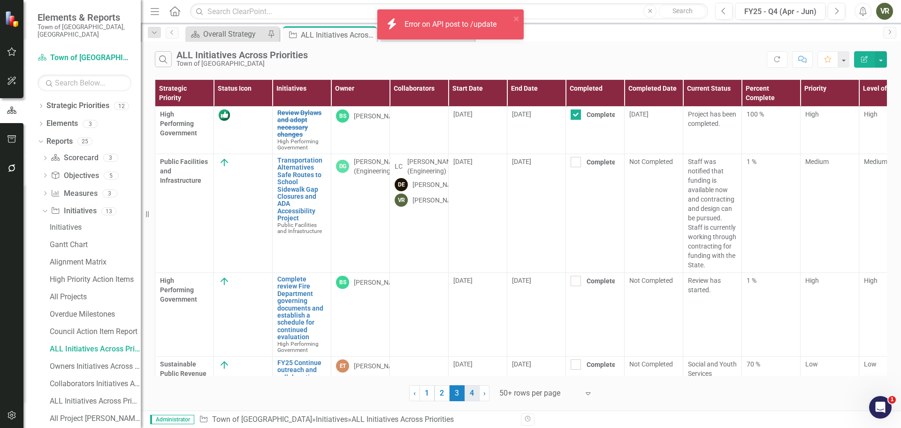
click at [474, 394] on link "4" at bounding box center [472, 393] width 15 height 16
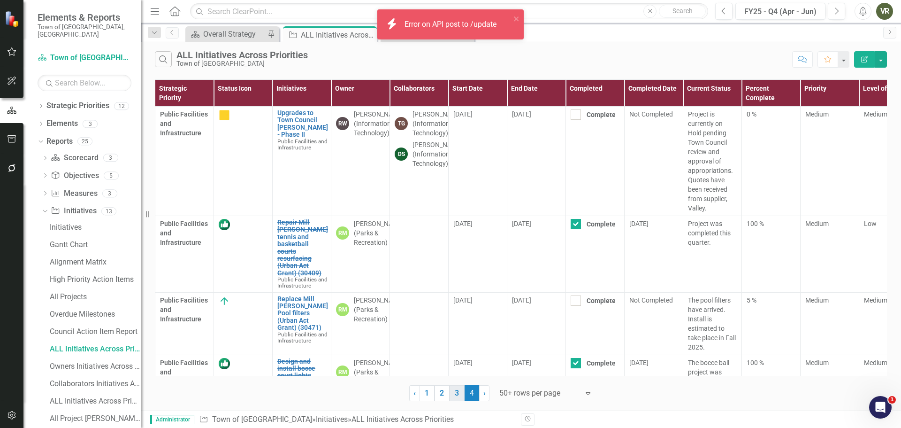
click at [460, 390] on link "3" at bounding box center [457, 393] width 15 height 16
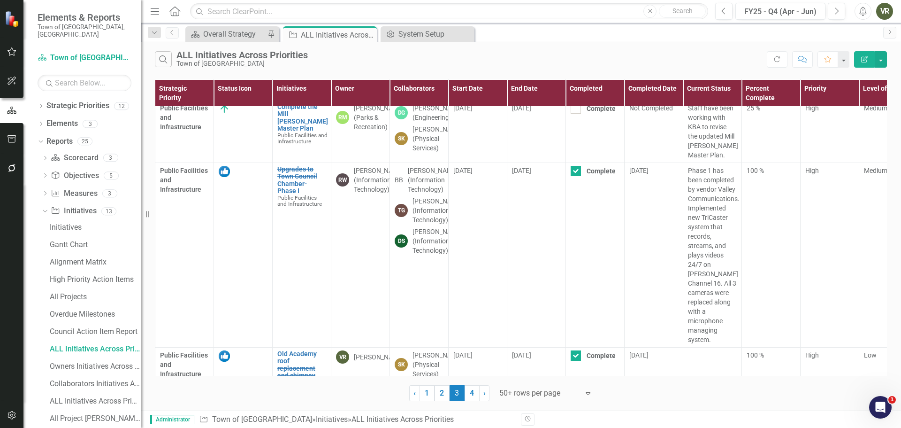
scroll to position [6013, 0]
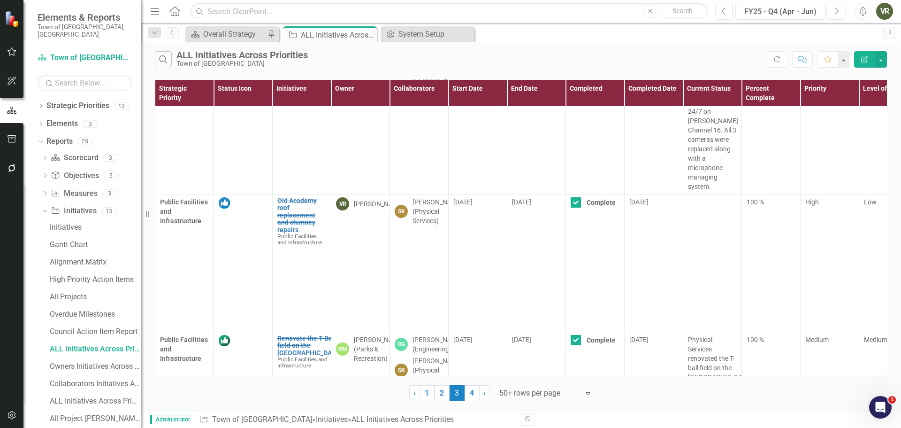
drag, startPoint x: 472, startPoint y: 394, endPoint x: 527, endPoint y: 409, distance: 56.8
click at [471, 394] on link "4" at bounding box center [472, 393] width 15 height 16
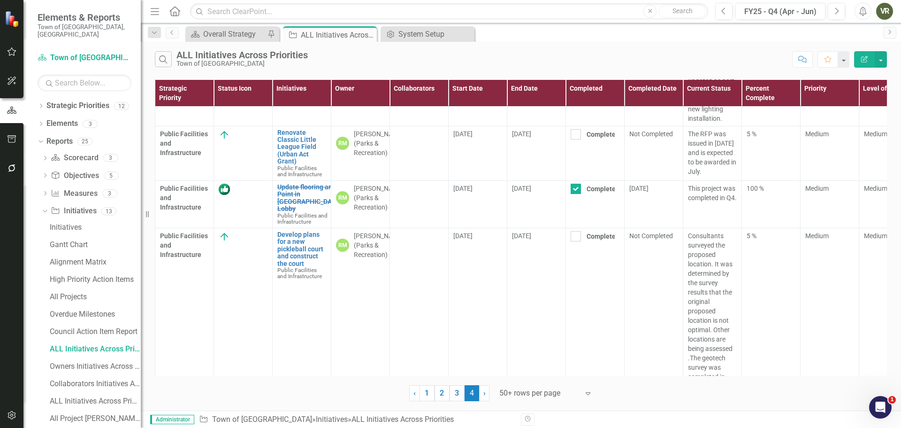
scroll to position [369, 0]
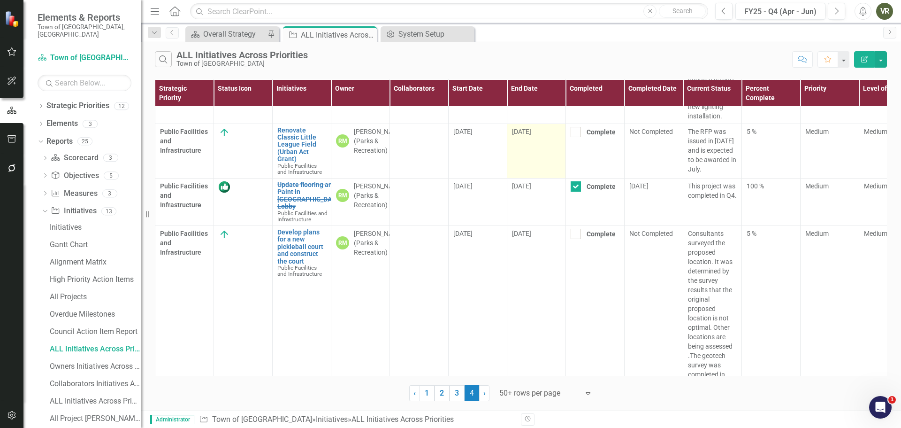
click at [545, 137] on td "[DATE]" at bounding box center [536, 150] width 59 height 54
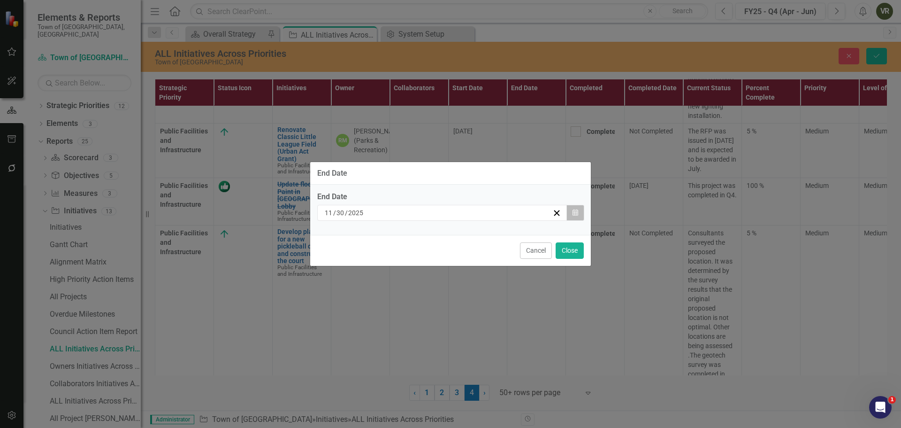
click at [580, 211] on button "Calendar" at bounding box center [576, 213] width 18 height 16
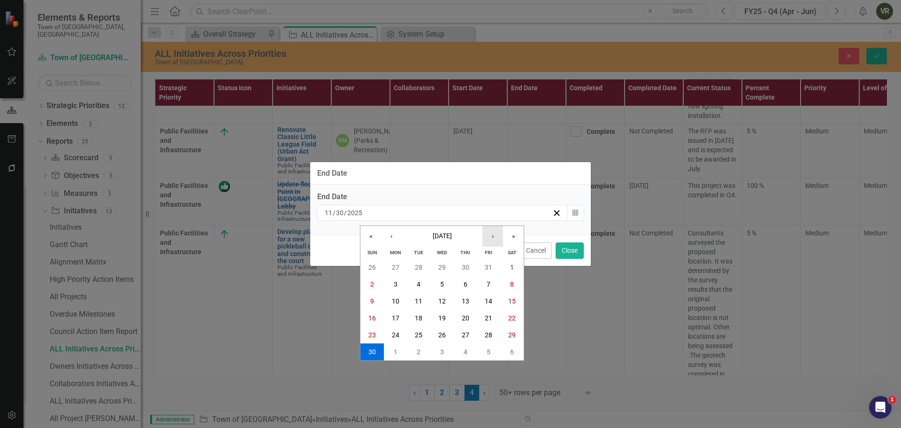
click at [494, 236] on button "›" at bounding box center [493, 236] width 21 height 21
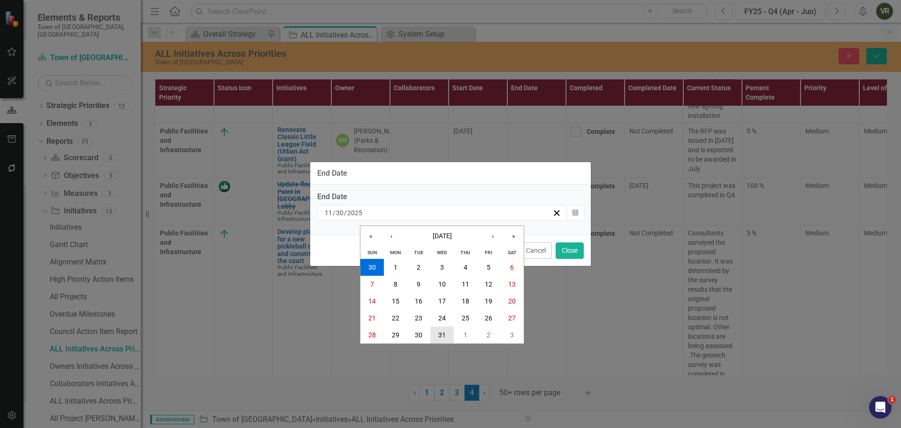
click at [436, 333] on button "31" at bounding box center [441, 334] width 23 height 17
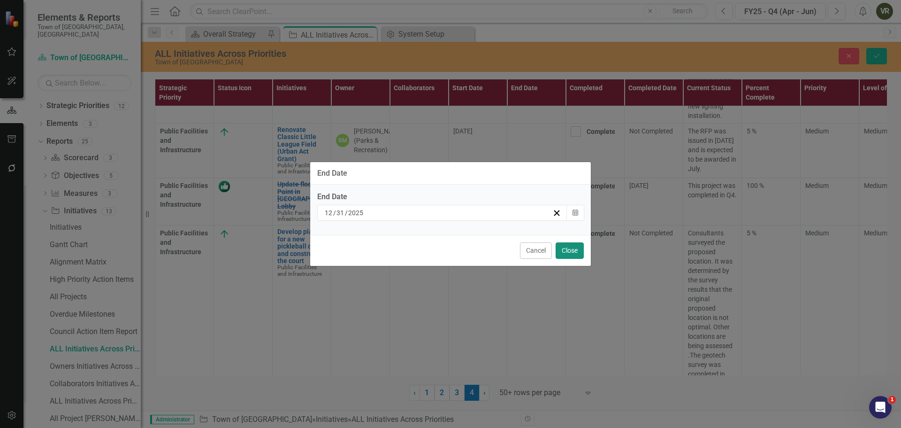
click at [579, 250] on button "Close" at bounding box center [570, 250] width 28 height 16
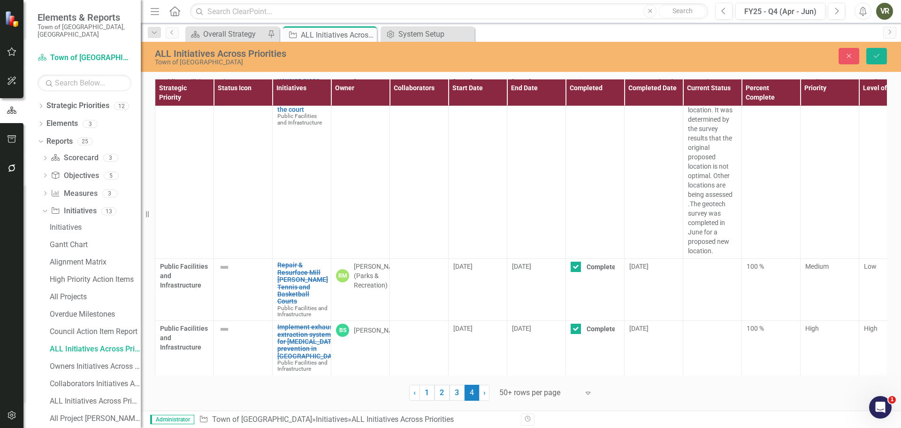
scroll to position [534, 0]
click at [227, 261] on img at bounding box center [224, 266] width 11 height 11
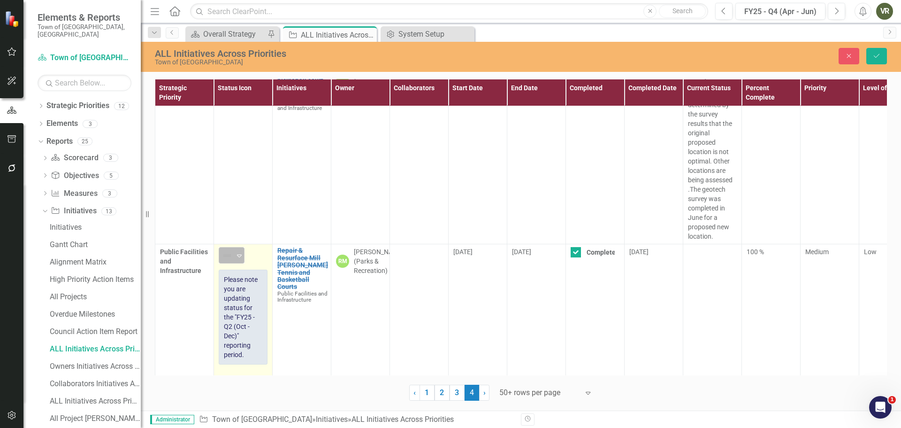
click at [241, 257] on icon "Expand" at bounding box center [239, 256] width 9 height 8
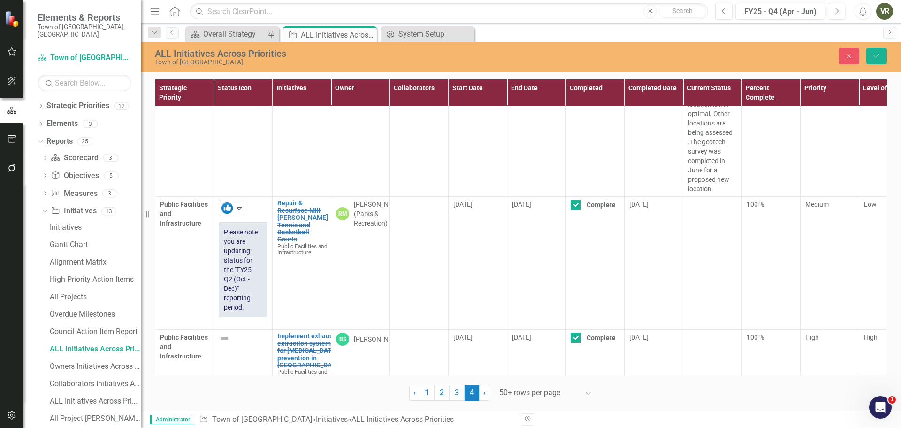
scroll to position [613, 0]
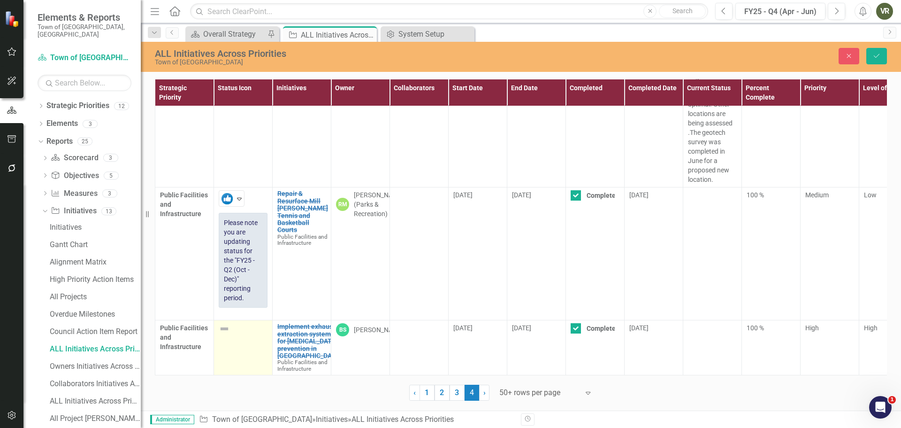
click at [232, 323] on div at bounding box center [243, 328] width 49 height 11
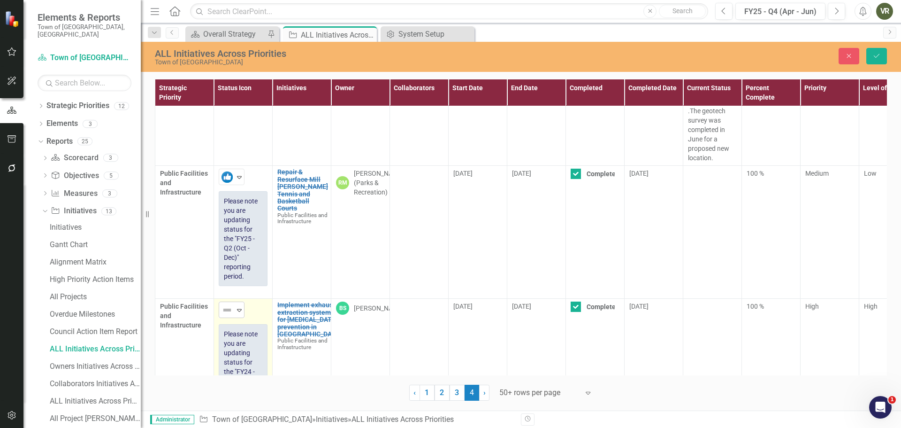
click at [233, 308] on div "Not Defined" at bounding box center [228, 309] width 12 height 11
click at [868, 54] on button "Save" at bounding box center [877, 56] width 21 height 16
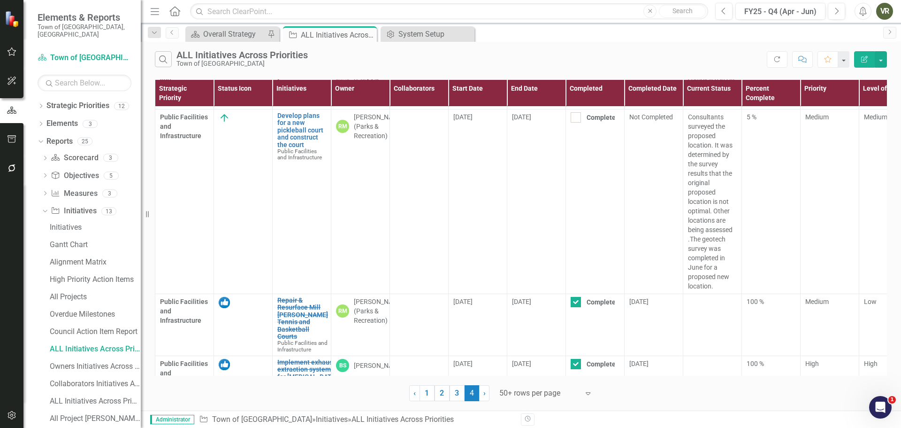
scroll to position [534, 0]
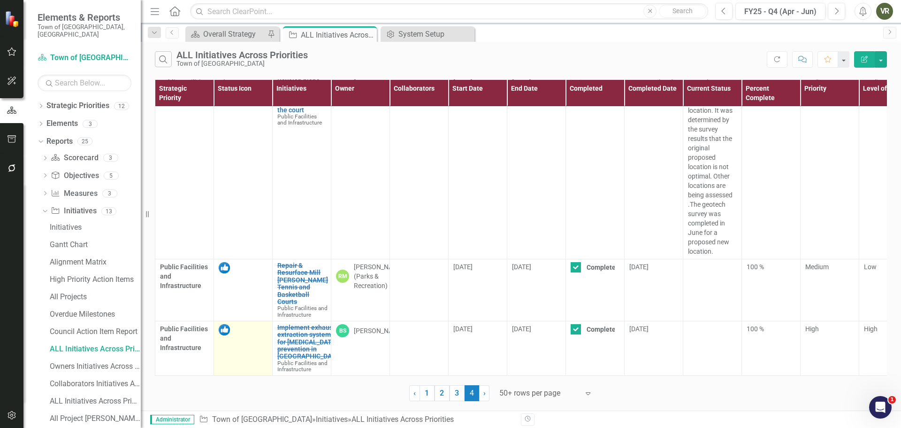
click at [221, 324] on img at bounding box center [224, 329] width 11 height 11
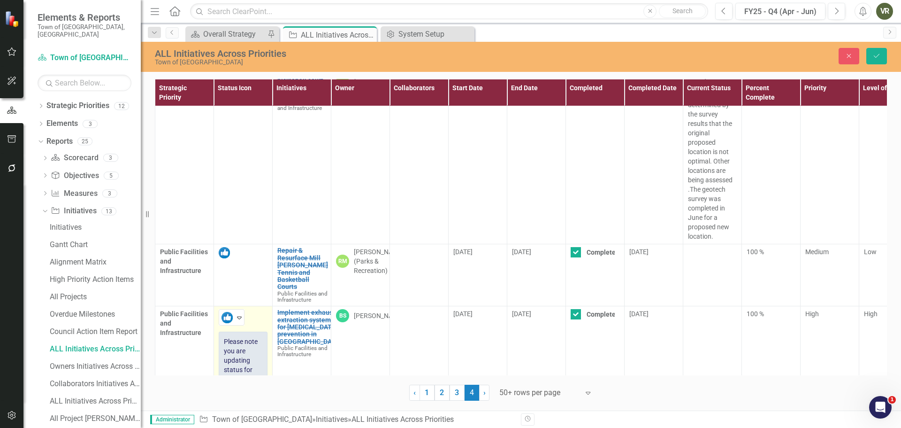
scroll to position [598, 0]
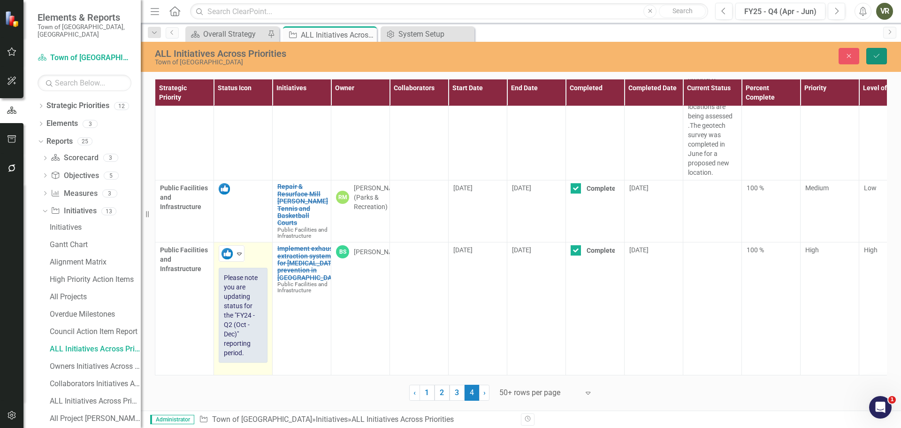
click at [877, 53] on icon "Save" at bounding box center [877, 56] width 8 height 7
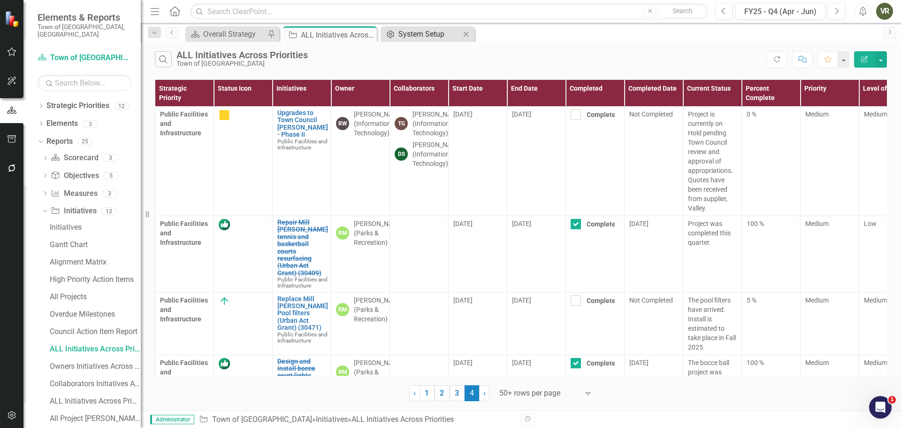
click at [450, 37] on div "System Setup" at bounding box center [430, 34] width 62 height 12
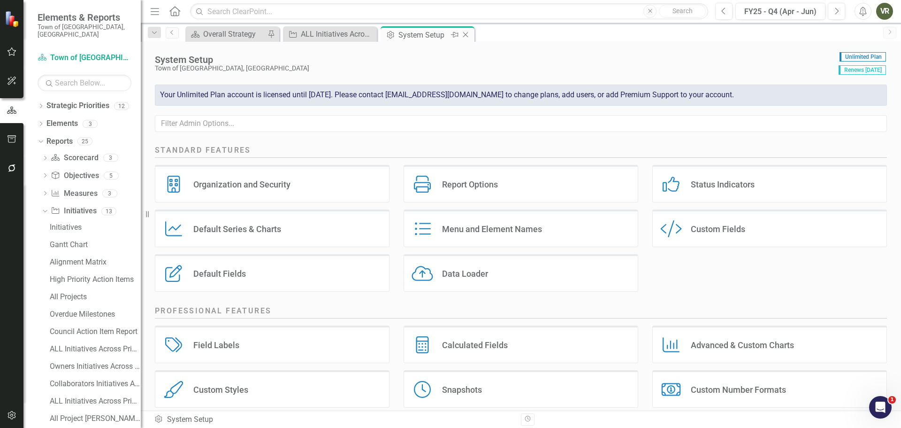
click at [466, 32] on icon "Close" at bounding box center [465, 35] width 9 height 8
